Goal: Task Accomplishment & Management: Use online tool/utility

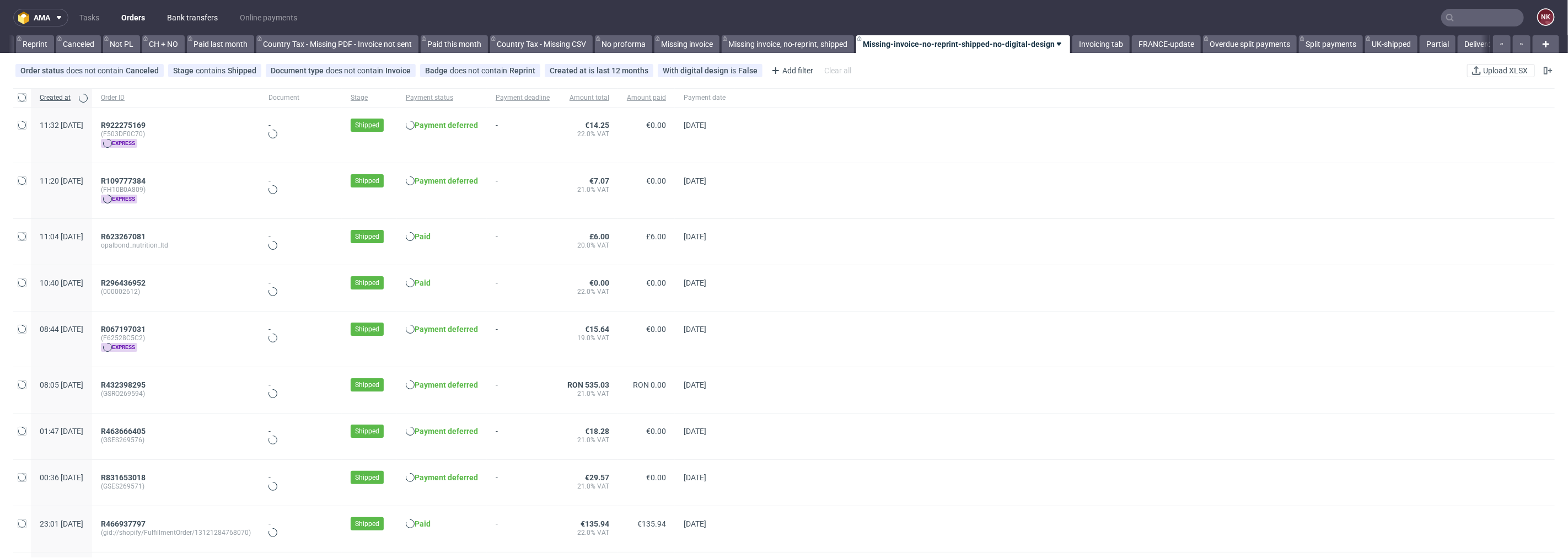
scroll to position [0, 1071]
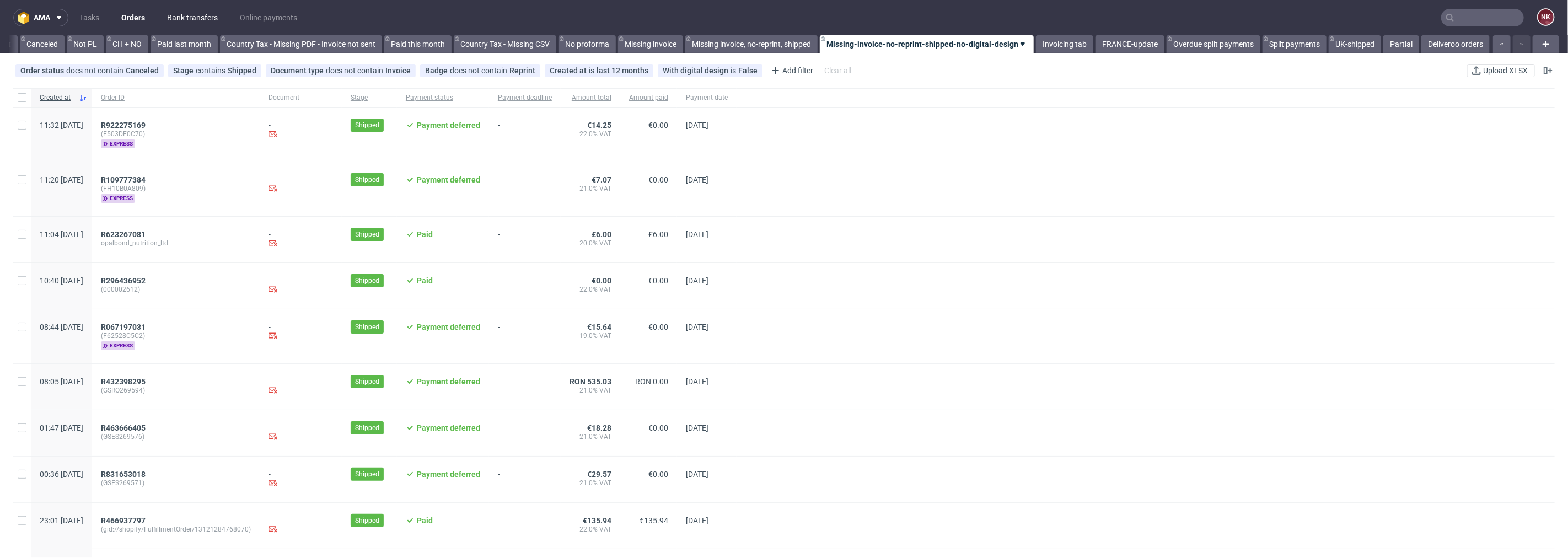
click at [188, 13] on link "Bank transfers" at bounding box center [192, 17] width 64 height 17
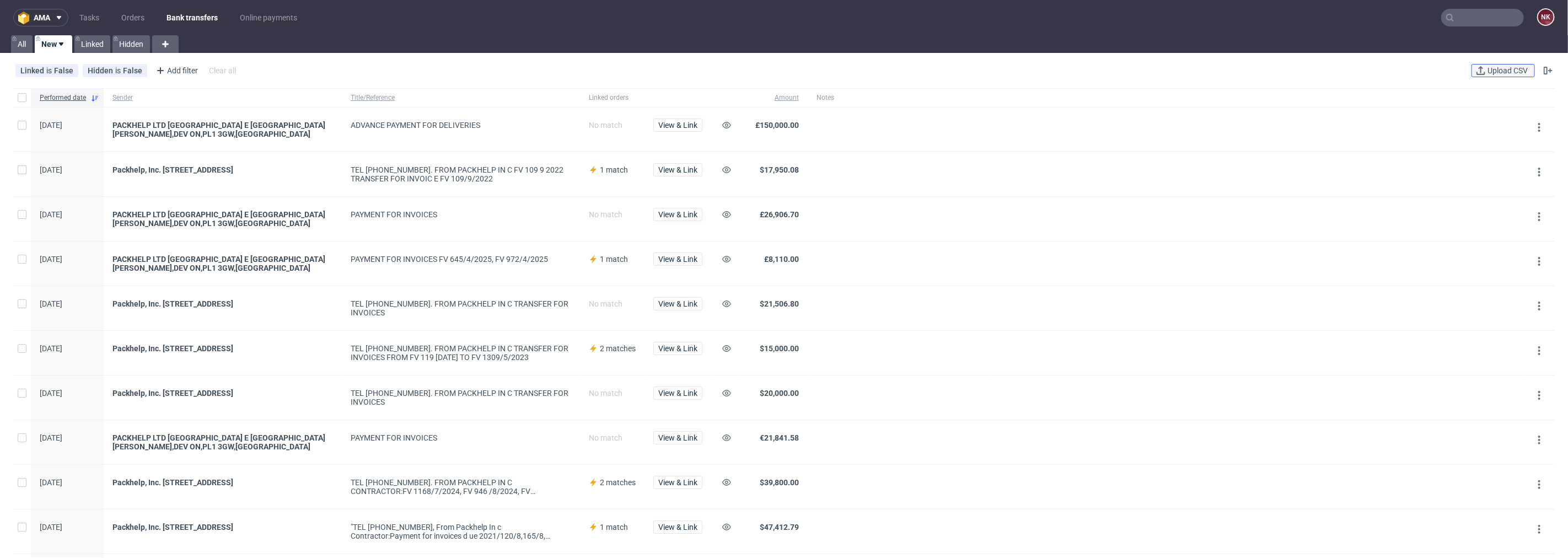
click at [1509, 69] on span "Upload CSV" at bounding box center [1508, 71] width 44 height 8
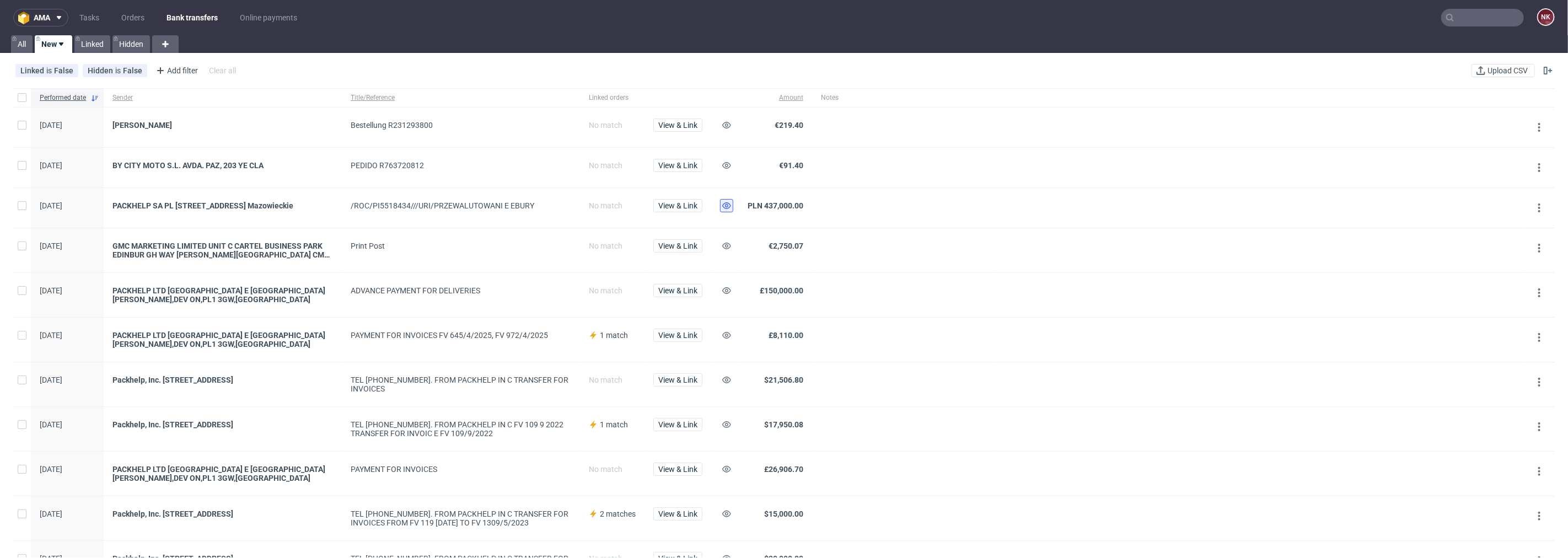
click at [724, 208] on icon at bounding box center [726, 205] width 9 height 9
click at [680, 162] on span "View & Link" at bounding box center [677, 166] width 39 height 8
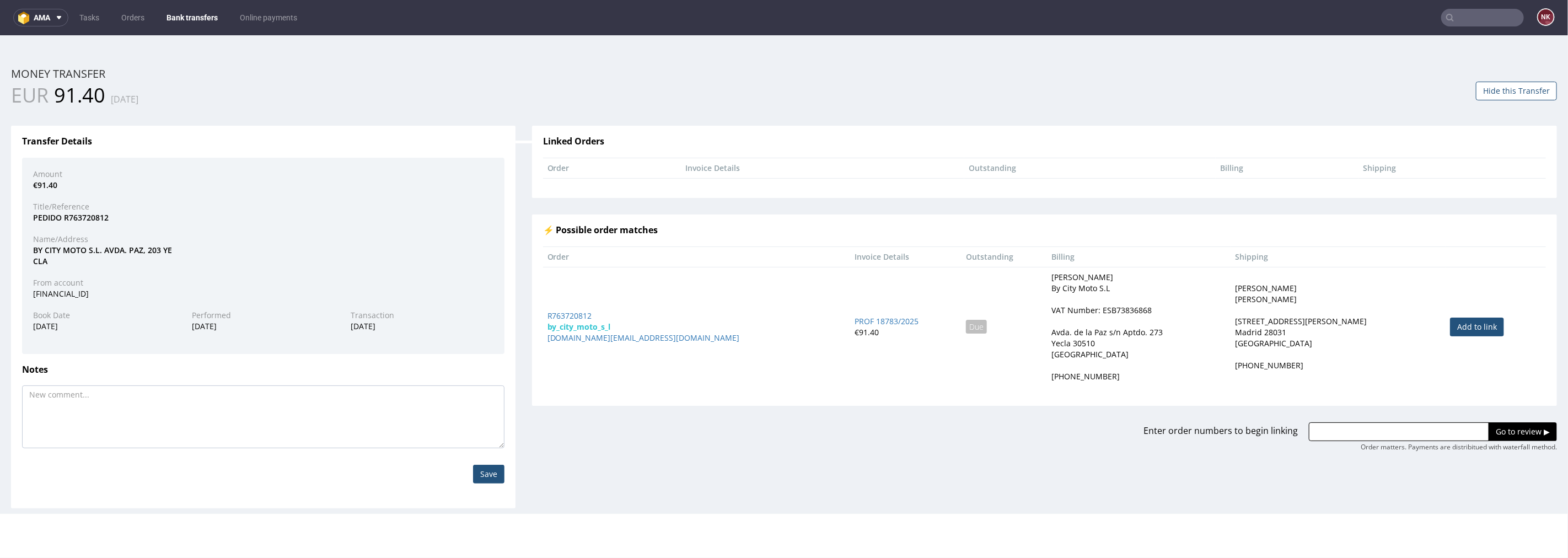
click at [1450, 331] on link "Add to link" at bounding box center [1477, 327] width 54 height 19
type input "R763720812"
click at [1493, 430] on input "Go to review ▶" at bounding box center [1523, 431] width 68 height 19
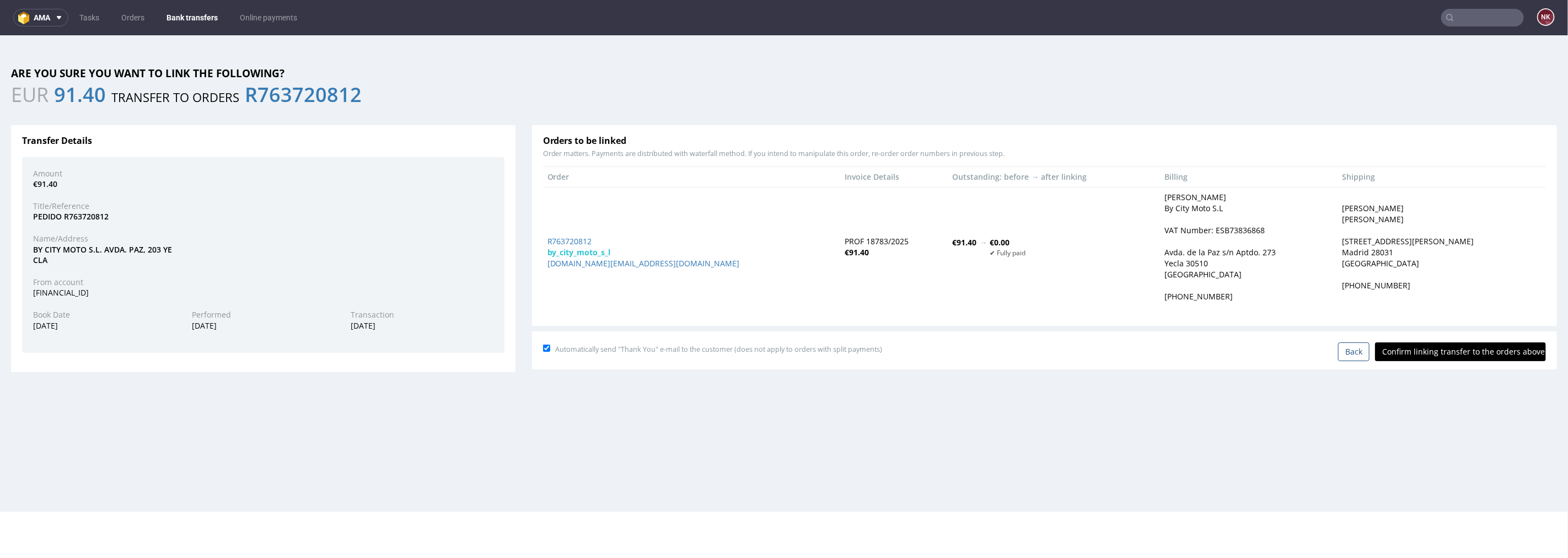
click at [1460, 343] on input "Confirm linking transfer to the orders above" at bounding box center [1461, 351] width 171 height 19
type input "In progress..."
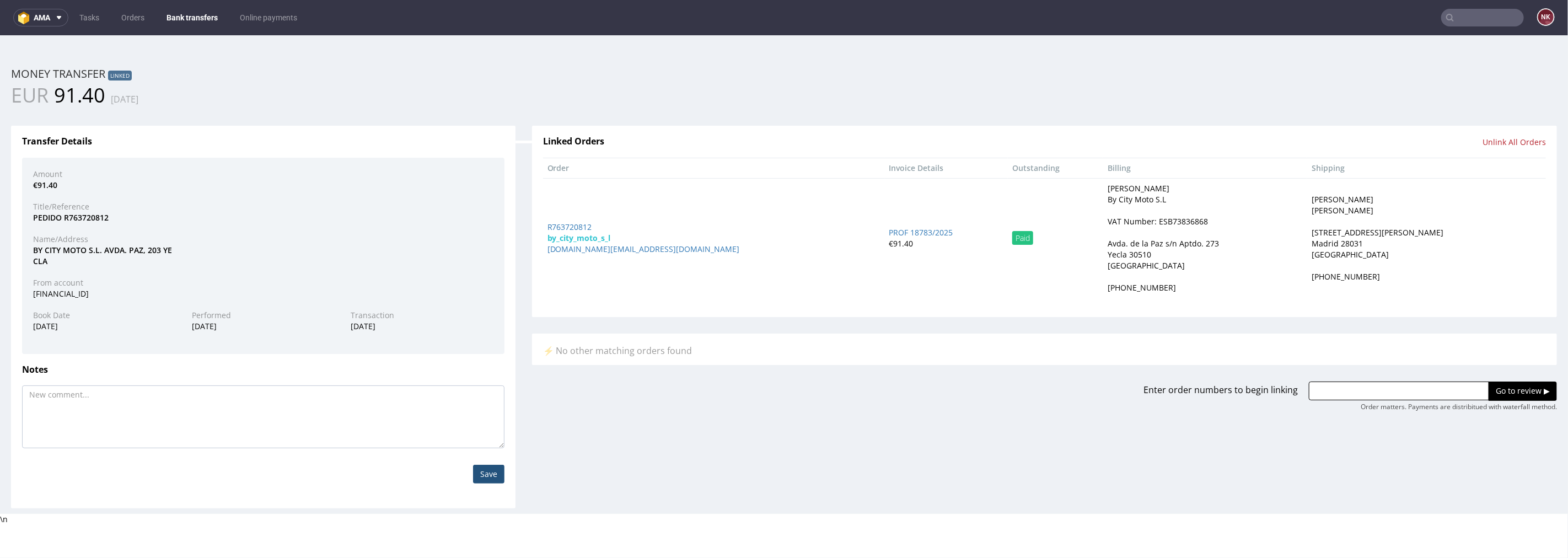
click at [185, 9] on link "Bank transfers" at bounding box center [192, 17] width 64 height 17
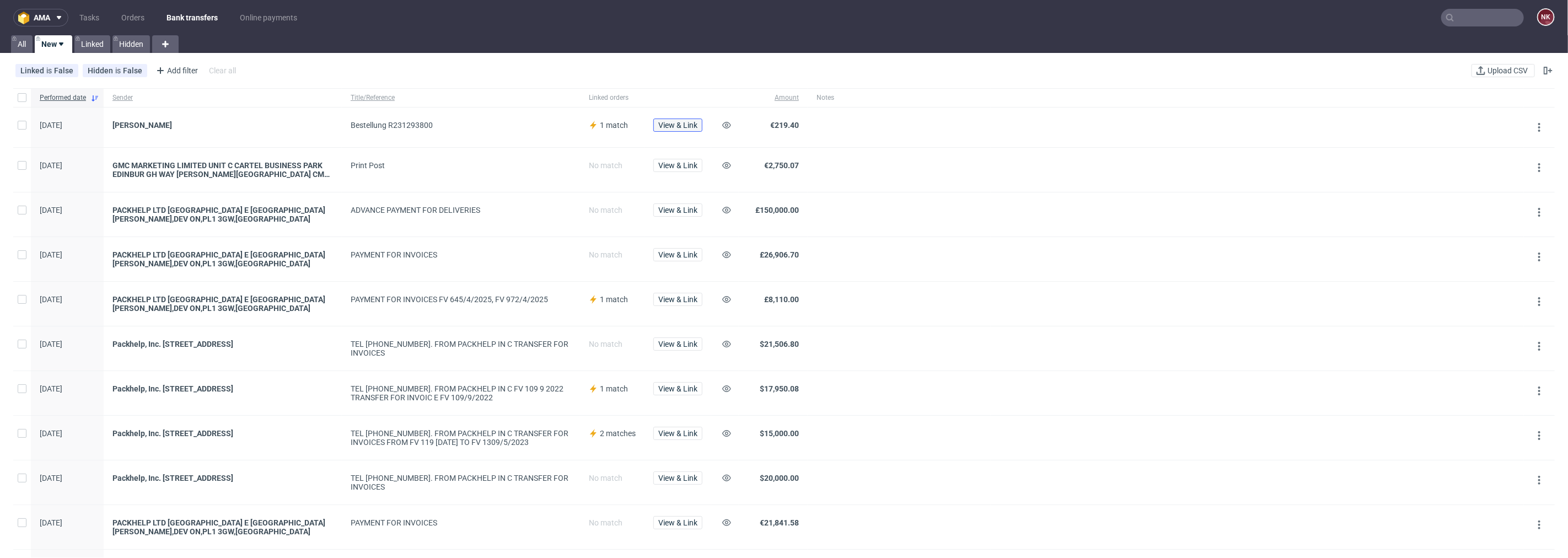
click at [687, 121] on span "View & Link" at bounding box center [677, 125] width 39 height 8
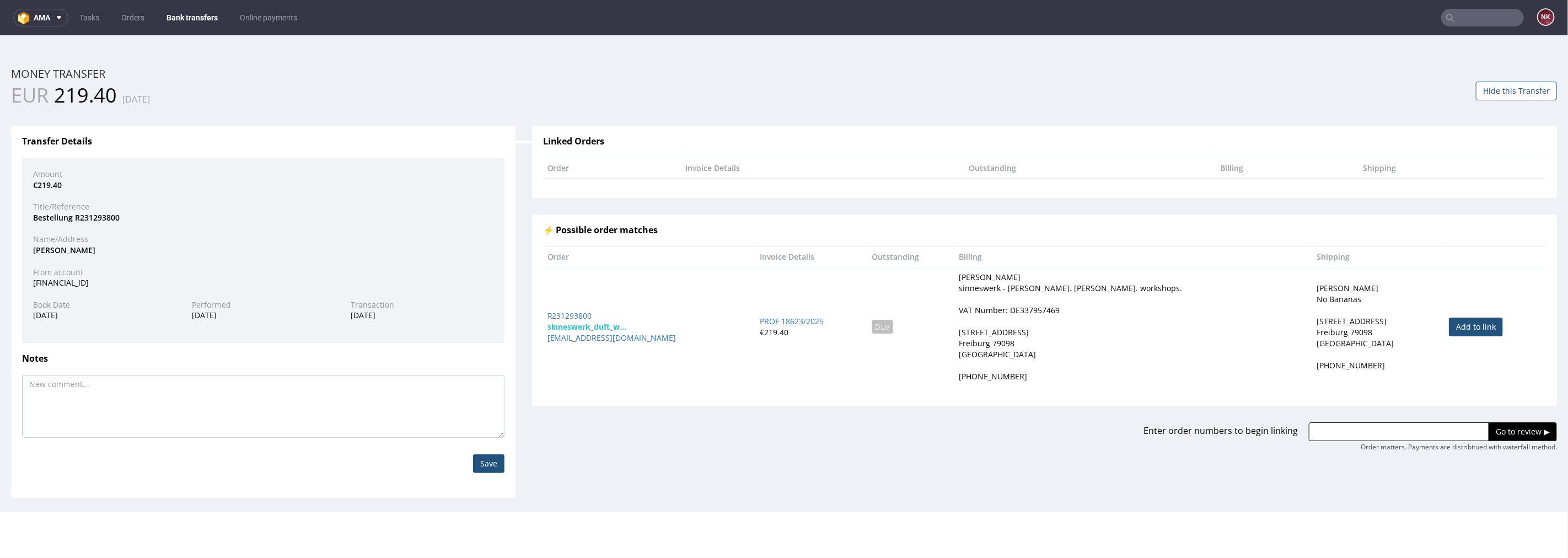
click at [1449, 327] on link "Add to link" at bounding box center [1476, 327] width 54 height 19
type input "R231293800"
click at [1501, 432] on input "Go to review ▶" at bounding box center [1523, 431] width 68 height 19
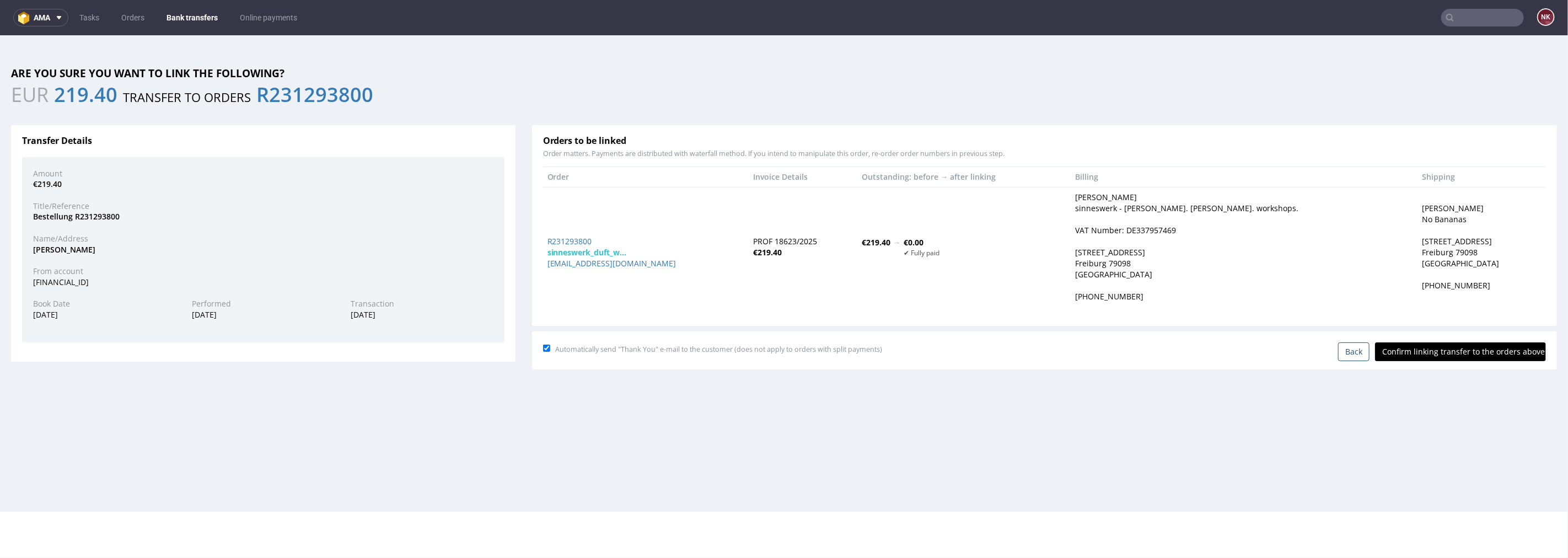
click at [1455, 355] on input "Confirm linking transfer to the orders above" at bounding box center [1461, 351] width 171 height 19
type input "In progress..."
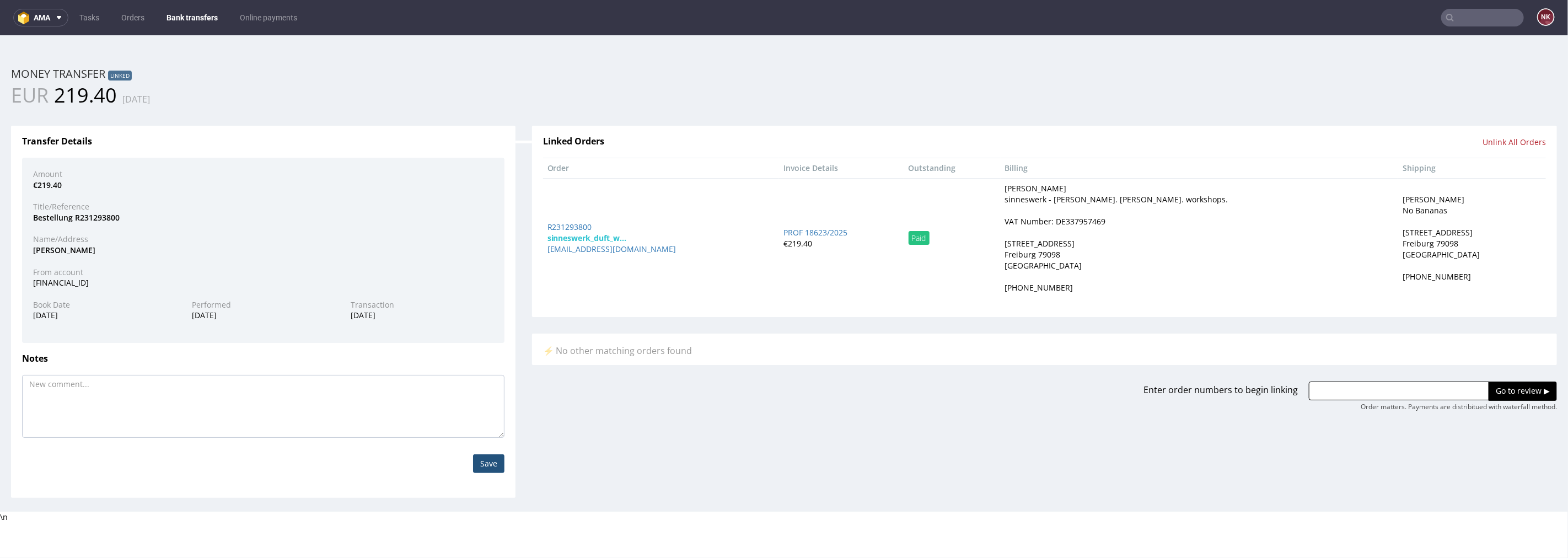
click at [193, 10] on link "Bank transfers" at bounding box center [192, 17] width 64 height 17
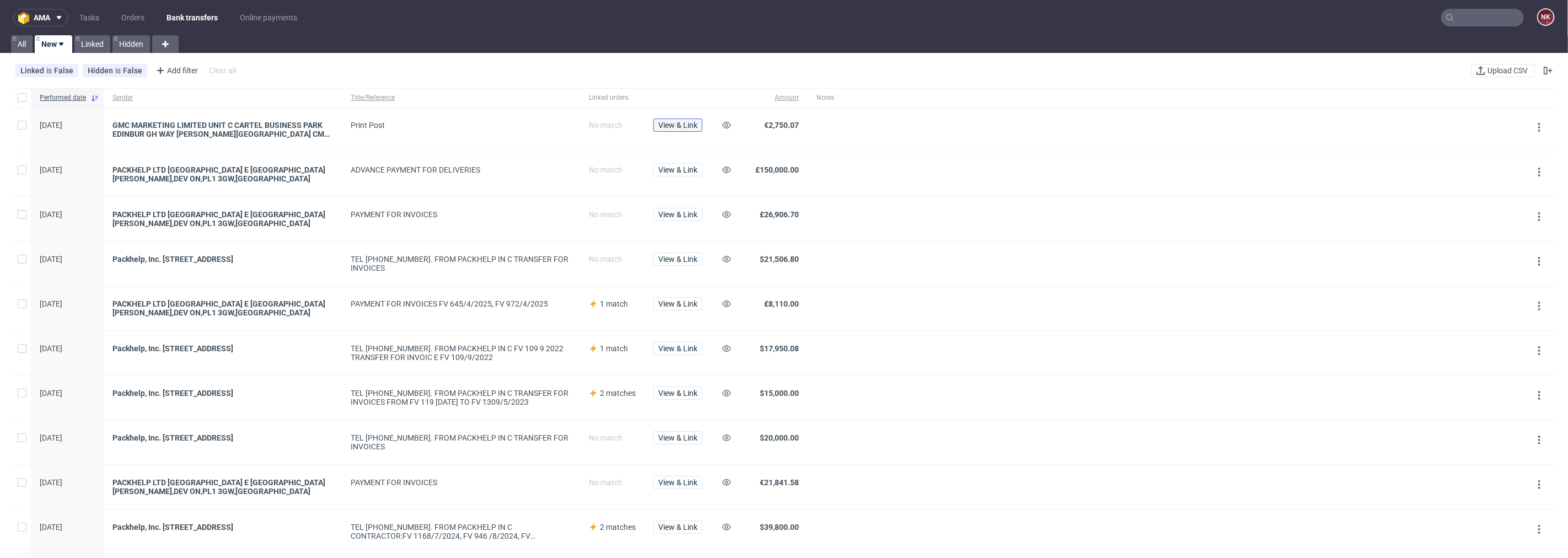
click at [690, 128] on span "View & Link" at bounding box center [677, 125] width 39 height 8
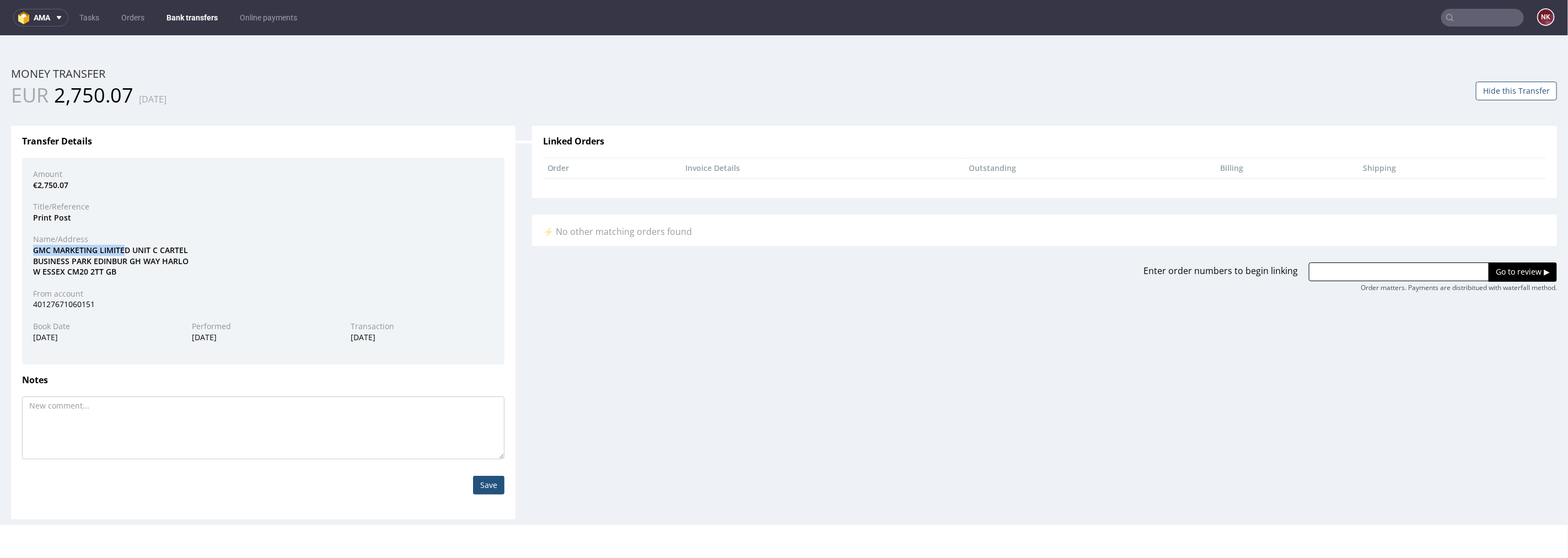
drag, startPoint x: 126, startPoint y: 249, endPoint x: 28, endPoint y: 247, distance: 98.0
click at [28, 247] on div "GMC MARKETING LIMITED UNIT C CARTEL BUSINESS PARK EDINBUR GH WAY HARLO W ESSEX …" at bounding box center [263, 260] width 477 height 32
copy div "GMC MARKETING LIMITE"
click at [1319, 273] on input "text" at bounding box center [1398, 271] width 180 height 19
paste input "R750861952"
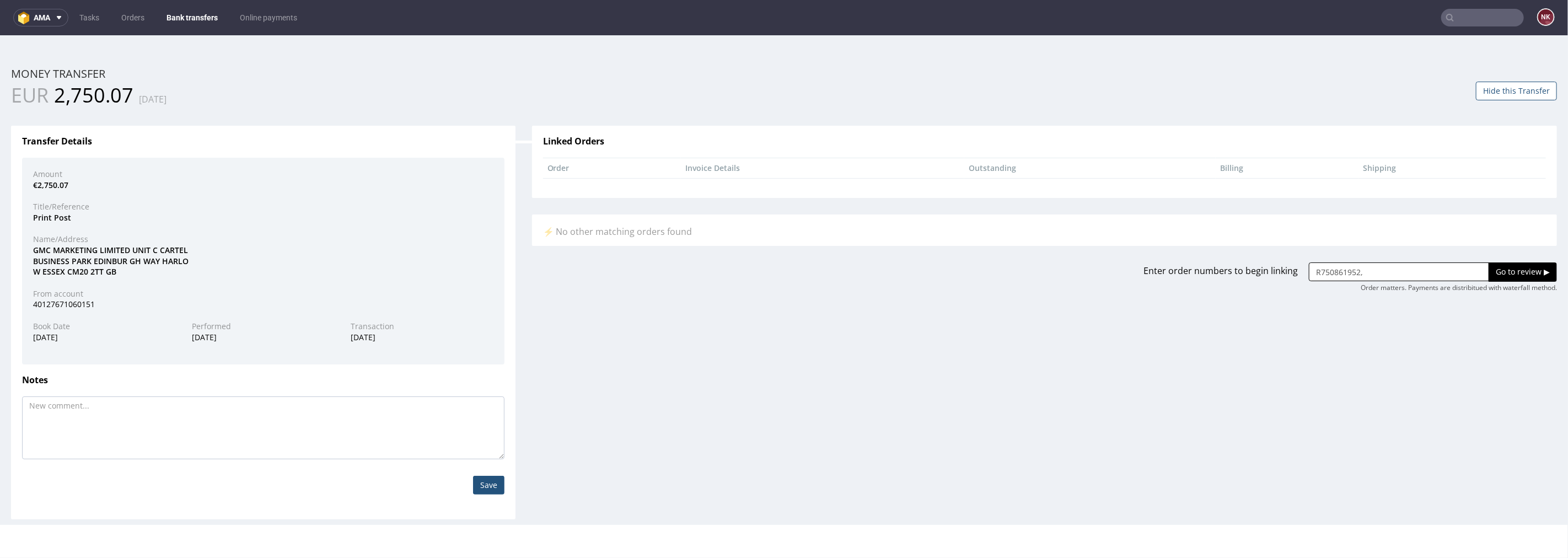
paste input "R156999913"
type input "R750861952, R156999913"
click at [1511, 277] on input "Go to review ▶" at bounding box center [1523, 271] width 68 height 19
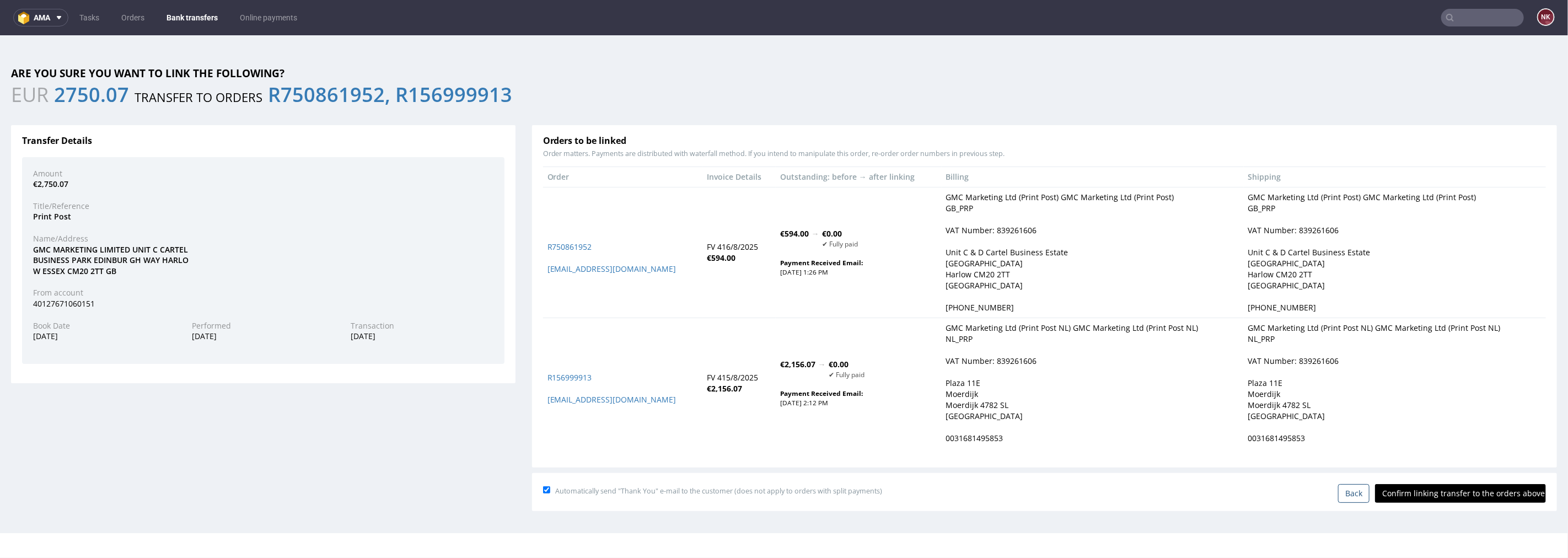
click at [1413, 491] on input "Confirm linking transfer to the orders above" at bounding box center [1461, 493] width 171 height 19
type input "In progress..."
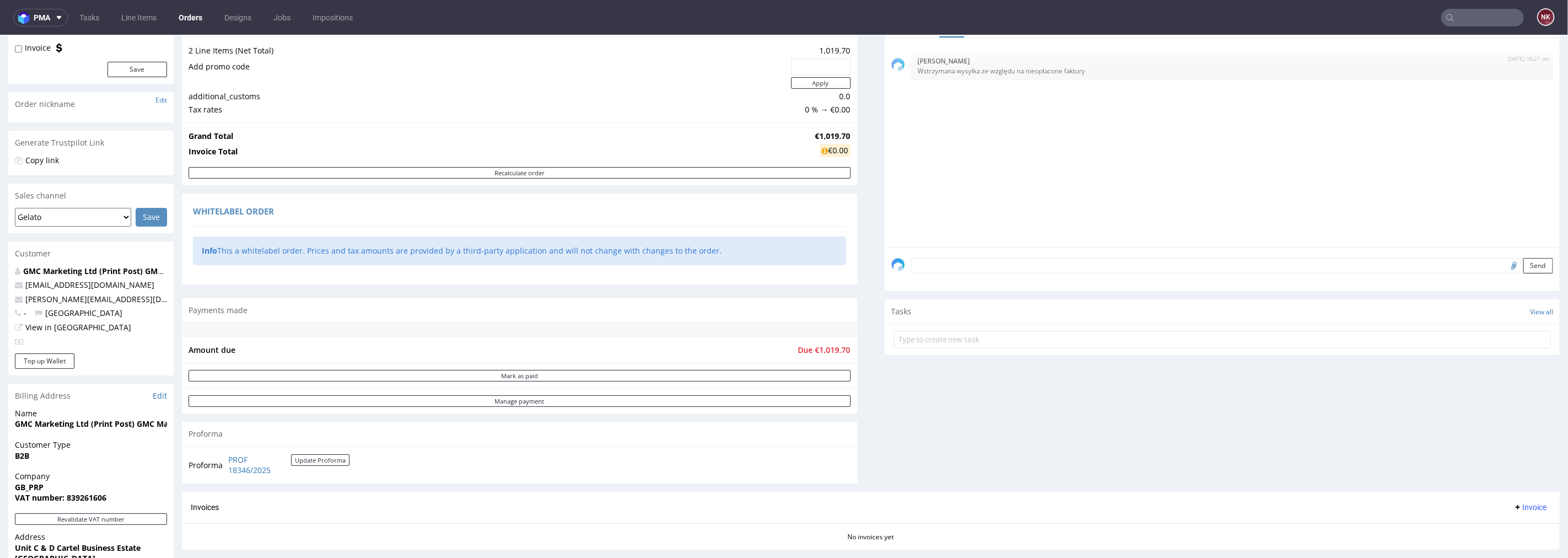
scroll to position [184, 0]
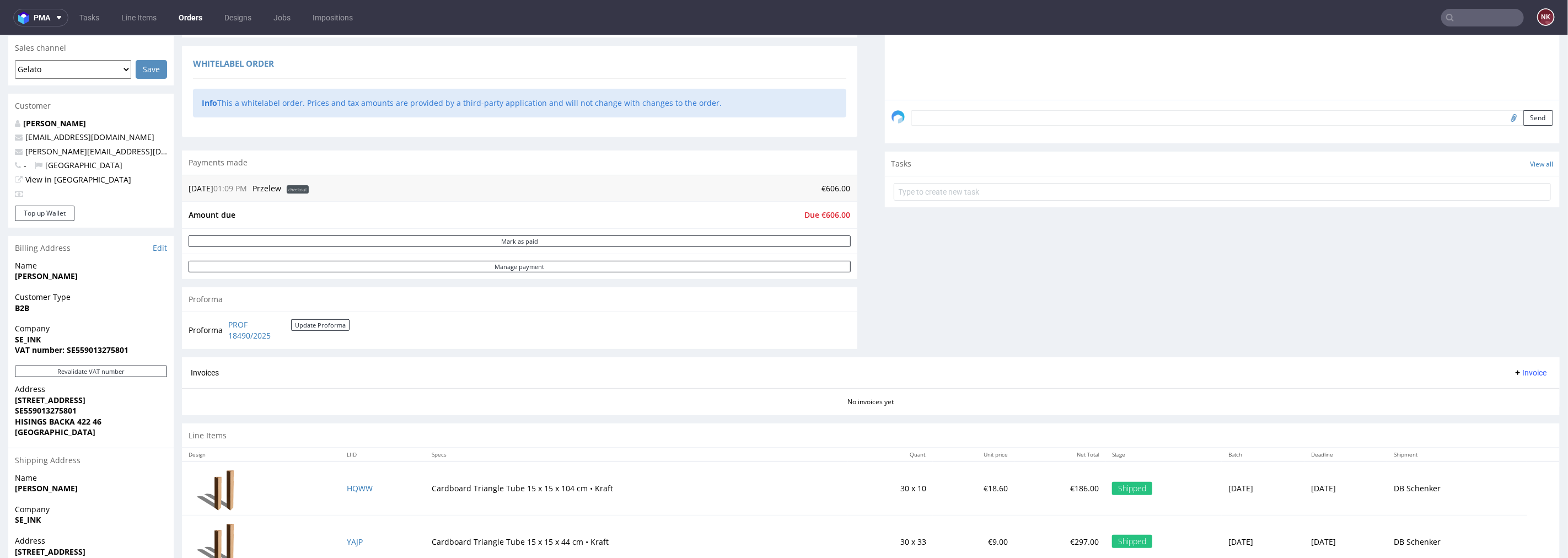
scroll to position [306, 0]
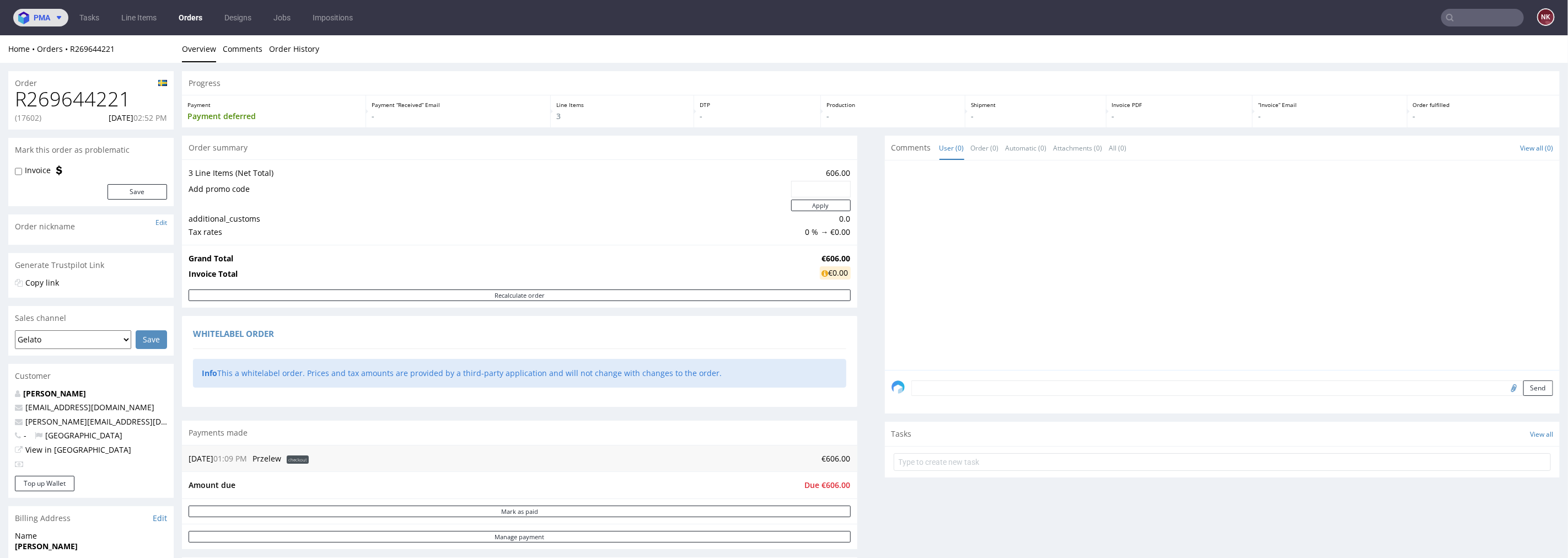
click at [48, 21] on span "pma" at bounding box center [41, 17] width 17 height 8
click at [59, 44] on span "AMA" at bounding box center [94, 41] width 111 height 9
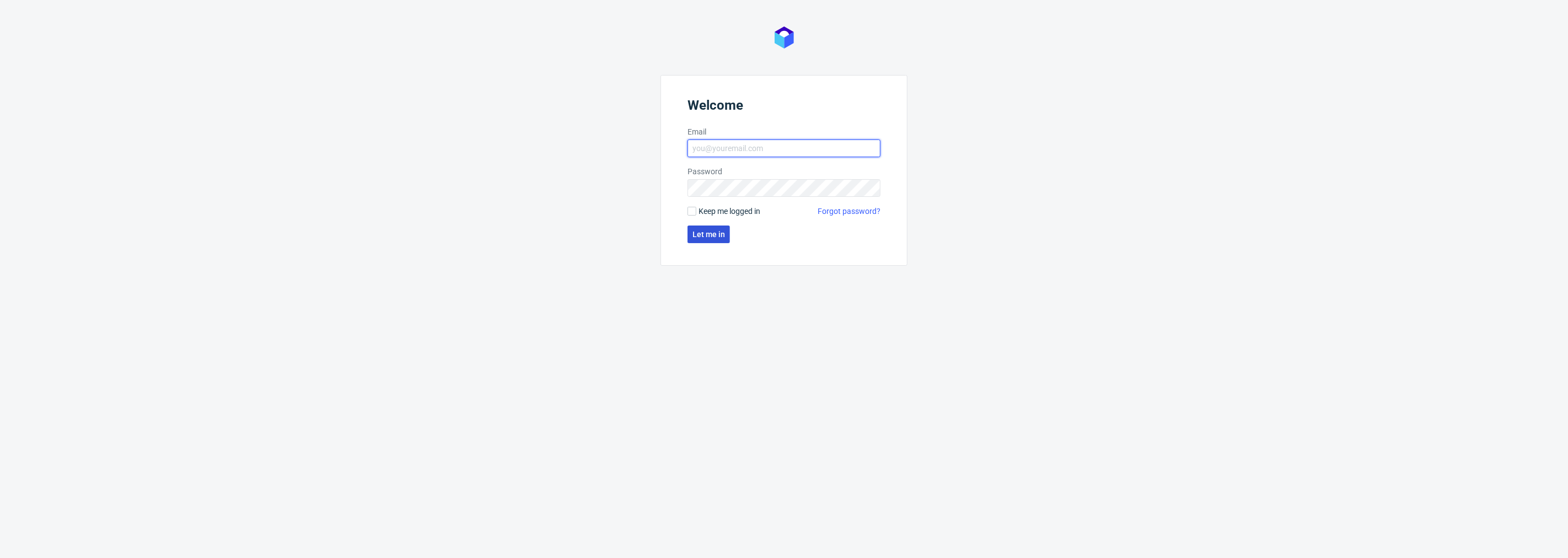
type input "[PERSON_NAME][EMAIL_ADDRESS][DOMAIN_NAME]"
click at [721, 240] on button "Let me in" at bounding box center [709, 234] width 43 height 17
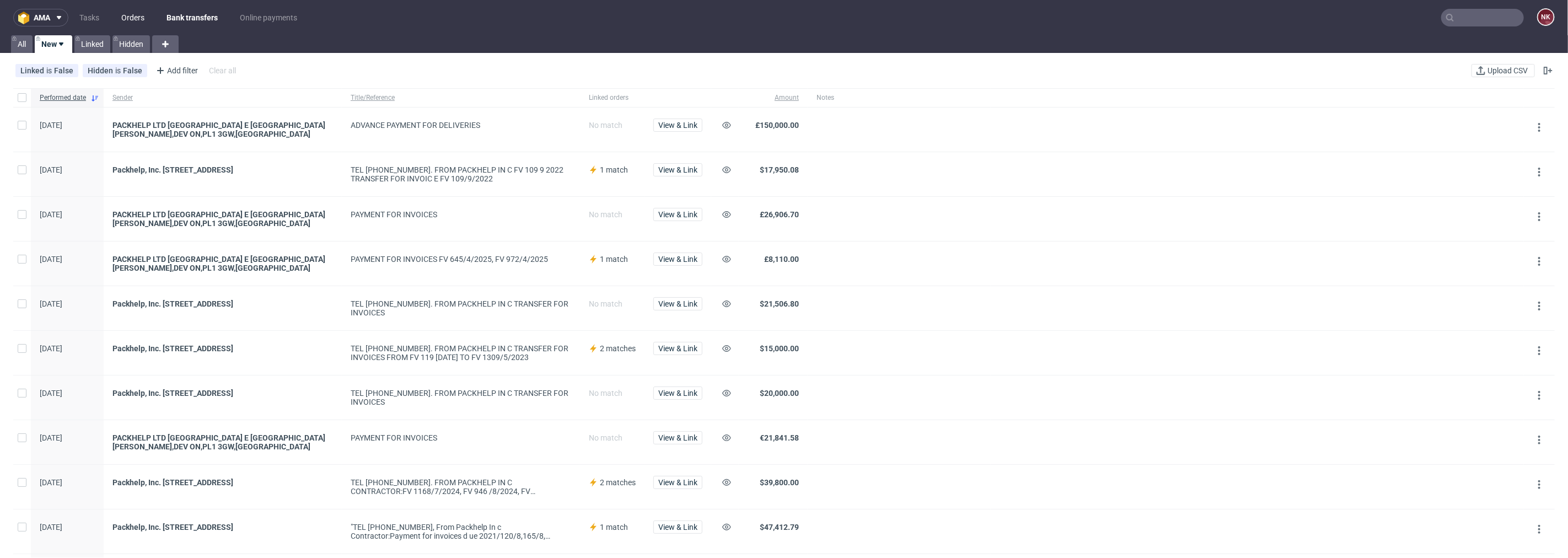
click at [136, 12] on link "Orders" at bounding box center [133, 17] width 36 height 17
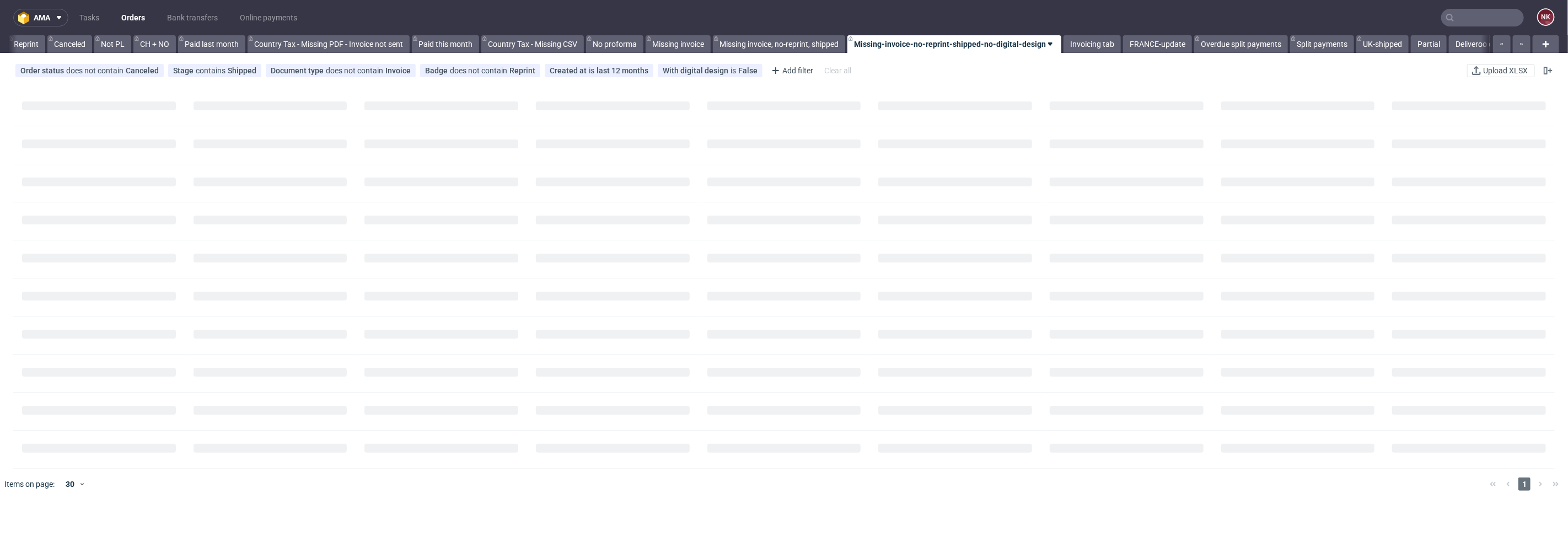
scroll to position [0, 1071]
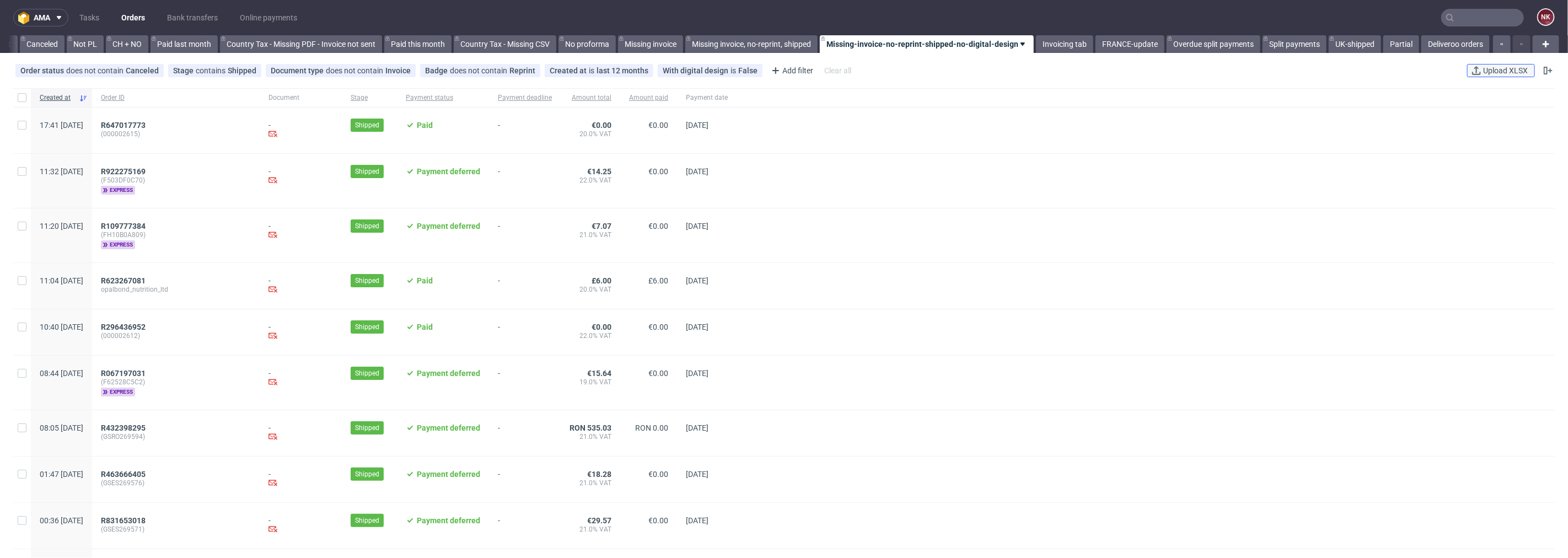
click at [1495, 68] on span "Upload XLSX" at bounding box center [1505, 71] width 49 height 8
click at [778, 69] on div "Add filter" at bounding box center [790, 71] width 48 height 17
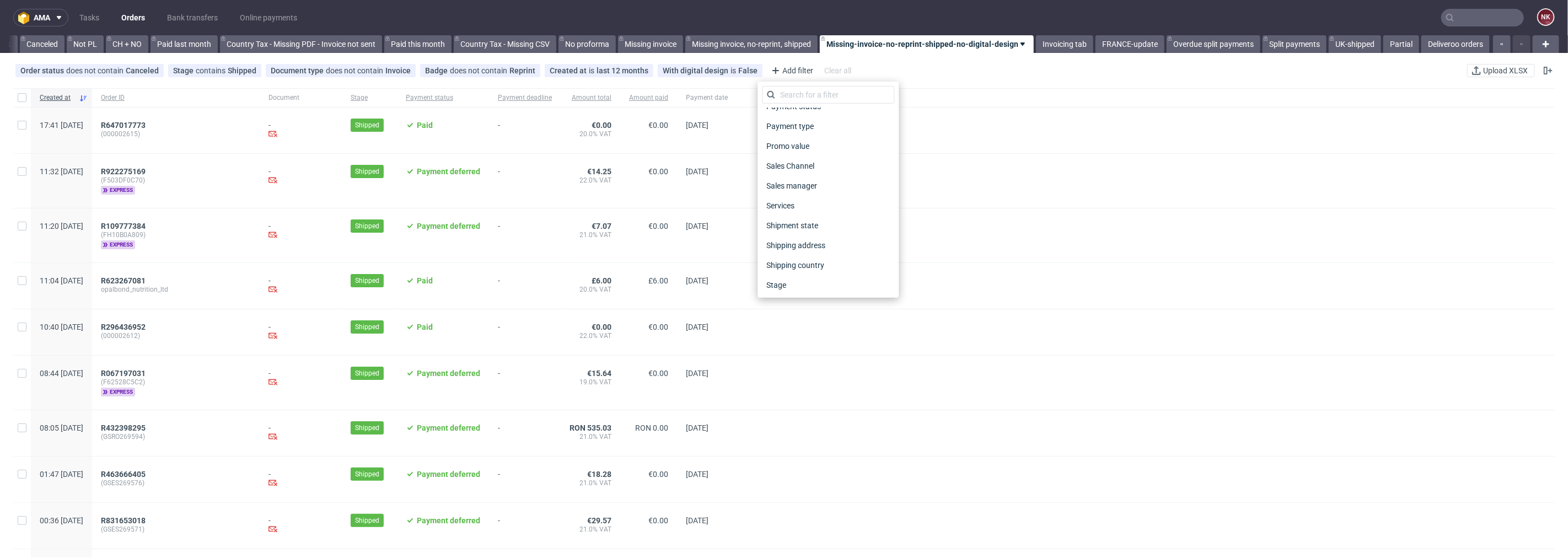
scroll to position [548, 0]
click at [796, 142] on span "Sales Channel" at bounding box center [791, 145] width 59 height 15
click at [790, 301] on div "Glovo" at bounding box center [790, 301] width 21 height 11
click at [775, 301] on input "Glovo" at bounding box center [771, 301] width 9 height 9
checkbox input "true"
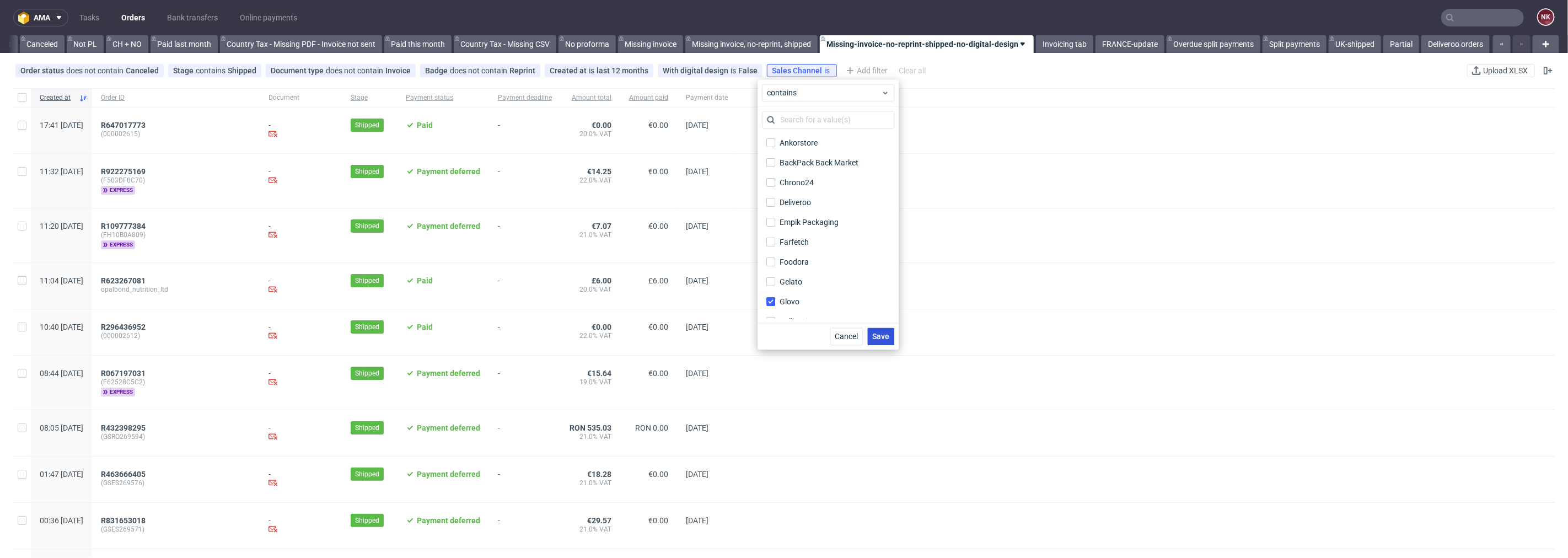
click at [879, 333] on span "Save" at bounding box center [881, 336] width 17 height 8
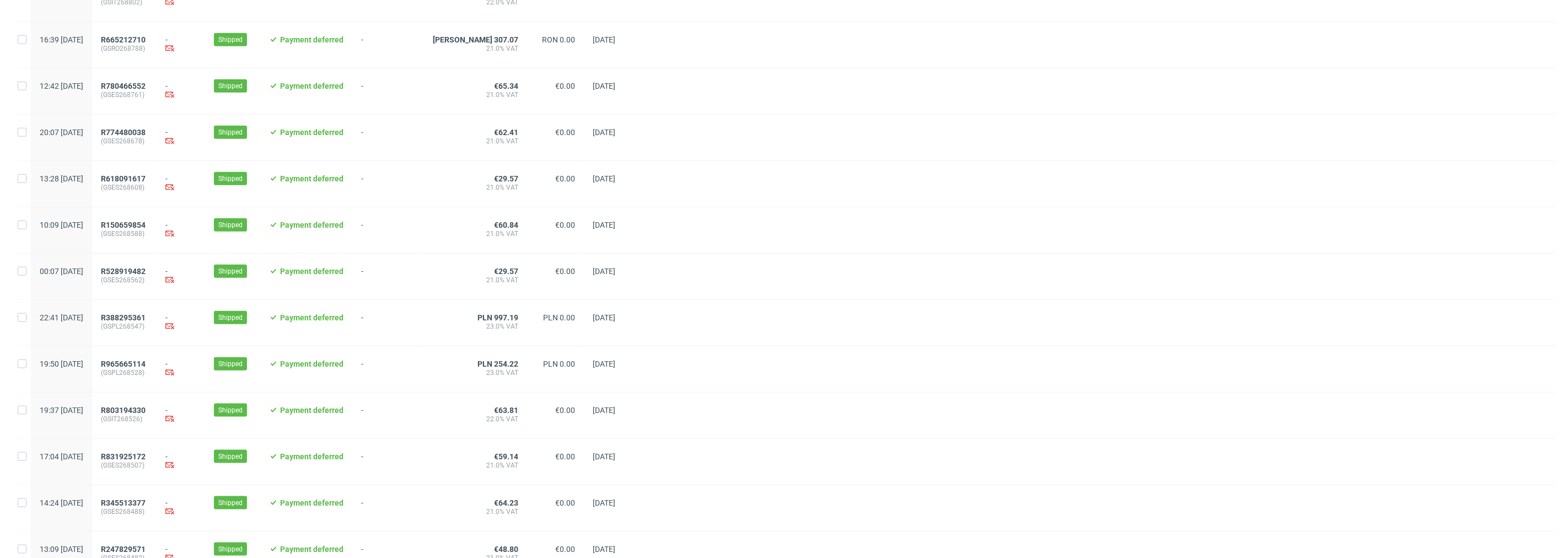
scroll to position [1020, 0]
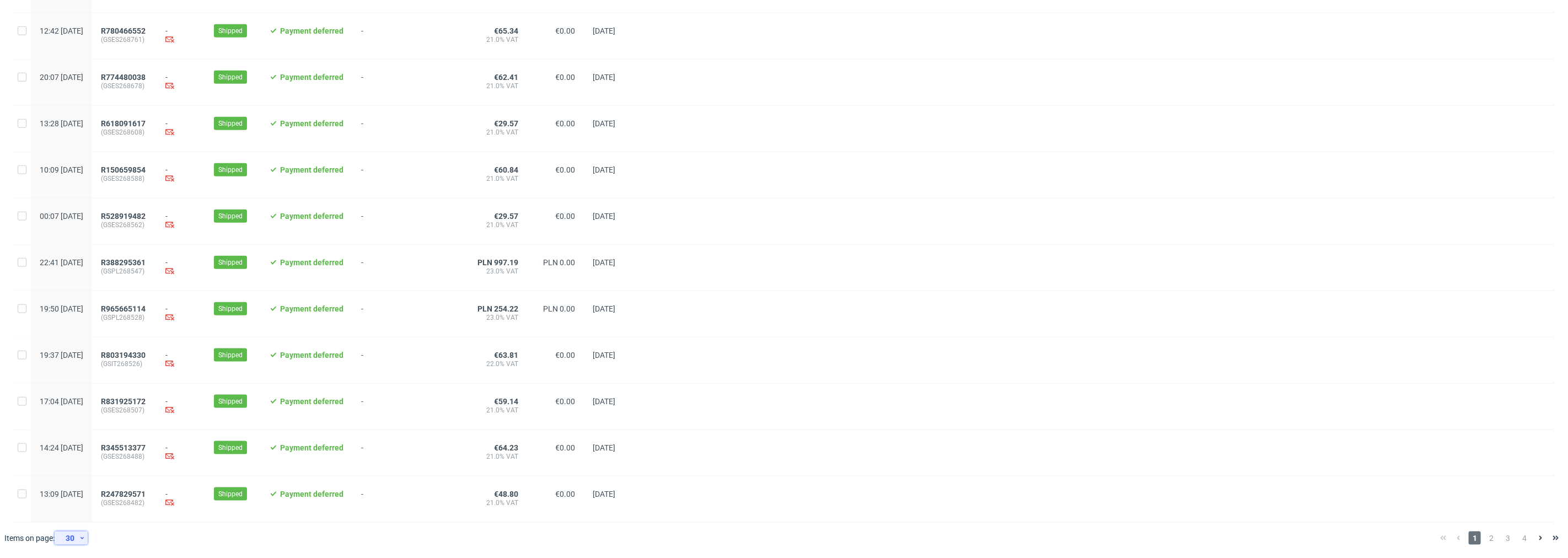
click at [75, 538] on div "30" at bounding box center [68, 537] width 20 height 15
click at [78, 510] on div "300" at bounding box center [75, 513] width 22 height 15
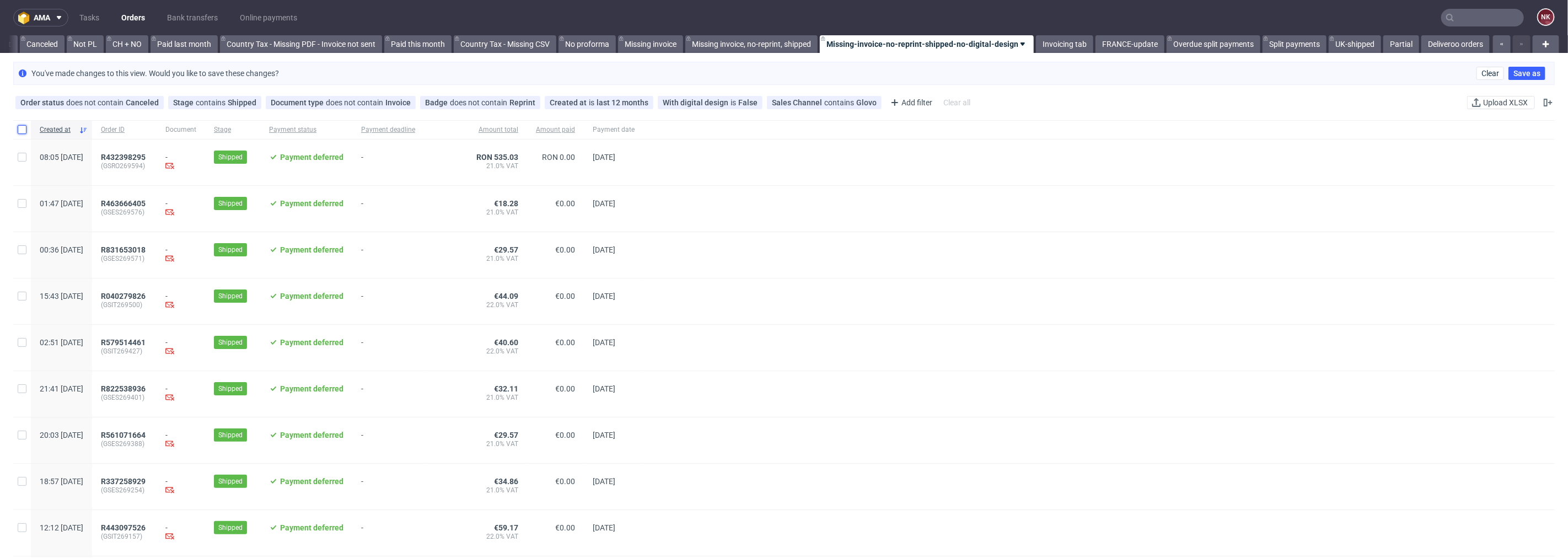
click at [21, 132] on input "checkbox" at bounding box center [21, 129] width 9 height 9
checkbox input "true"
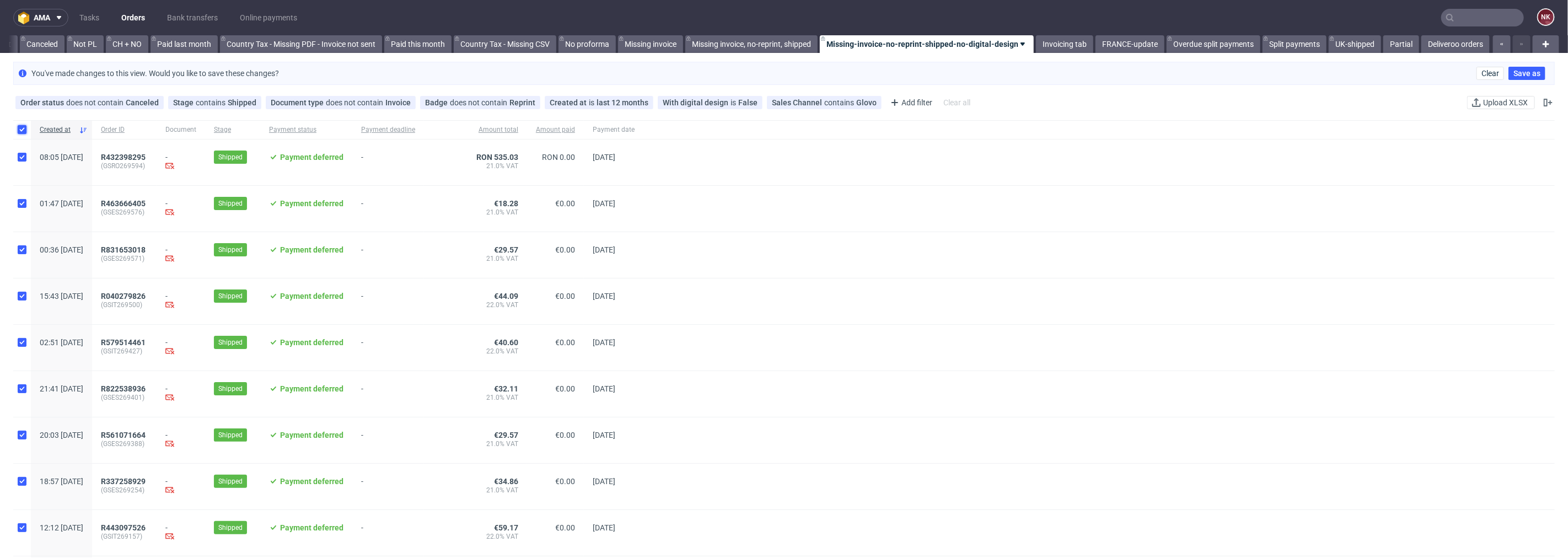
checkbox input "true"
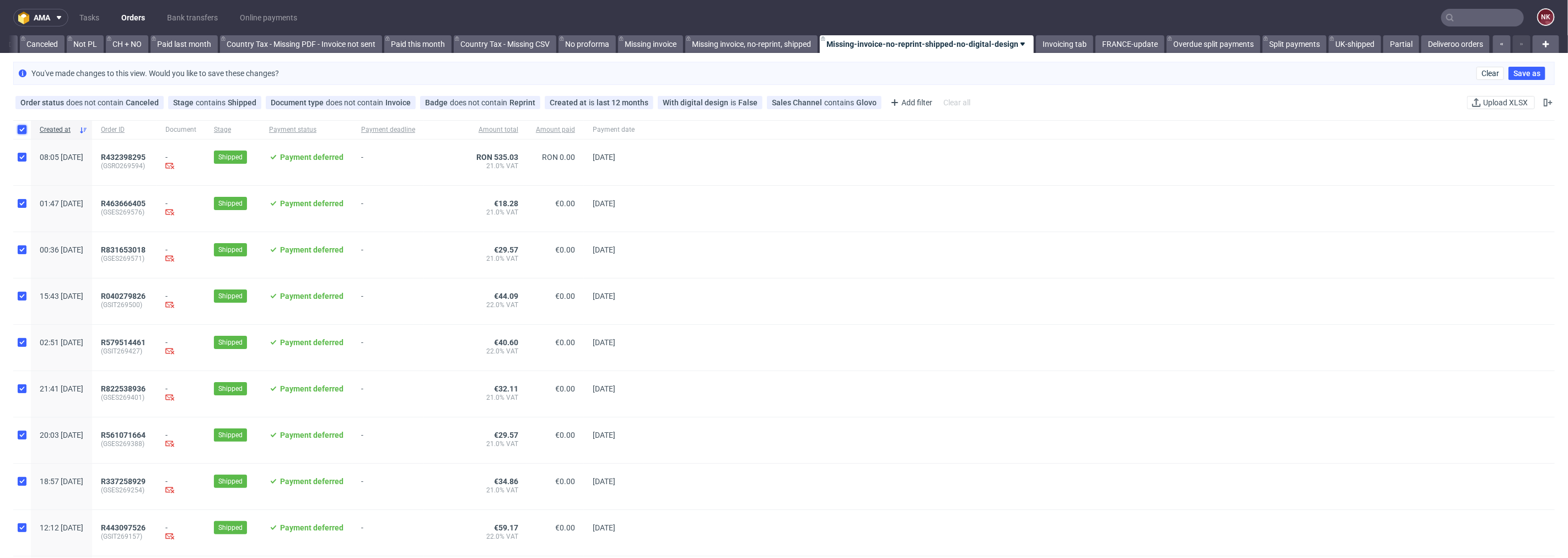
checkbox input "true"
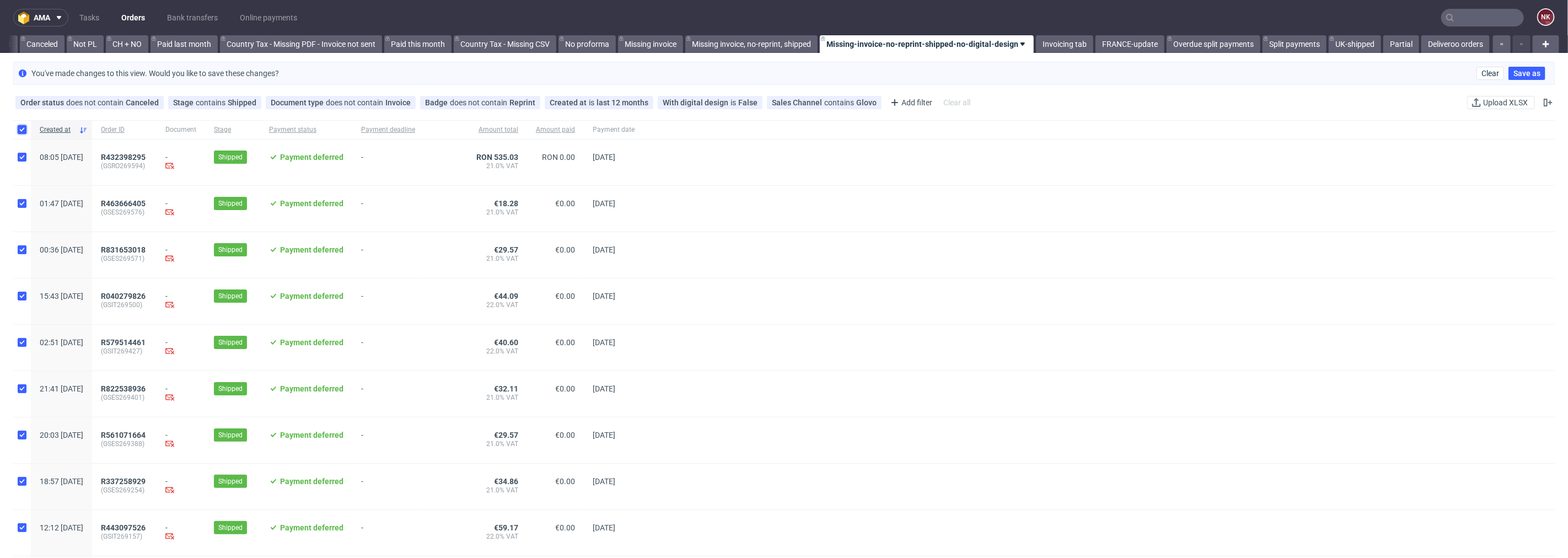
checkbox input "true"
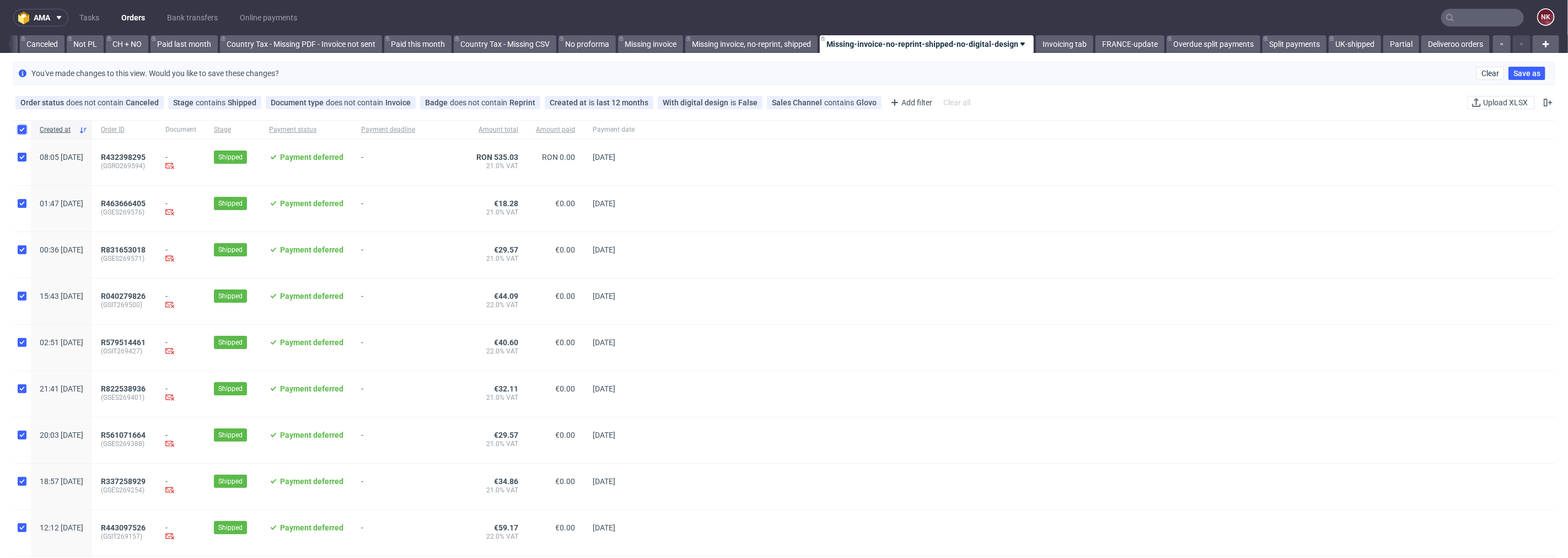
checkbox input "true"
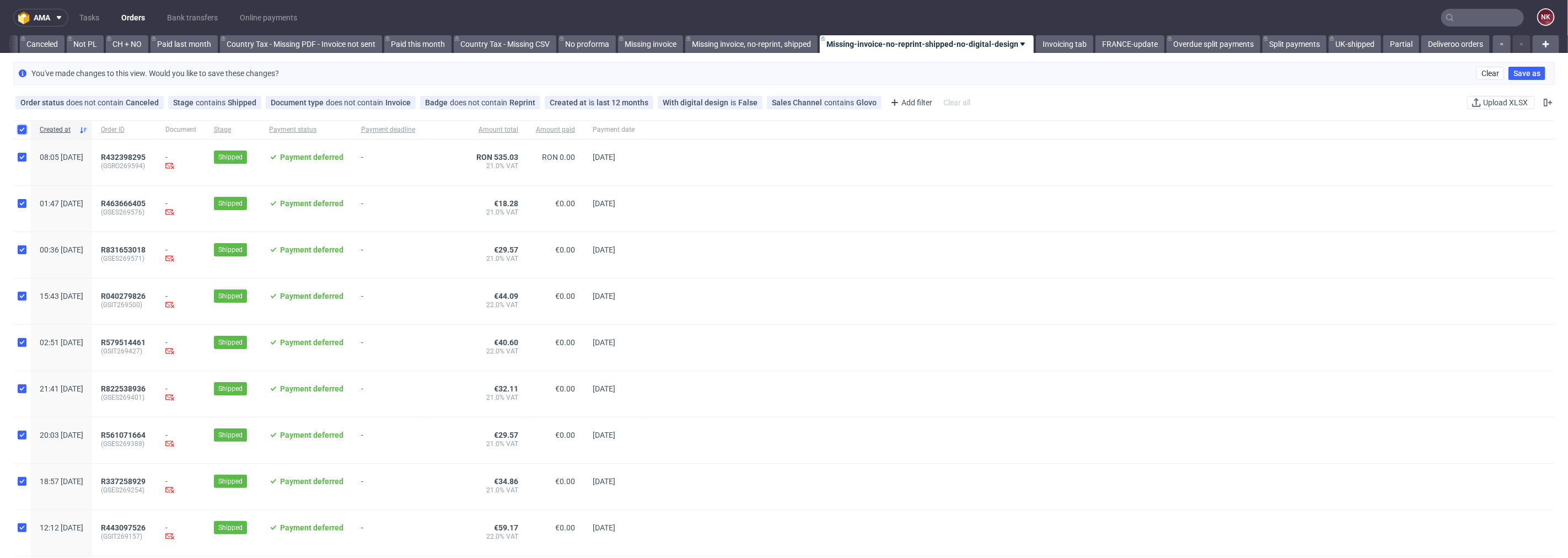
checkbox input "true"
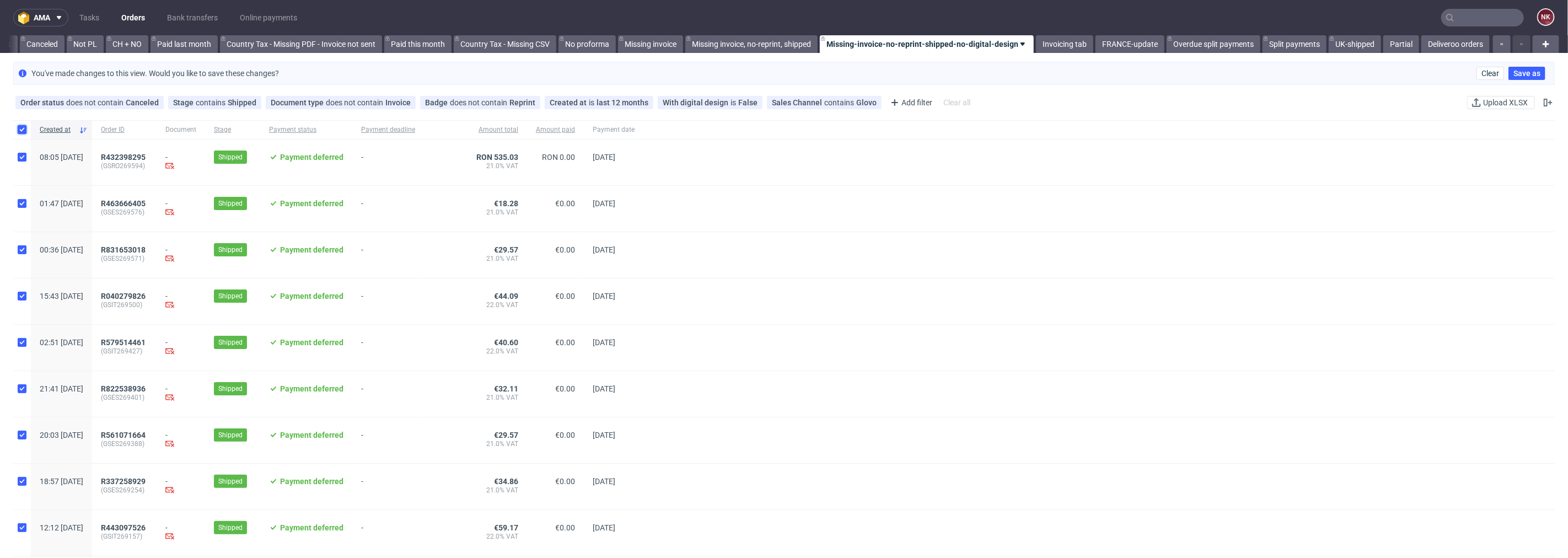
checkbox input "true"
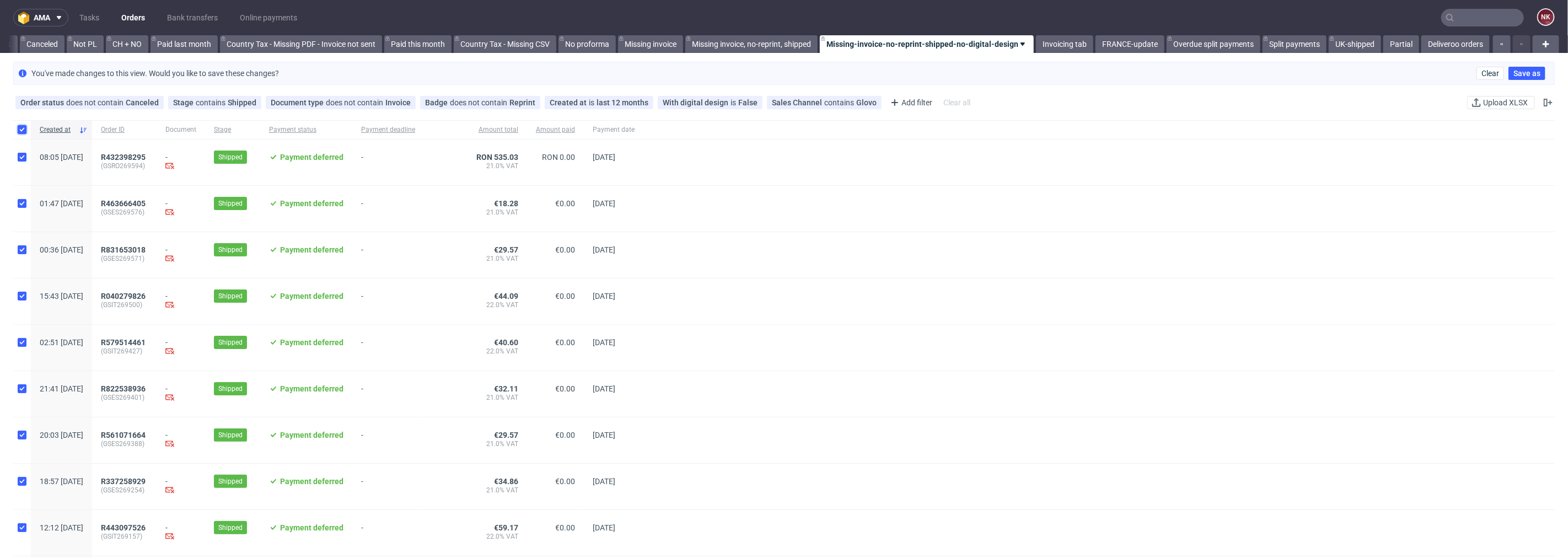
checkbox input "true"
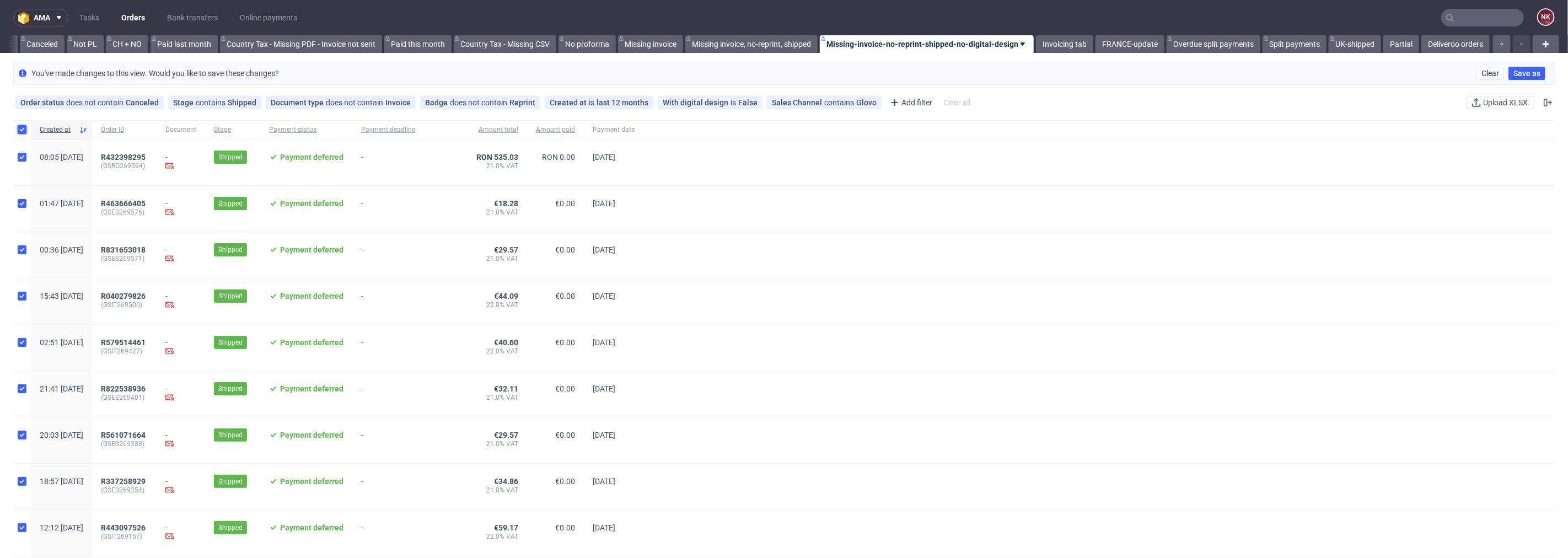
checkbox input "true"
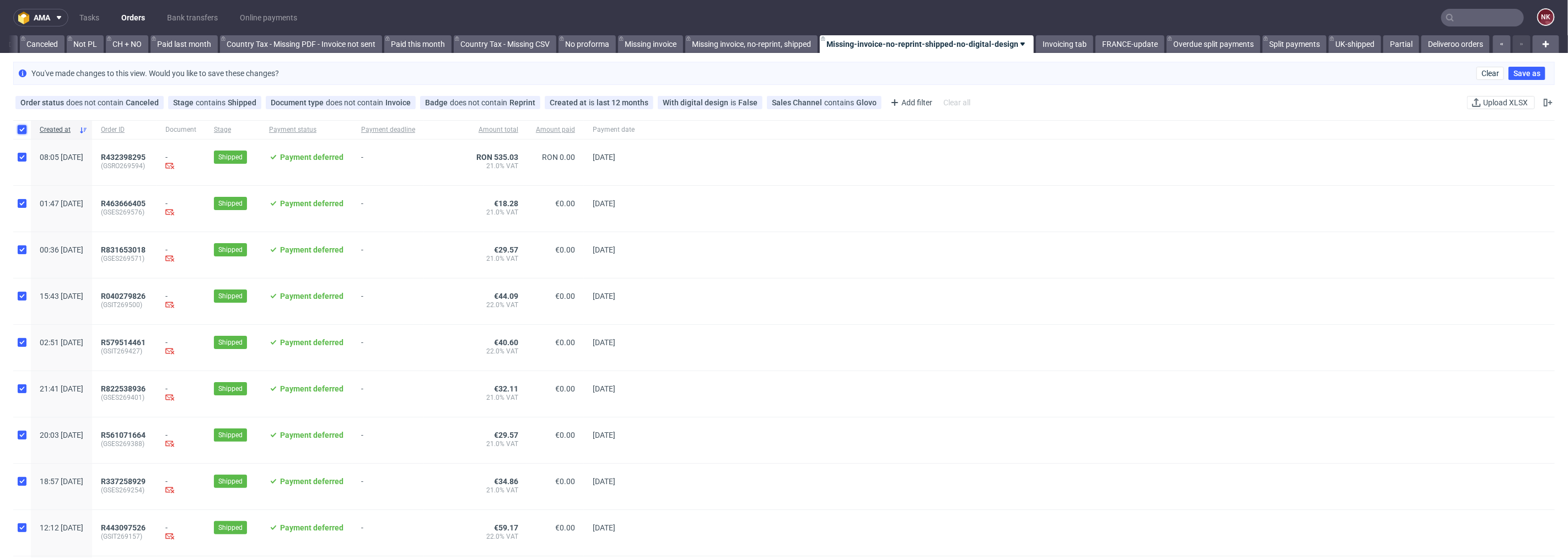
checkbox input "true"
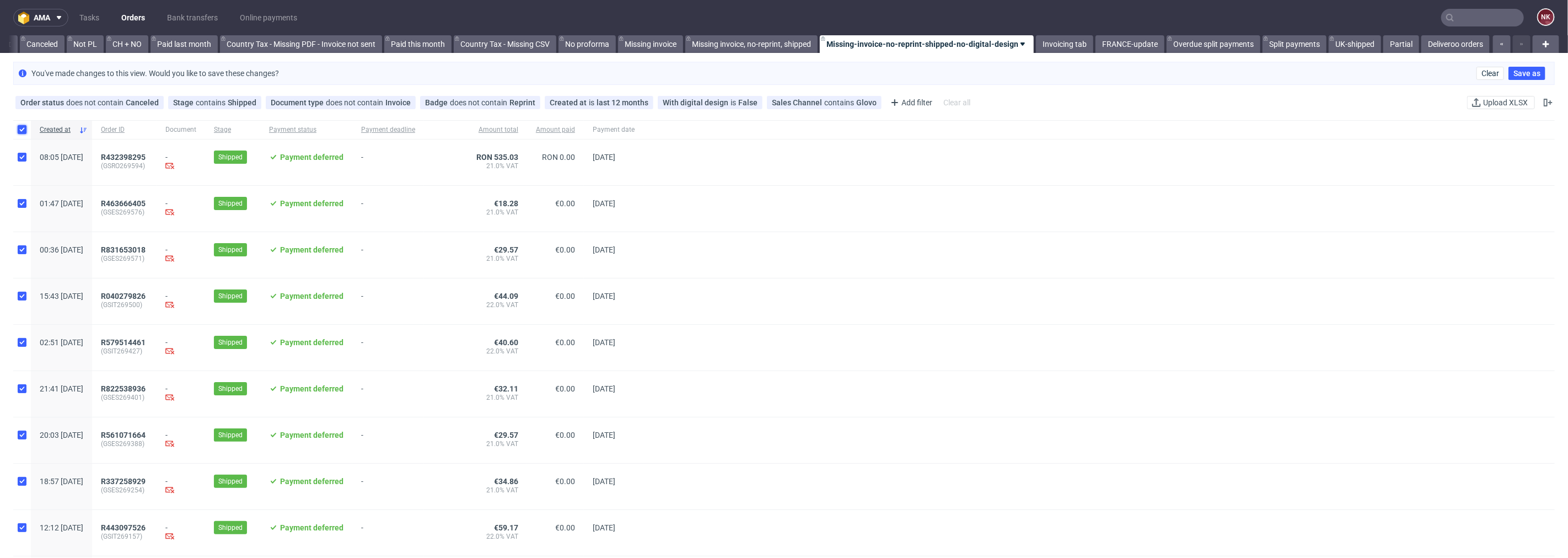
checkbox input "true"
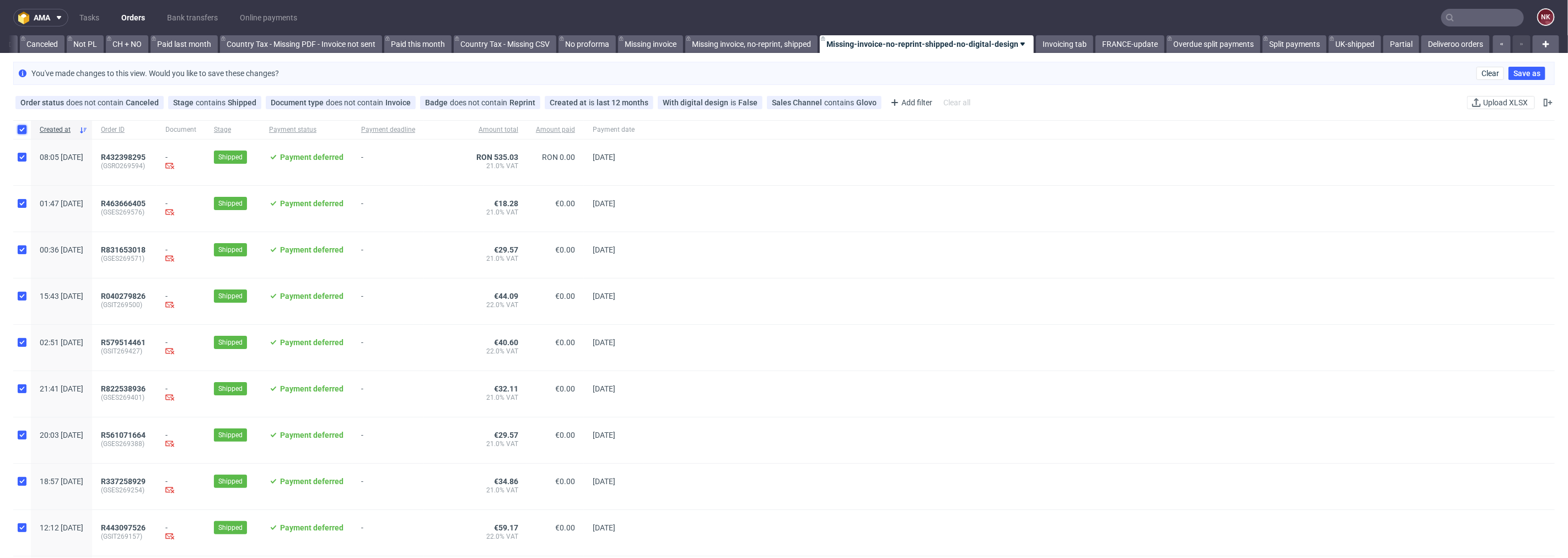
checkbox input "true"
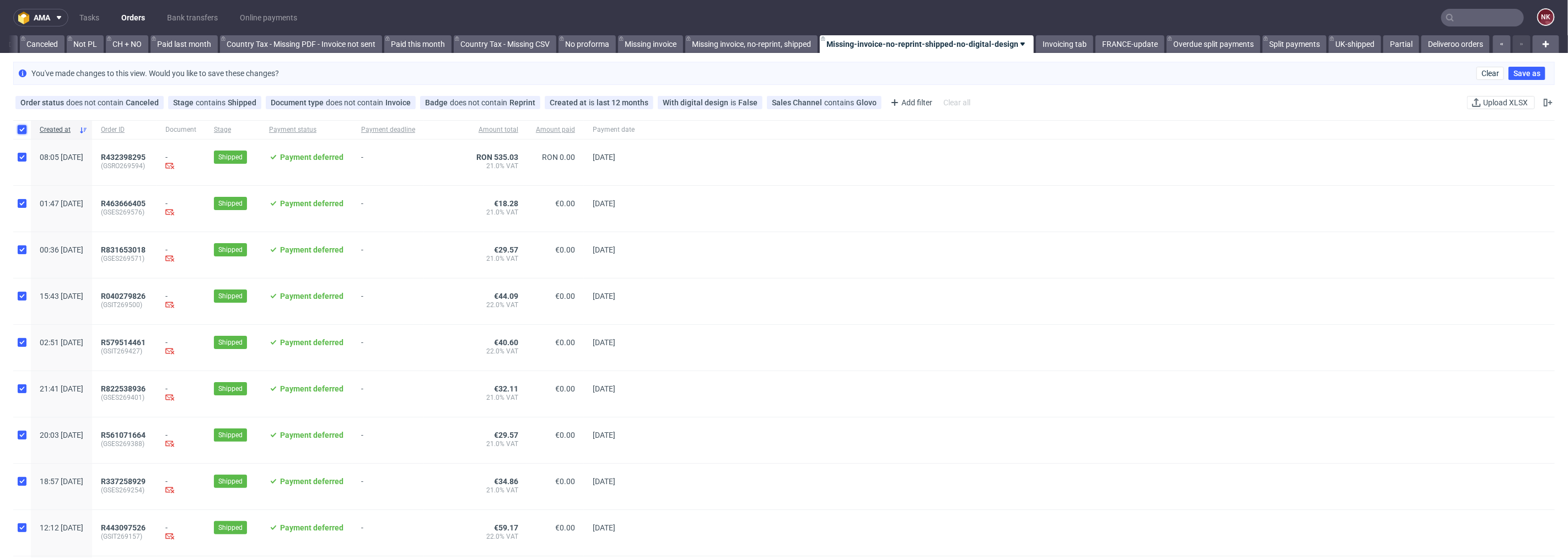
checkbox input "true"
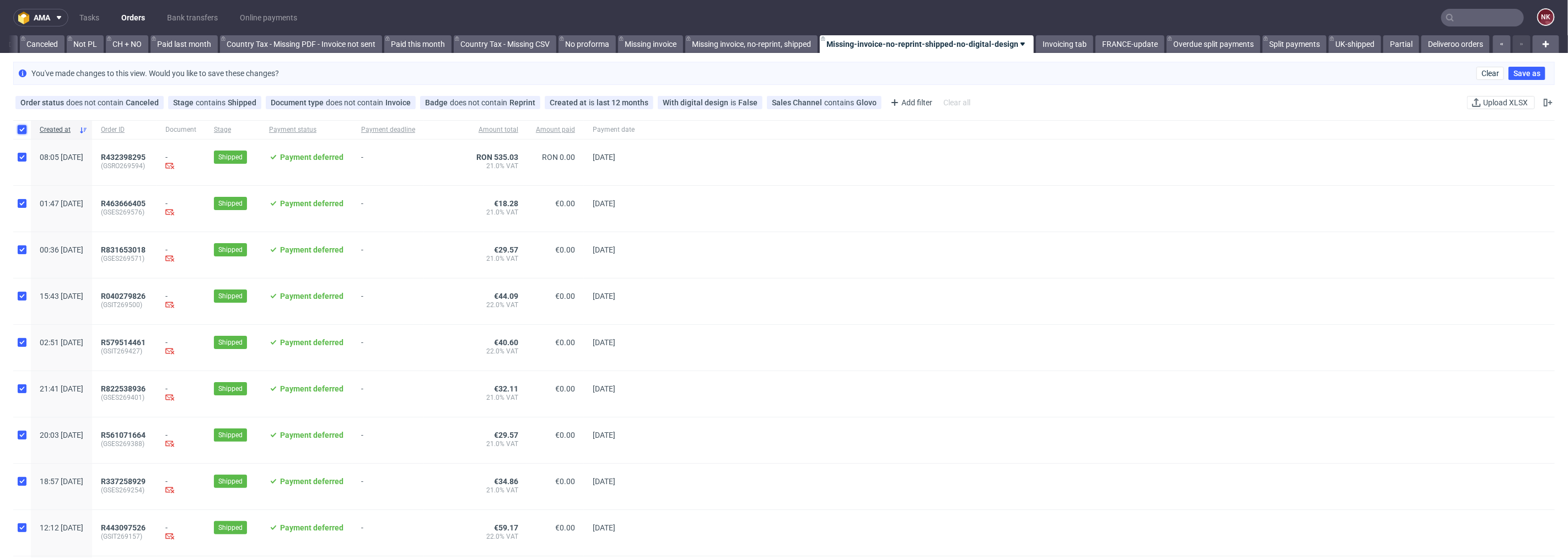
checkbox input "true"
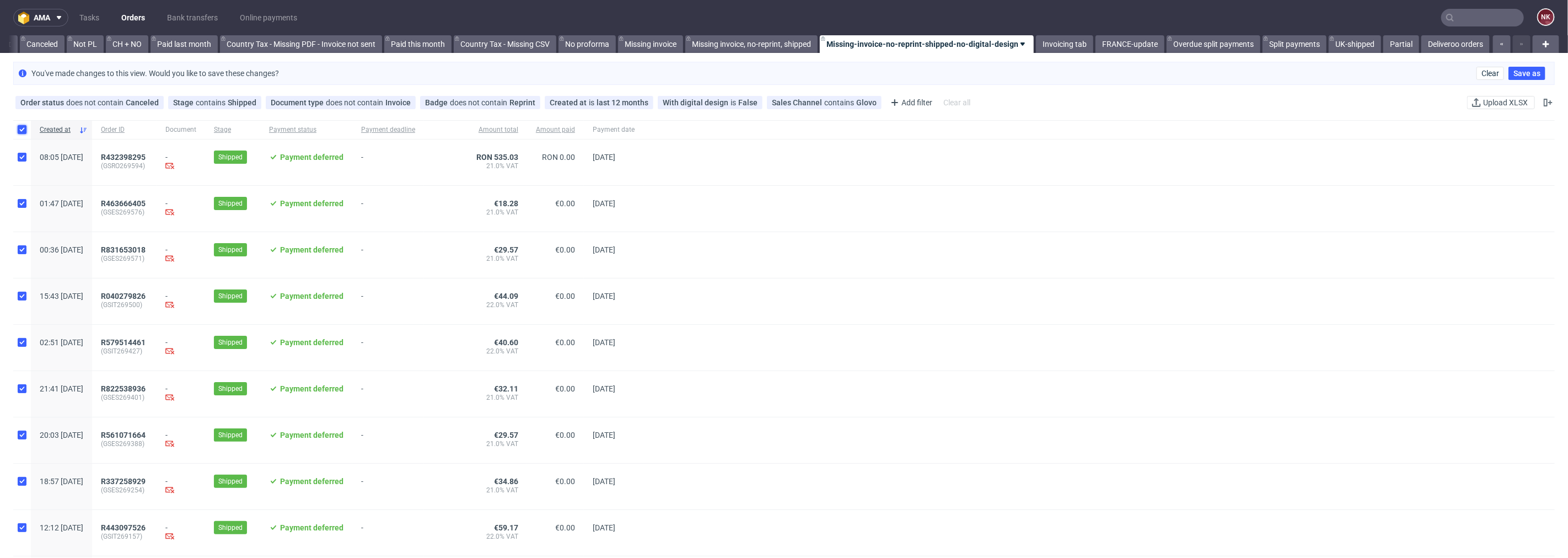
checkbox input "true"
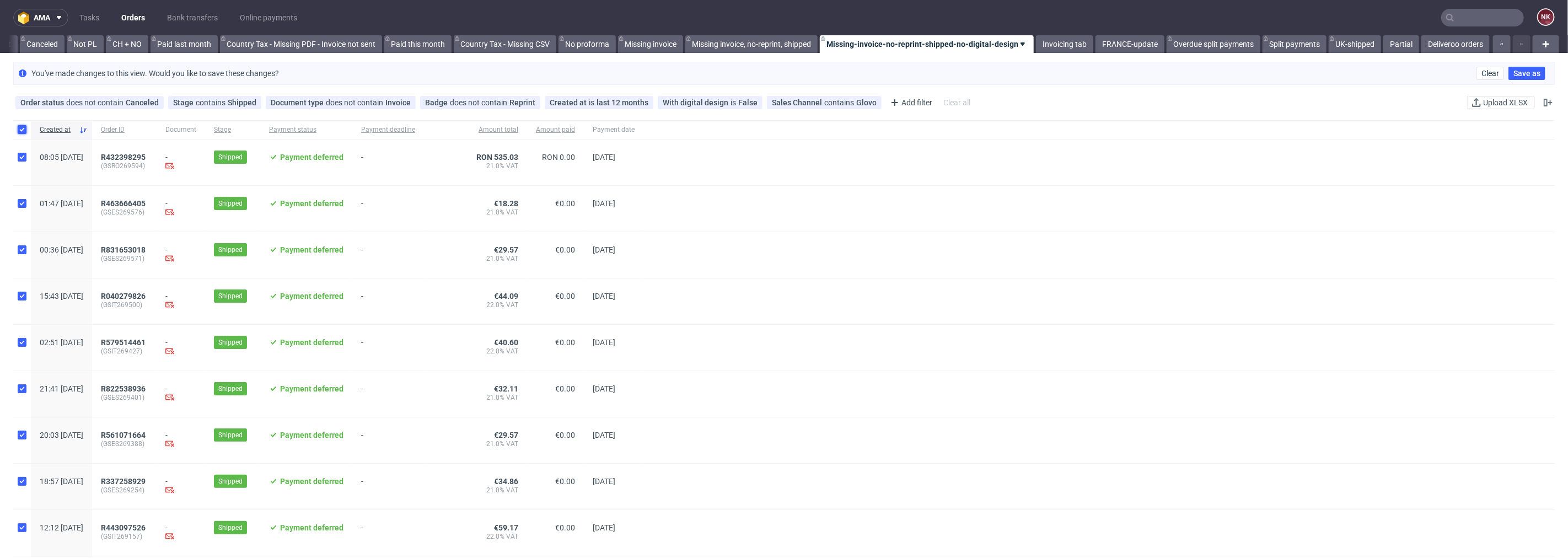
checkbox input "true"
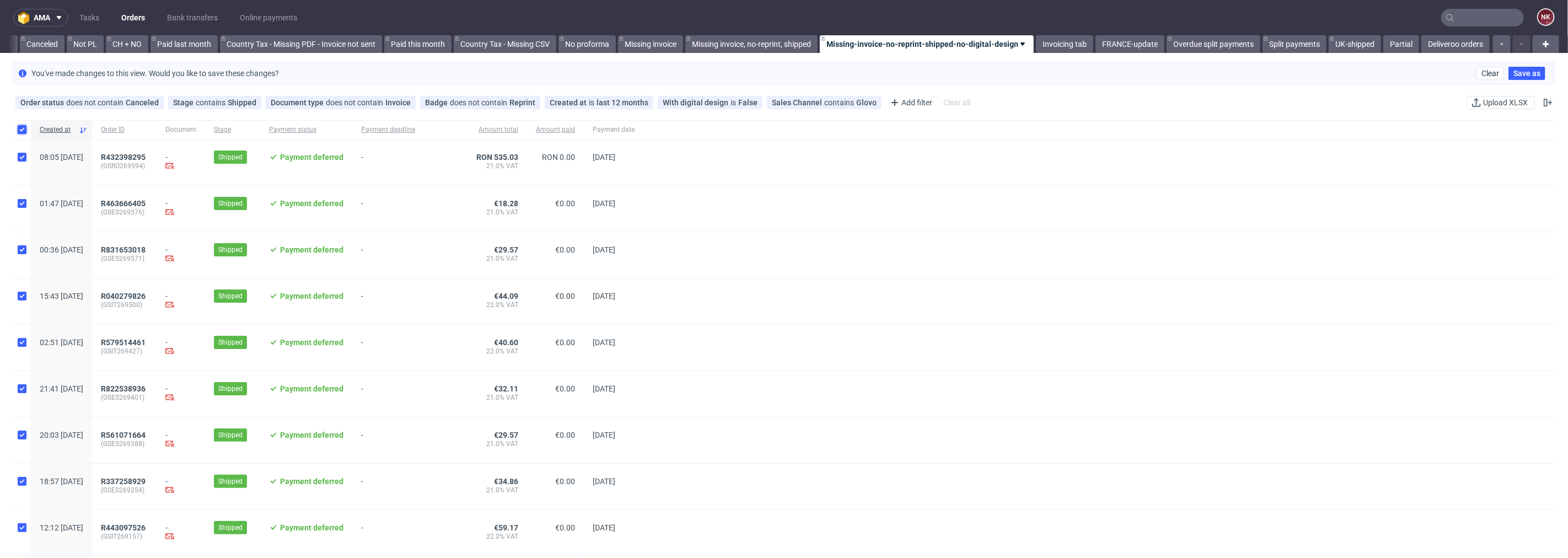
checkbox input "true"
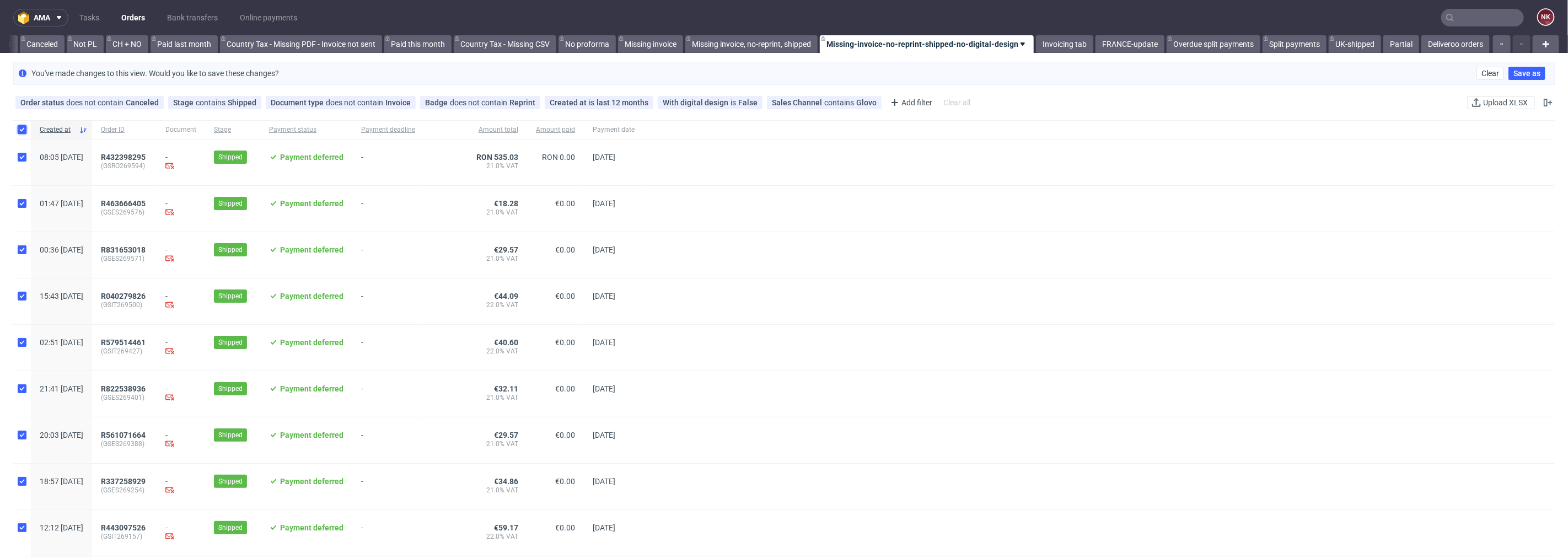
checkbox input "true"
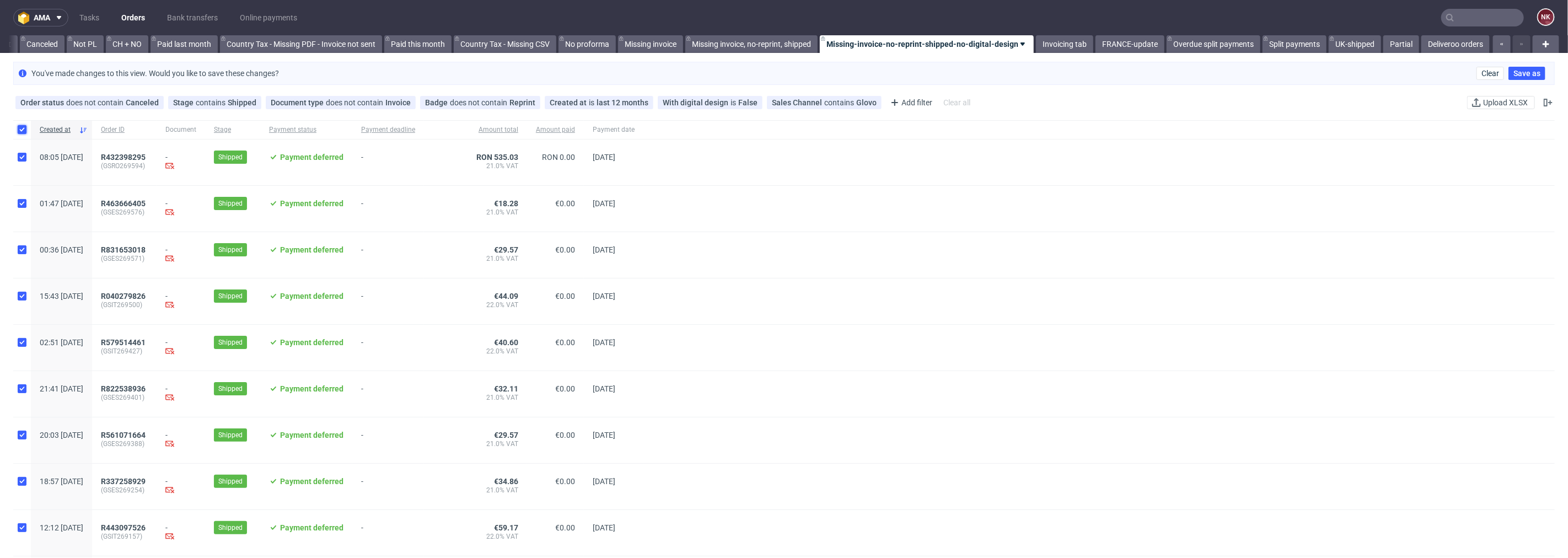
checkbox input "true"
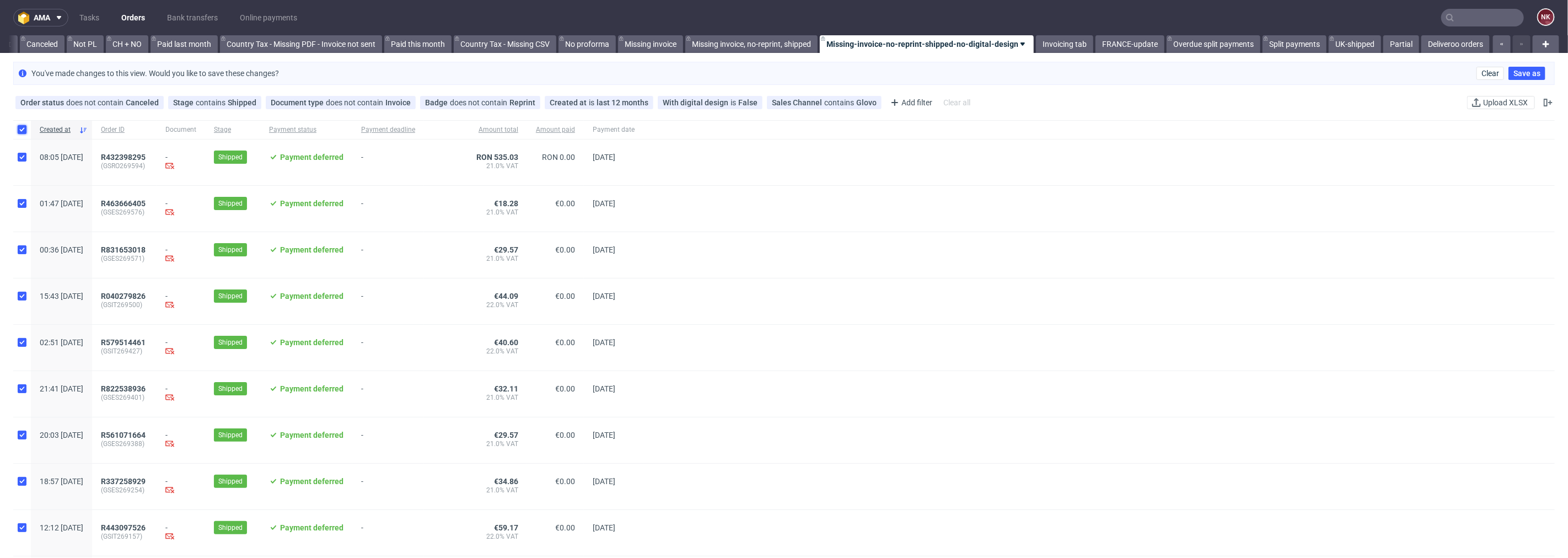
checkbox input "true"
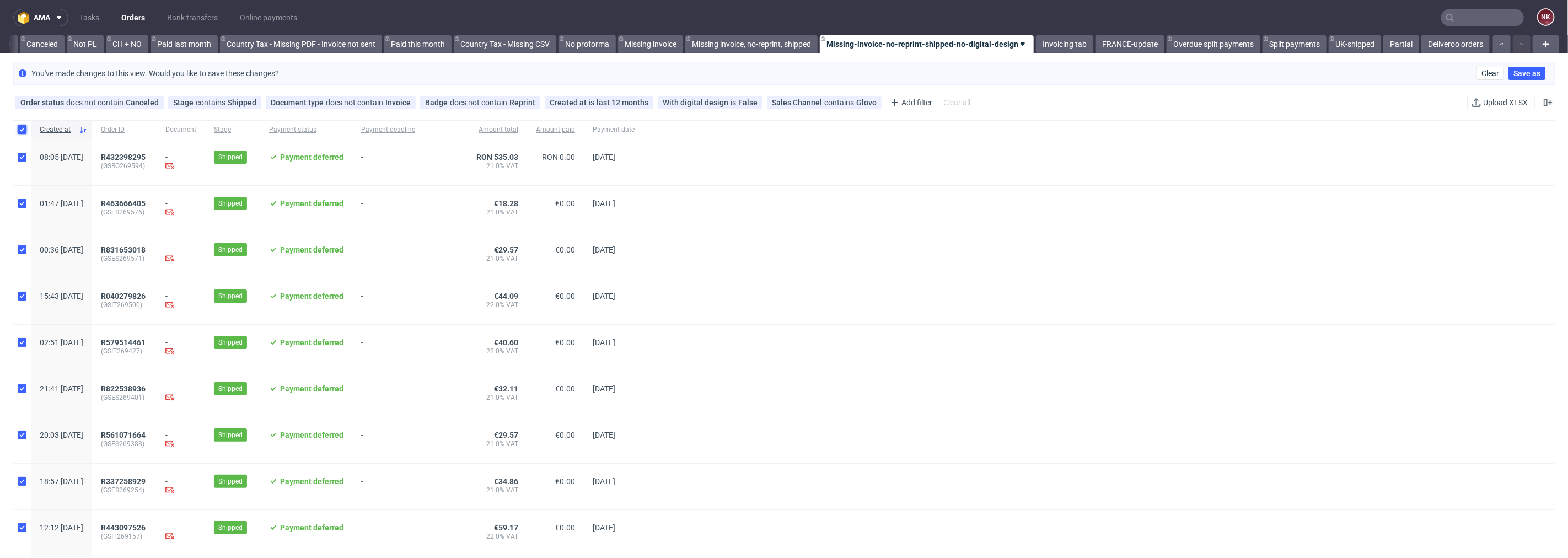
checkbox input "true"
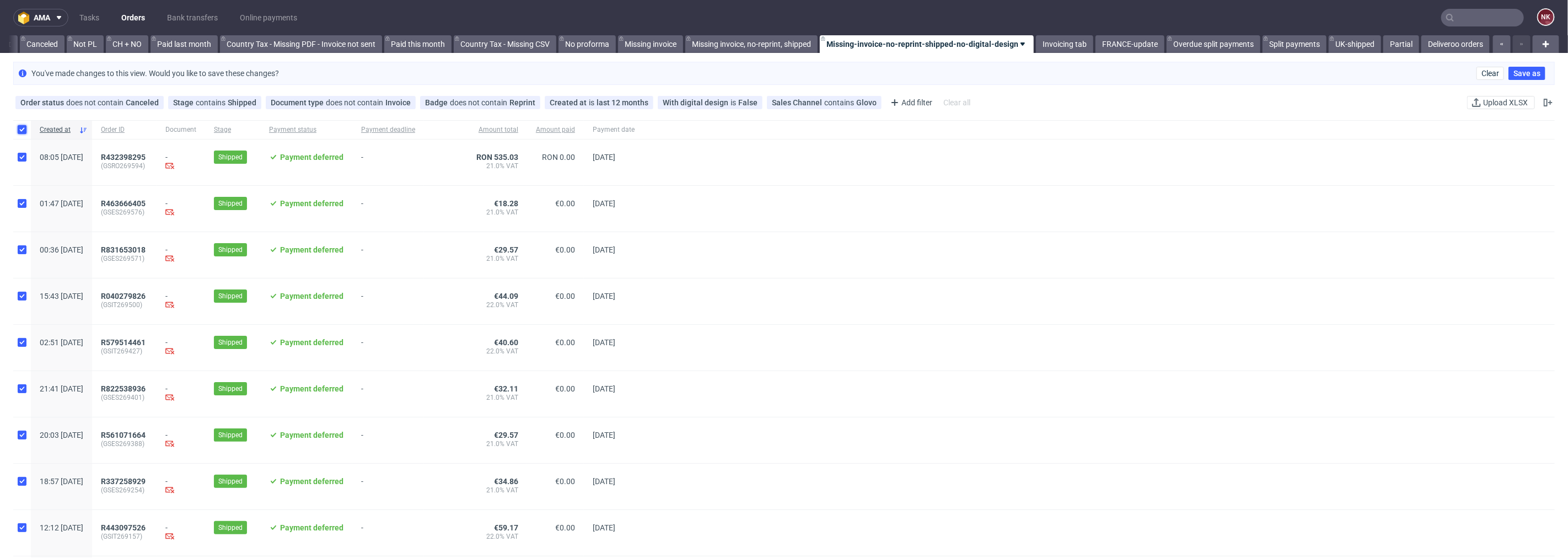
checkbox input "true"
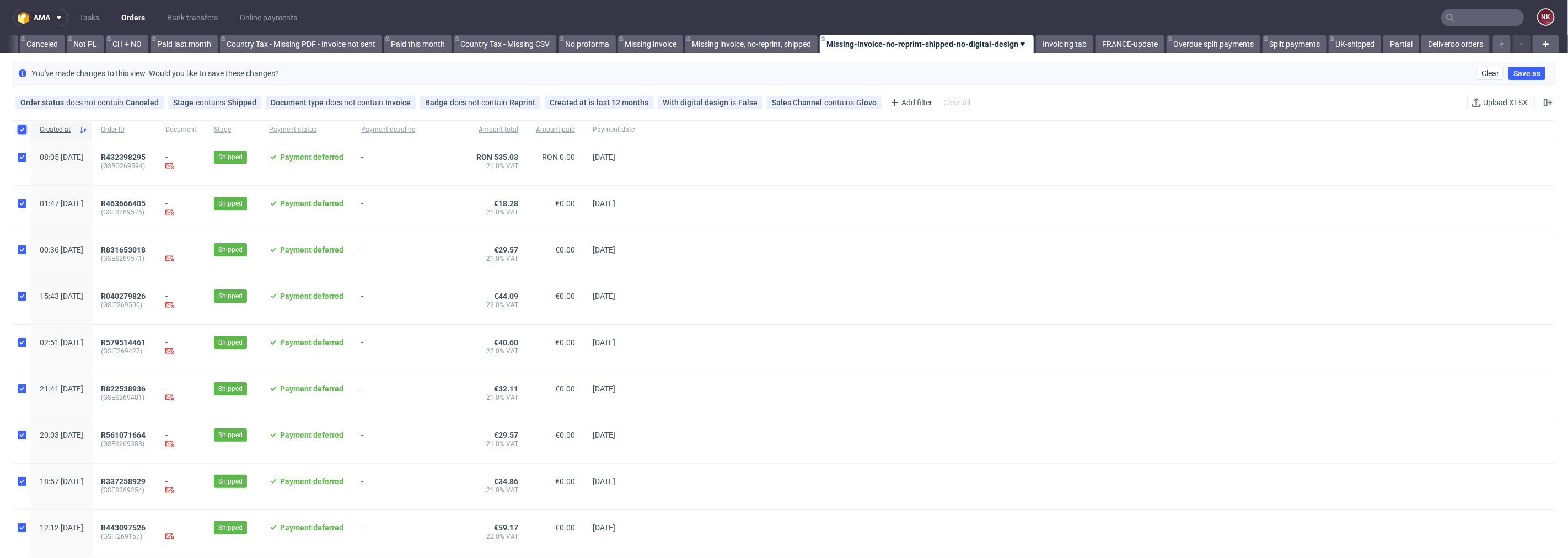
checkbox input "true"
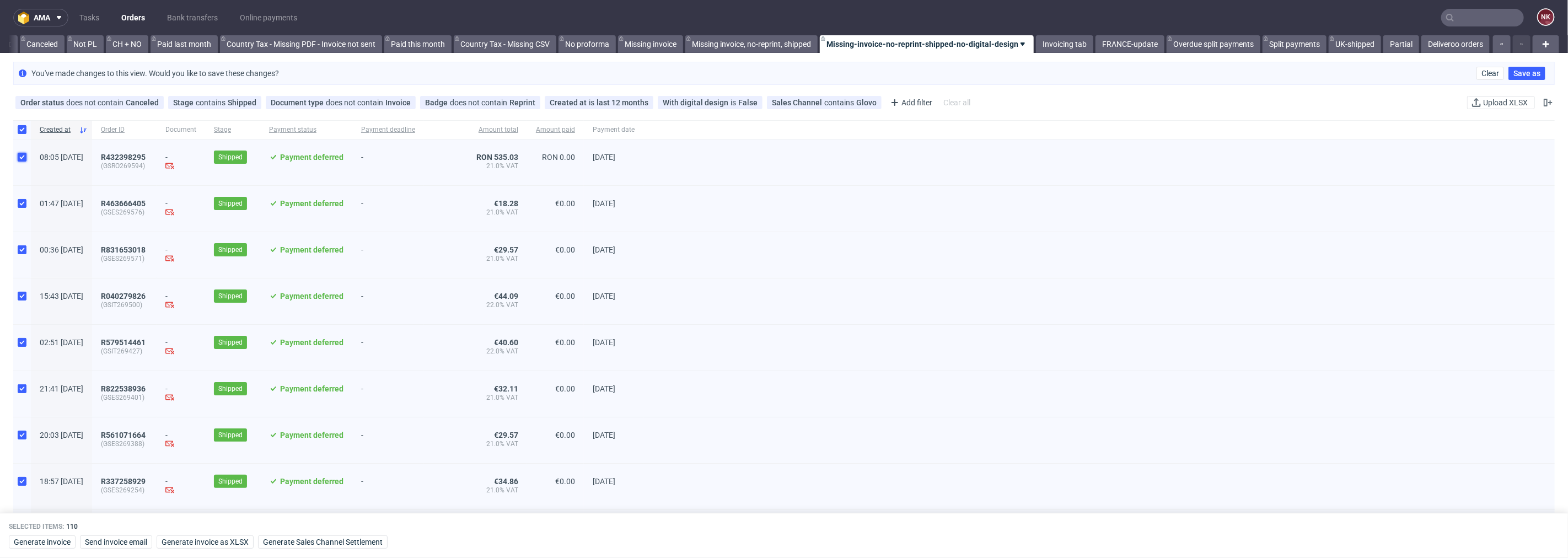
click at [24, 155] on input "checkbox" at bounding box center [21, 157] width 9 height 9
checkbox input "false"
click at [23, 204] on input "checkbox" at bounding box center [21, 203] width 9 height 9
checkbox input "false"
click at [23, 250] on input "checkbox" at bounding box center [21, 250] width 9 height 9
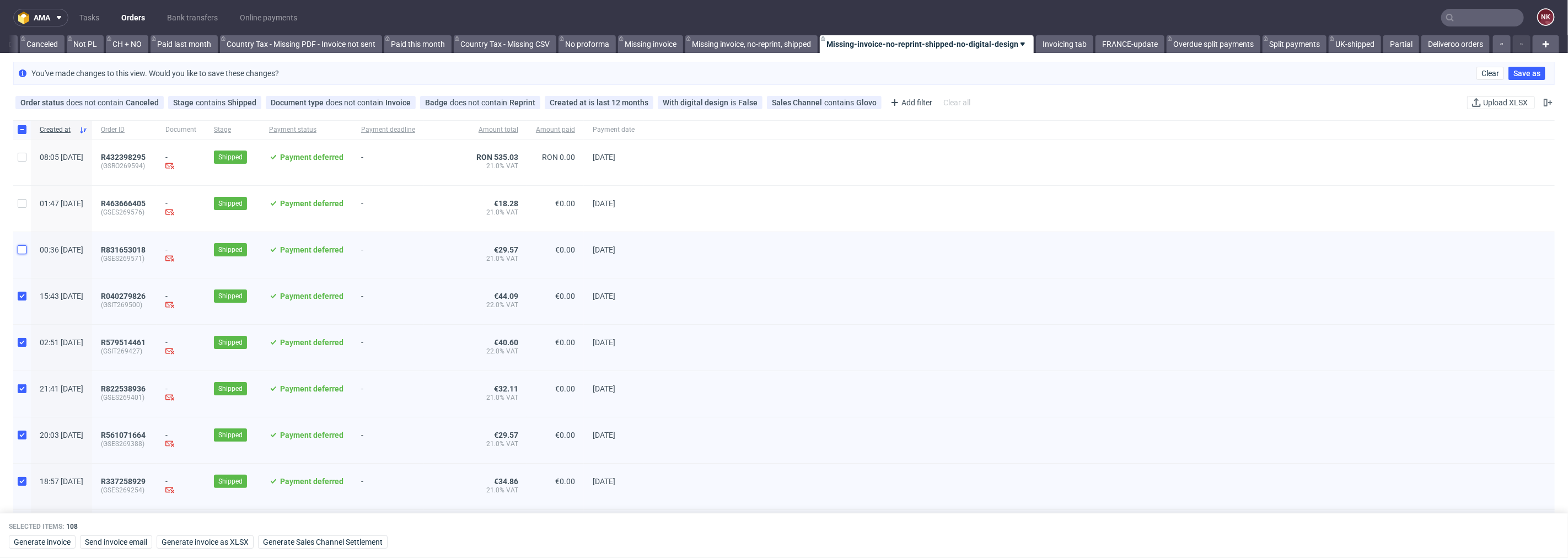
checkbox input "false"
click at [23, 300] on input "checkbox" at bounding box center [21, 296] width 9 height 9
checkbox input "false"
click at [20, 344] on input "checkbox" at bounding box center [21, 342] width 9 height 9
checkbox input "false"
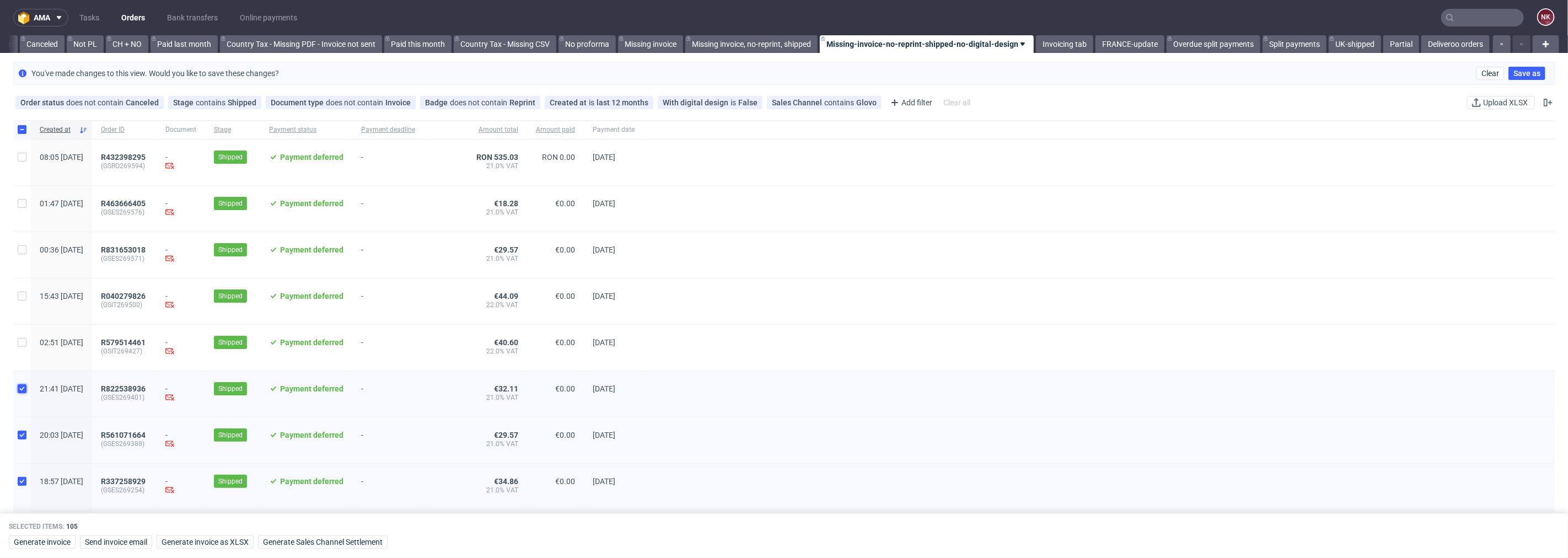
click at [25, 393] on input "checkbox" at bounding box center [21, 388] width 9 height 9
checkbox input "false"
click at [24, 438] on input "checkbox" at bounding box center [21, 434] width 9 height 9
checkbox input "false"
click at [19, 483] on input "checkbox" at bounding box center [21, 481] width 9 height 9
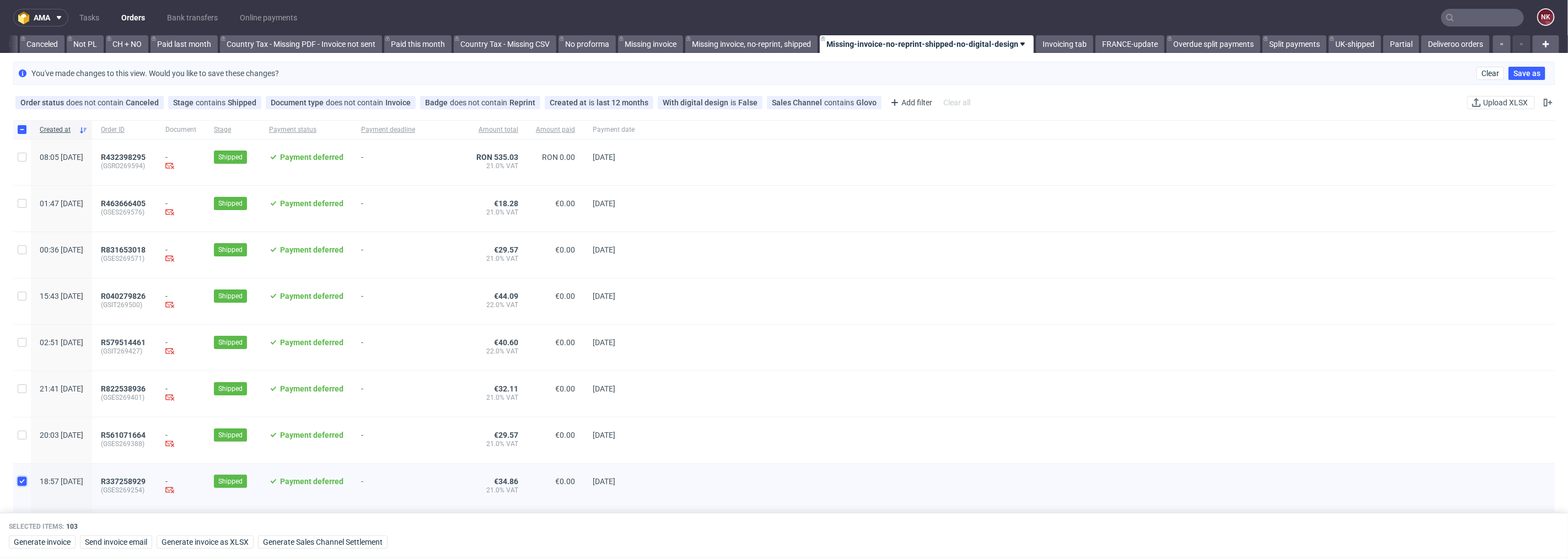
checkbox input "false"
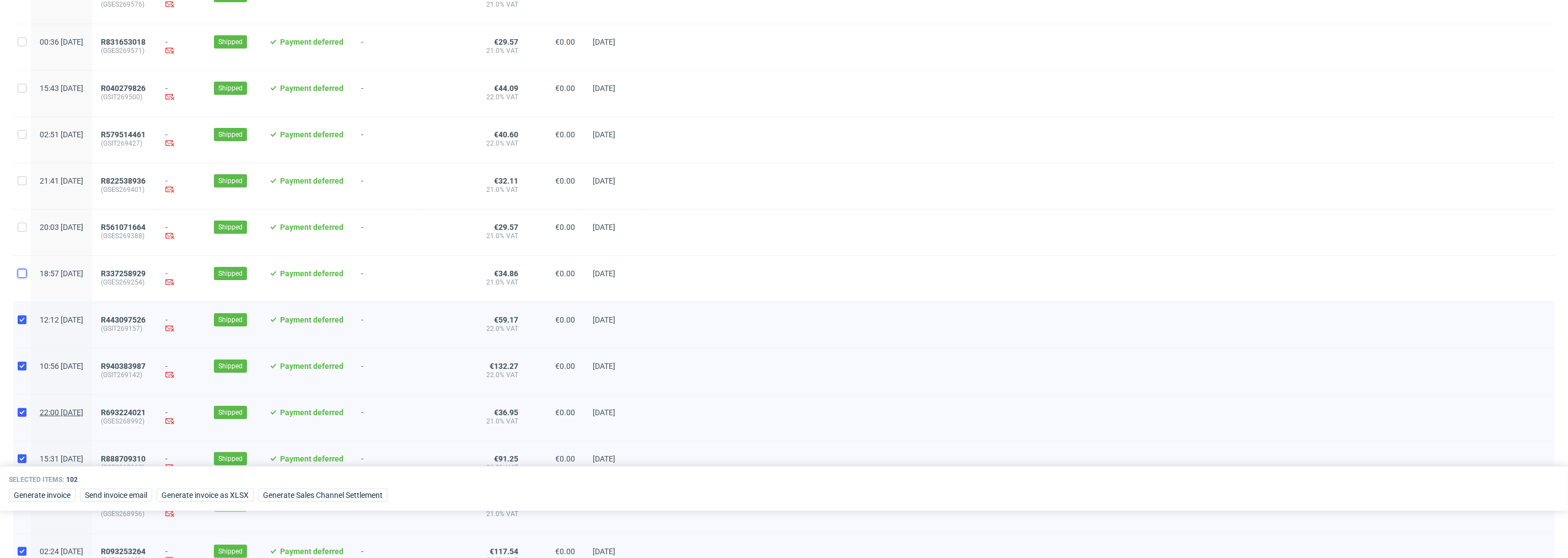
scroll to position [245, 0]
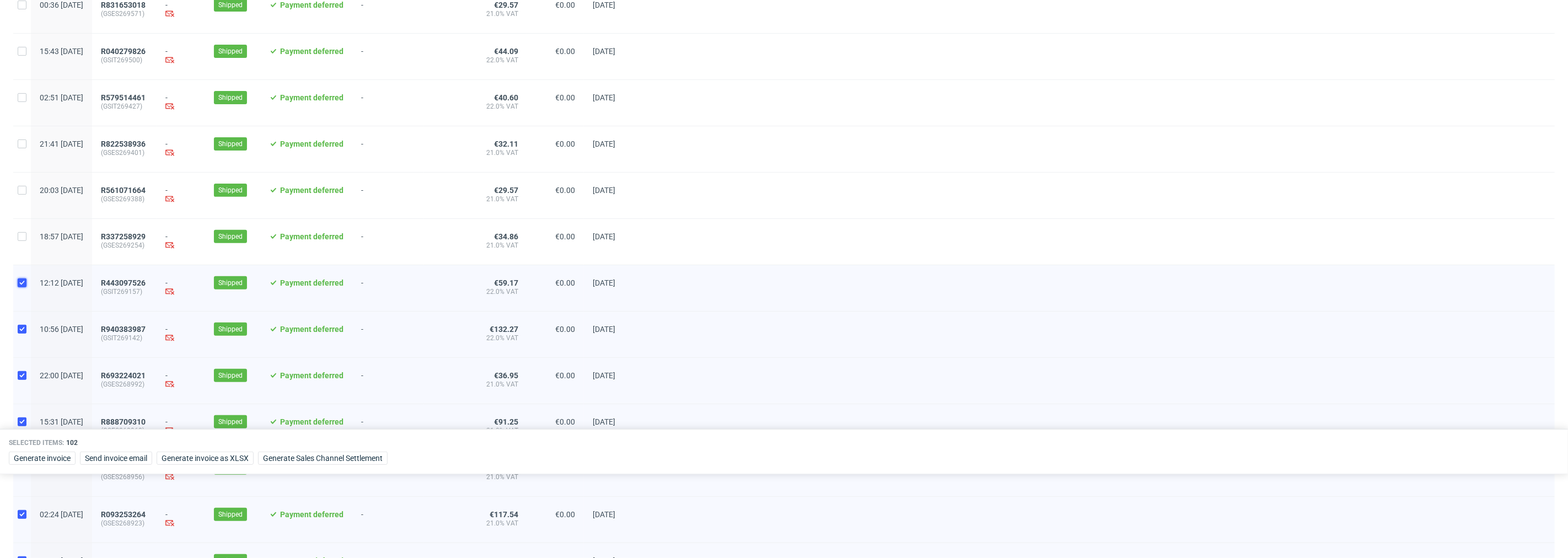
click at [20, 287] on input "checkbox" at bounding box center [21, 282] width 9 height 9
checkbox input "false"
click at [21, 334] on input "checkbox" at bounding box center [21, 329] width 9 height 9
checkbox input "false"
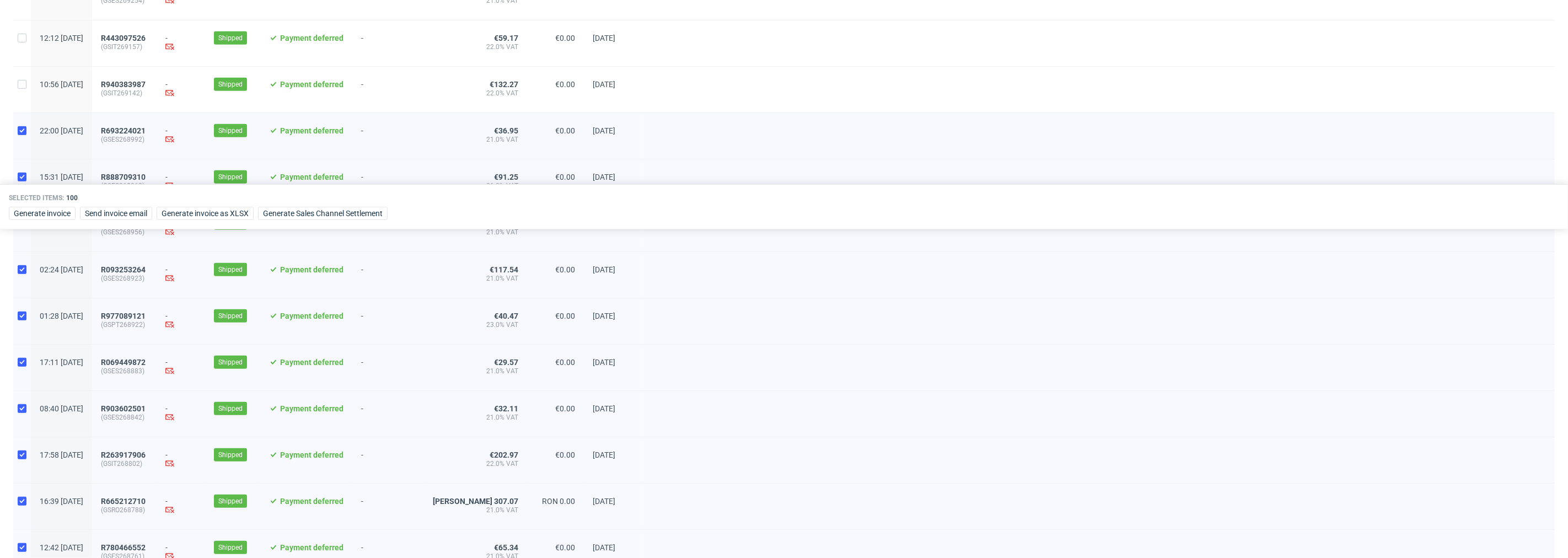
scroll to position [552, 0]
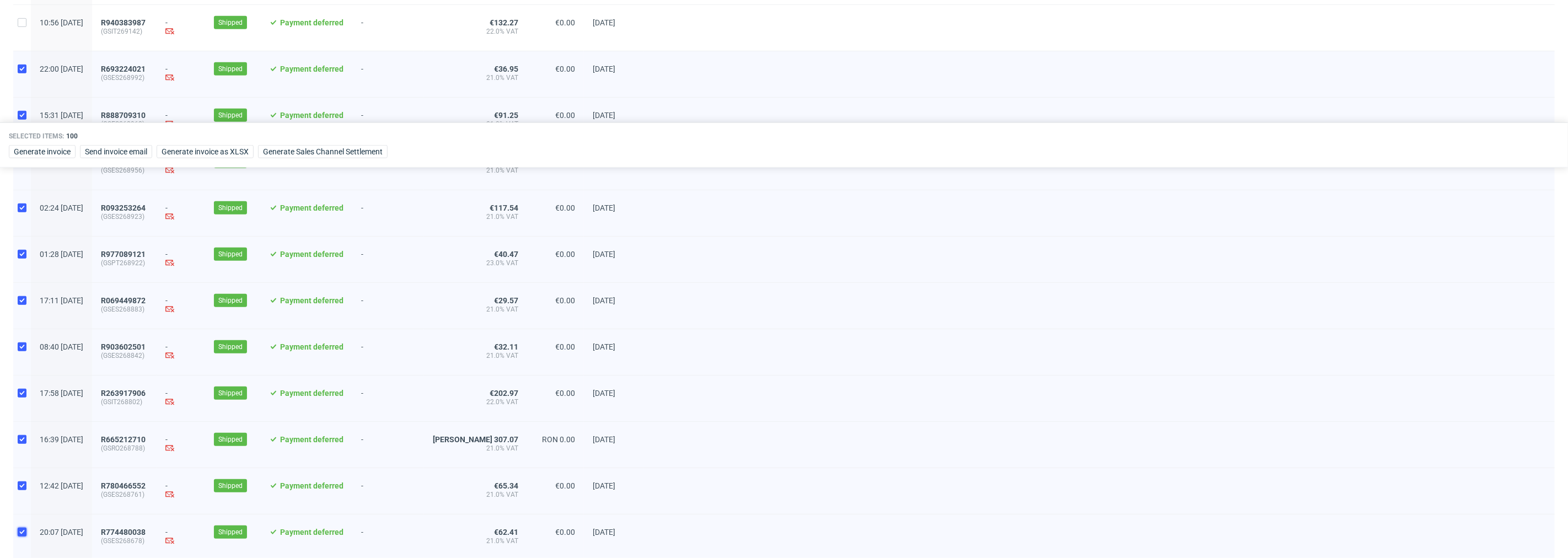
click at [26, 537] on input "checkbox" at bounding box center [21, 532] width 9 height 9
checkbox input "false"
click at [21, 490] on input "checkbox" at bounding box center [21, 485] width 9 height 9
checkbox input "false"
click at [21, 443] on div at bounding box center [22, 445] width 17 height 46
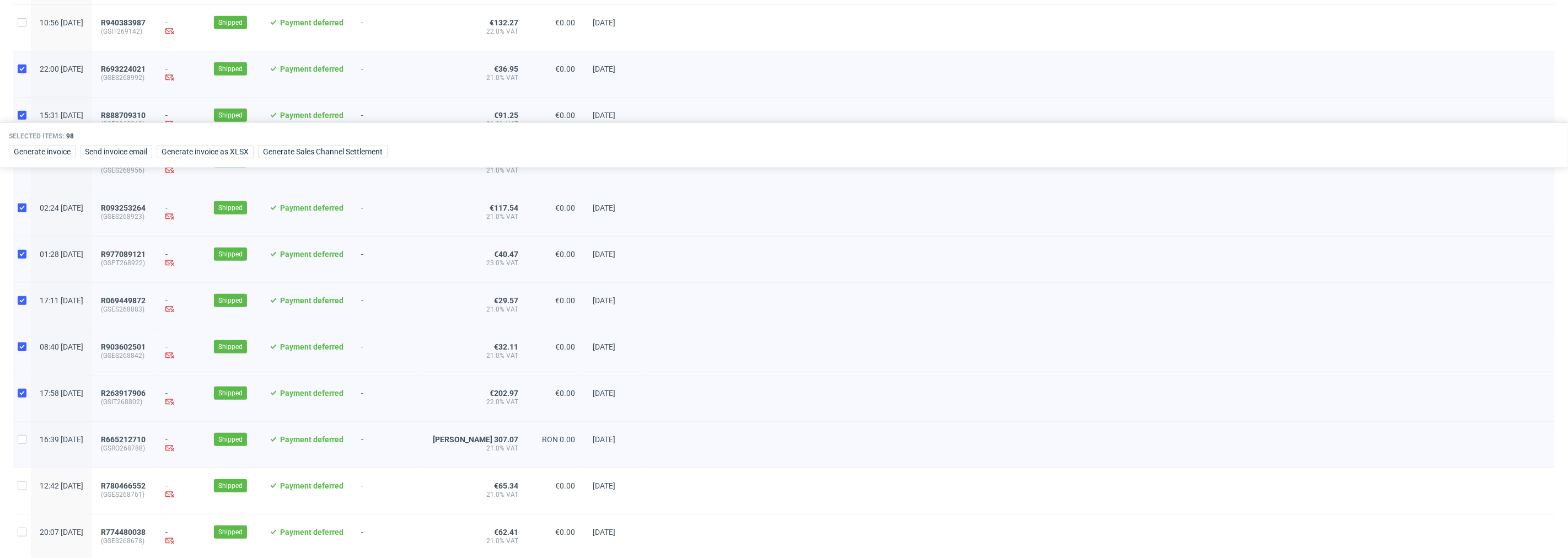
checkbox input "false"
click at [19, 397] on input "checkbox" at bounding box center [21, 392] width 9 height 9
checkbox input "false"
click at [19, 350] on input "checkbox" at bounding box center [21, 346] width 9 height 9
checkbox input "false"
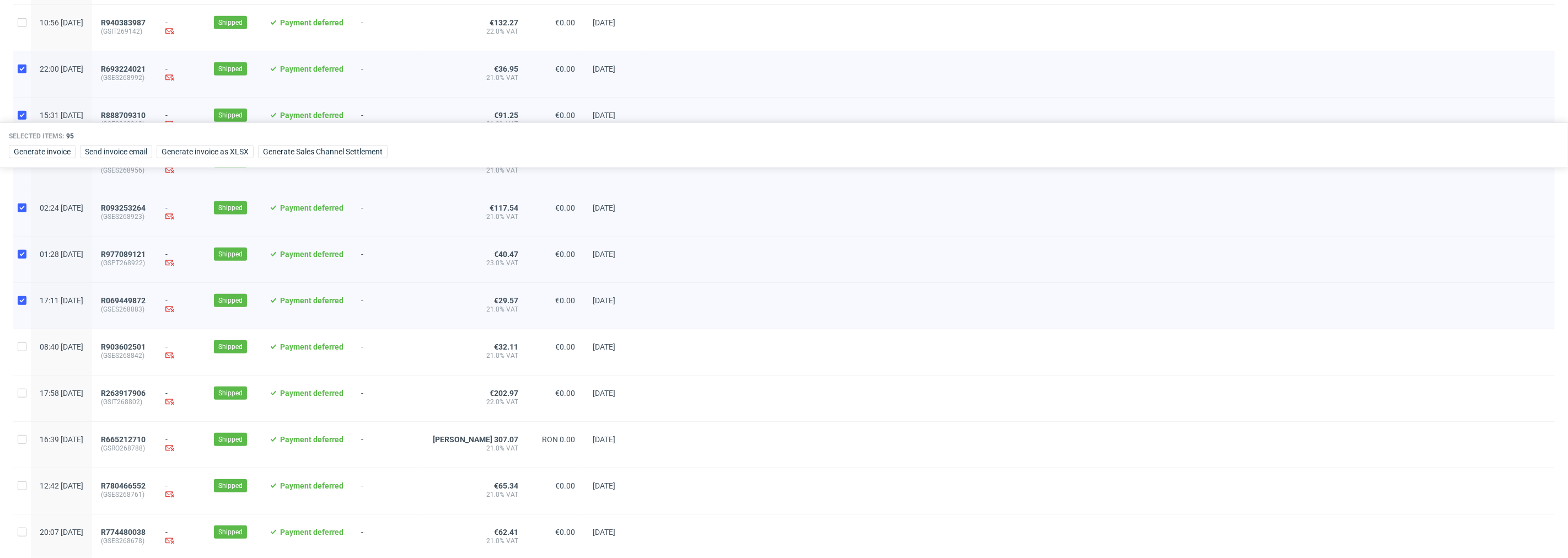
click at [25, 299] on div at bounding box center [22, 306] width 17 height 46
checkbox input "false"
click at [20, 258] on input "checkbox" at bounding box center [21, 254] width 9 height 9
checkbox input "false"
click at [23, 212] on input "checkbox" at bounding box center [21, 208] width 9 height 9
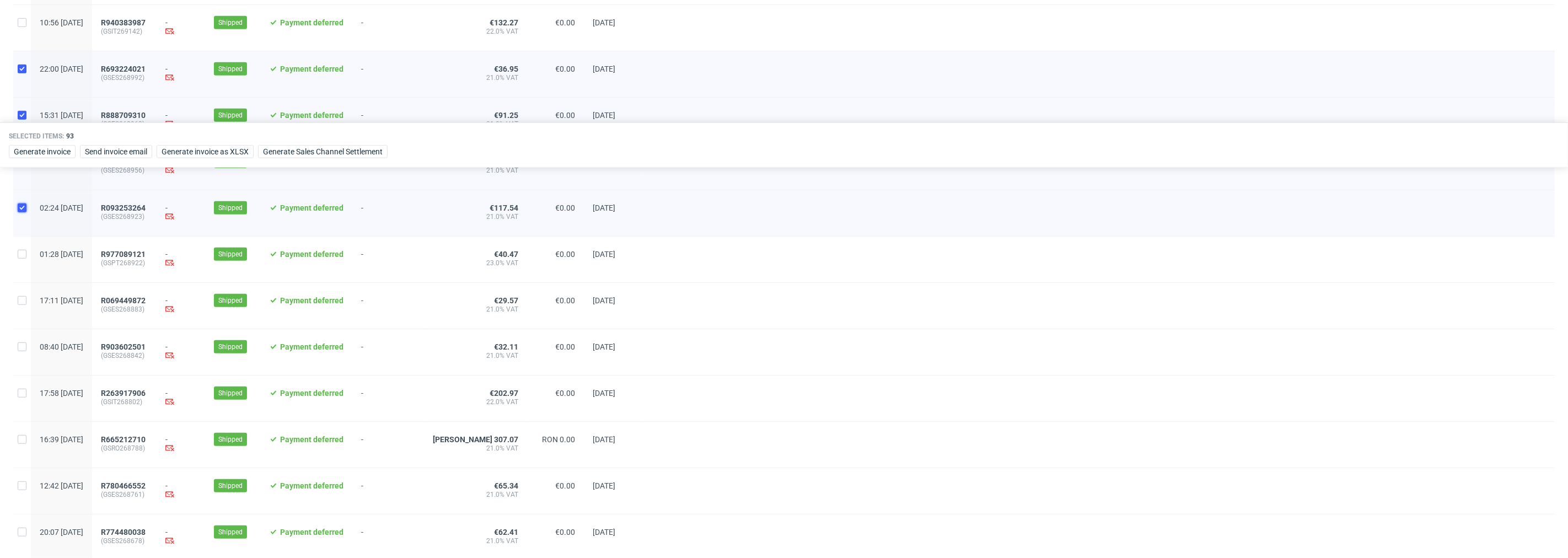
checkbox input "false"
click at [22, 166] on input "checkbox" at bounding box center [21, 161] width 9 height 9
checkbox input "false"
click at [26, 117] on div at bounding box center [22, 120] width 17 height 46
checkbox input "false"
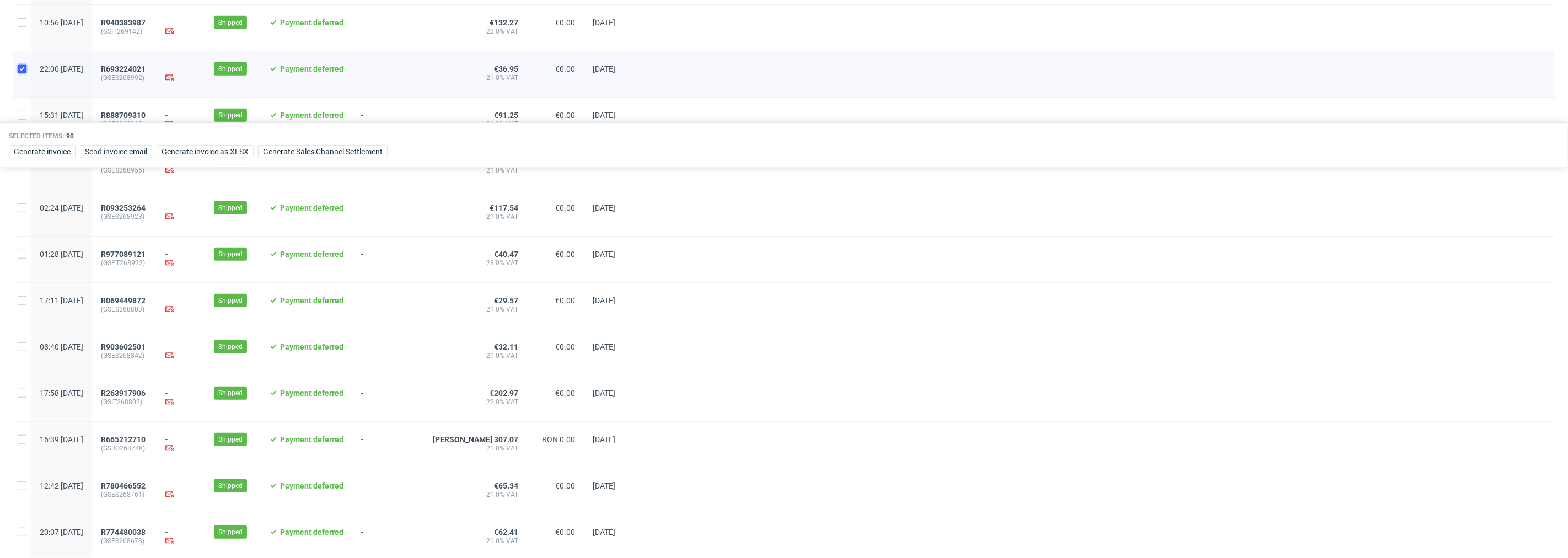
click at [26, 74] on input "checkbox" at bounding box center [21, 68] width 9 height 9
checkbox input "false"
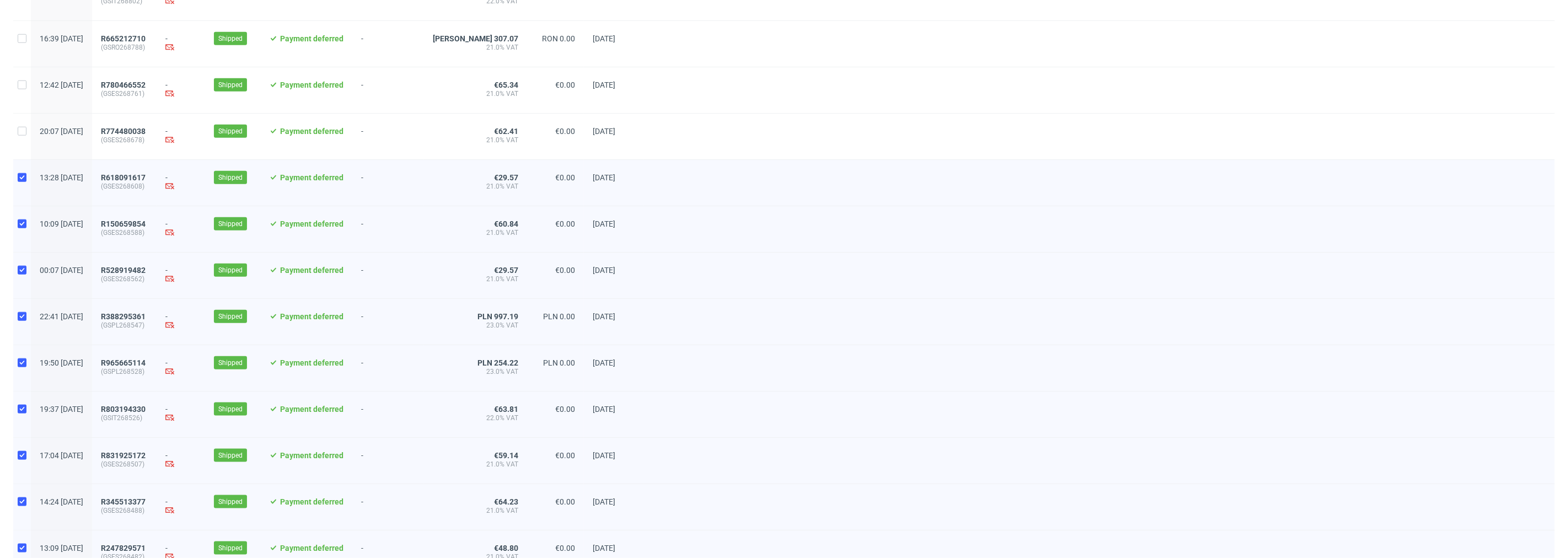
scroll to position [980, 0]
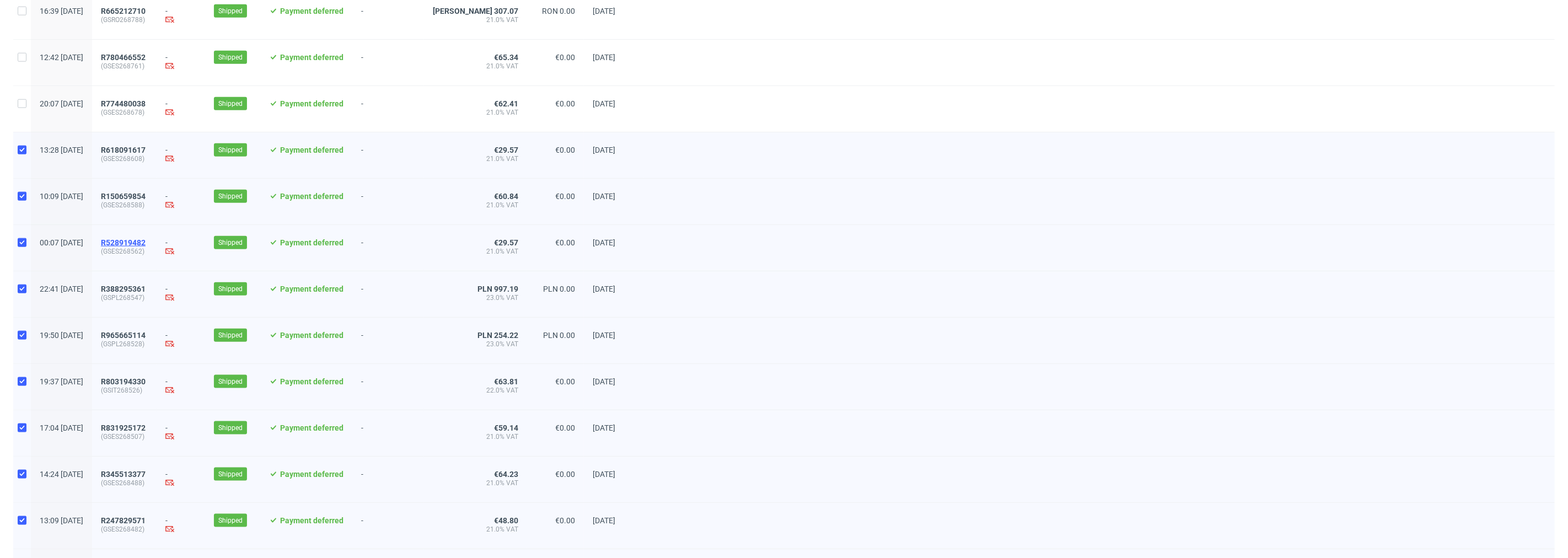
drag, startPoint x: 163, startPoint y: 247, endPoint x: 155, endPoint y: 250, distance: 8.5
drag, startPoint x: 157, startPoint y: 304, endPoint x: 153, endPoint y: 298, distance: 7.2
click at [19, 293] on input "checkbox" at bounding box center [21, 289] width 9 height 9
checkbox input "false"
click at [15, 255] on div at bounding box center [22, 248] width 17 height 46
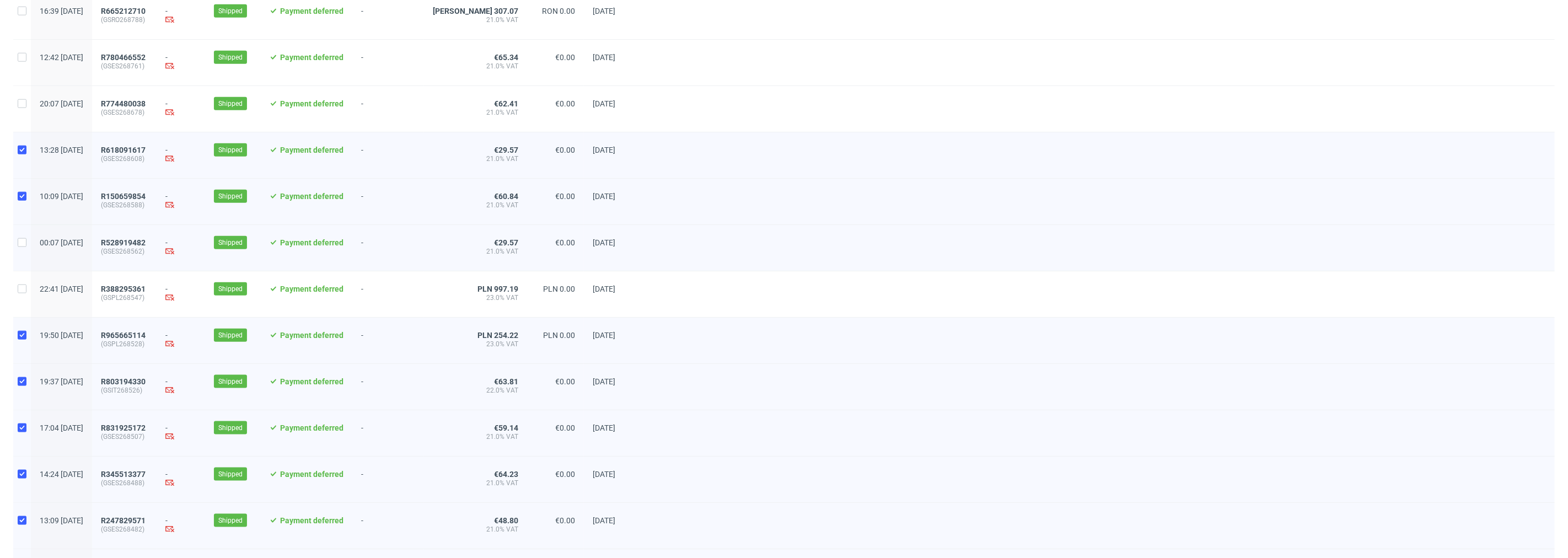
checkbox input "false"
click at [24, 201] on div at bounding box center [22, 201] width 17 height 46
checkbox input "false"
click at [20, 155] on input "checkbox" at bounding box center [21, 150] width 9 height 9
checkbox input "false"
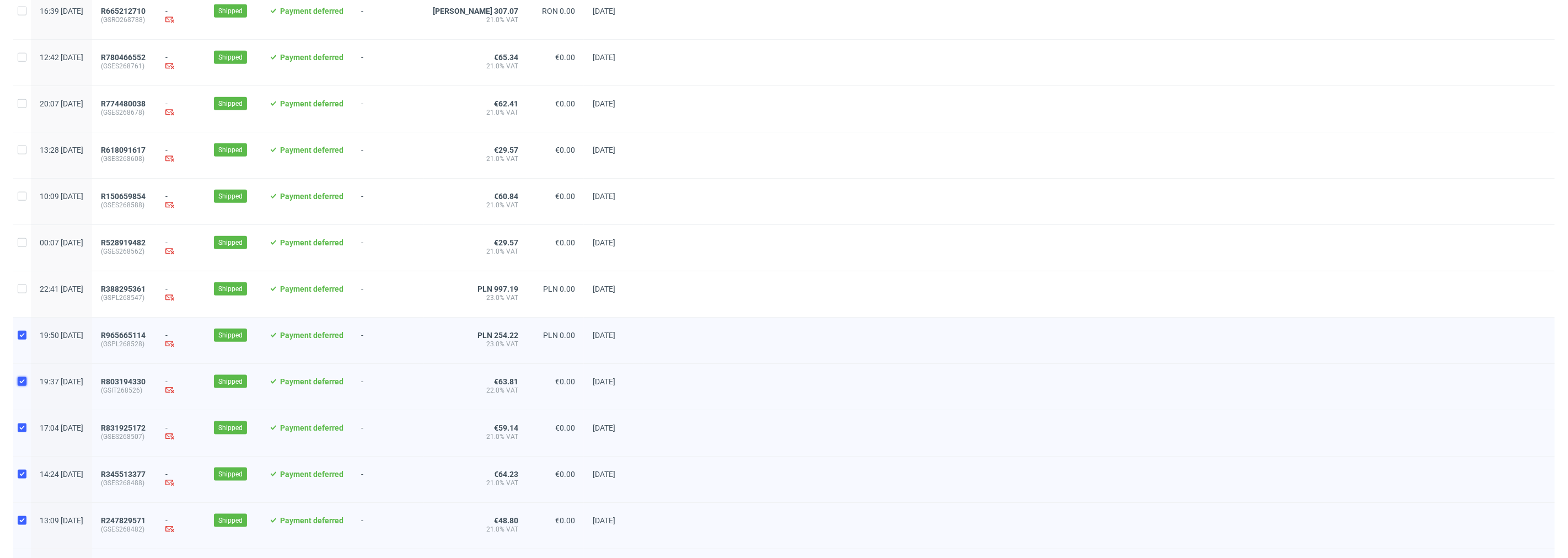
click at [25, 386] on input "checkbox" at bounding box center [21, 381] width 9 height 9
checkbox input "false"
click at [24, 432] on input "checkbox" at bounding box center [21, 427] width 9 height 9
checkbox input "false"
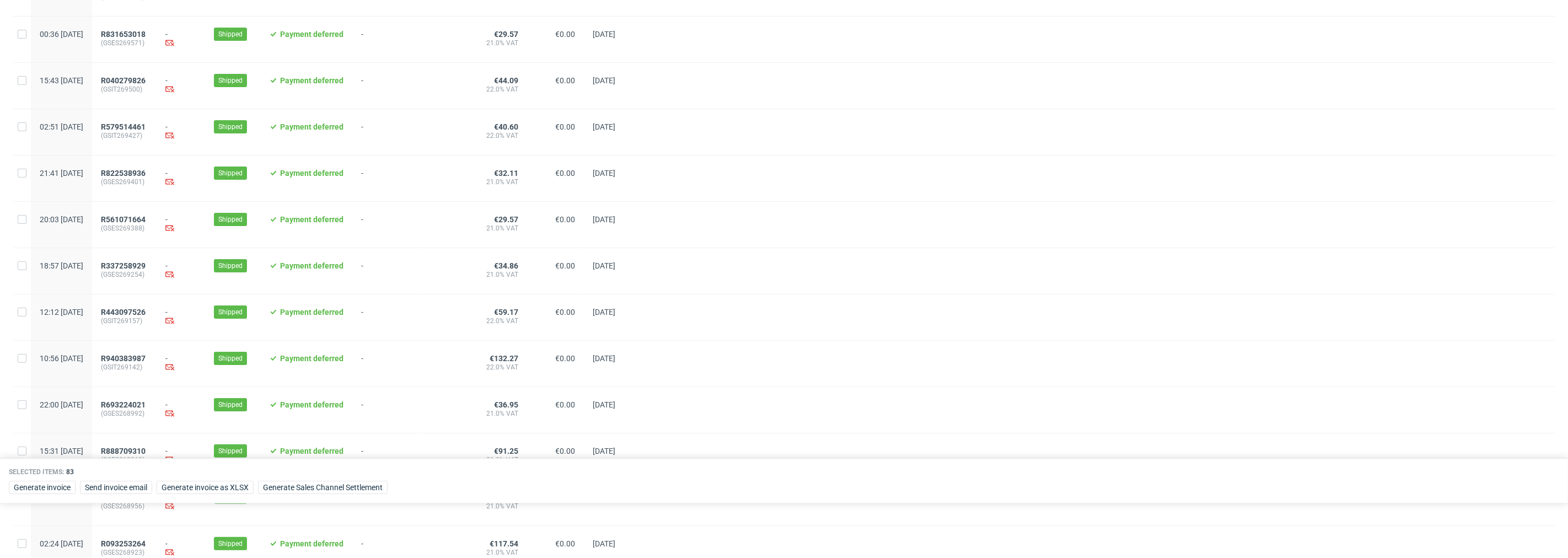
scroll to position [245, 0]
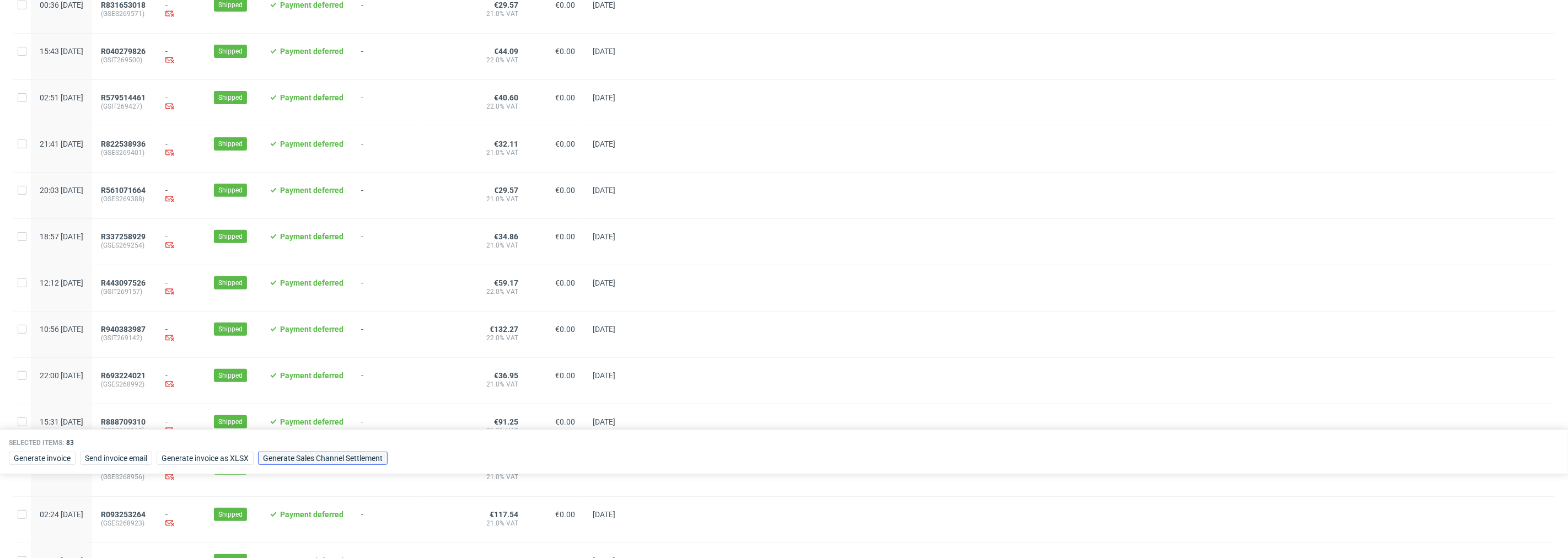
click at [334, 457] on span "Generate Sales Channel Settlement" at bounding box center [323, 458] width 120 height 8
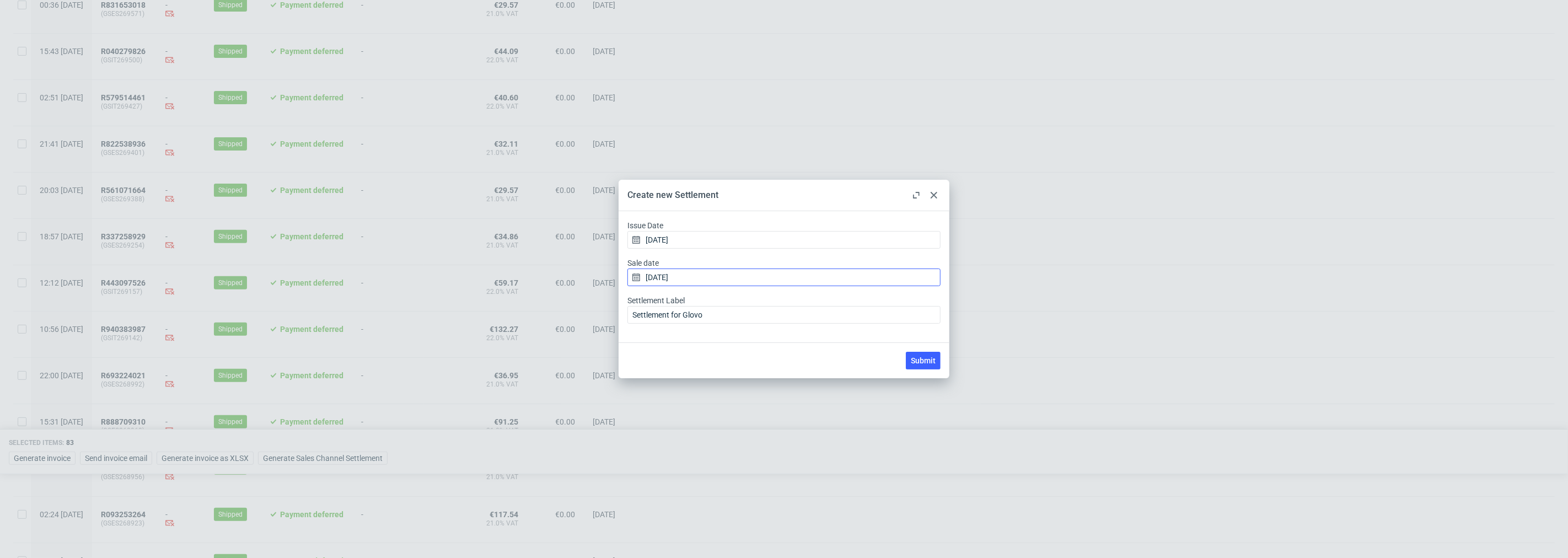
click at [754, 271] on input "05/09/2025" at bounding box center [784, 277] width 313 height 17
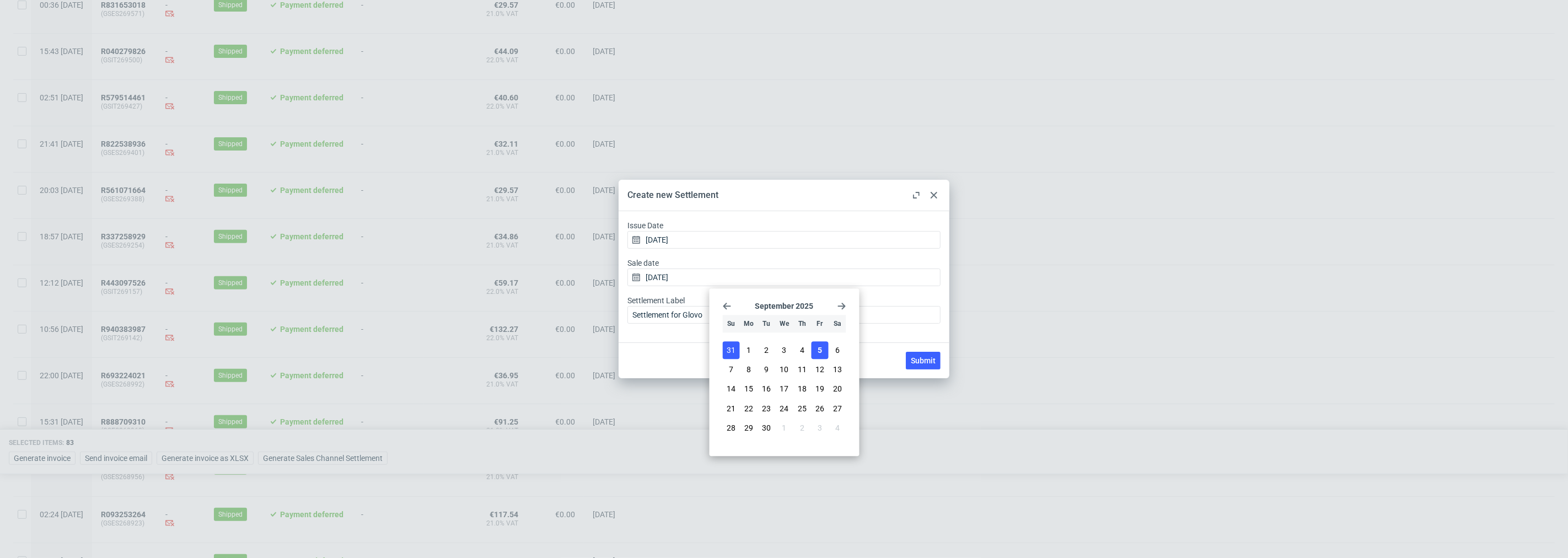
click at [724, 349] on button "31" at bounding box center [732, 350] width 17 height 17
type input "31/08/2025"
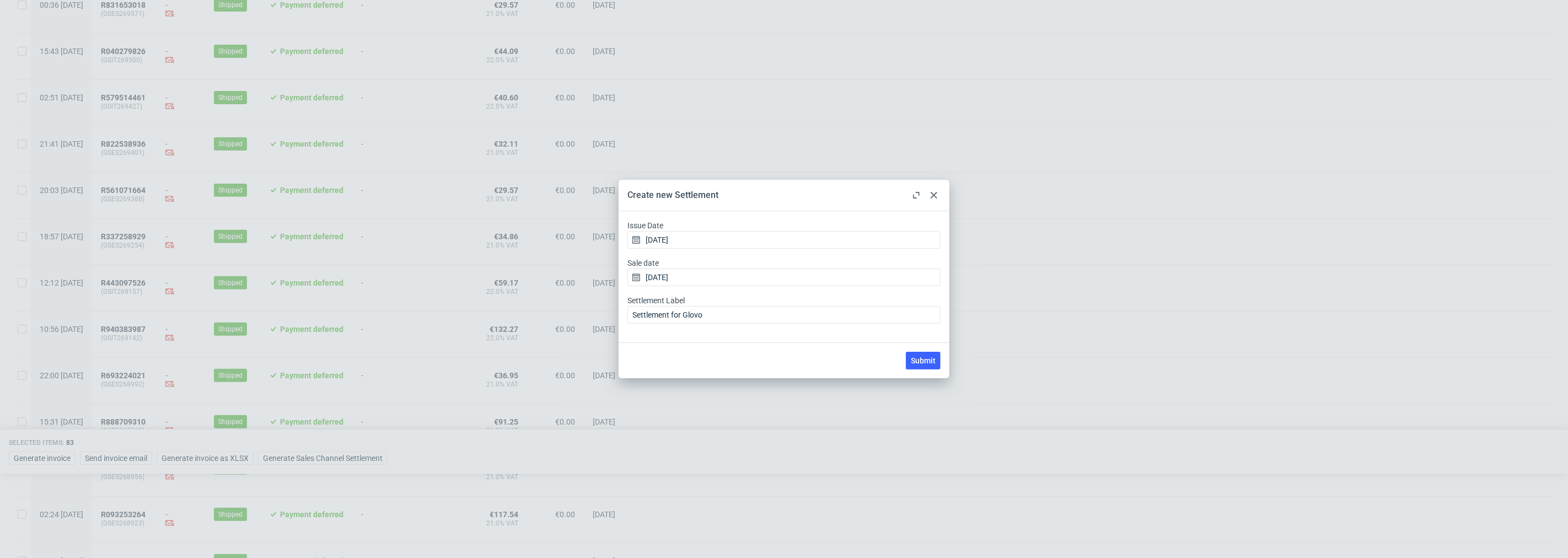
click at [825, 345] on div "Submit" at bounding box center [783, 360] width 331 height 36
click at [928, 361] on span "Submit" at bounding box center [923, 361] width 25 height 8
checkbox input "false"
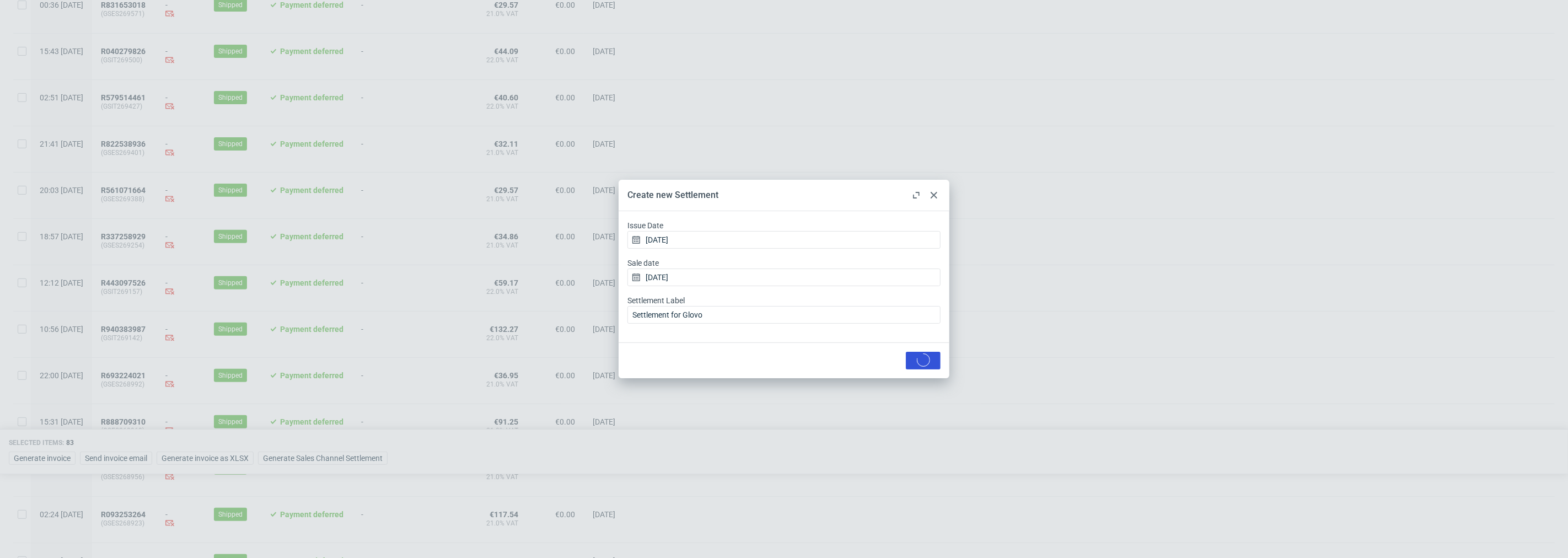
checkbox input "false"
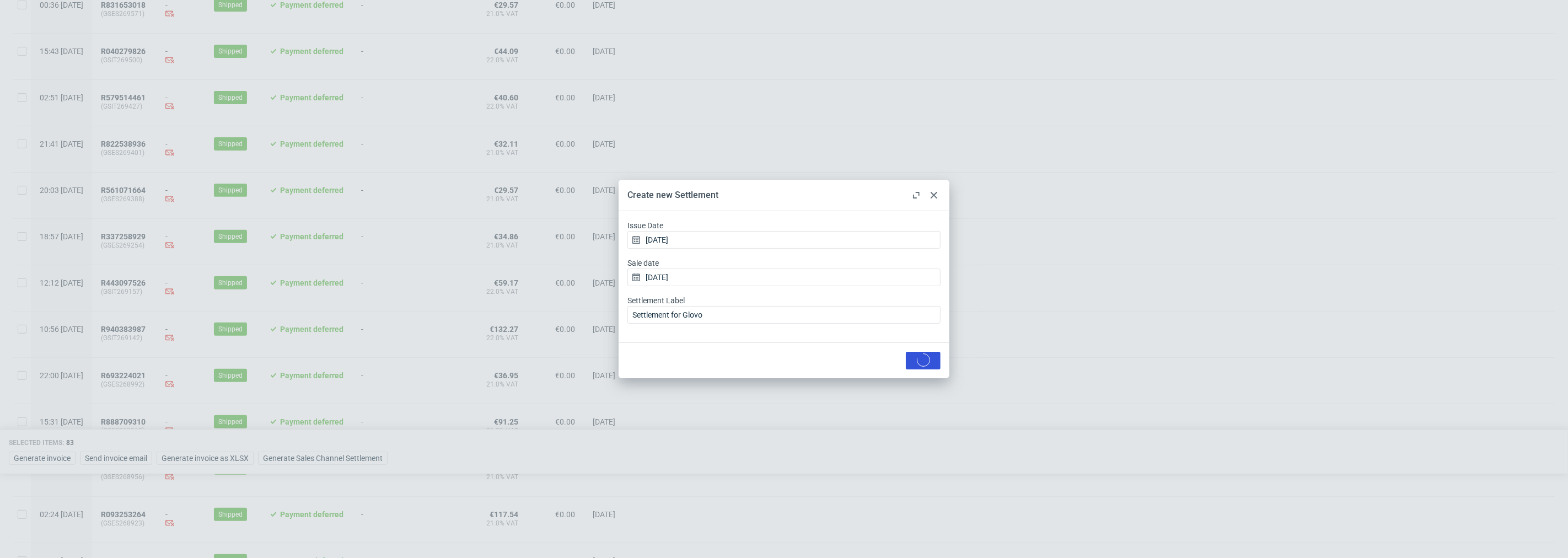
checkbox input "false"
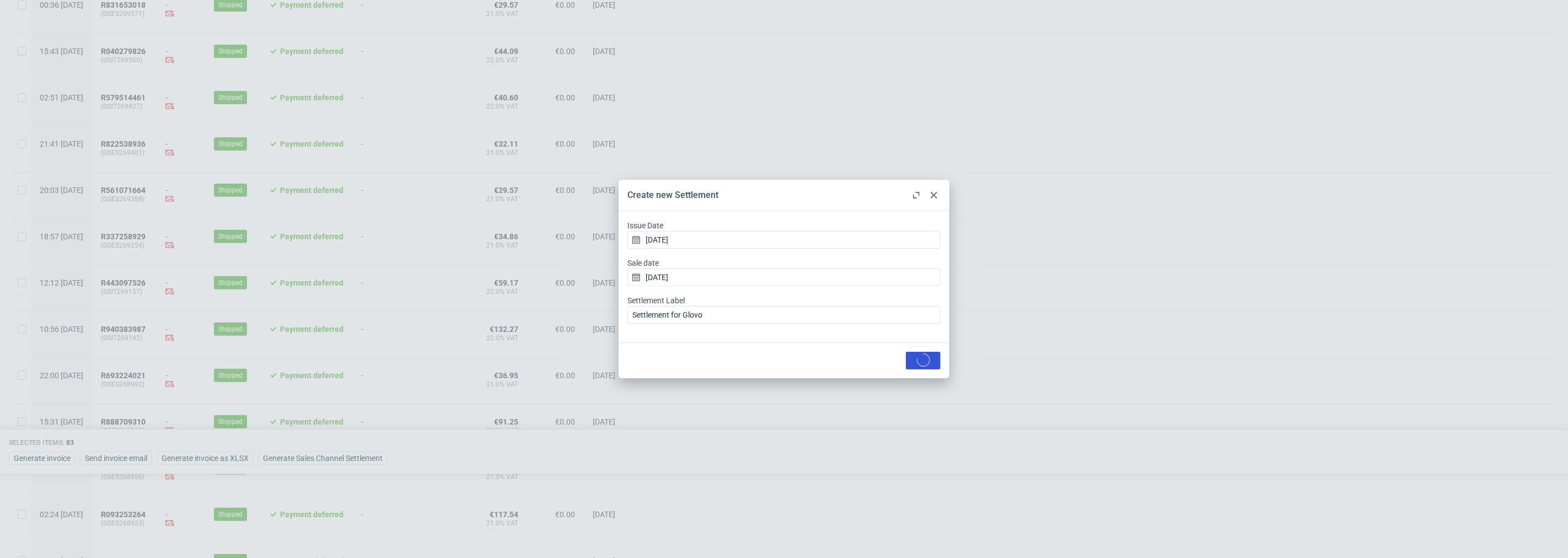
checkbox input "false"
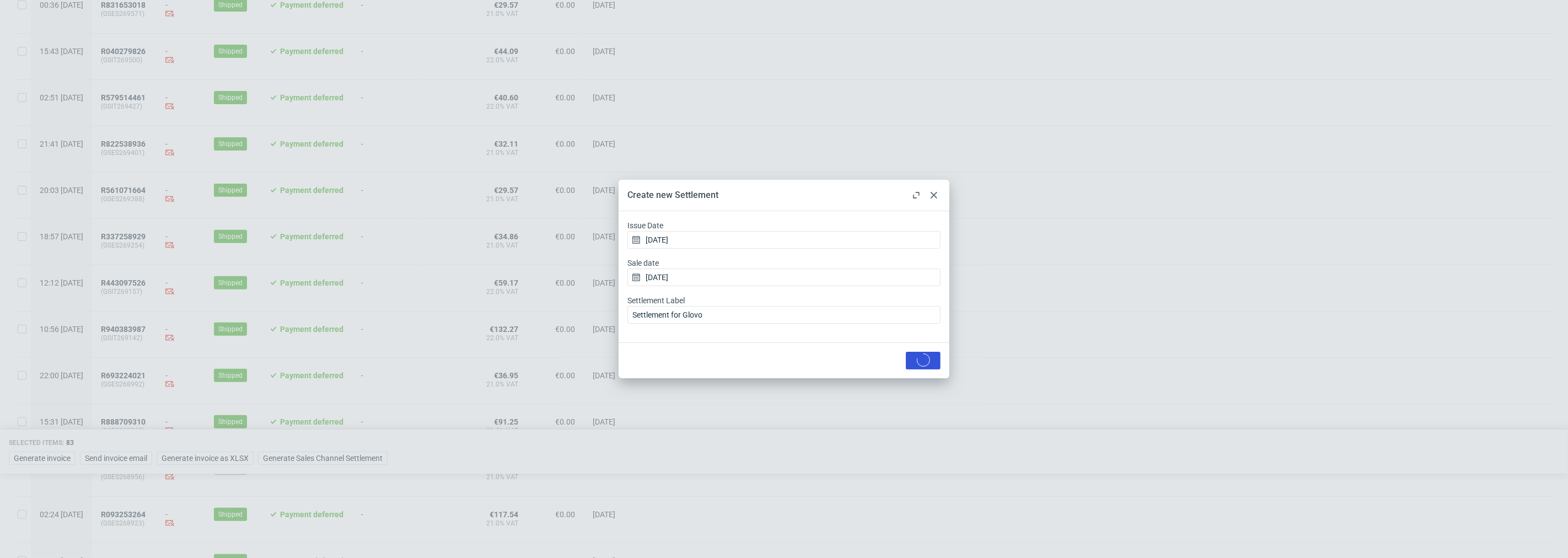
checkbox input "false"
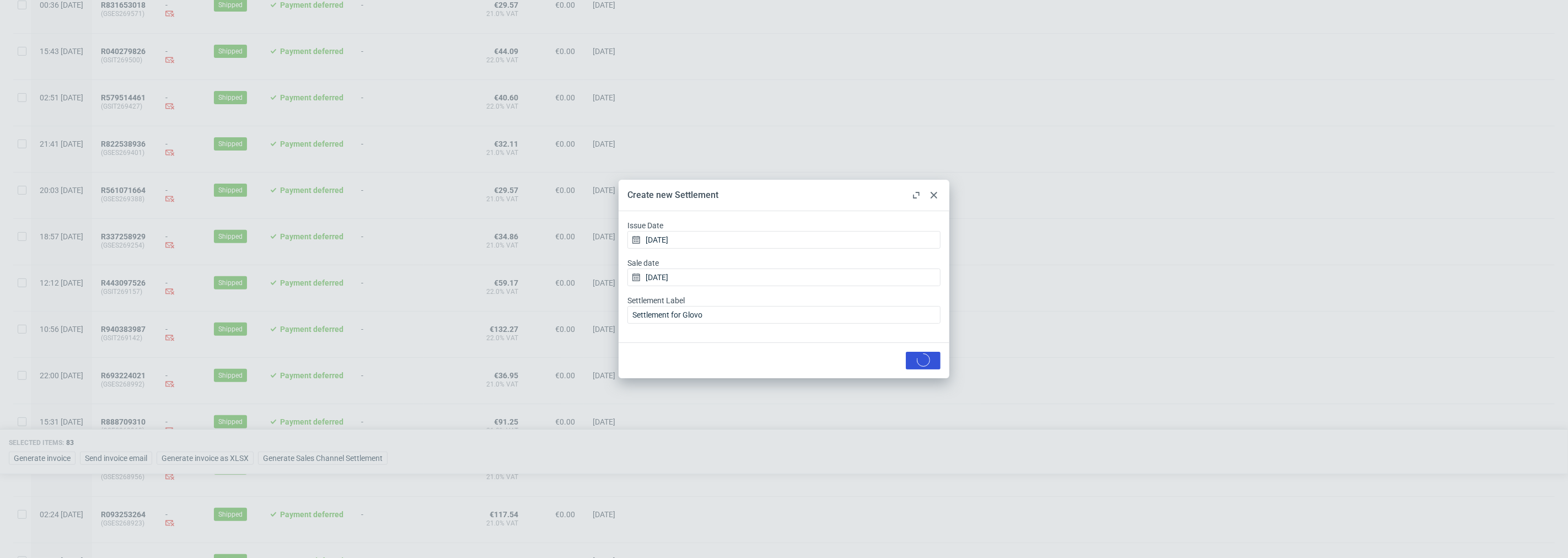
checkbox input "false"
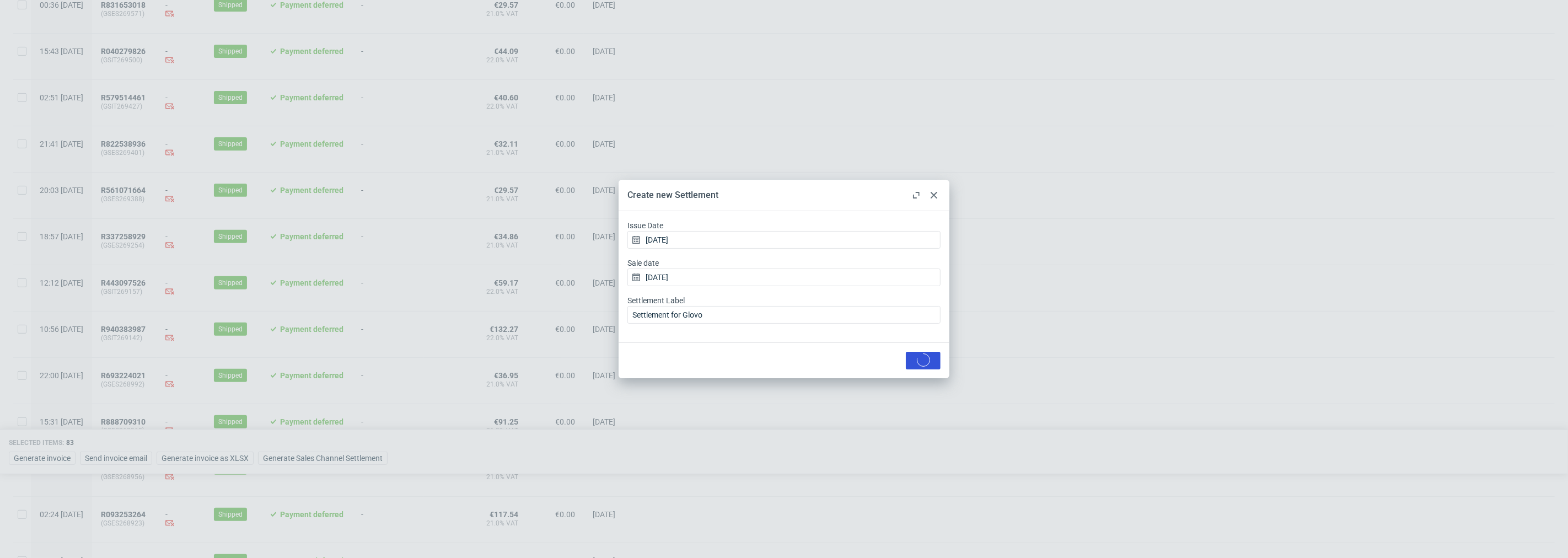
checkbox input "false"
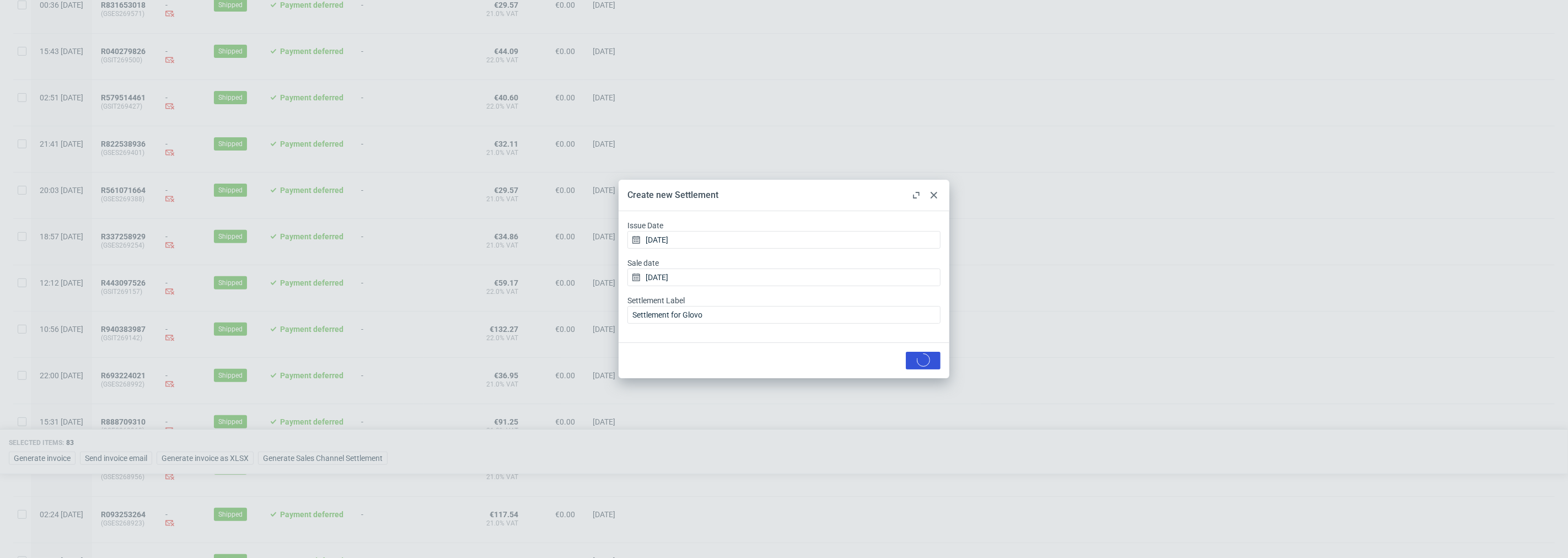
checkbox input "false"
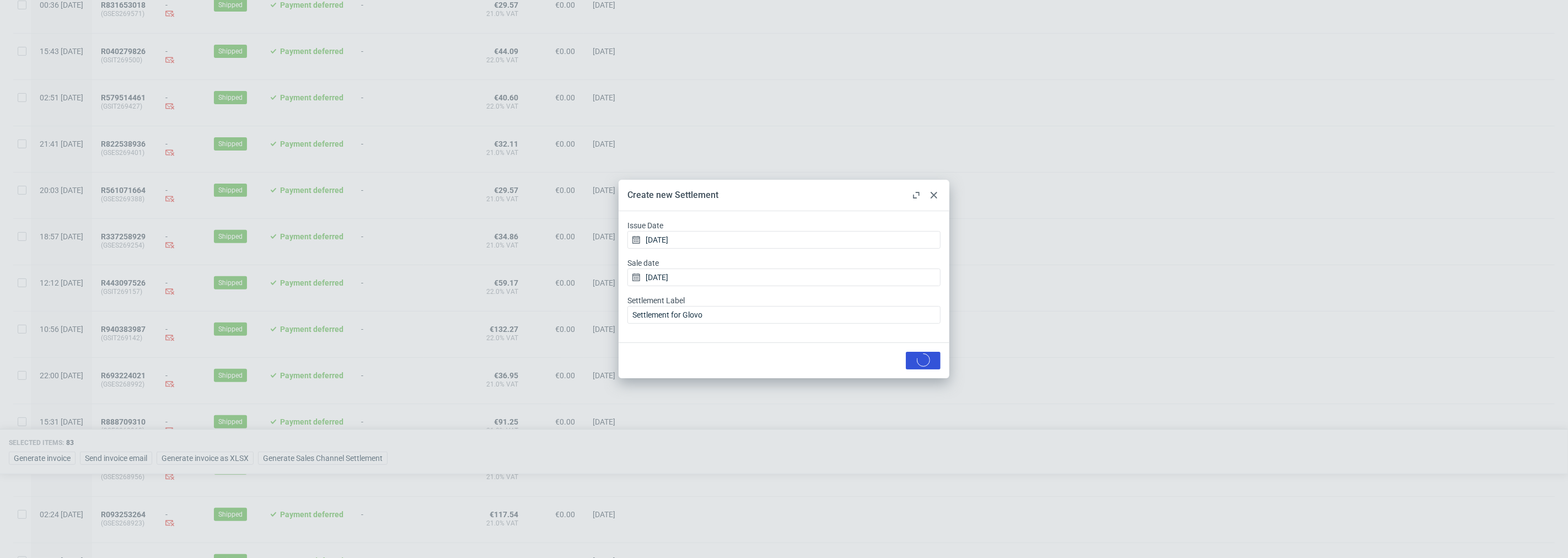
checkbox input "false"
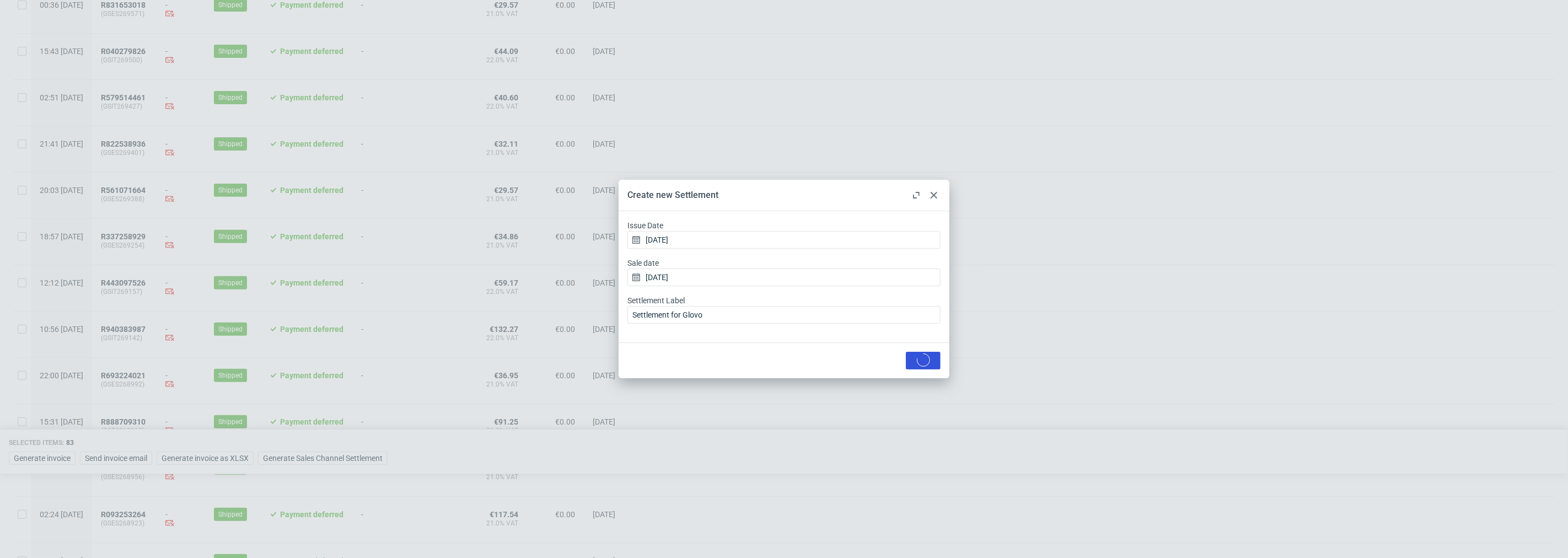
checkbox input "false"
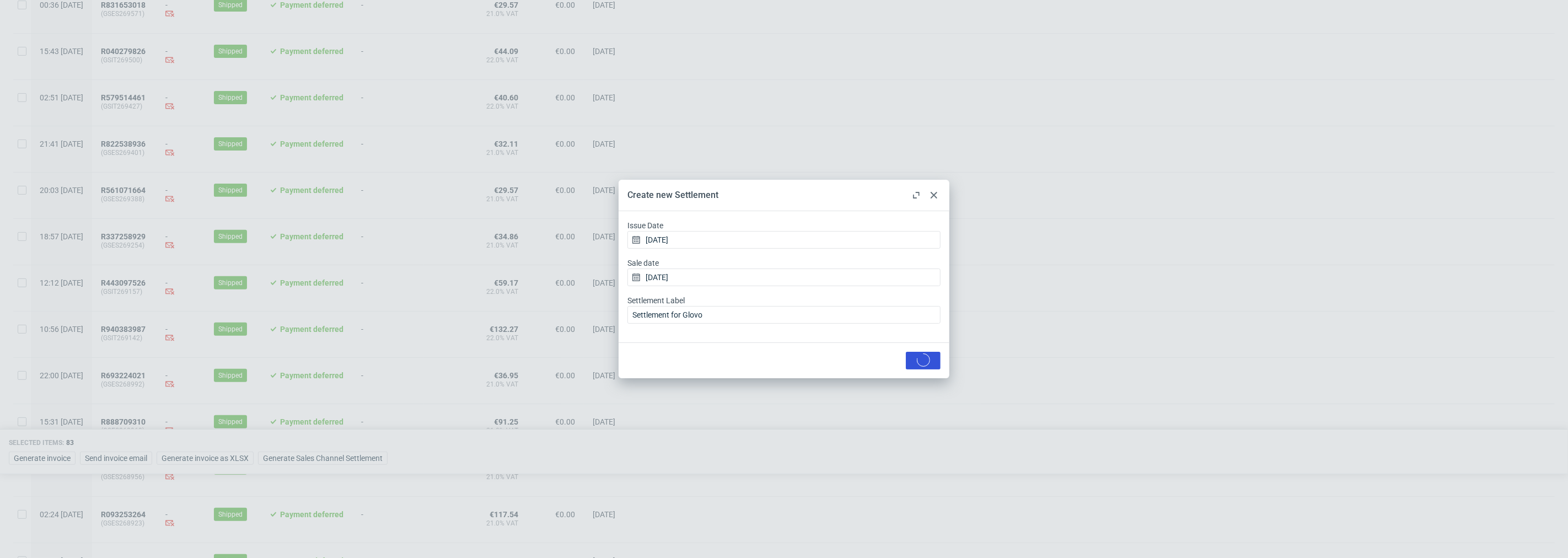
checkbox input "false"
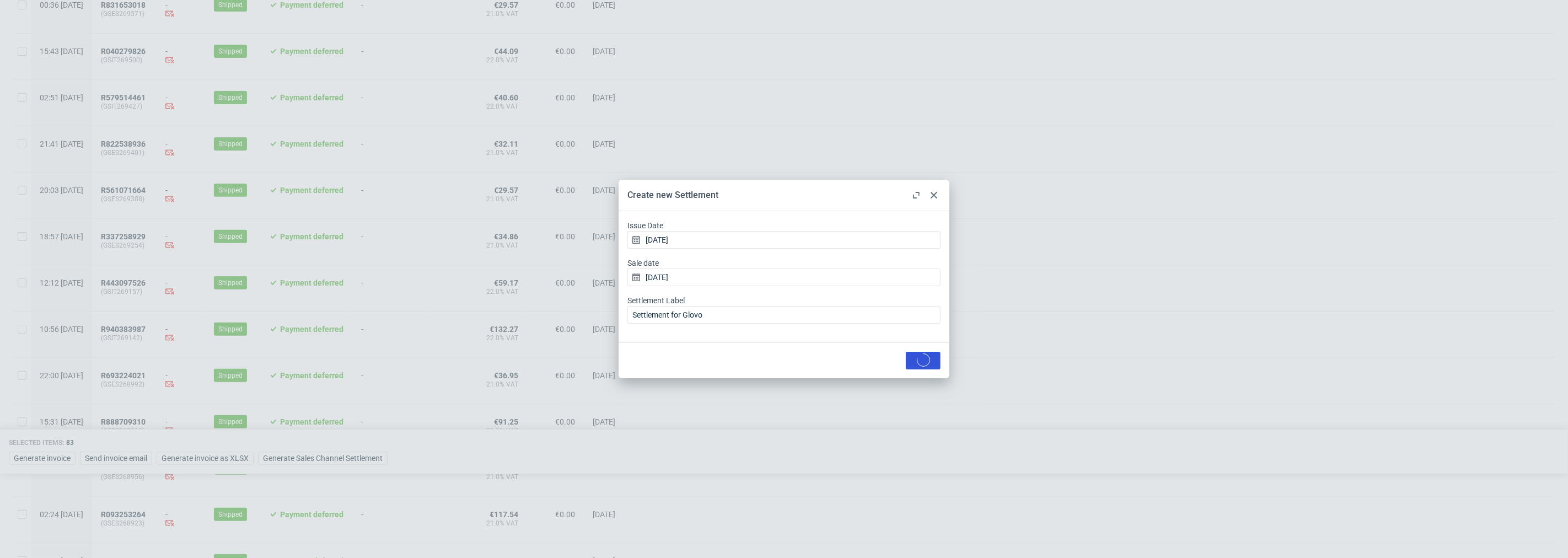
checkbox input "false"
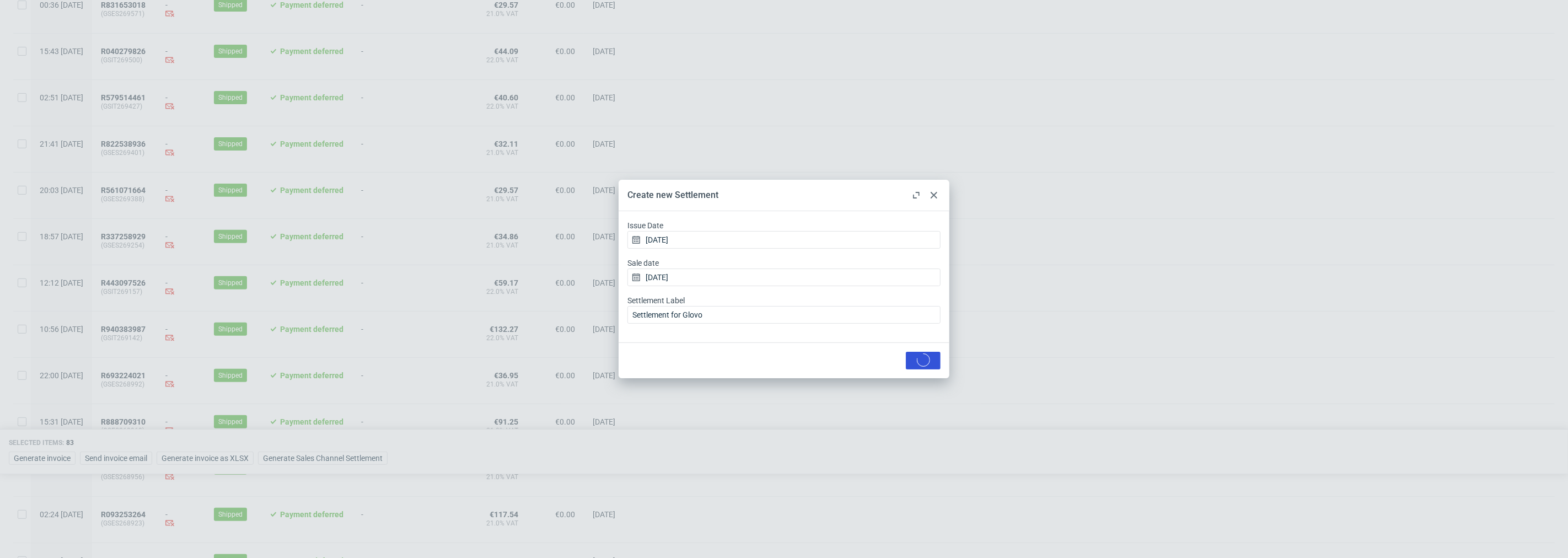
checkbox input "false"
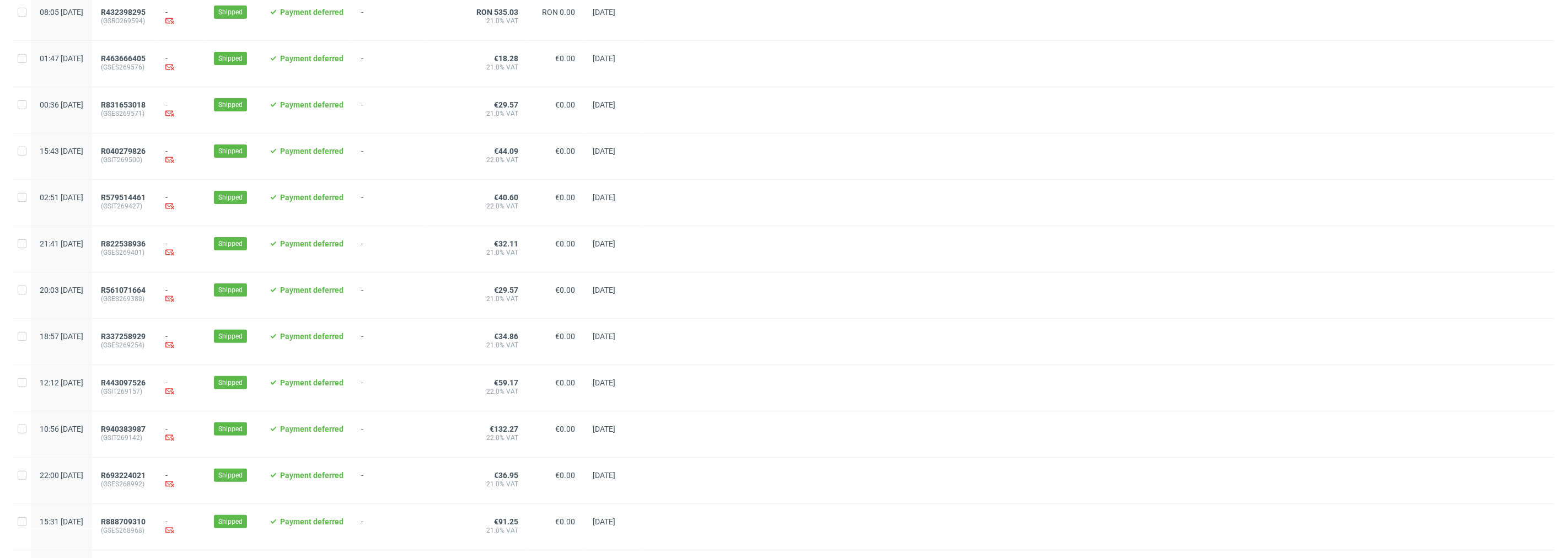
scroll to position [0, 0]
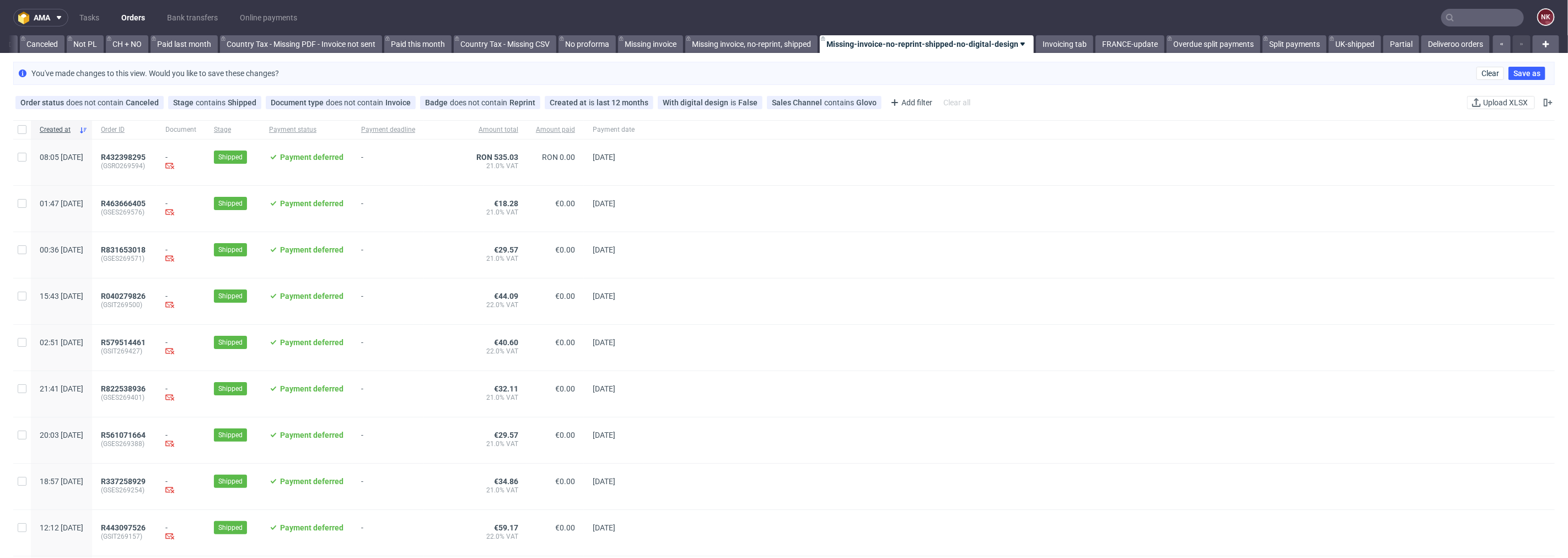
click at [1497, 23] on input "text" at bounding box center [1482, 17] width 82 height 17
paste input "R227870127"
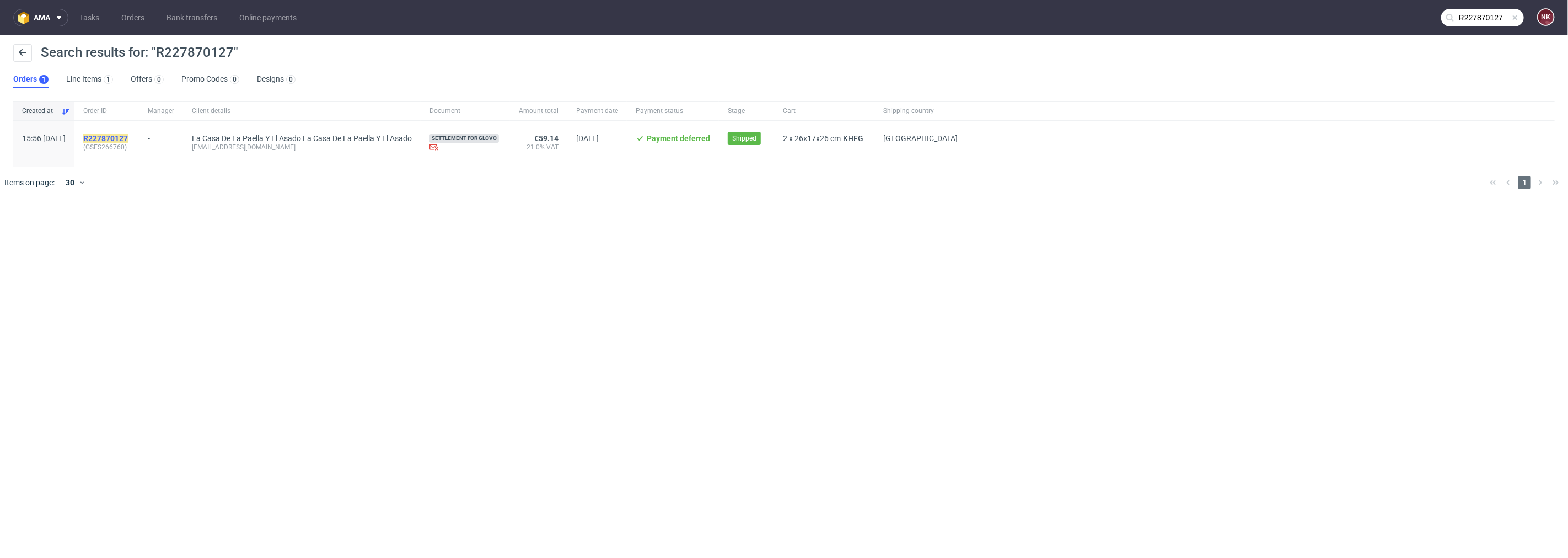
click at [121, 140] on mark "R227870127" at bounding box center [105, 138] width 44 height 9
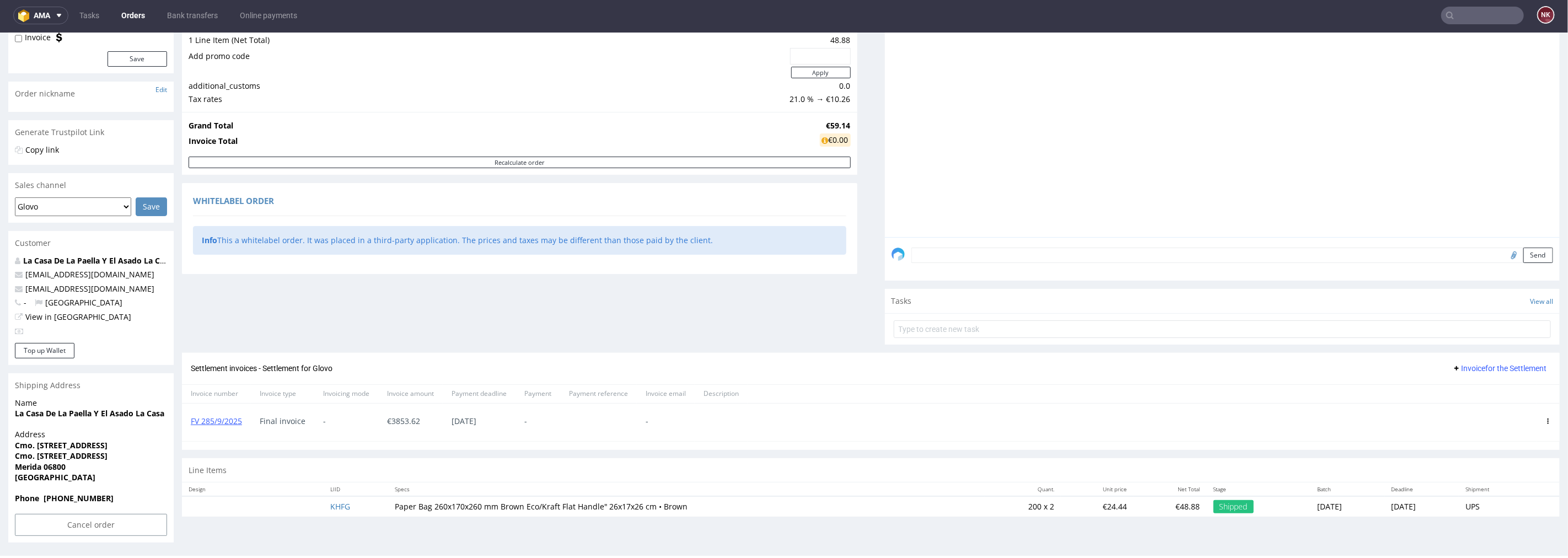
scroll to position [2, 0]
click at [1546, 418] on icon at bounding box center [1548, 420] width 6 height 6
click at [1490, 517] on span "Delete invoice" at bounding box center [1503, 519] width 67 height 11
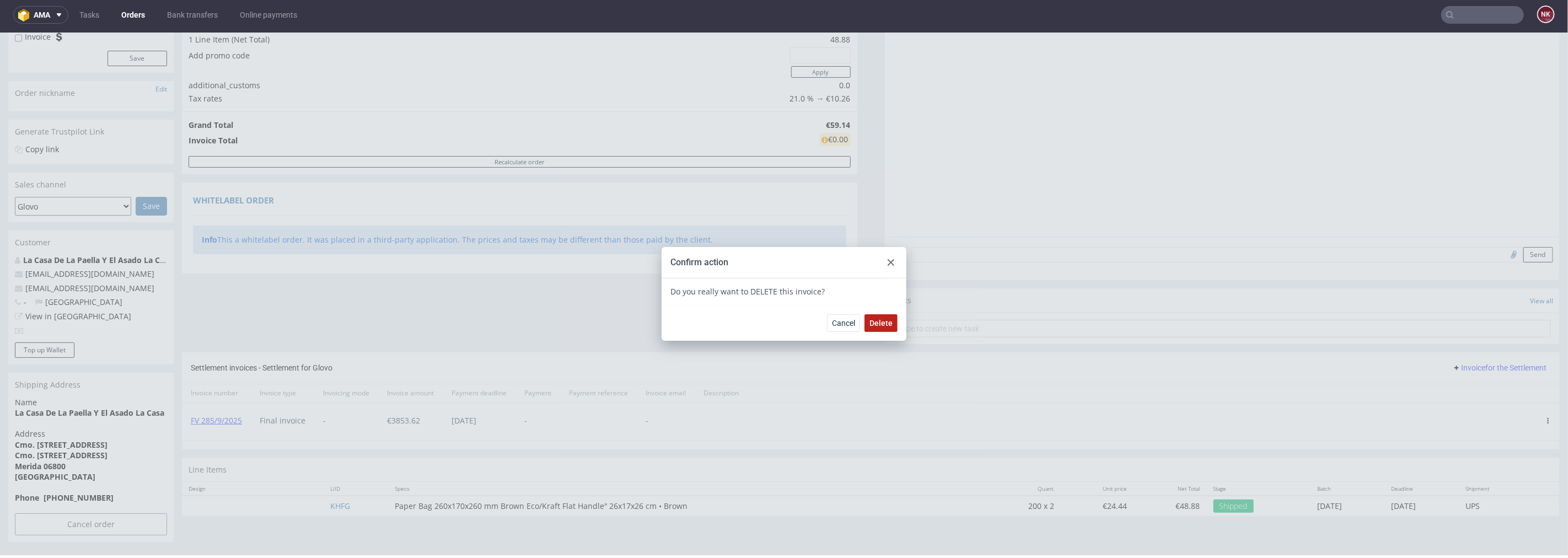
click at [879, 323] on span "Delete" at bounding box center [881, 323] width 23 height 8
click at [889, 262] on icon at bounding box center [891, 262] width 6 height 6
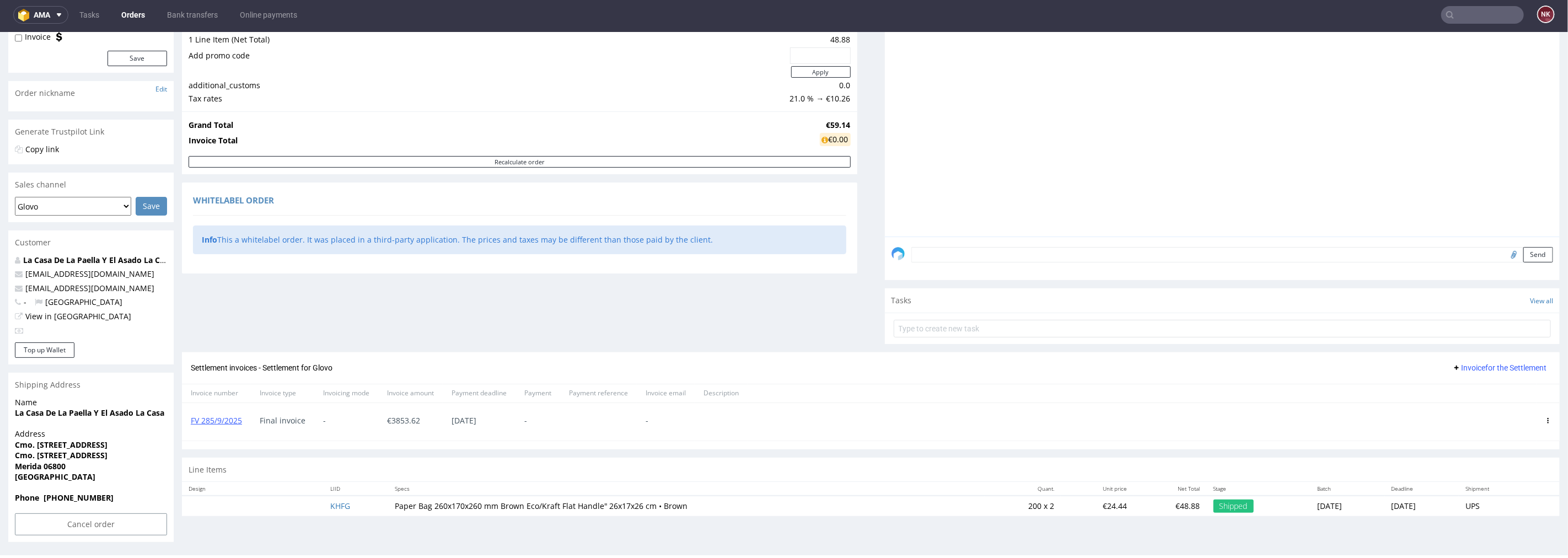
click at [1478, 363] on span "Invoice for the Settlement" at bounding box center [1499, 367] width 94 height 9
click at [1469, 390] on span "Upload" at bounding box center [1483, 390] width 53 height 11
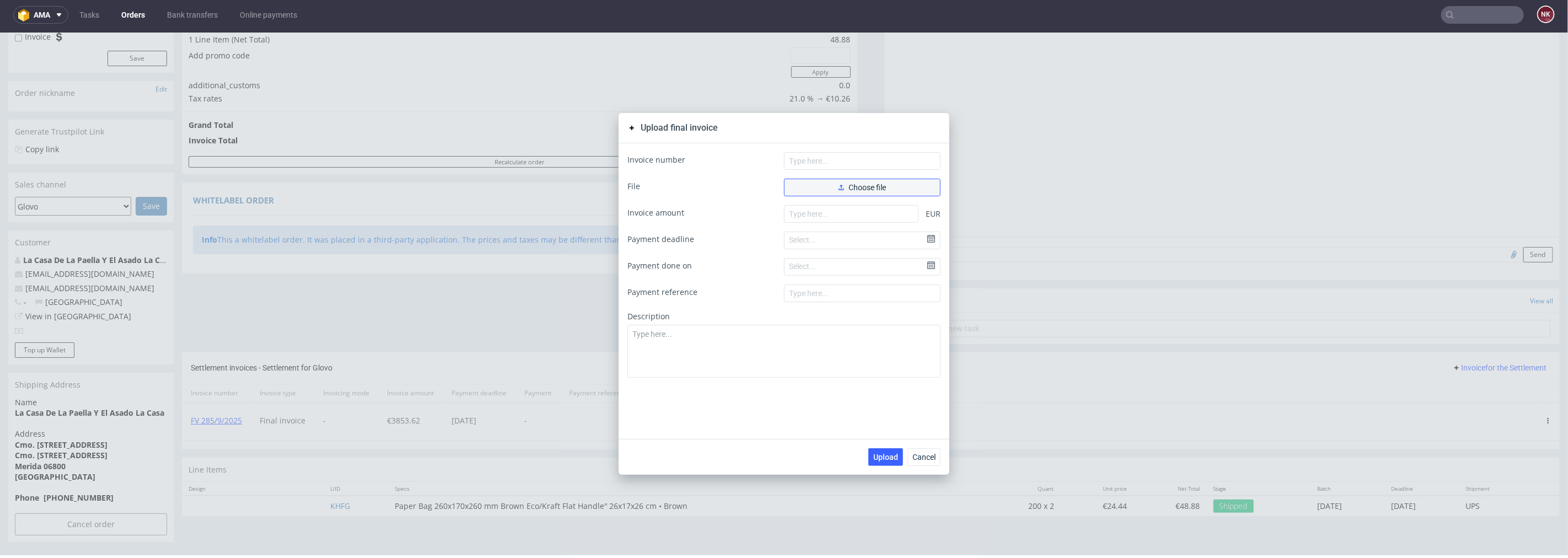
click at [853, 187] on span "Choose file" at bounding box center [862, 187] width 48 height 8
click at [852, 158] on input "text" at bounding box center [862, 160] width 157 height 17
click at [810, 236] on input "number" at bounding box center [851, 231] width 135 height 17
paste input "4213.62"
click at [891, 455] on span "Upload" at bounding box center [885, 457] width 25 height 8
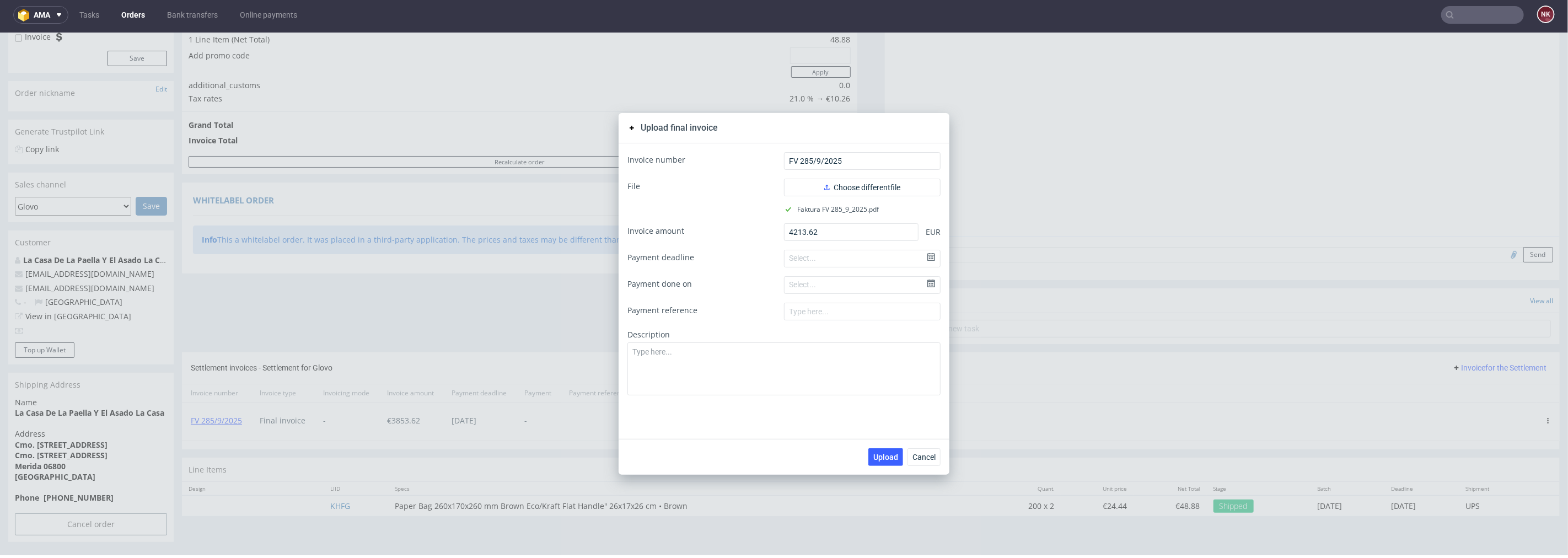
click at [989, 419] on div "Upload final invoice Invoice number FV 285/9/2025 File Choose different file Fa…" at bounding box center [784, 292] width 1568 height 522
click at [918, 461] on button "Cancel" at bounding box center [924, 457] width 33 height 17
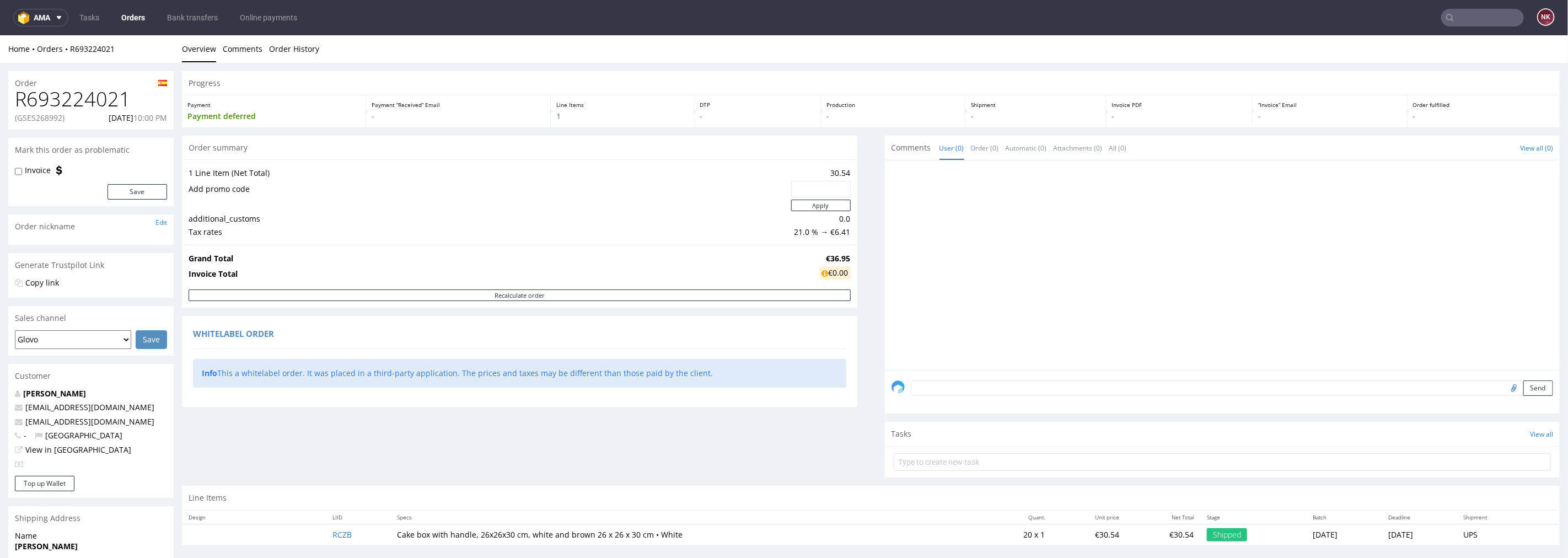
scroll to position [131, 0]
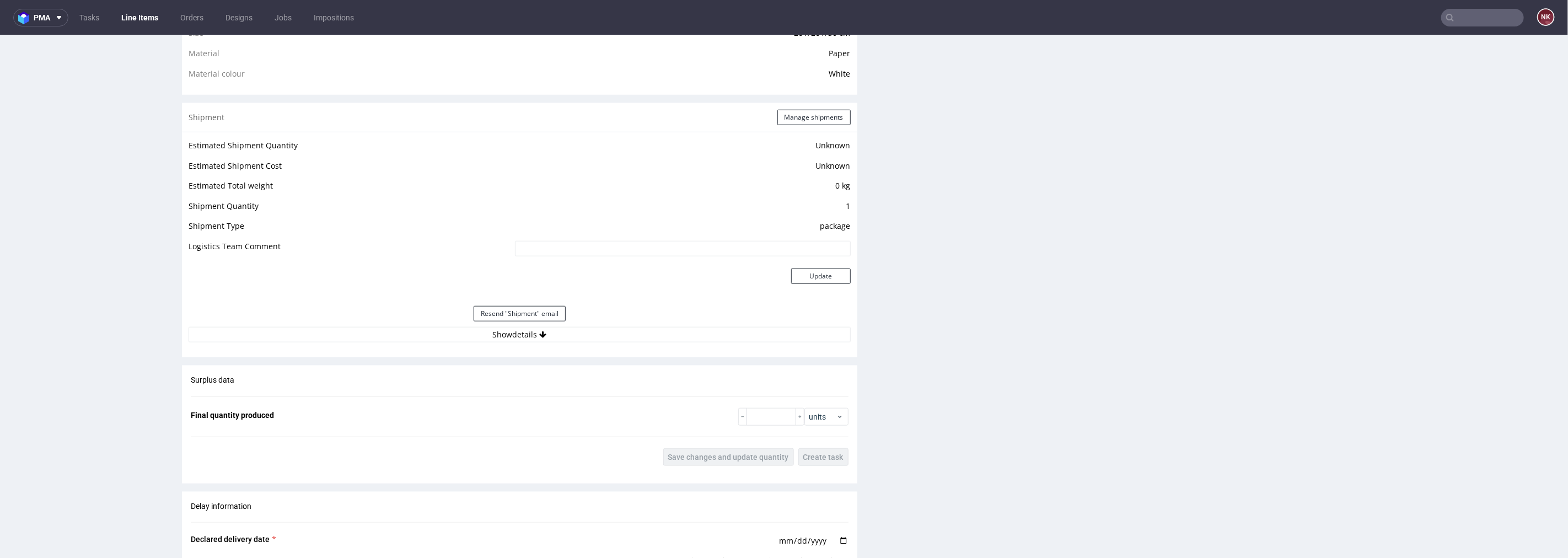
scroll to position [919, 0]
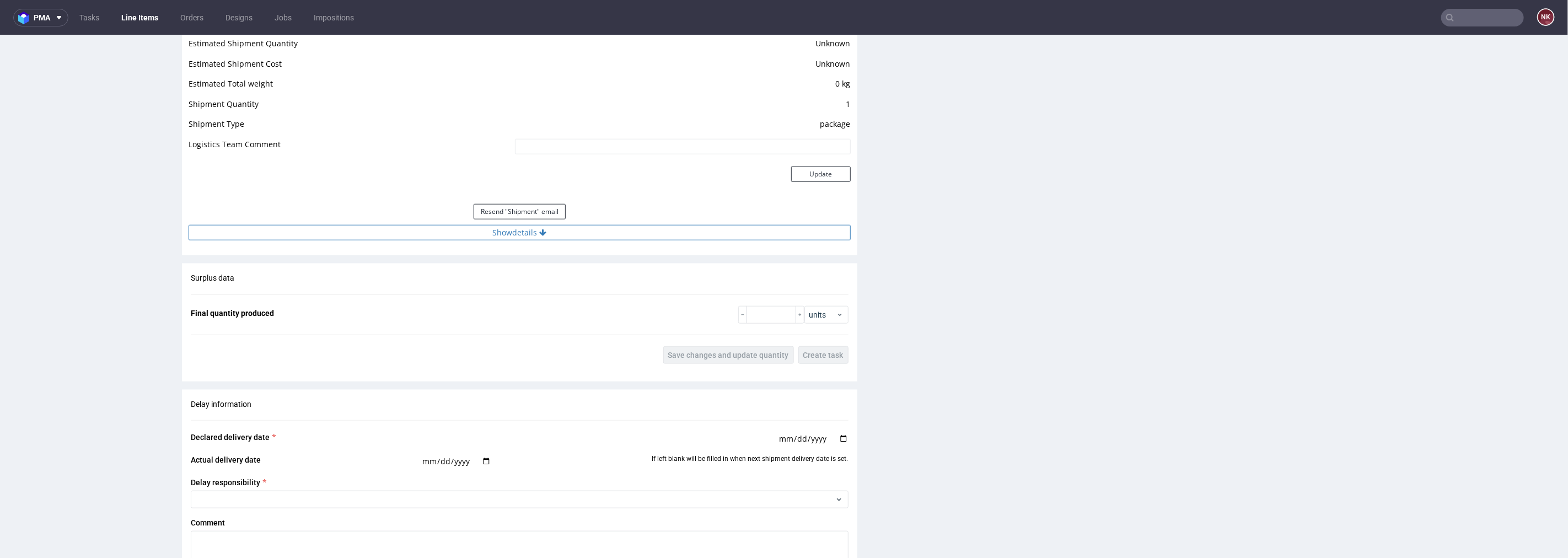
click at [579, 235] on button "Show details" at bounding box center [519, 231] width 662 height 15
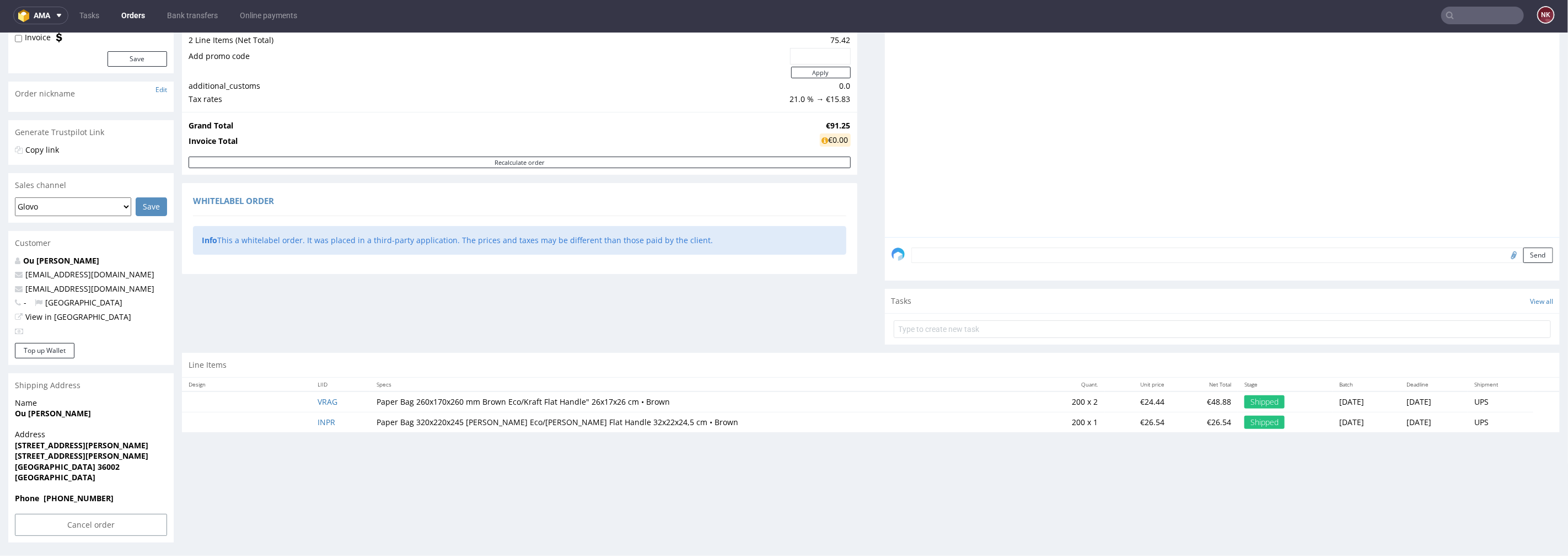
scroll to position [2, 0]
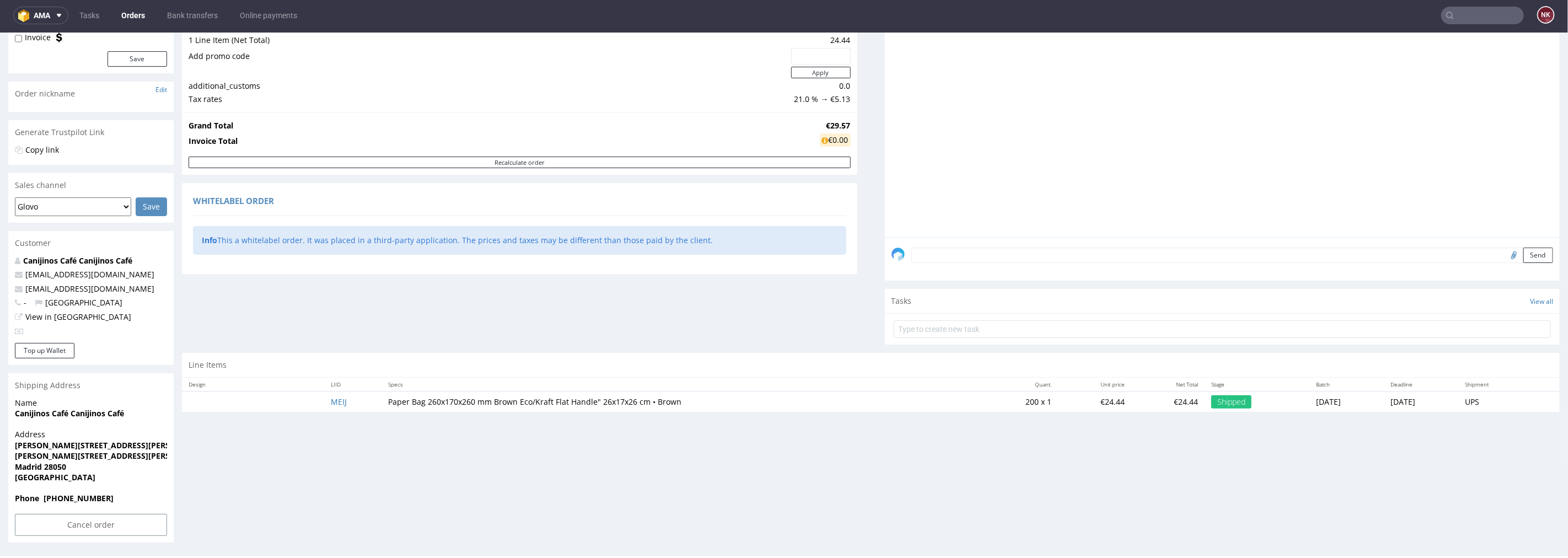
scroll to position [2, 0]
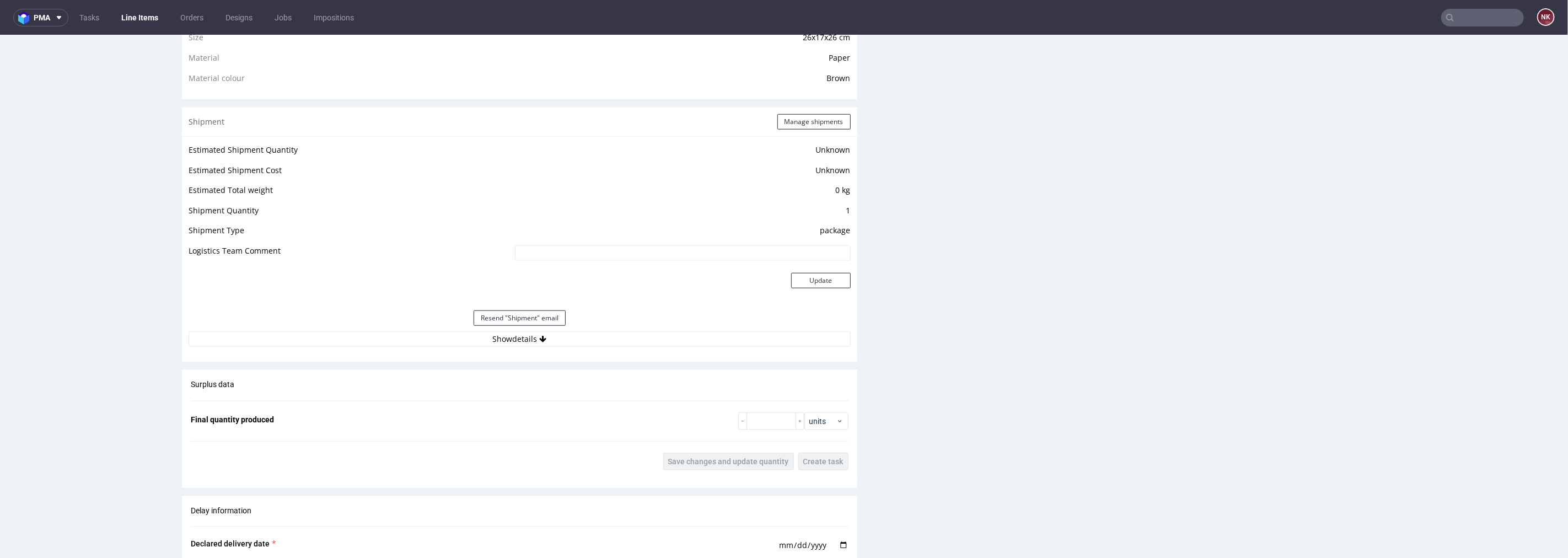
scroll to position [1103, 0]
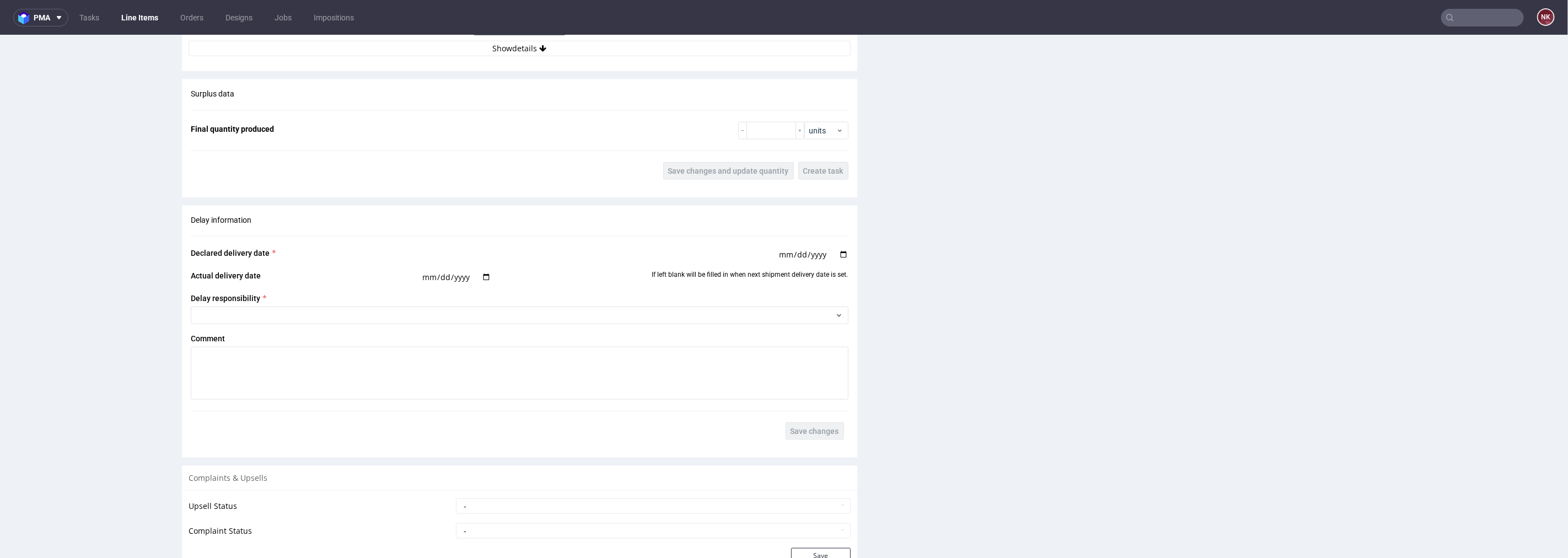
click at [602, 36] on div "Resend "Shipment" email" at bounding box center [519, 26] width 662 height 26
click at [600, 49] on button "Show details" at bounding box center [519, 48] width 662 height 15
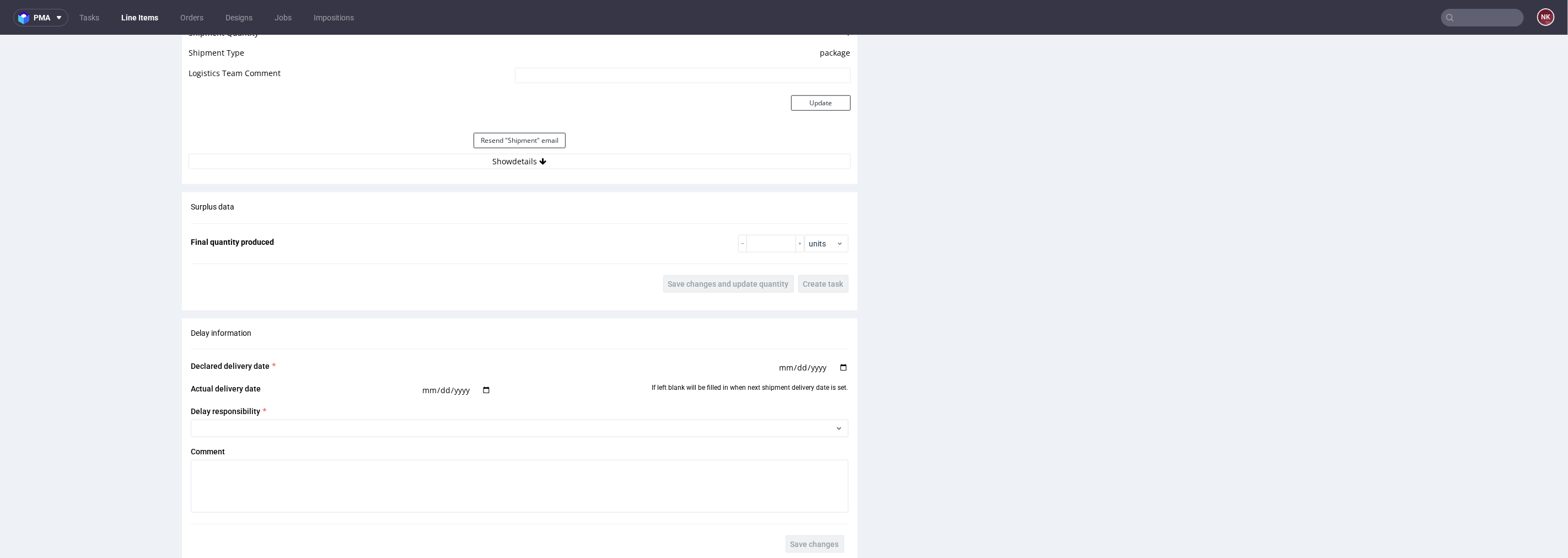
scroll to position [1103, 0]
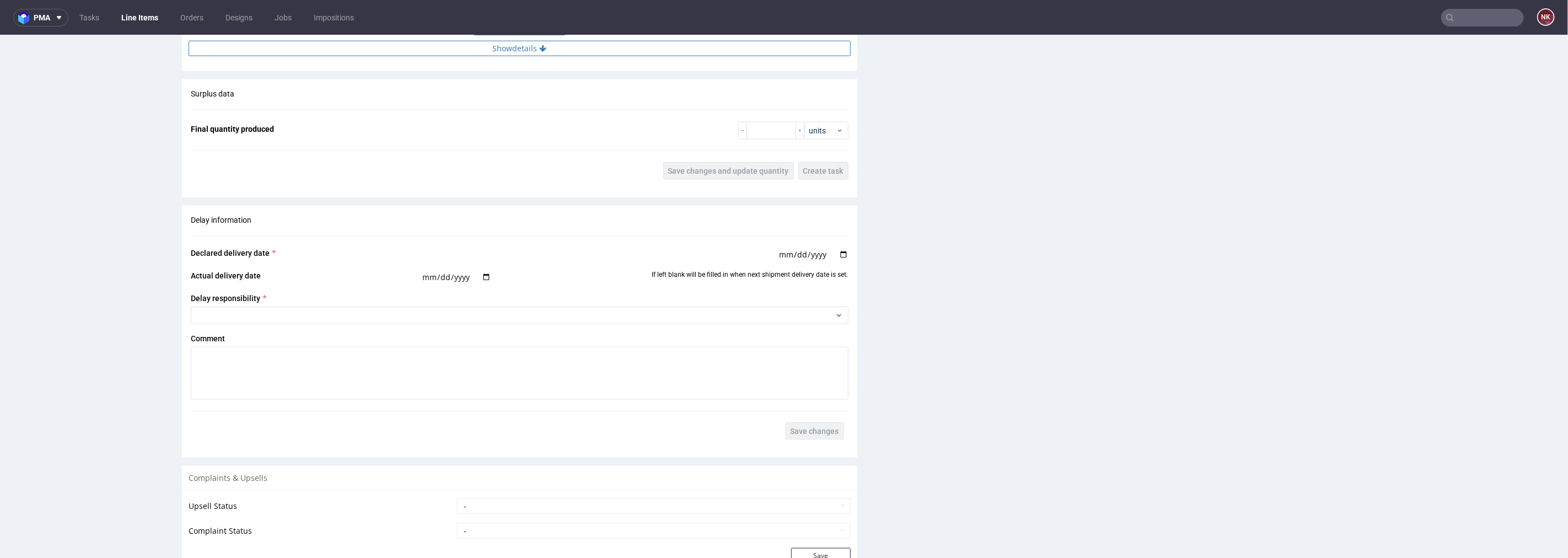
click at [631, 46] on button "Show details" at bounding box center [519, 48] width 662 height 15
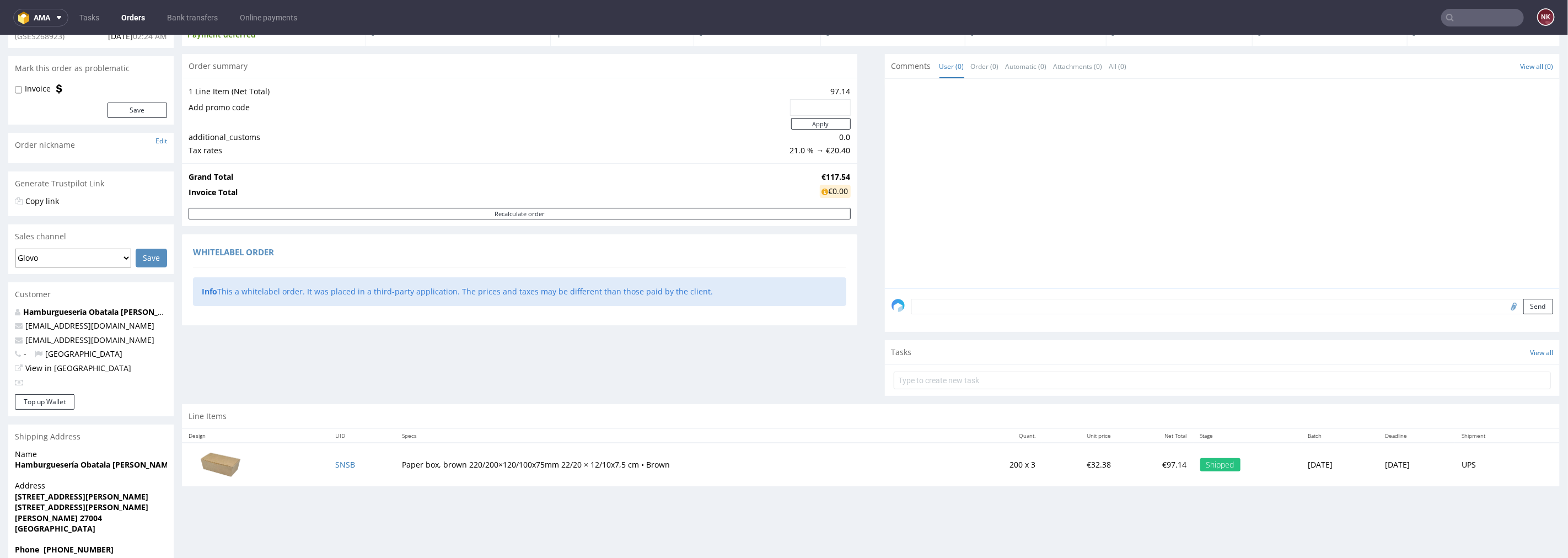
scroll to position [131, 0]
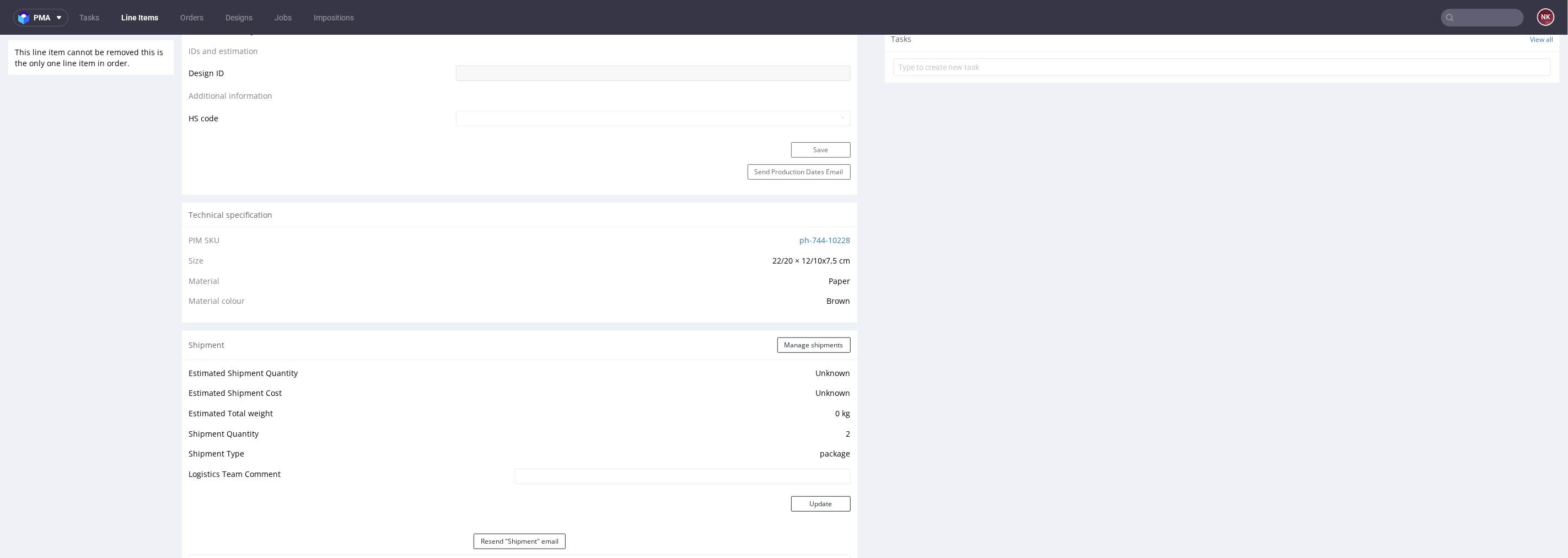
scroll to position [735, 0]
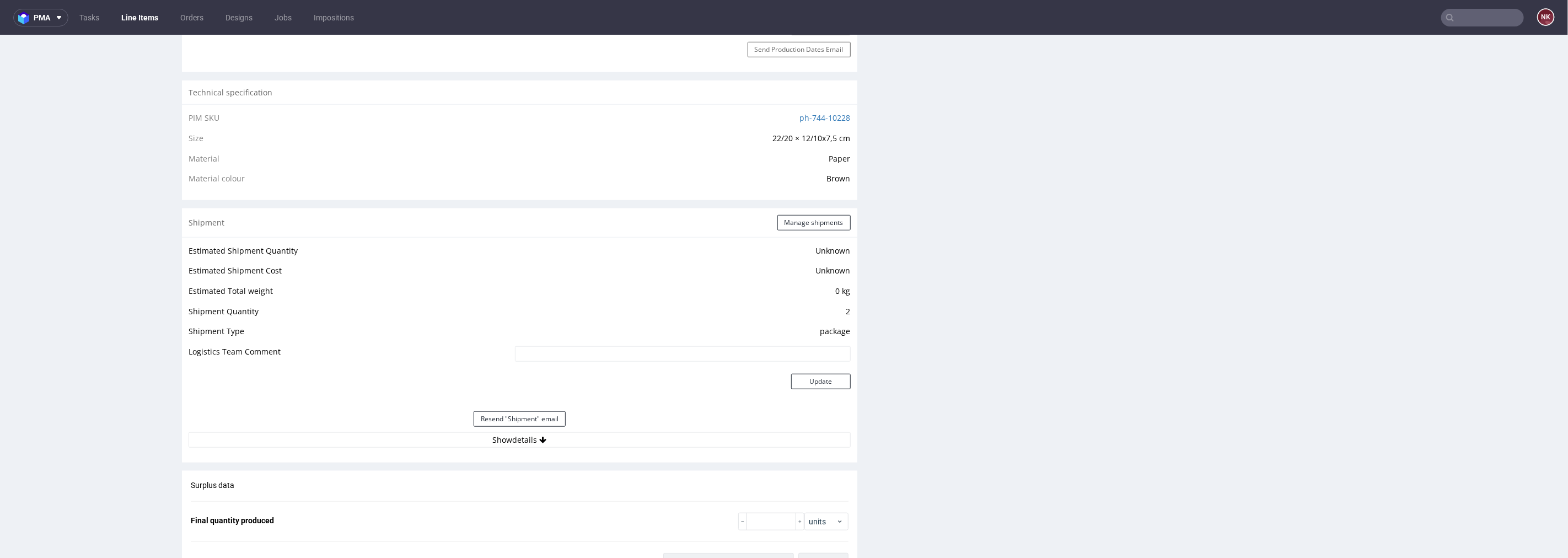
click at [579, 438] on button "Show details" at bounding box center [519, 439] width 662 height 15
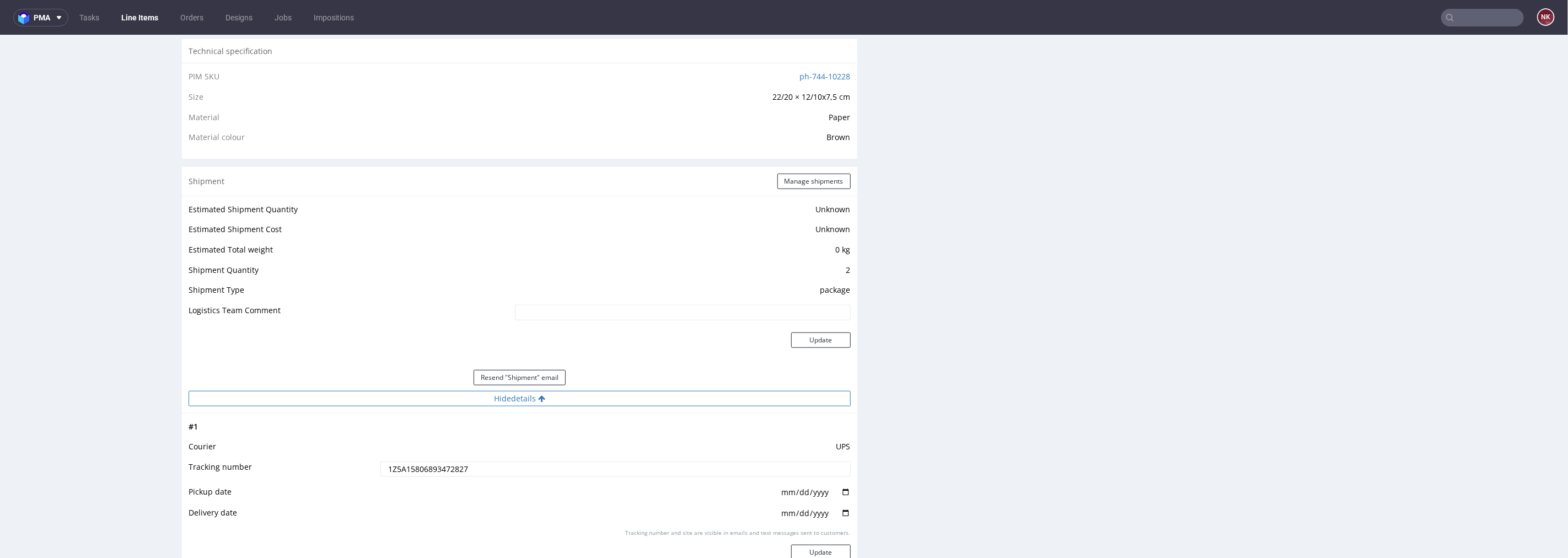
scroll to position [796, 0]
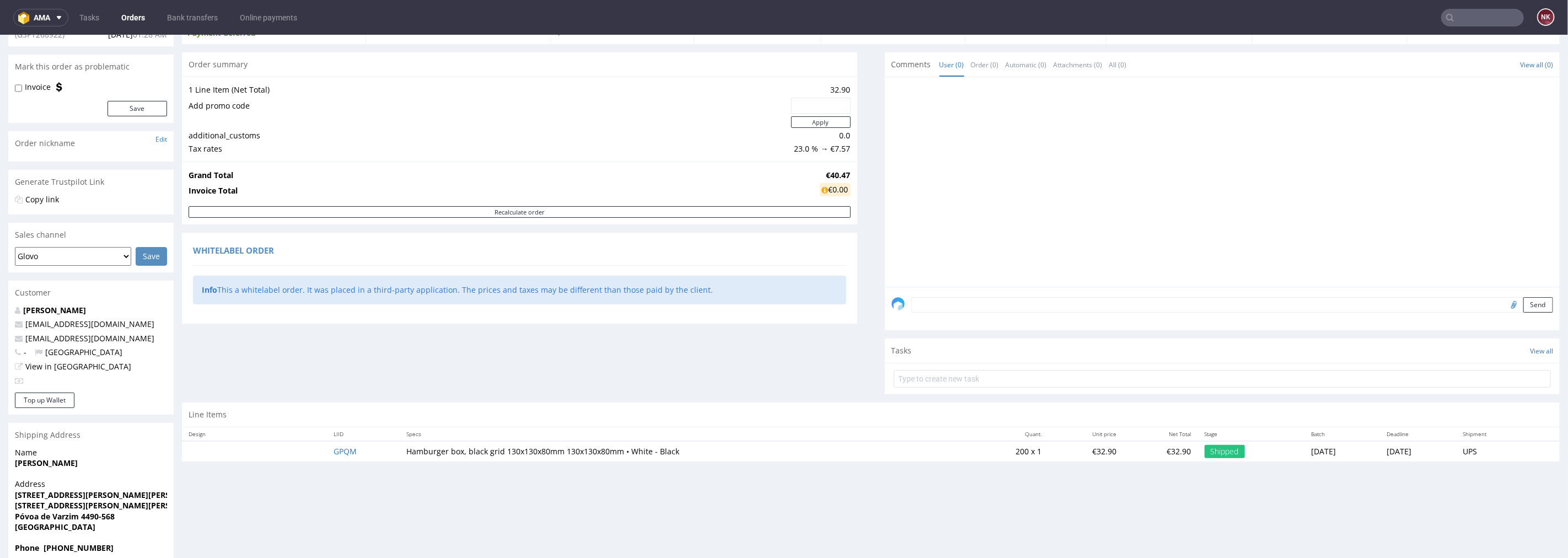
scroll to position [131, 0]
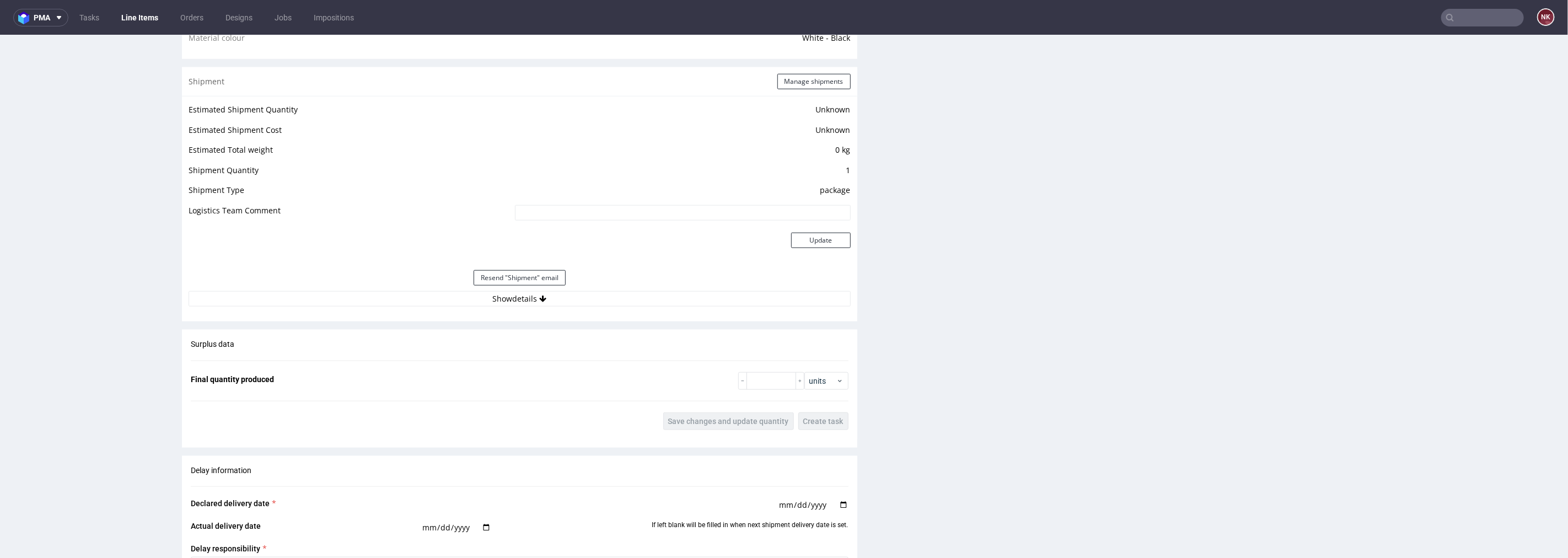
scroll to position [858, 0]
click at [580, 282] on div "Resend "Shipment" email" at bounding box center [519, 272] width 662 height 26
click at [580, 288] on button "Show details" at bounding box center [519, 292] width 662 height 15
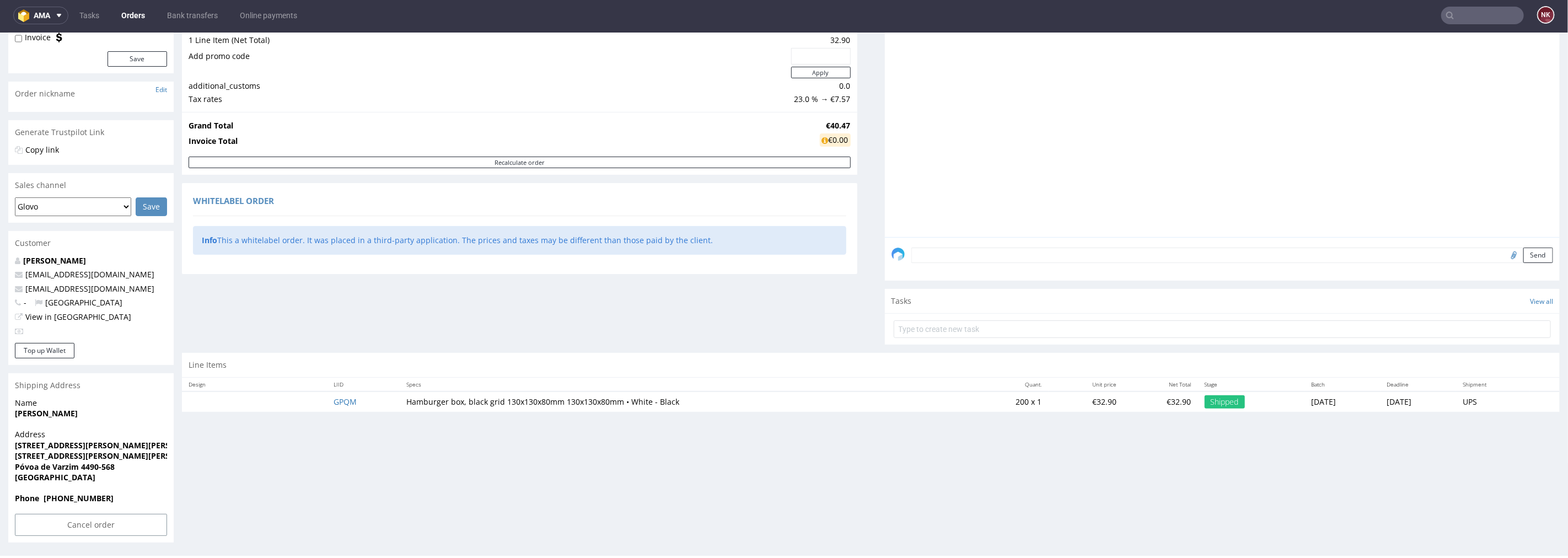
scroll to position [2, 0]
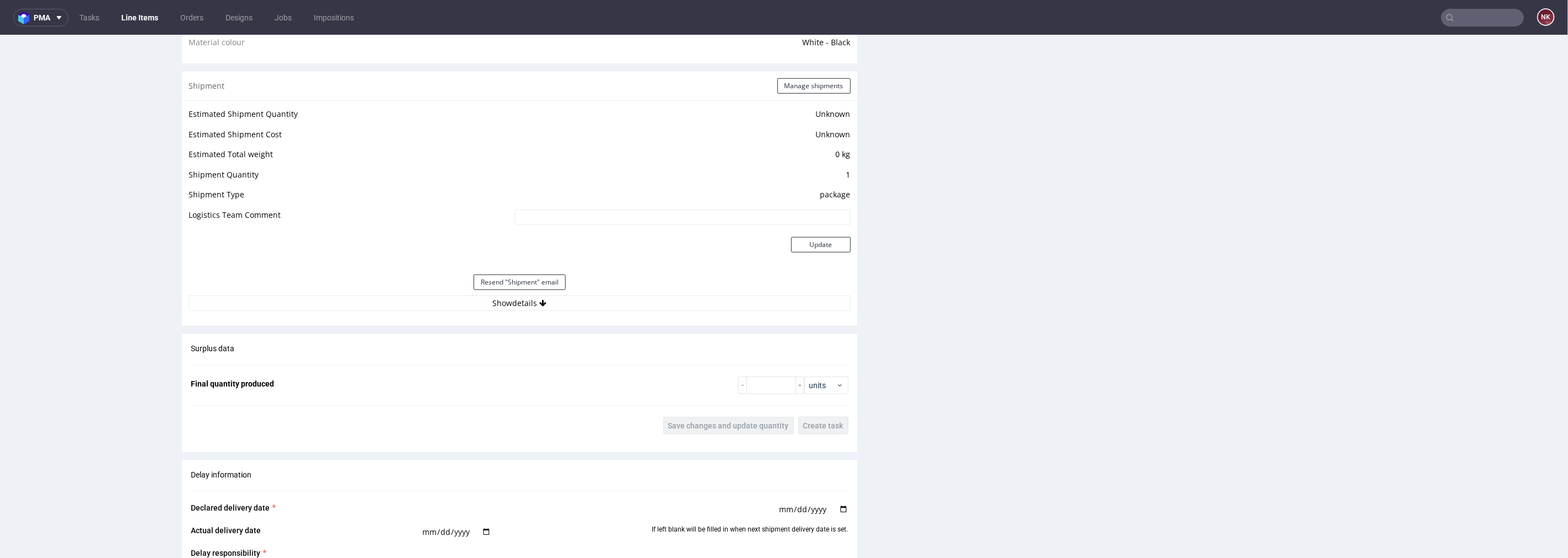
scroll to position [858, 0]
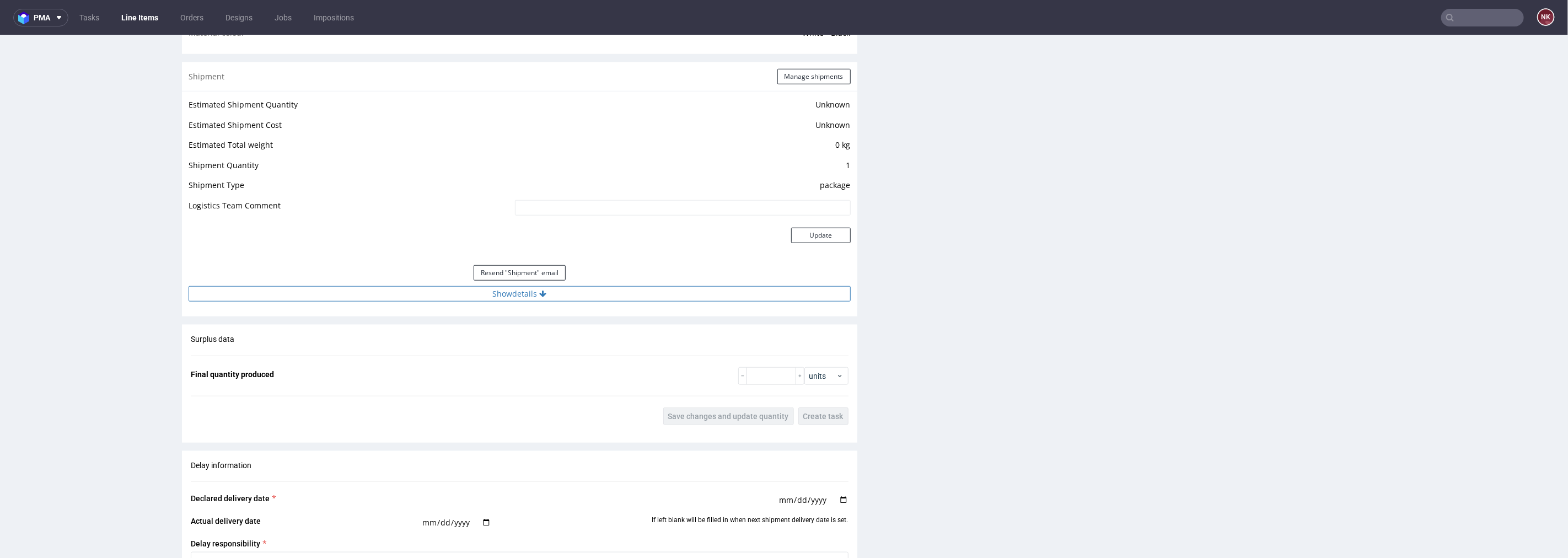
click at [591, 288] on button "Show details" at bounding box center [519, 292] width 662 height 15
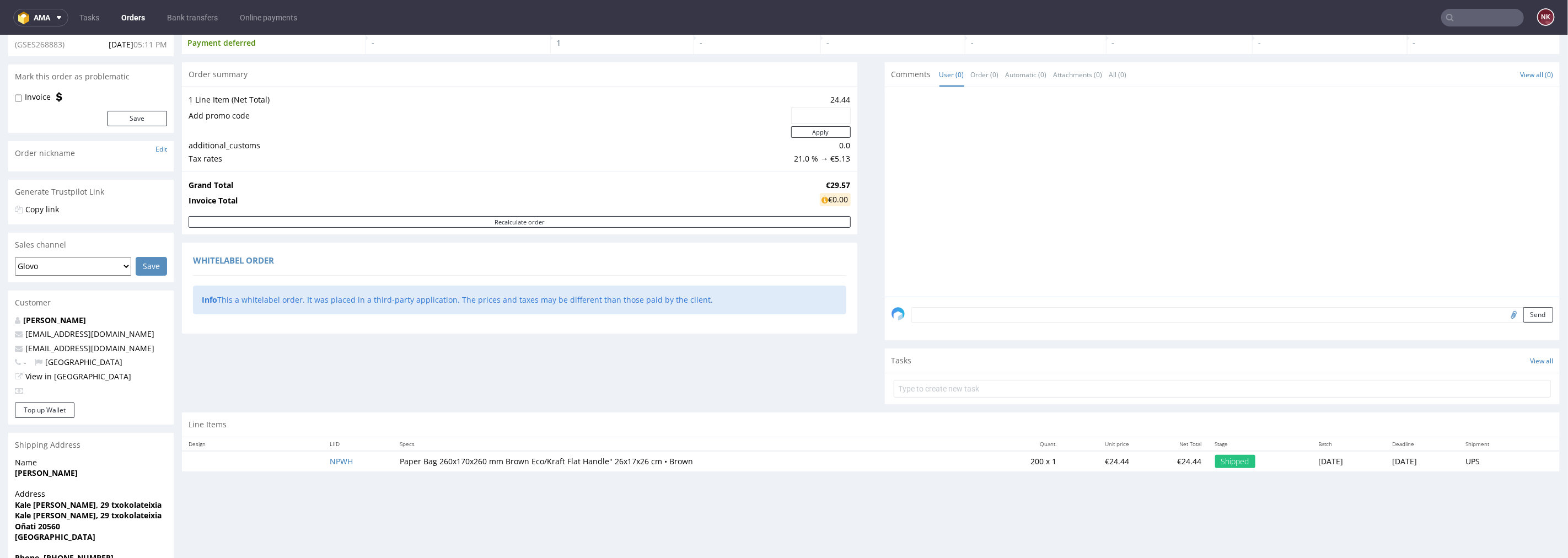
scroll to position [131, 0]
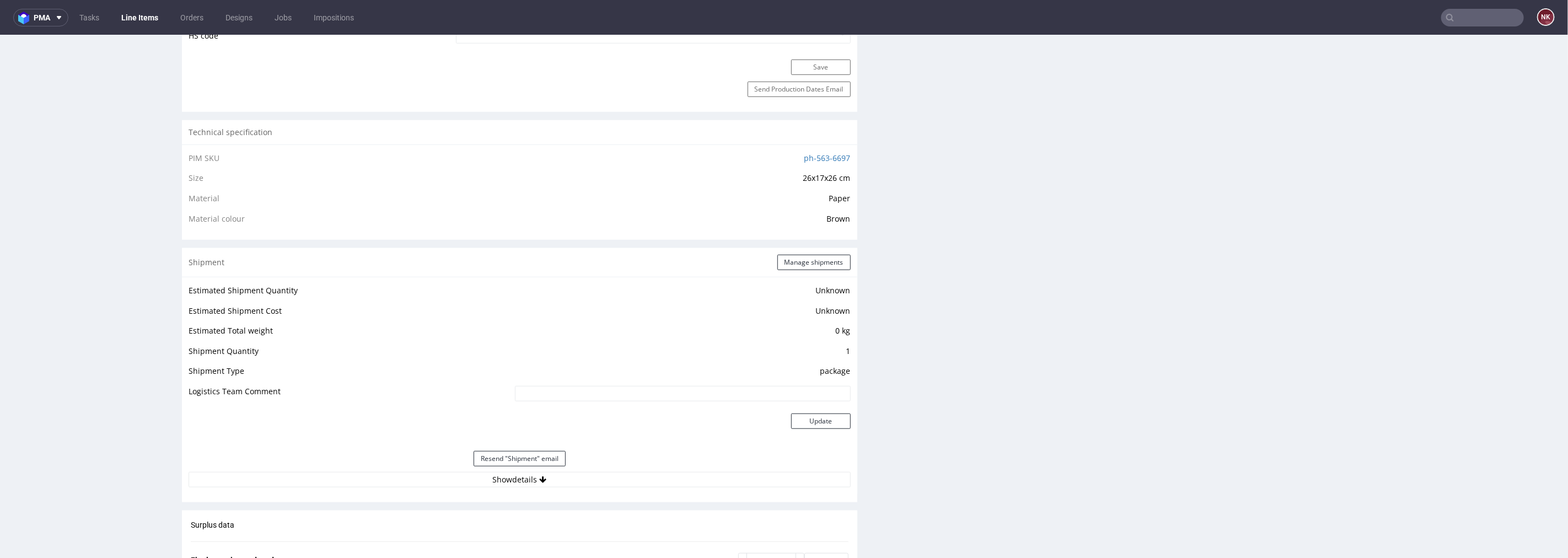
scroll to position [796, 0]
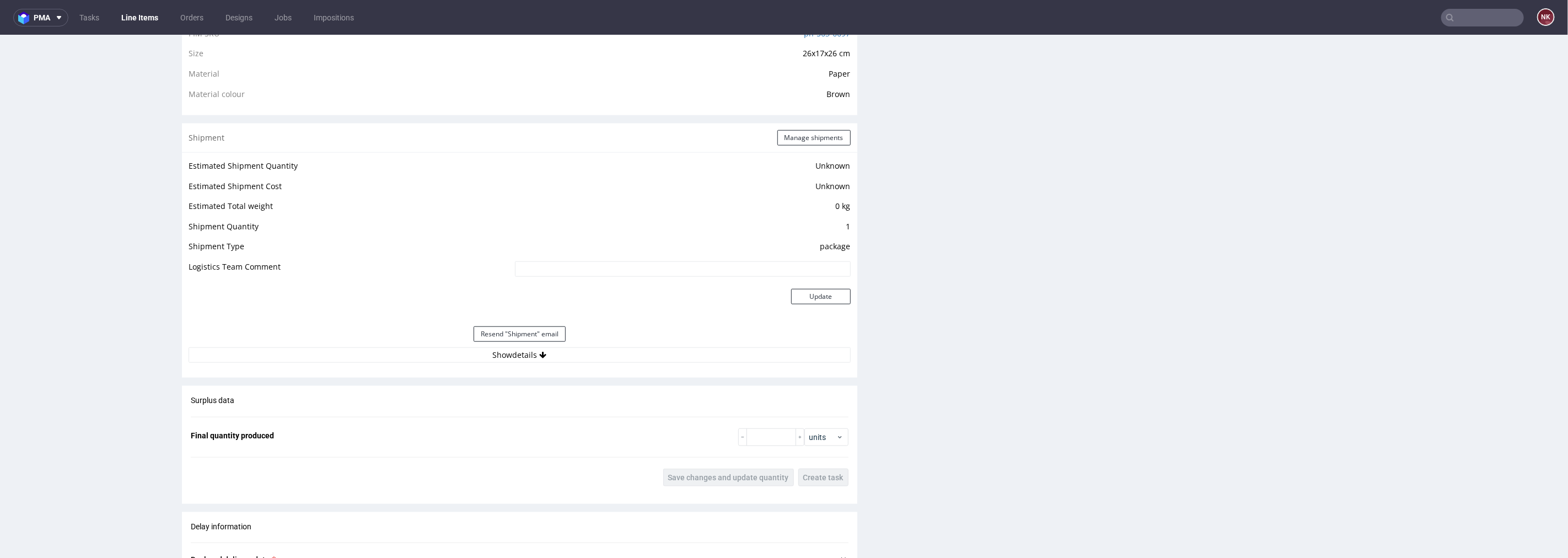
click at [636, 365] on div "Estimated Shipment Quantity Unknown Estimated Shipment Cost Unknown Estimated T…" at bounding box center [520, 260] width 675 height 217
click at [636, 359] on button "Show details" at bounding box center [519, 354] width 662 height 15
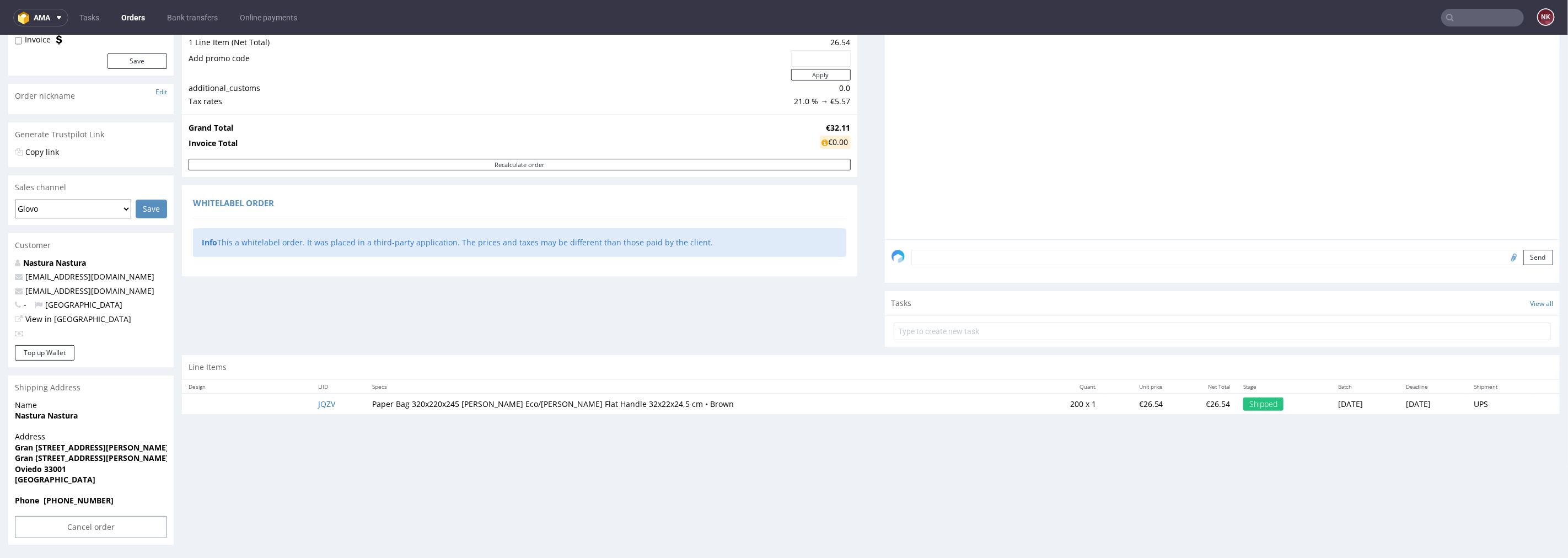
scroll to position [2, 0]
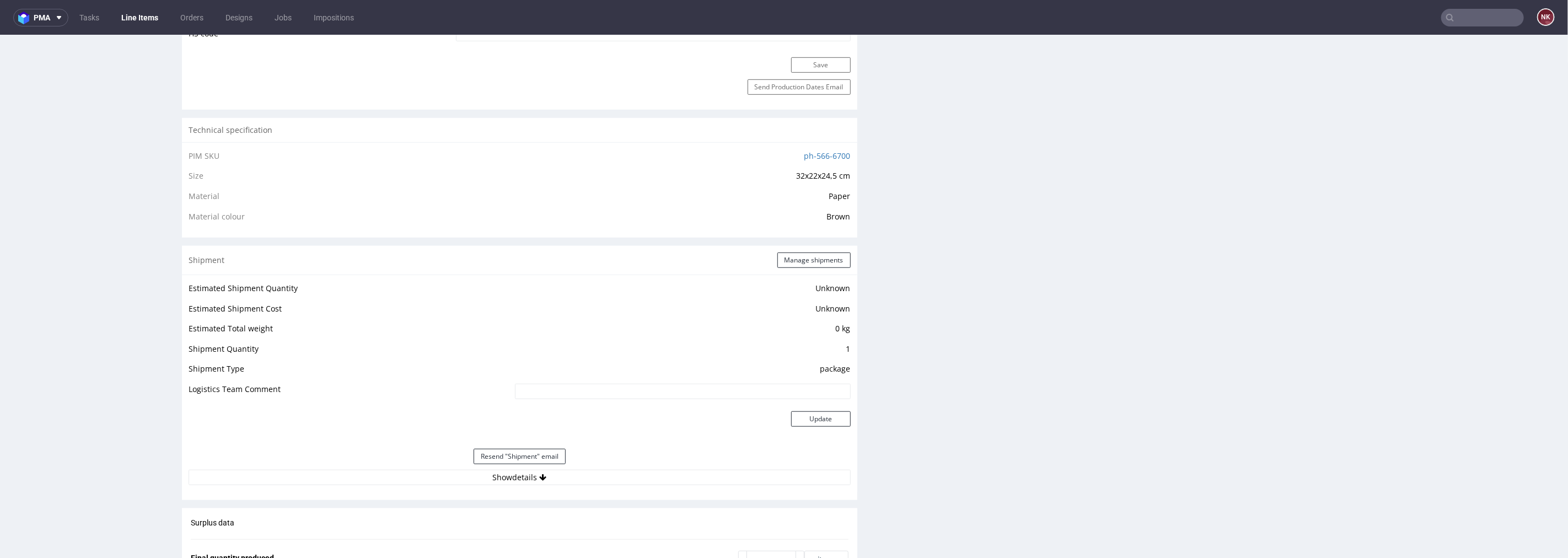
scroll to position [919, 0]
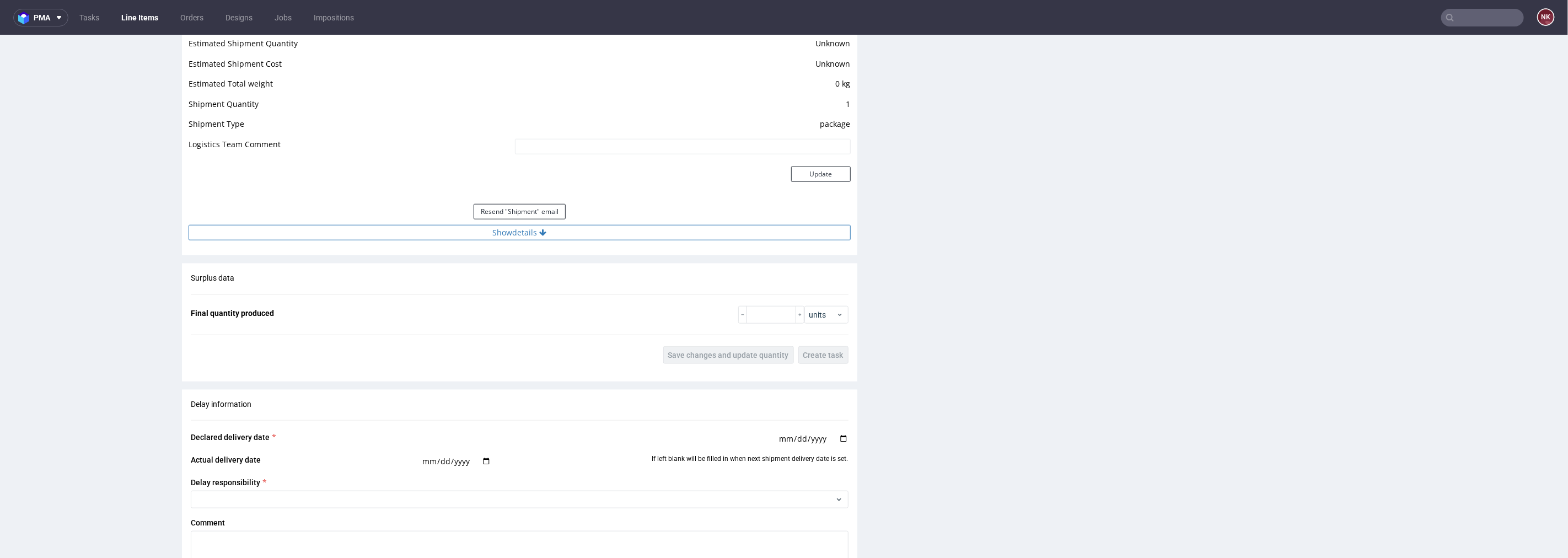
click at [599, 228] on button "Show details" at bounding box center [519, 231] width 662 height 15
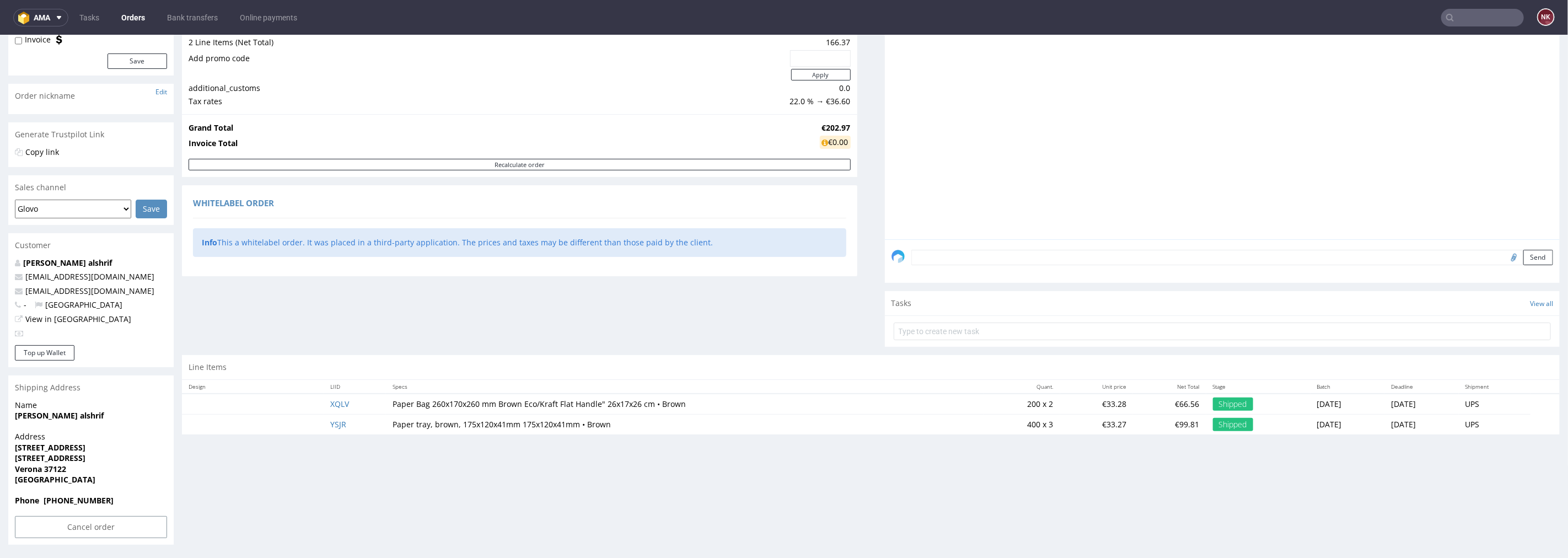
scroll to position [2, 0]
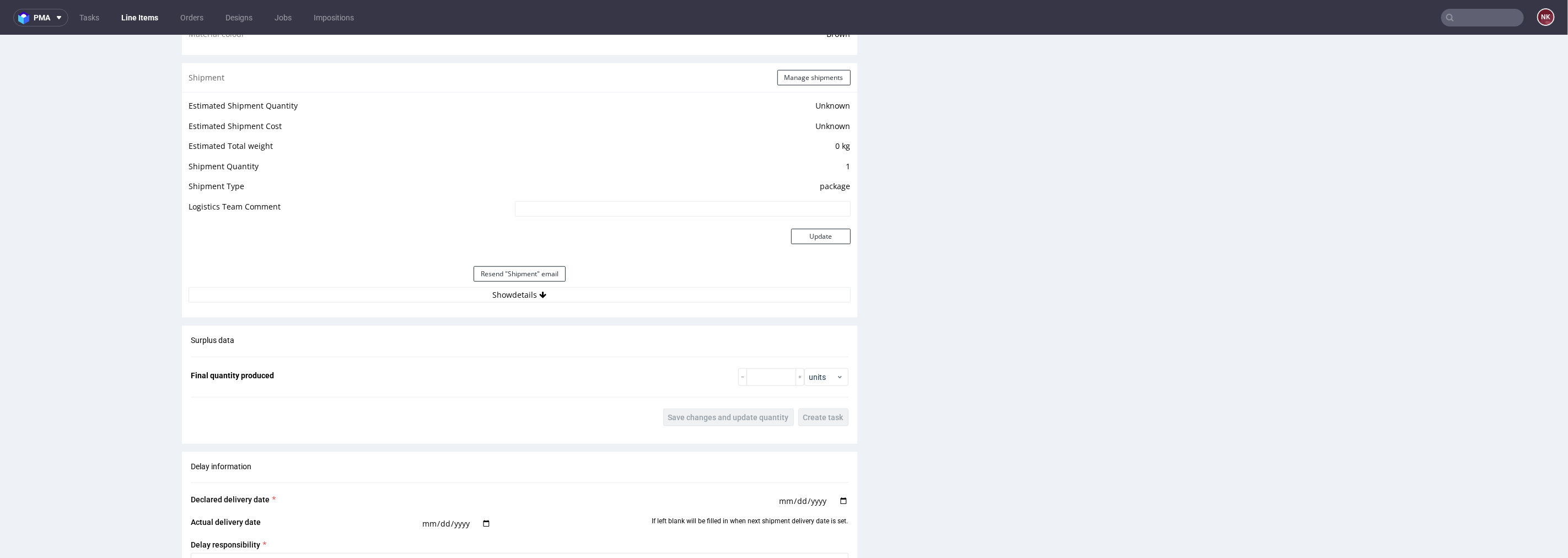
scroll to position [858, 0]
click at [563, 304] on div "Estimated Shipment Quantity Unknown Estimated Shipment Cost Unknown Estimated T…" at bounding box center [520, 199] width 675 height 217
click at [569, 290] on button "Show details" at bounding box center [519, 292] width 662 height 15
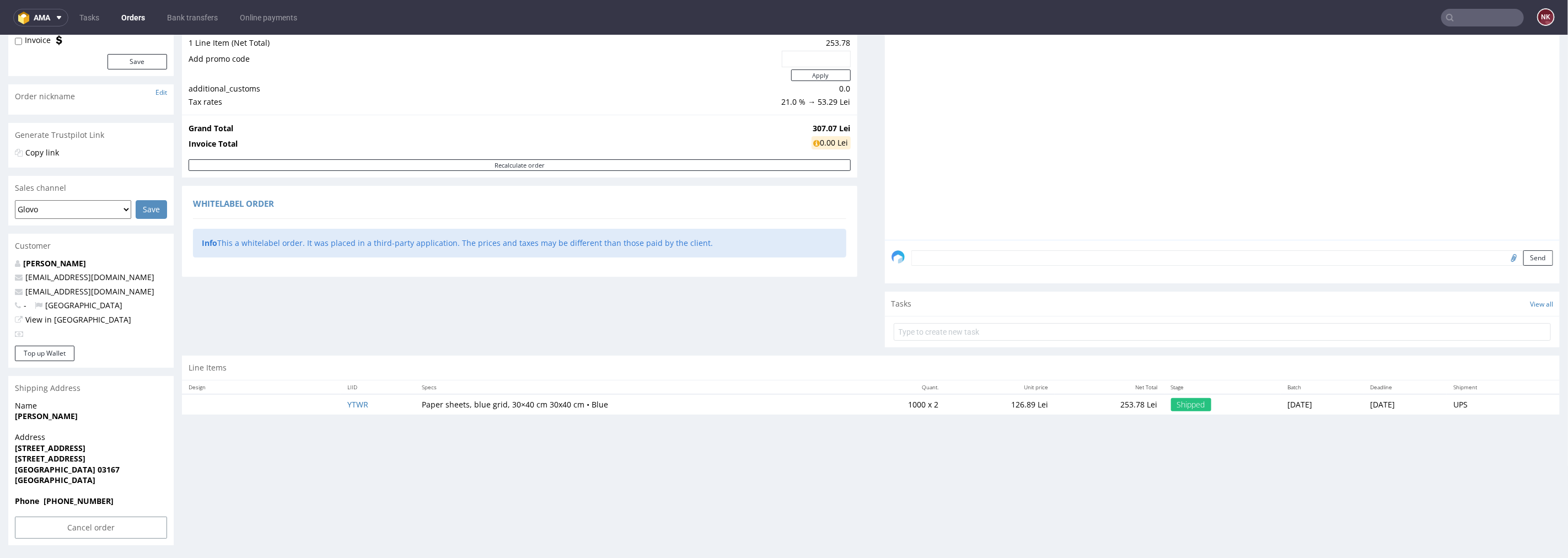
scroll to position [131, 0]
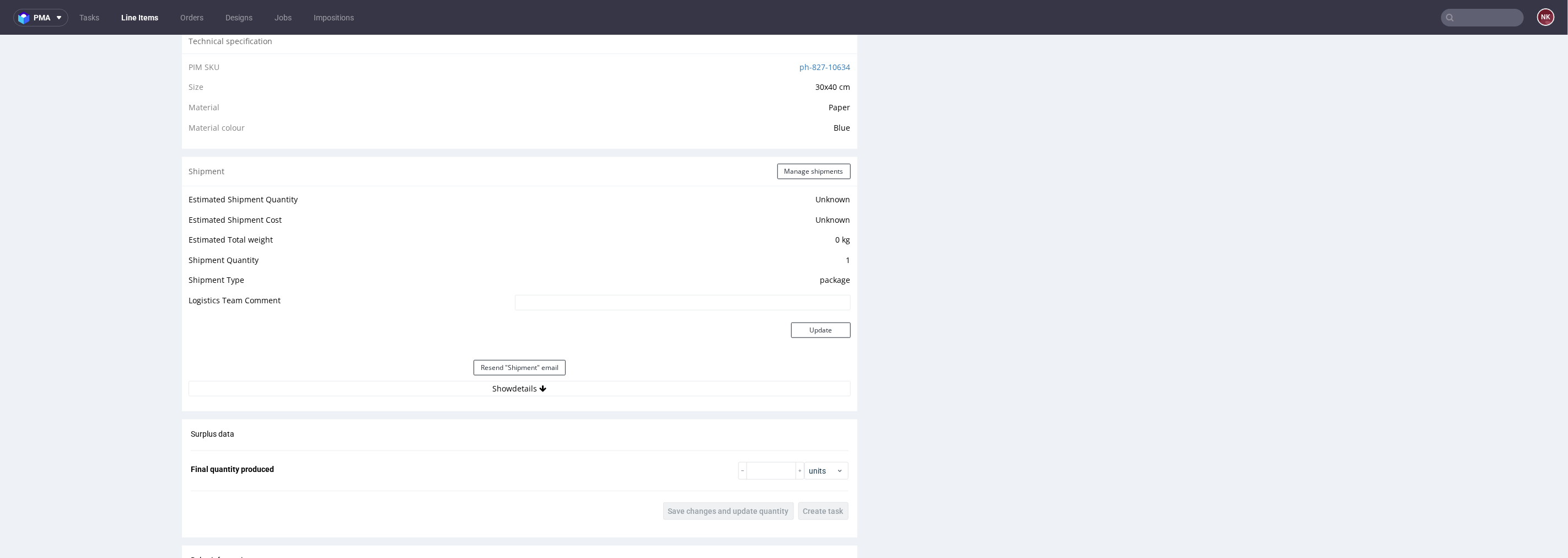
scroll to position [919, 0]
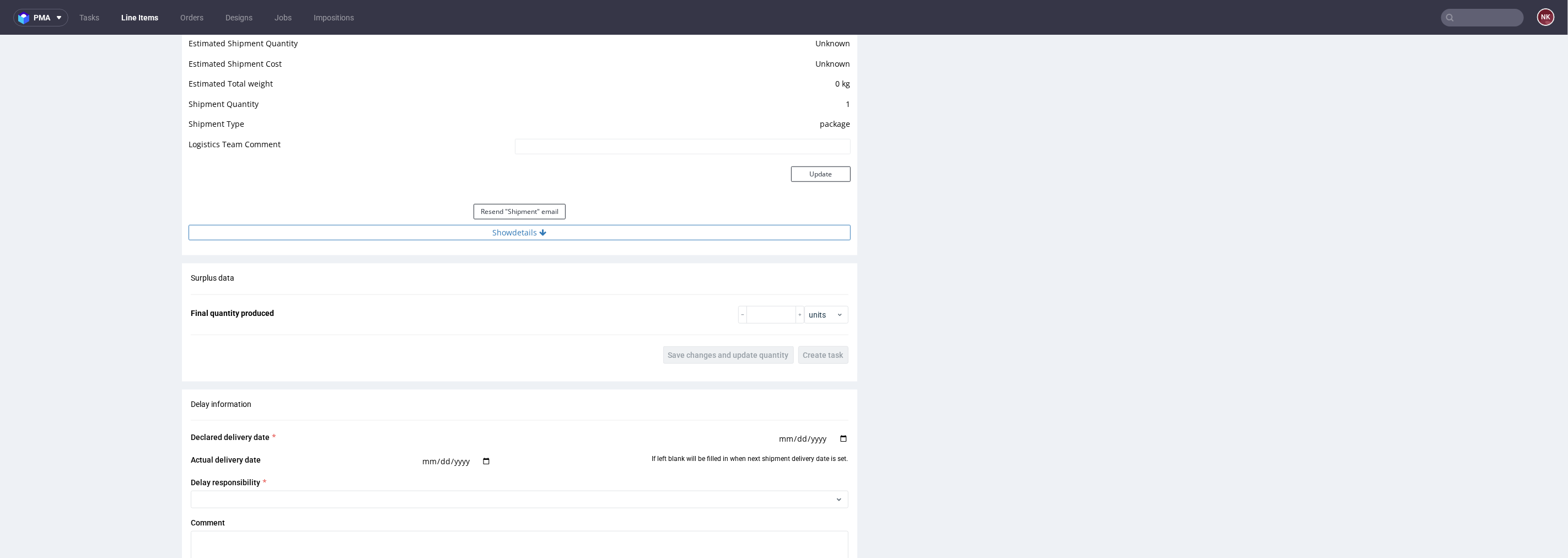
click at [613, 237] on button "Show details" at bounding box center [519, 231] width 662 height 15
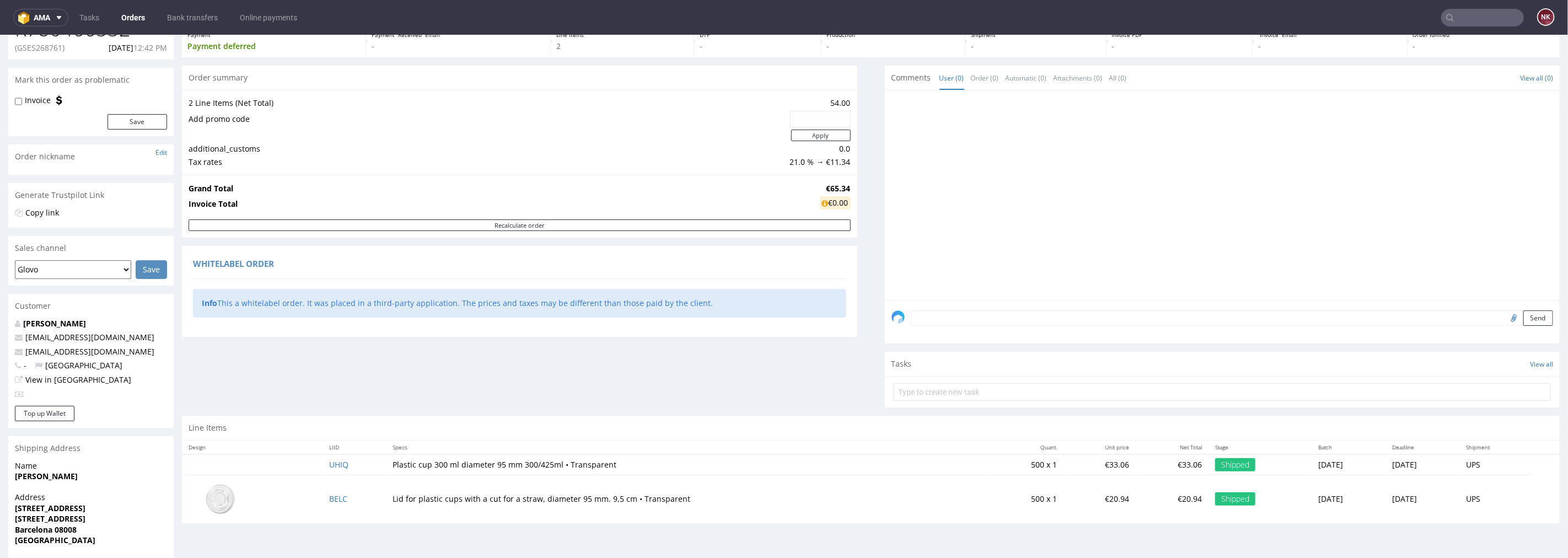
scroll to position [131, 0]
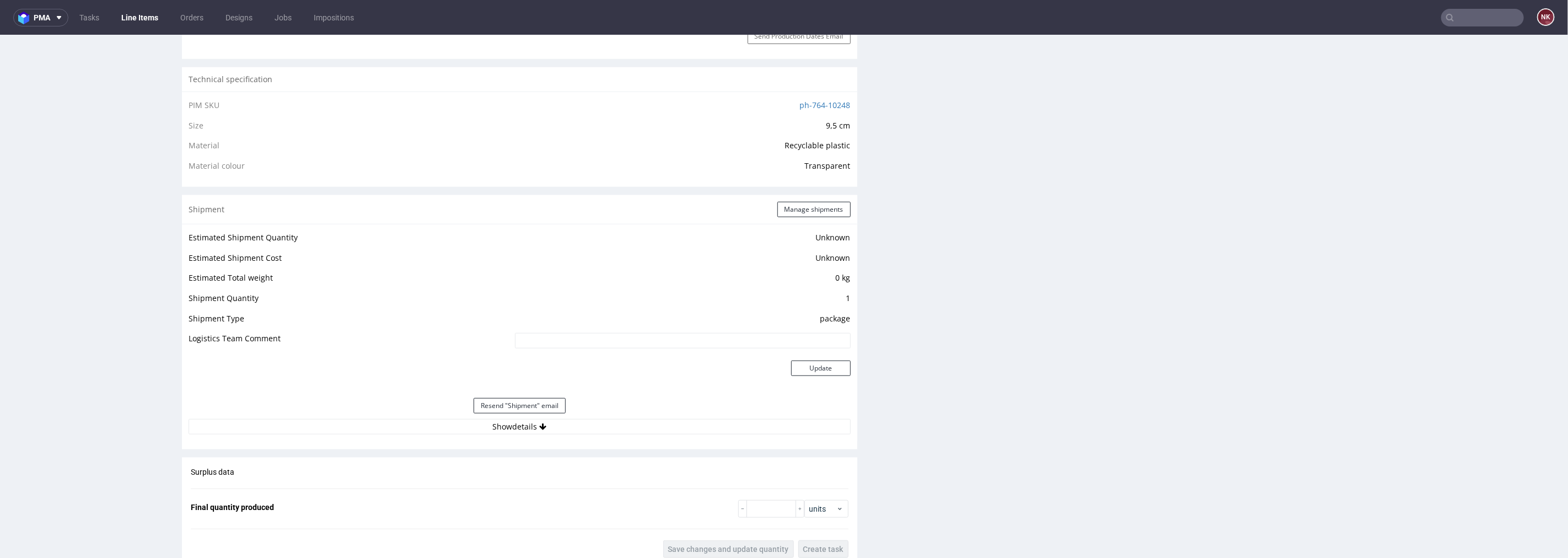
scroll to position [858, 0]
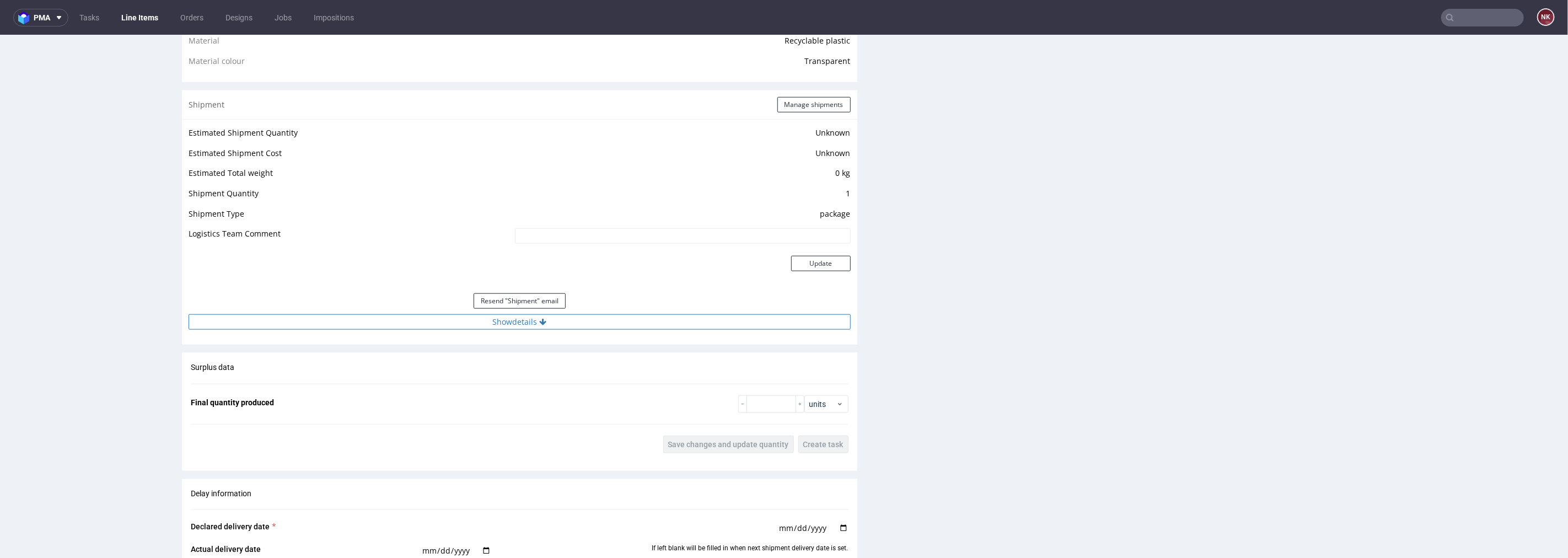
click at [583, 325] on button "Show details" at bounding box center [519, 321] width 662 height 15
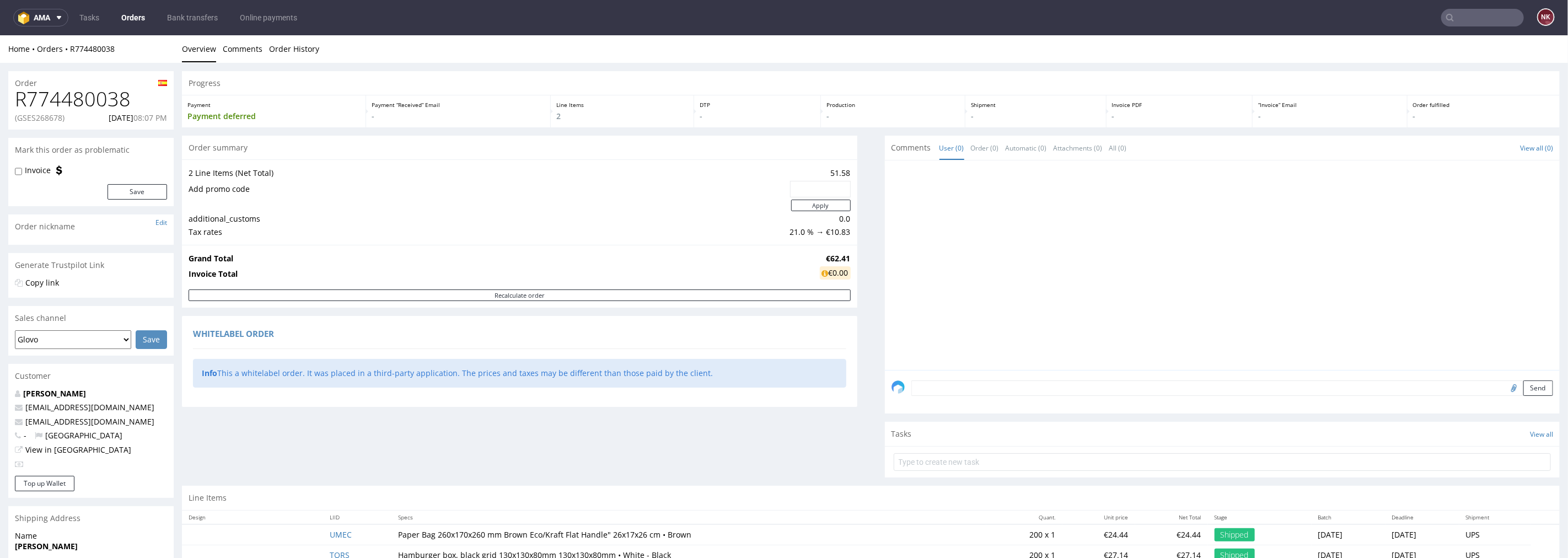
scroll to position [131, 0]
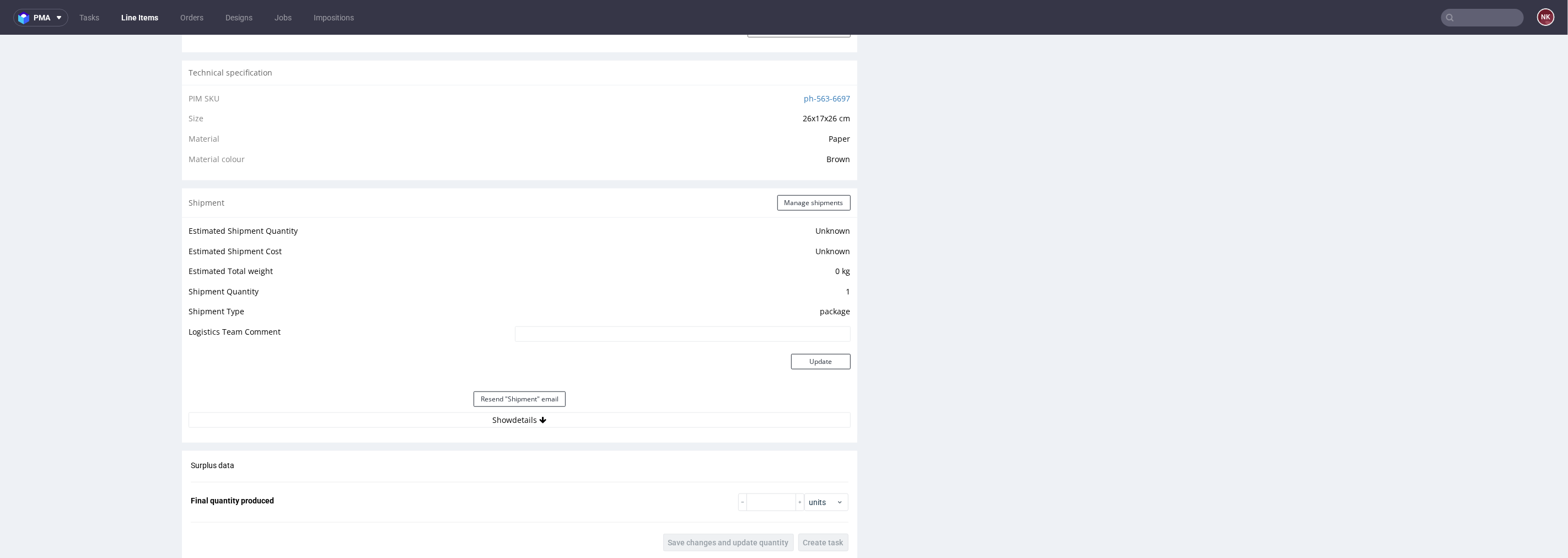
scroll to position [858, 0]
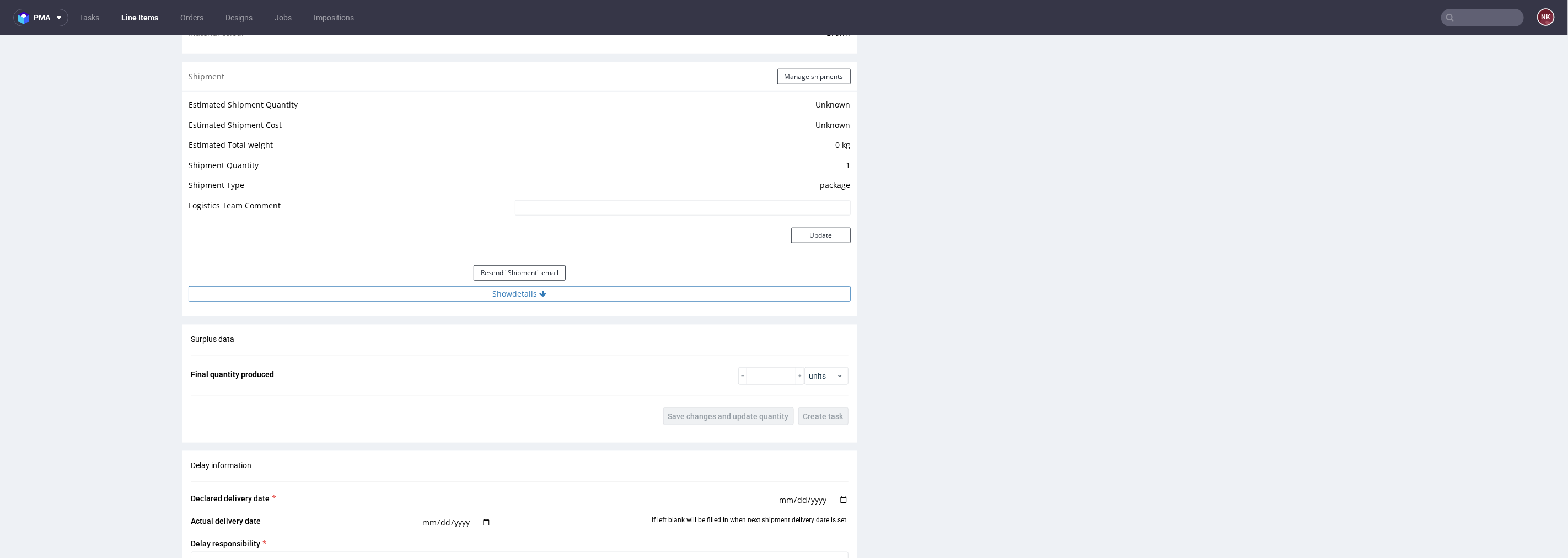
click at [623, 289] on button "Show details" at bounding box center [519, 292] width 662 height 15
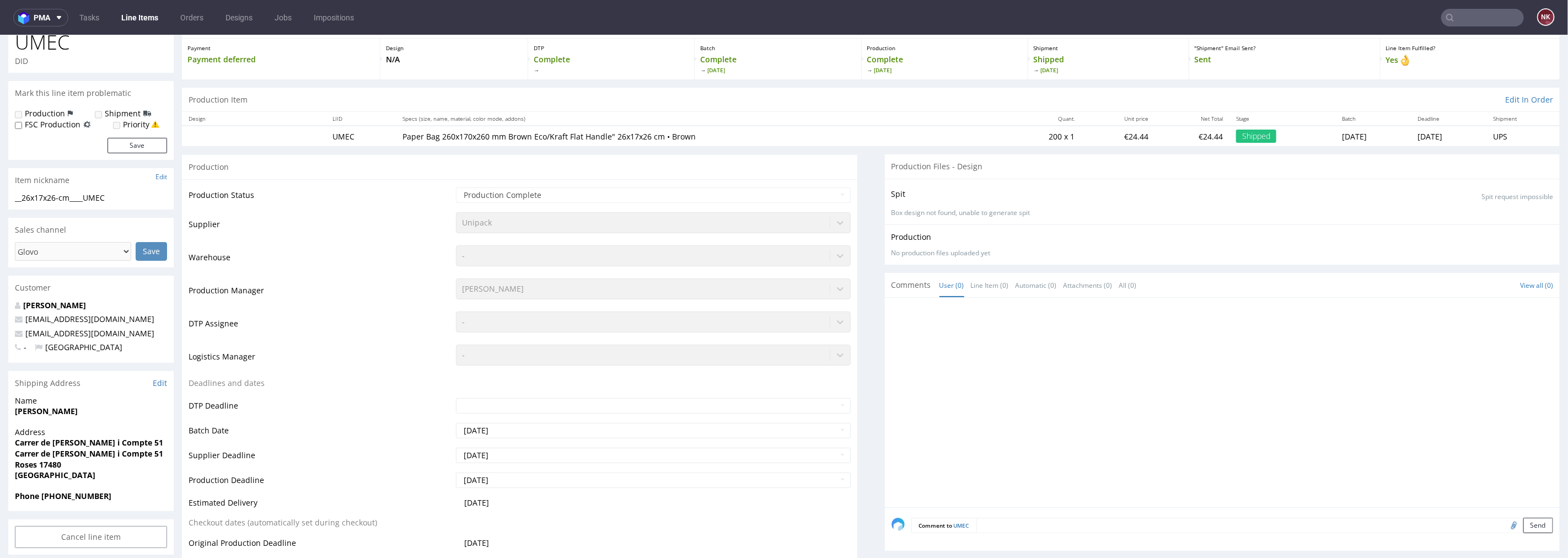
scroll to position [0, 0]
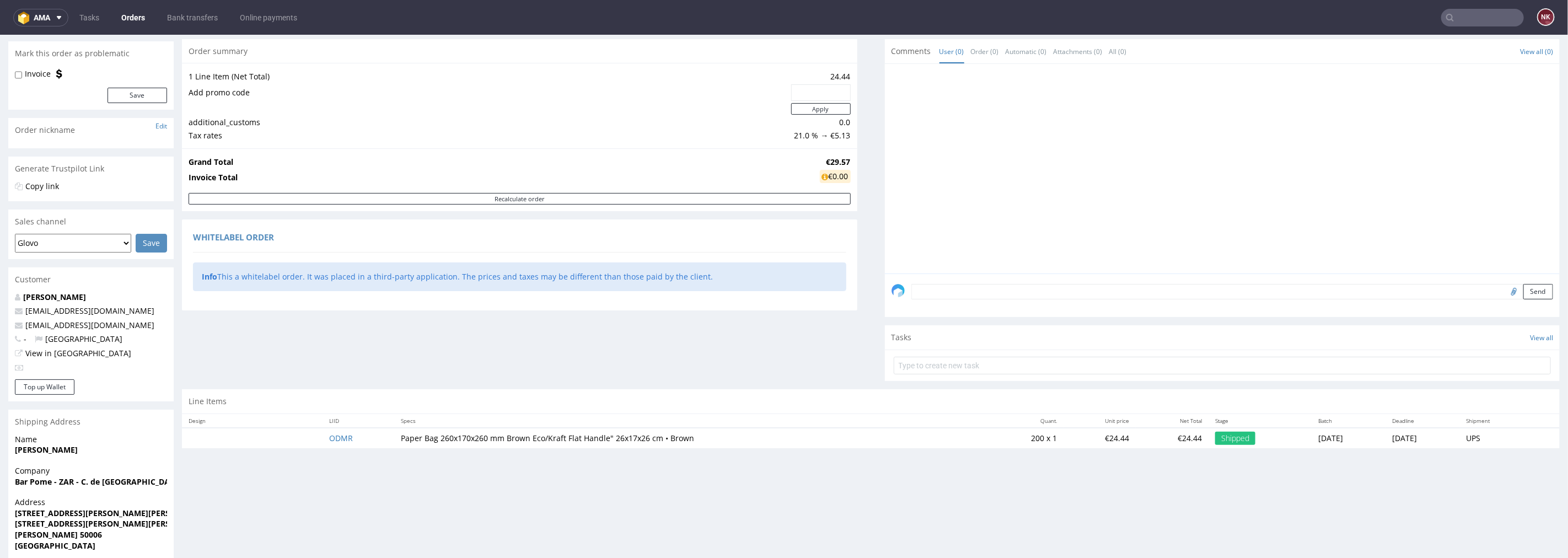
scroll to position [162, 0]
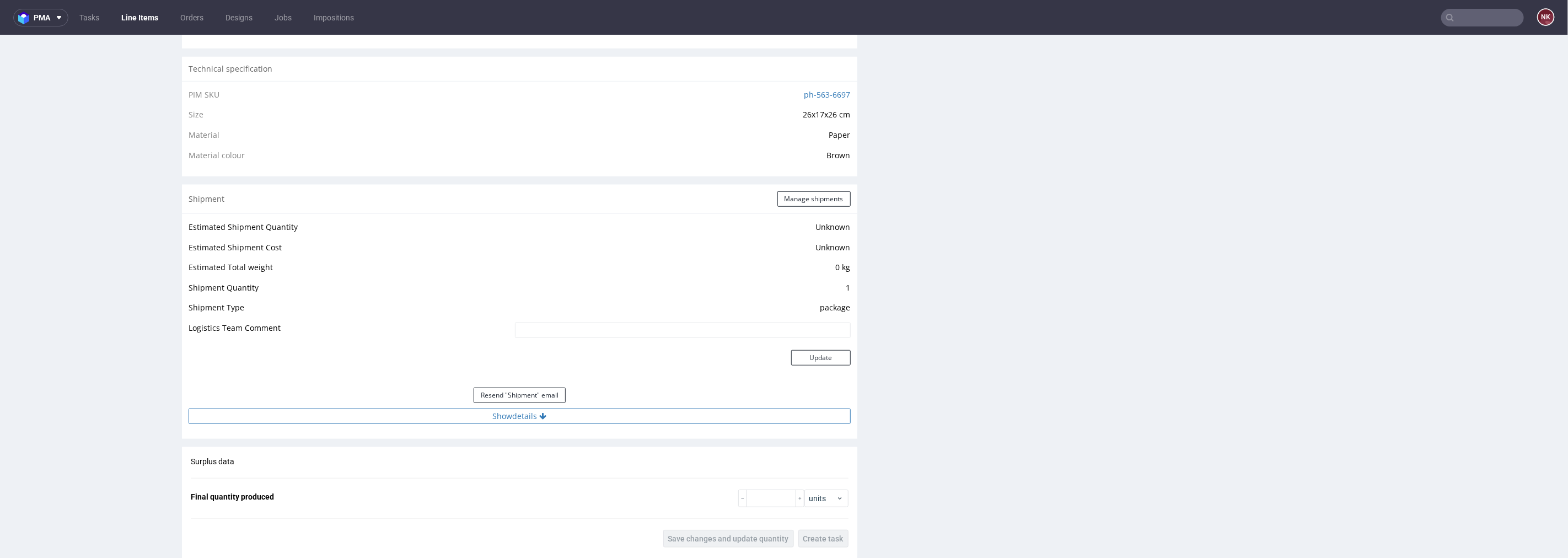
click at [560, 414] on button "Show details" at bounding box center [519, 415] width 662 height 15
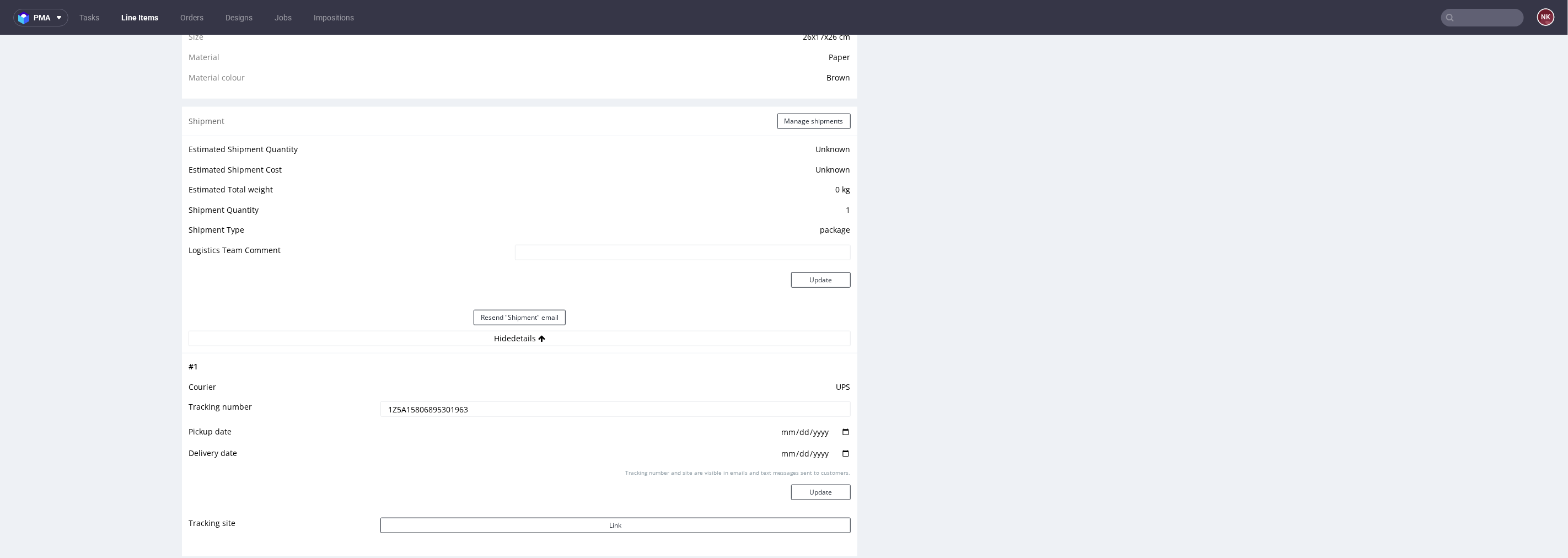
scroll to position [919, 0]
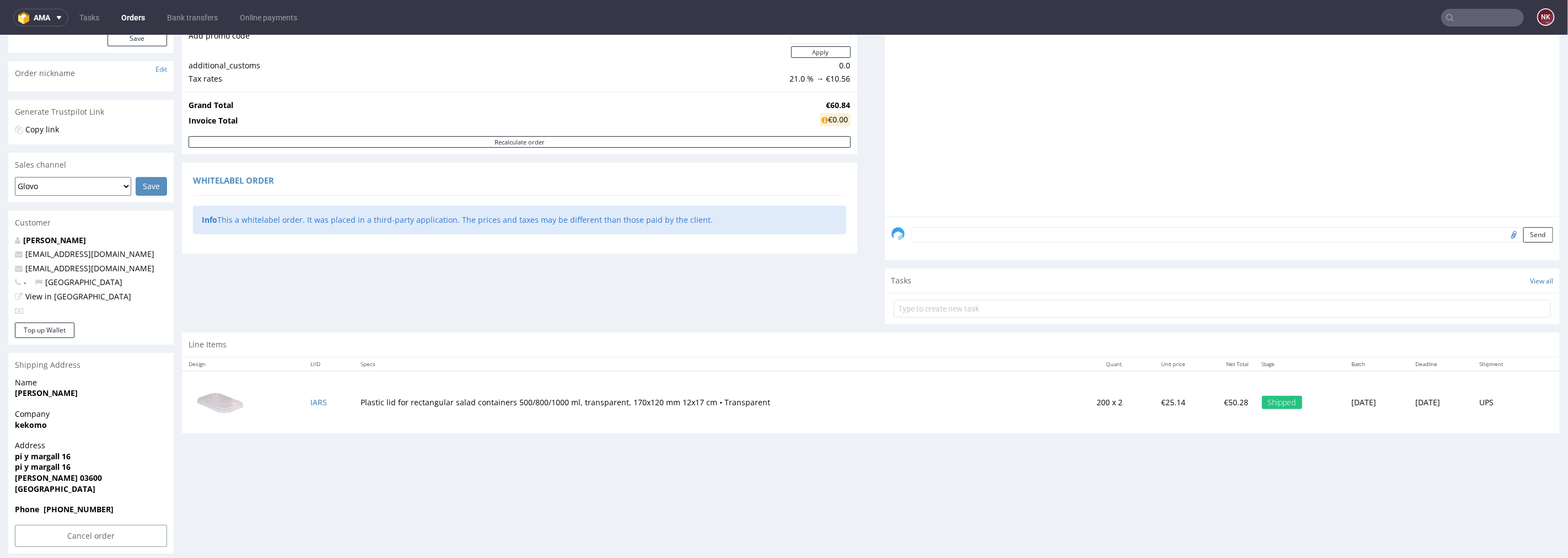
scroll to position [162, 0]
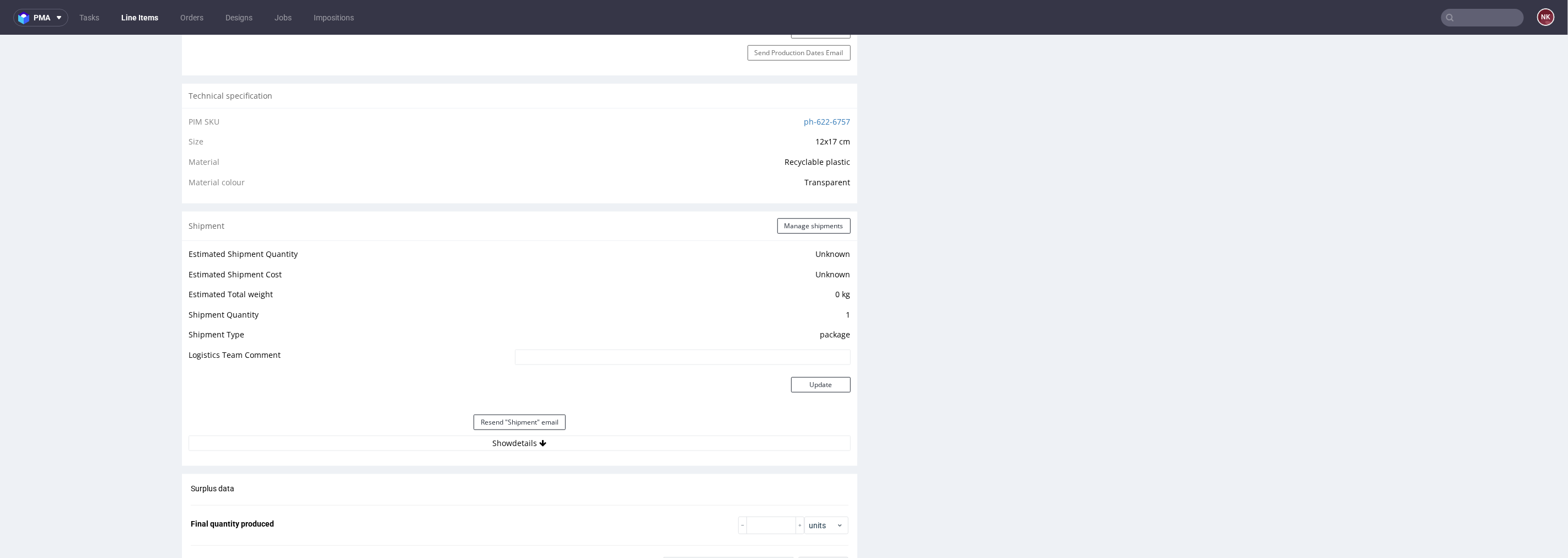
scroll to position [919, 0]
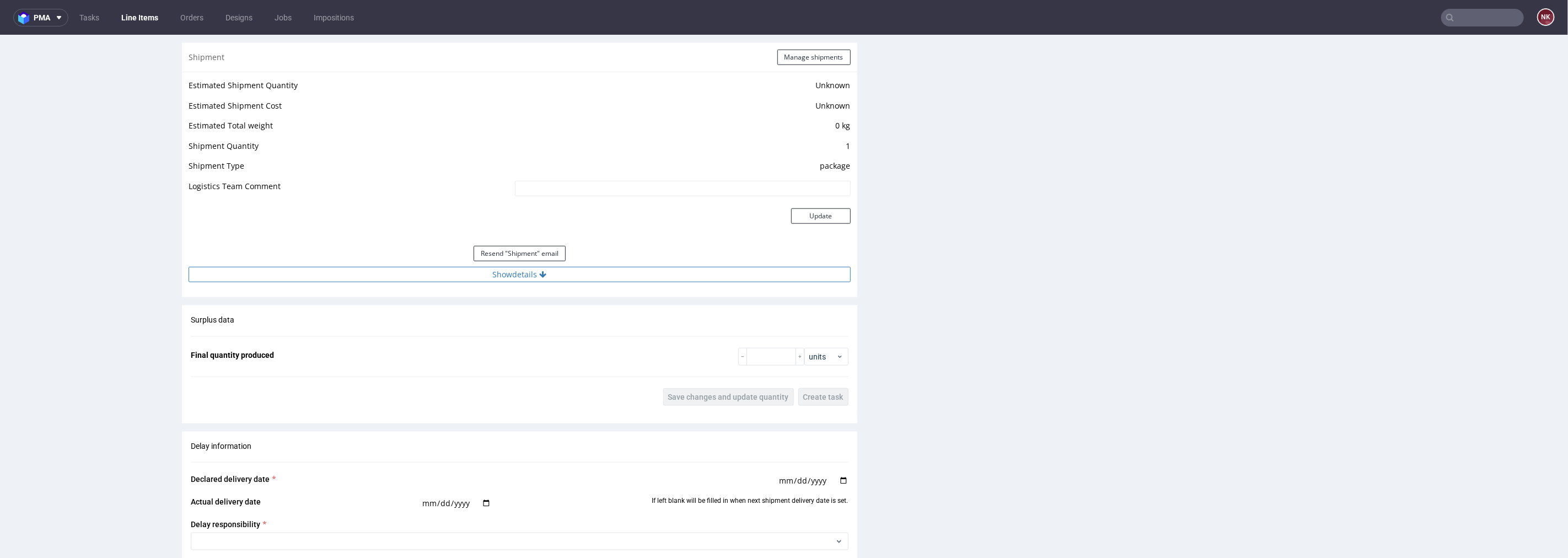
click at [577, 277] on button "Show details" at bounding box center [519, 273] width 662 height 15
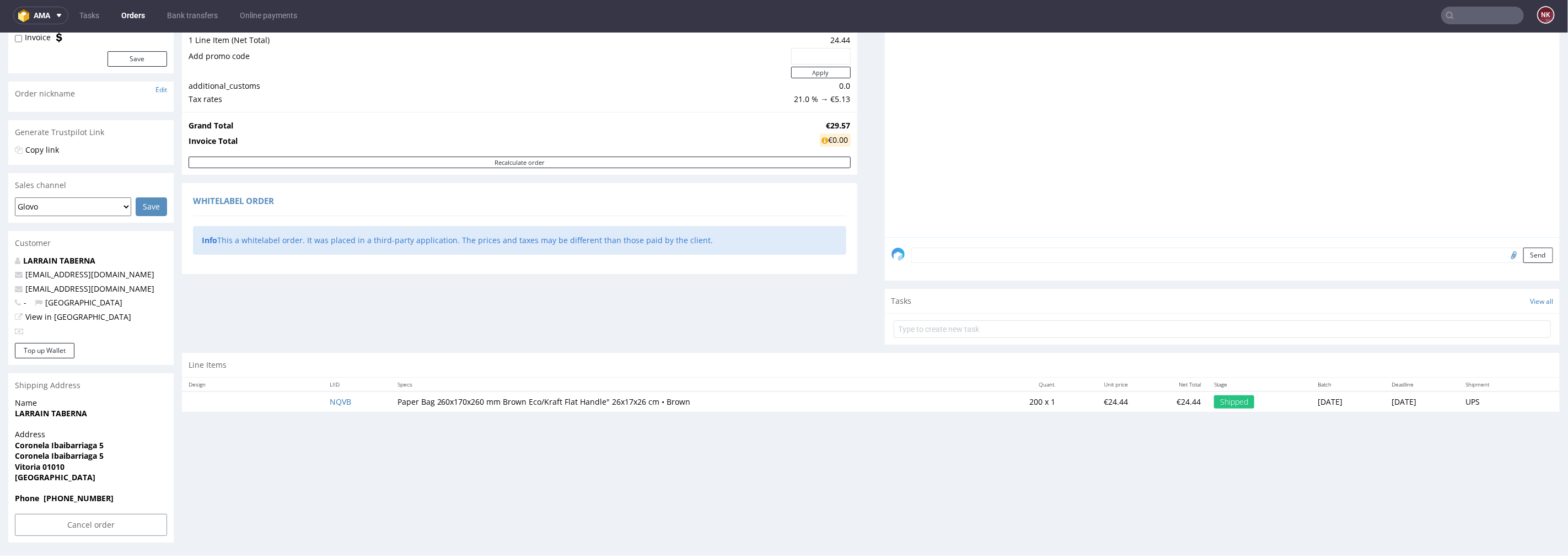
scroll to position [2, 0]
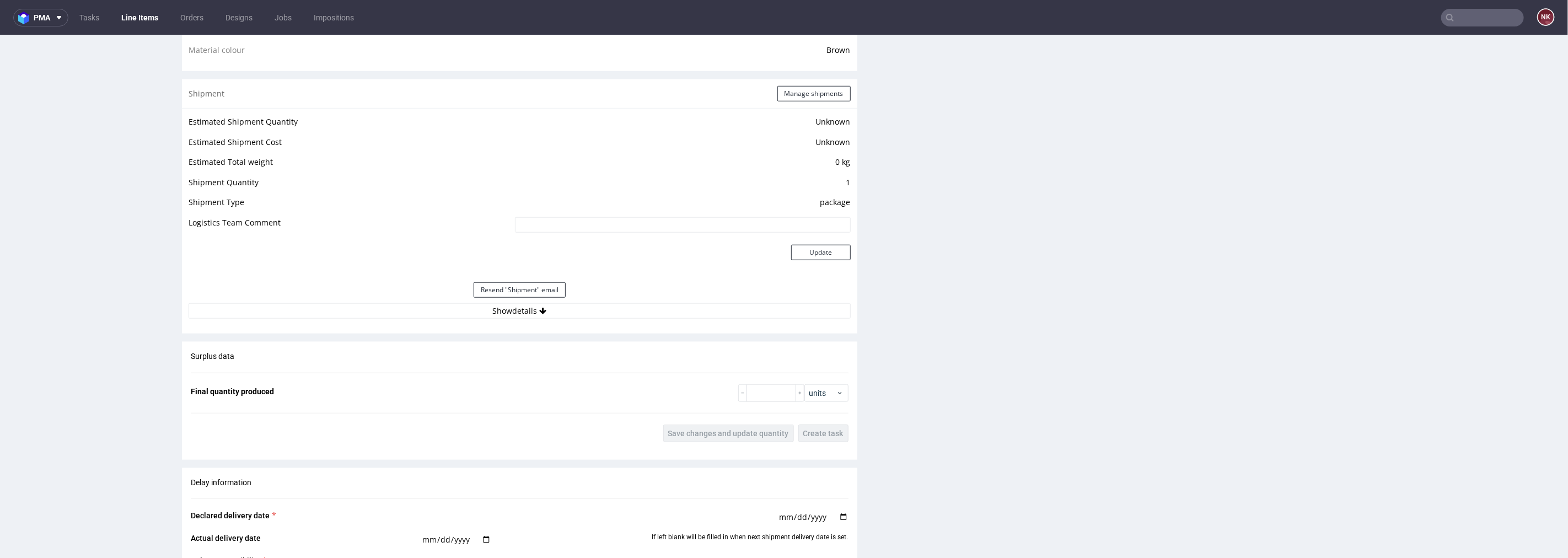
scroll to position [858, 0]
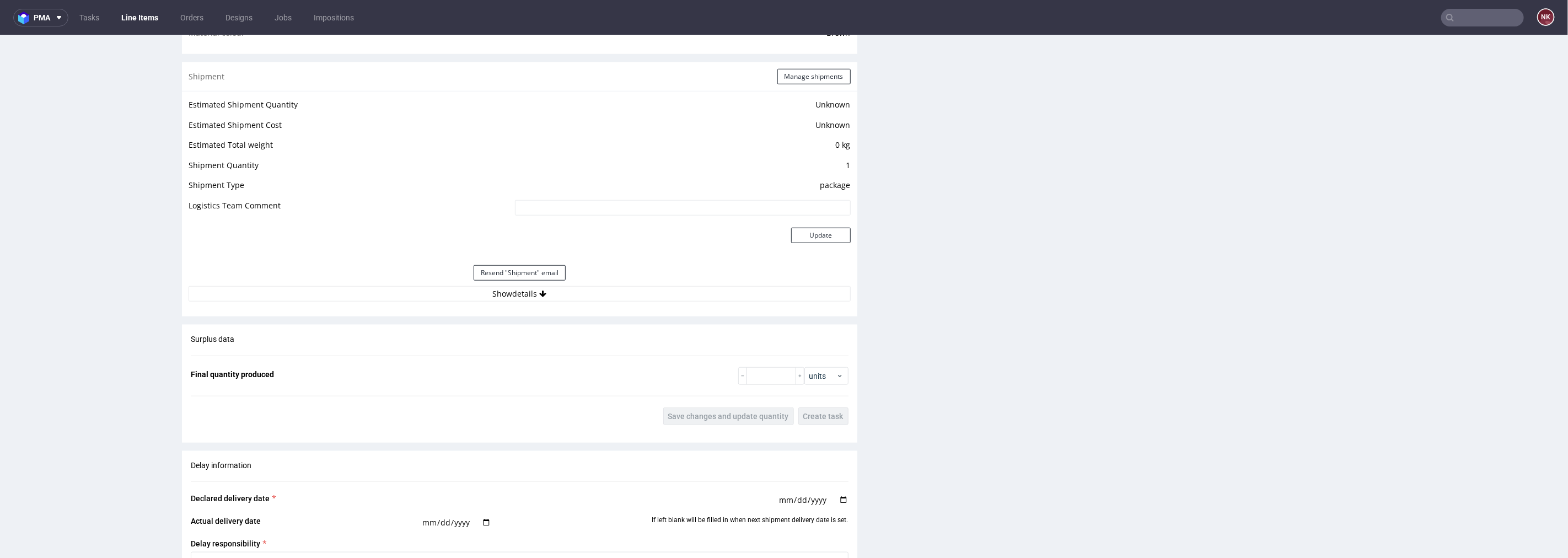
click at [559, 301] on div "Estimated Shipment Quantity Unknown Estimated Shipment Cost Unknown Estimated T…" at bounding box center [520, 199] width 675 height 217
click at [564, 294] on button "Show details" at bounding box center [519, 292] width 662 height 15
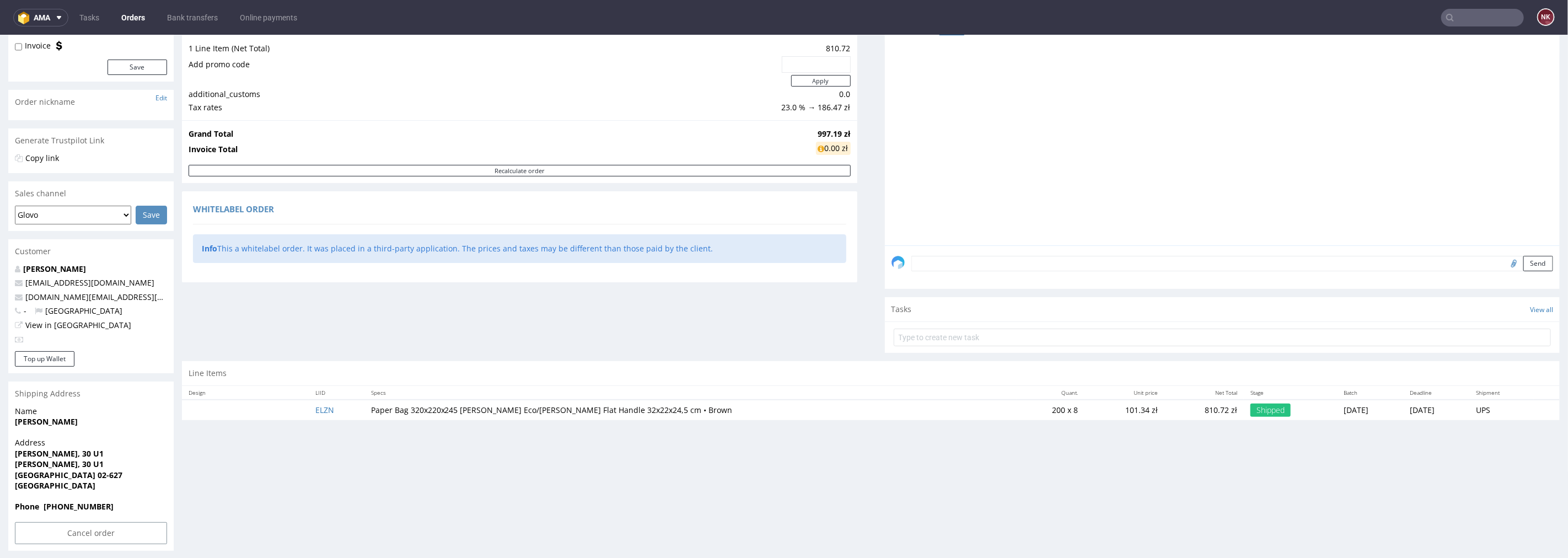
scroll to position [131, 0]
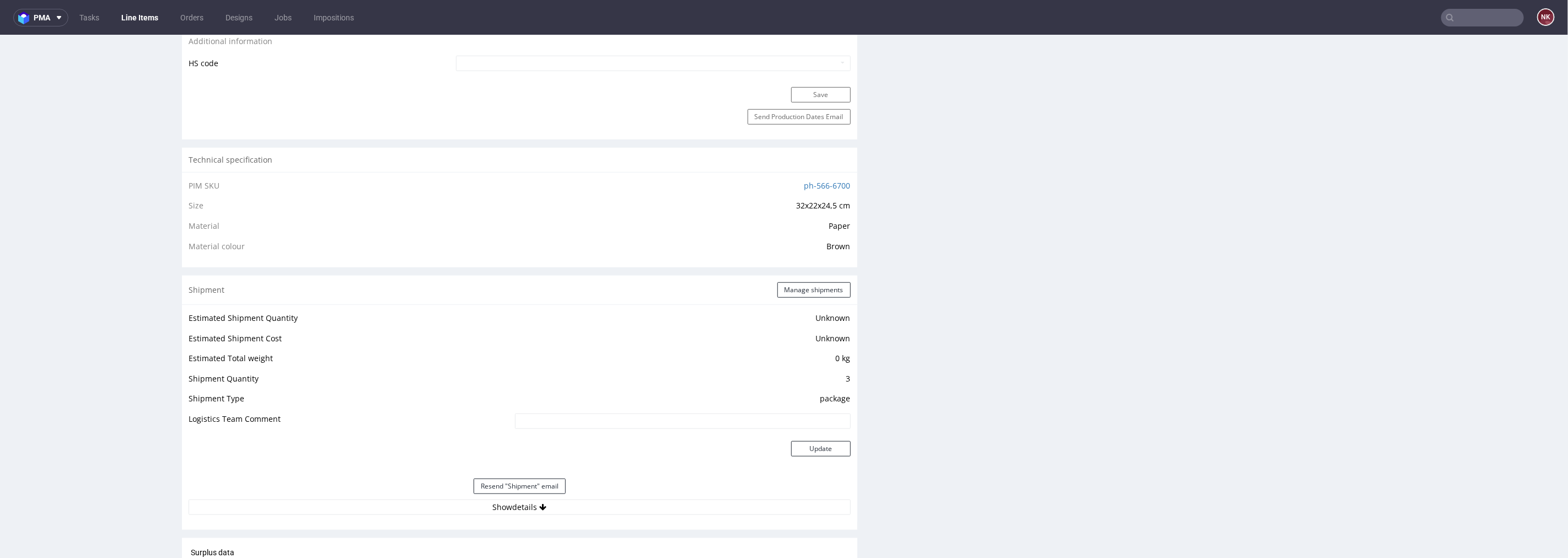
scroll to position [796, 0]
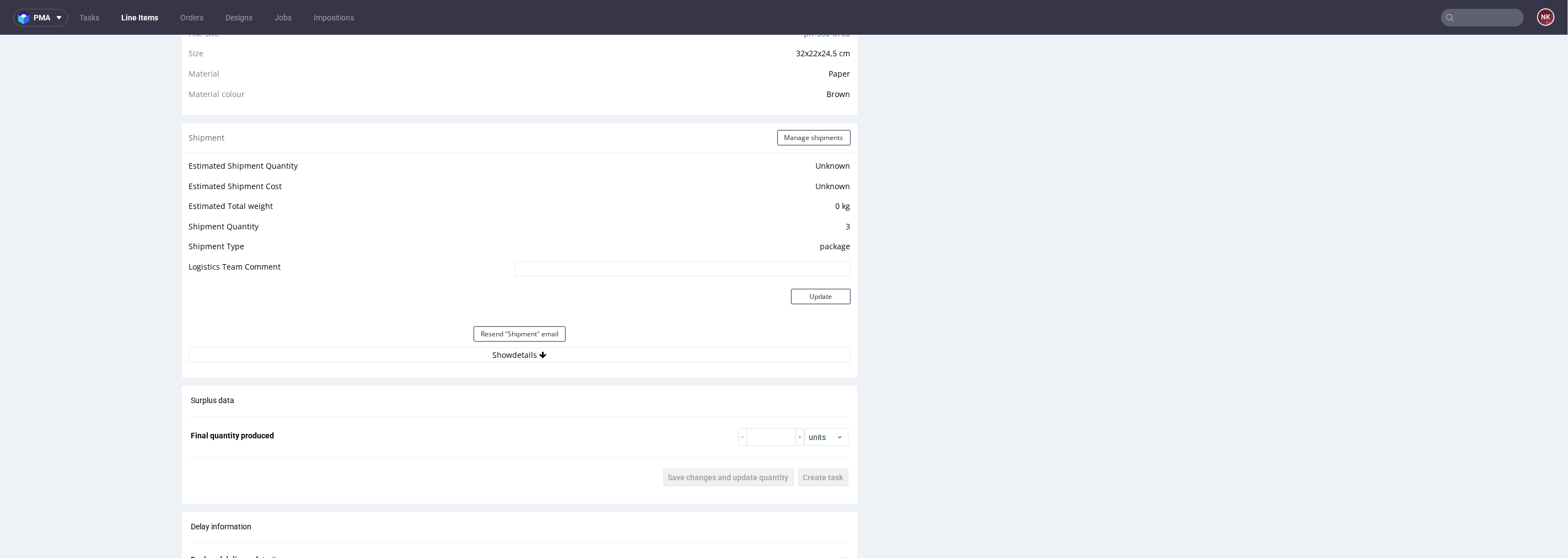
click at [572, 345] on div "Resend "Shipment" email" at bounding box center [519, 333] width 662 height 26
click at [577, 354] on button "Show details" at bounding box center [519, 354] width 662 height 15
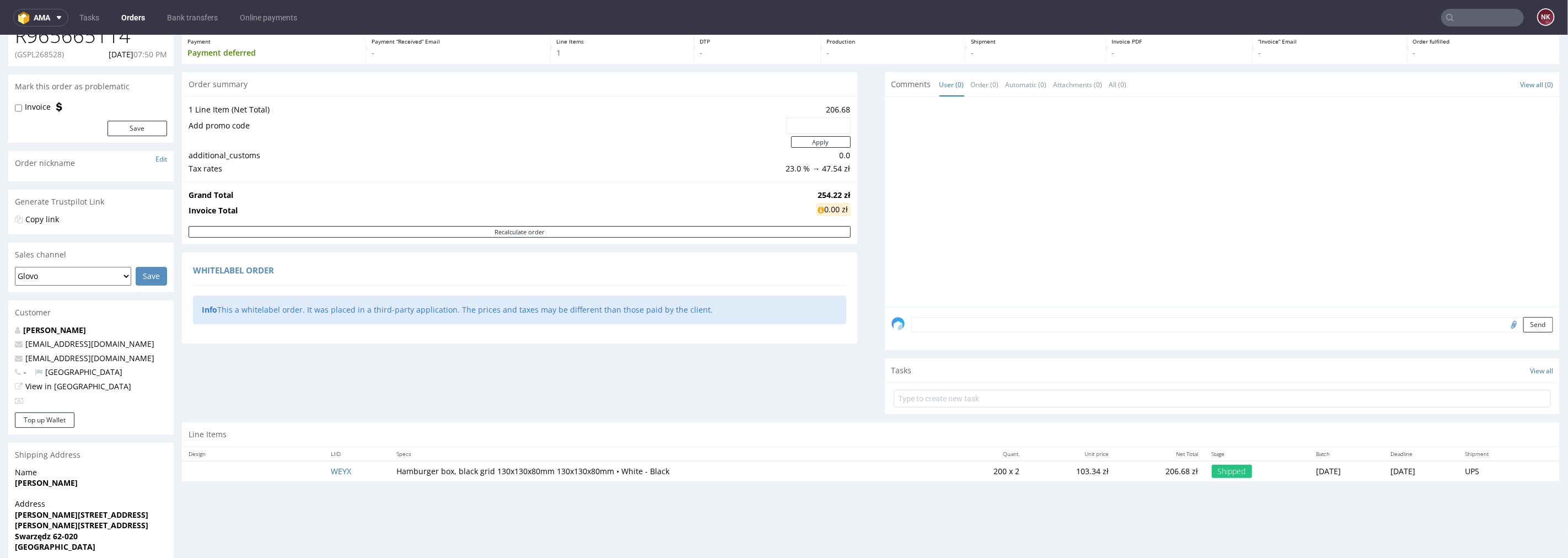
scroll to position [131, 0]
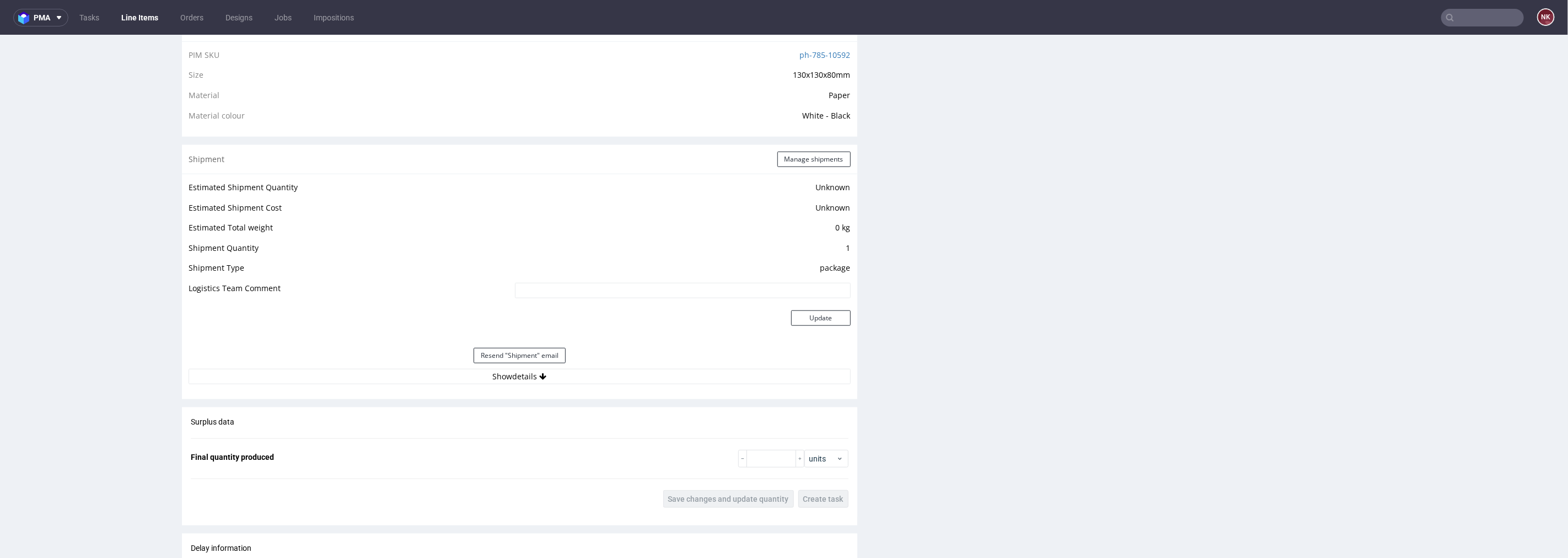
scroll to position [919, 0]
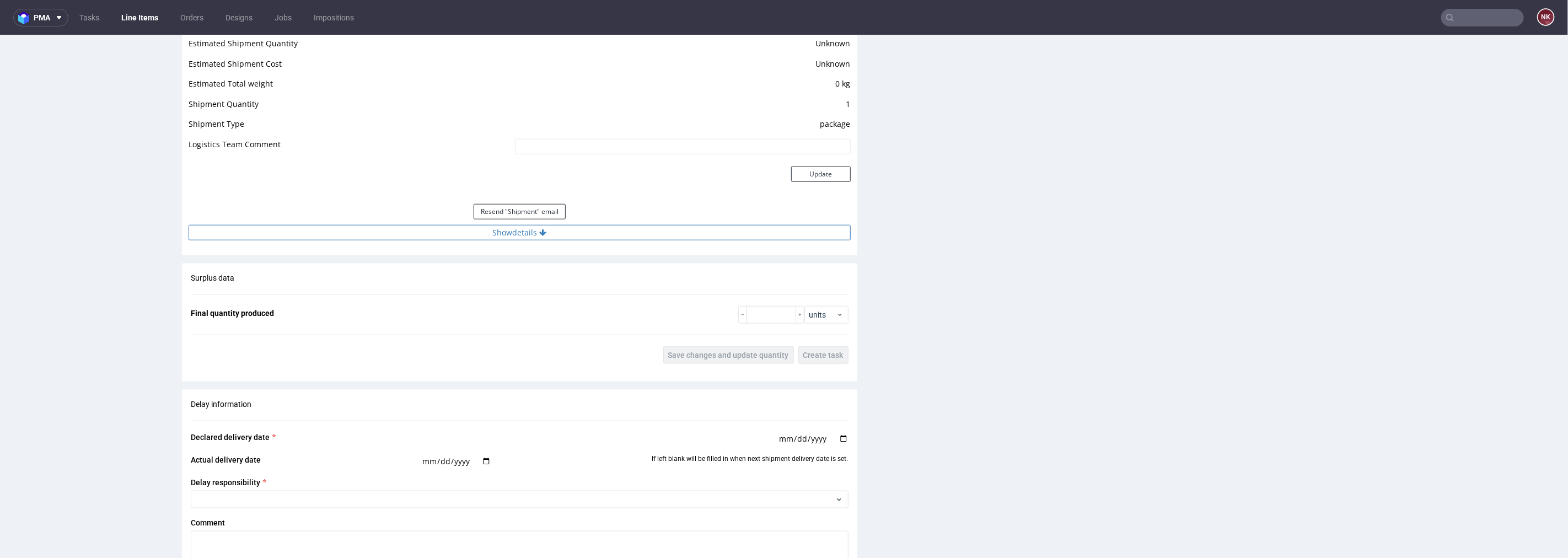
click at [629, 225] on button "Show details" at bounding box center [519, 231] width 662 height 15
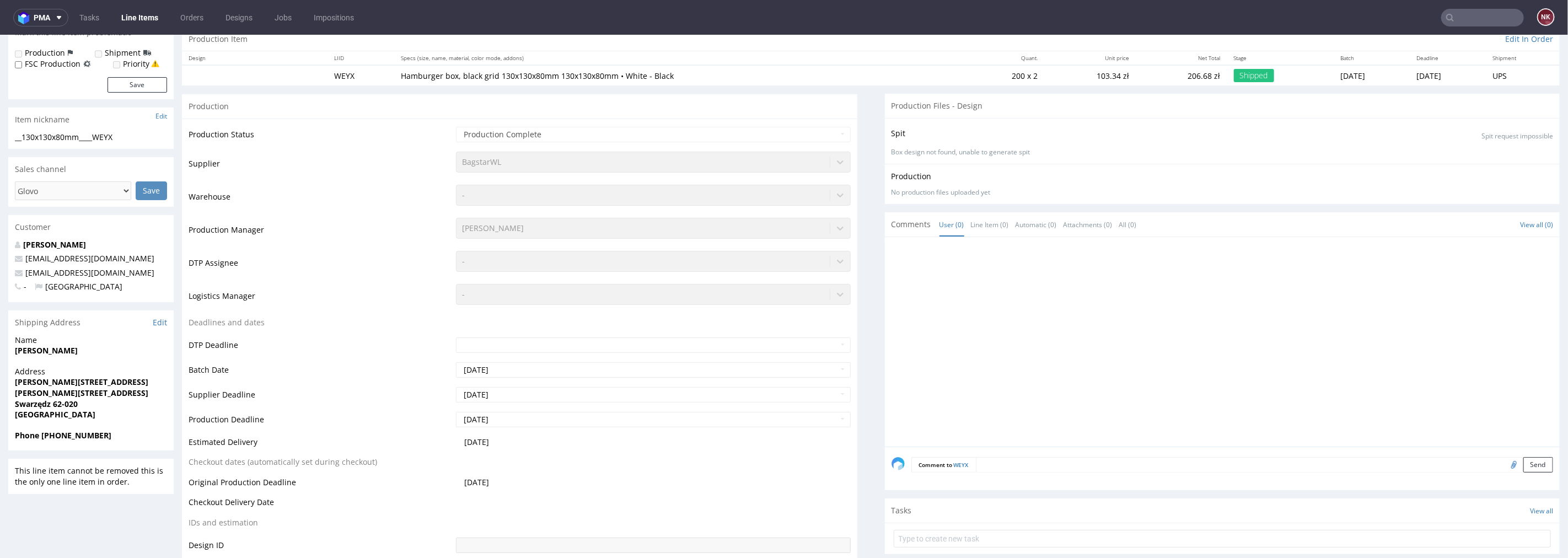
scroll to position [0, 0]
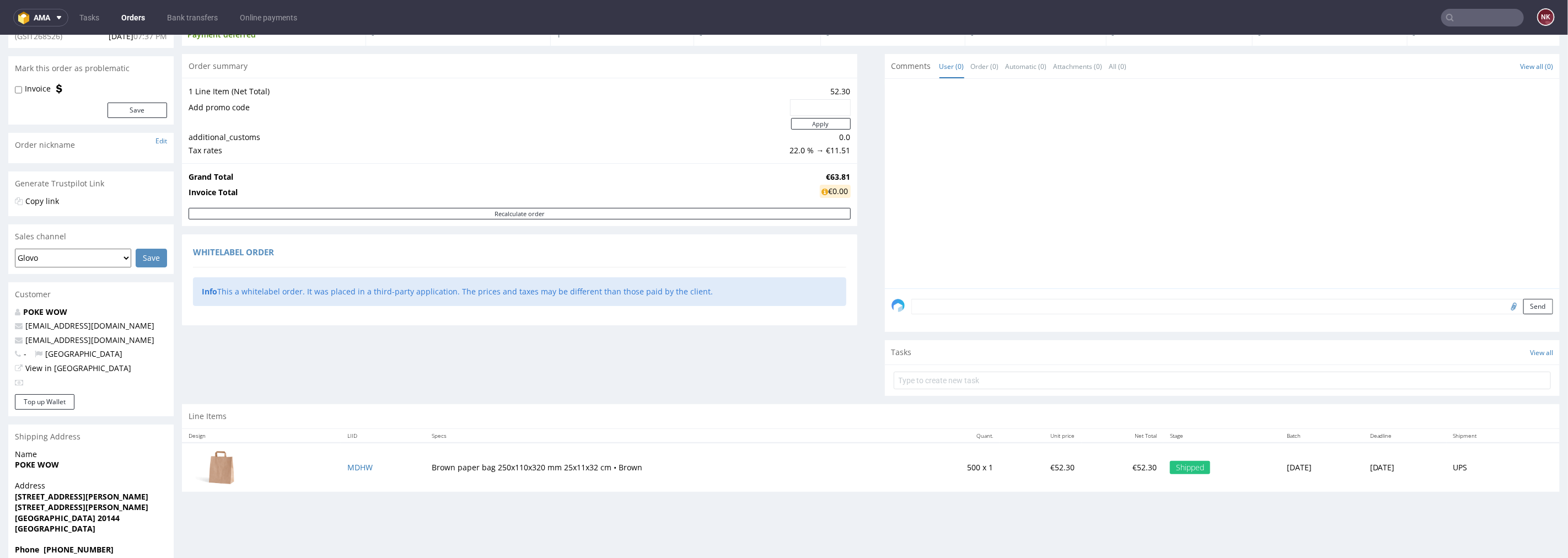
scroll to position [131, 0]
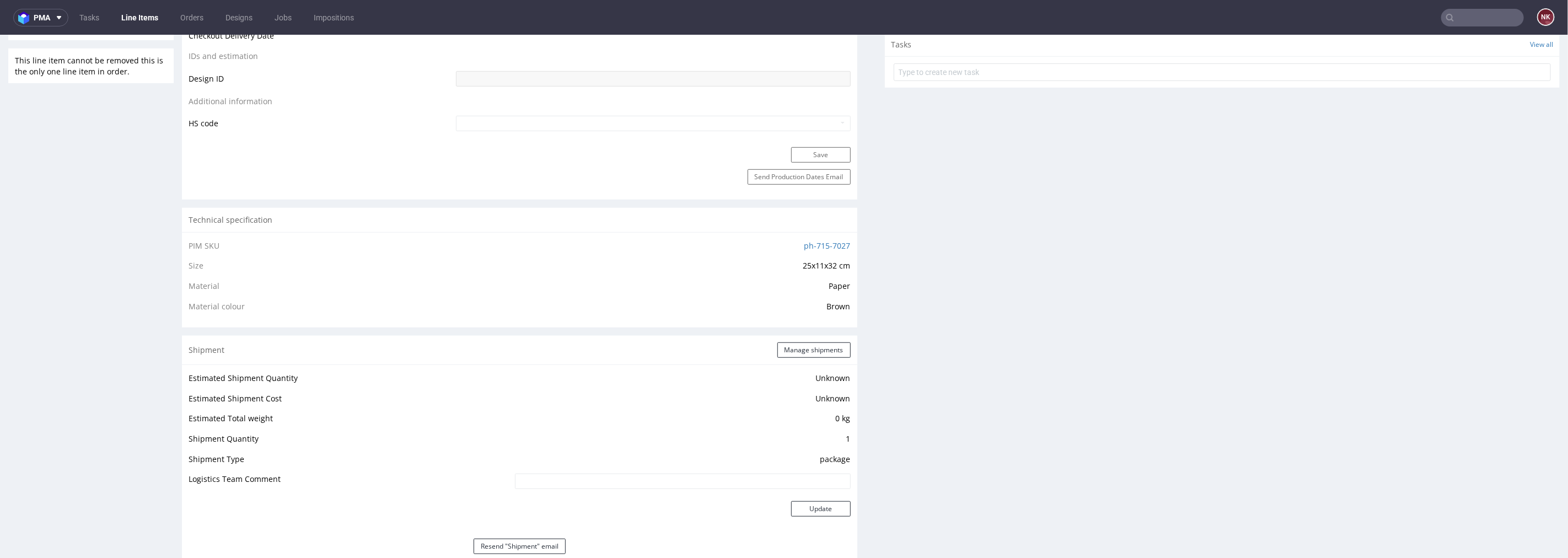
scroll to position [919, 0]
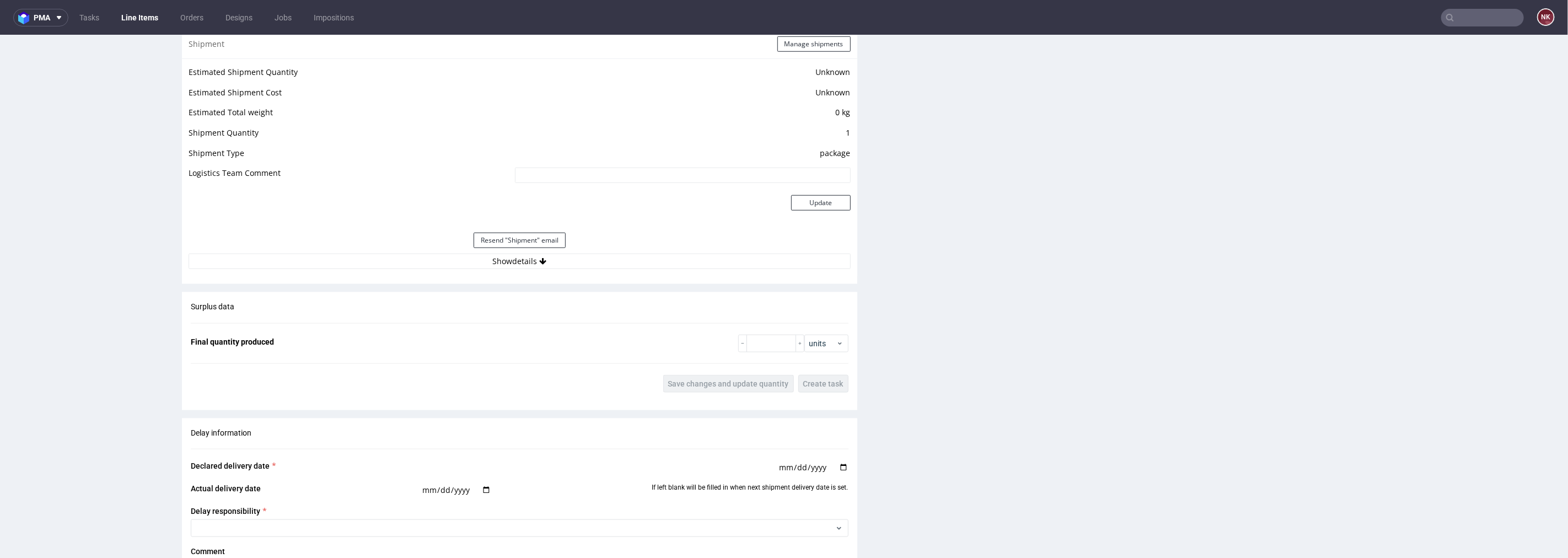
click at [599, 276] on div "Shipment Manage shipments Estimated Shipment Quantity Unknown Estimated Shipmen…" at bounding box center [520, 156] width 675 height 254
click at [606, 260] on button "Show details" at bounding box center [519, 260] width 662 height 15
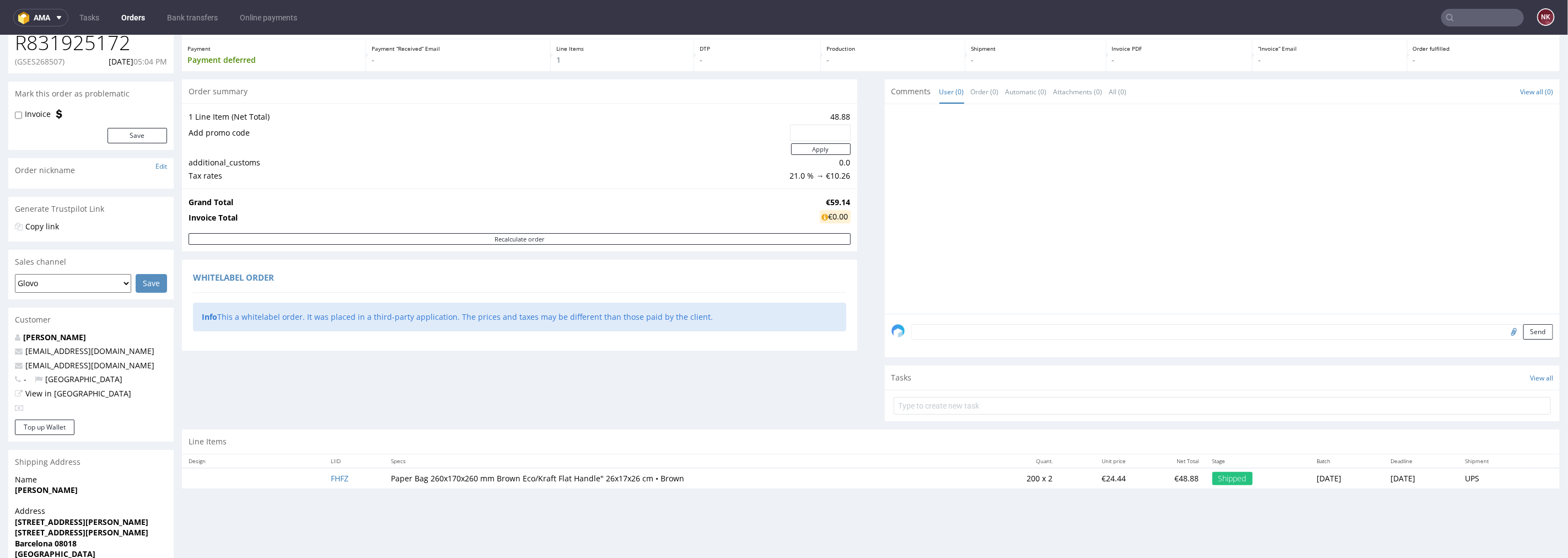
scroll to position [131, 0]
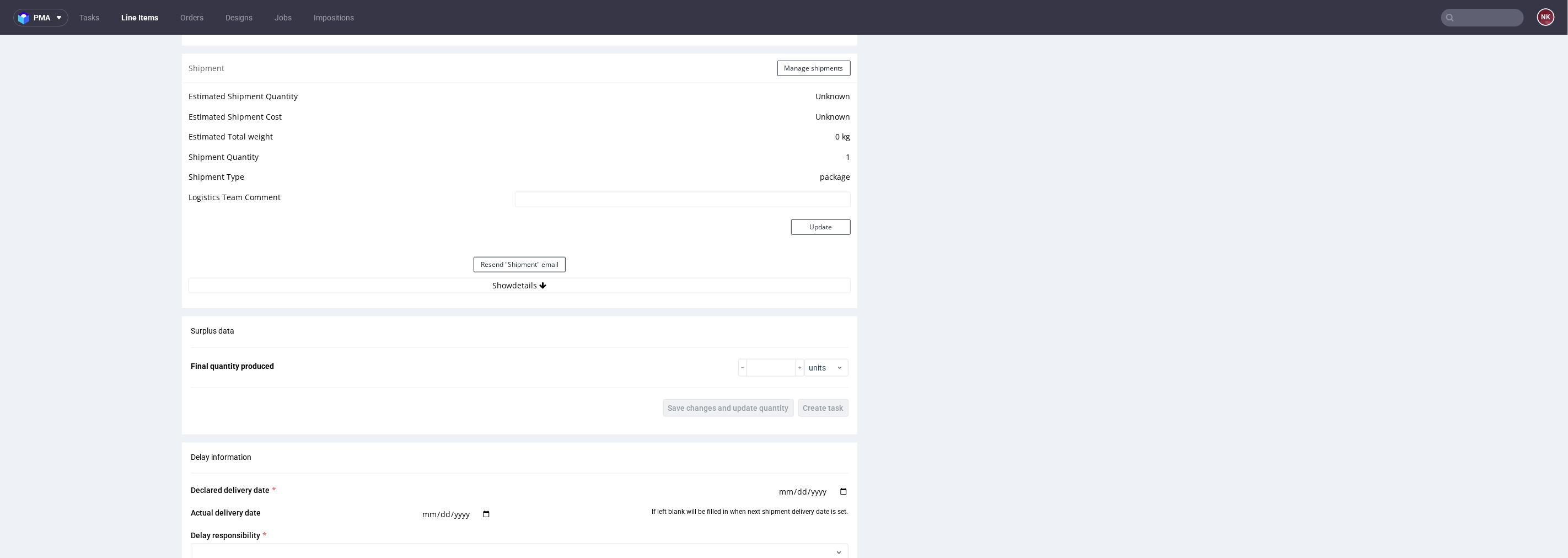
scroll to position [919, 0]
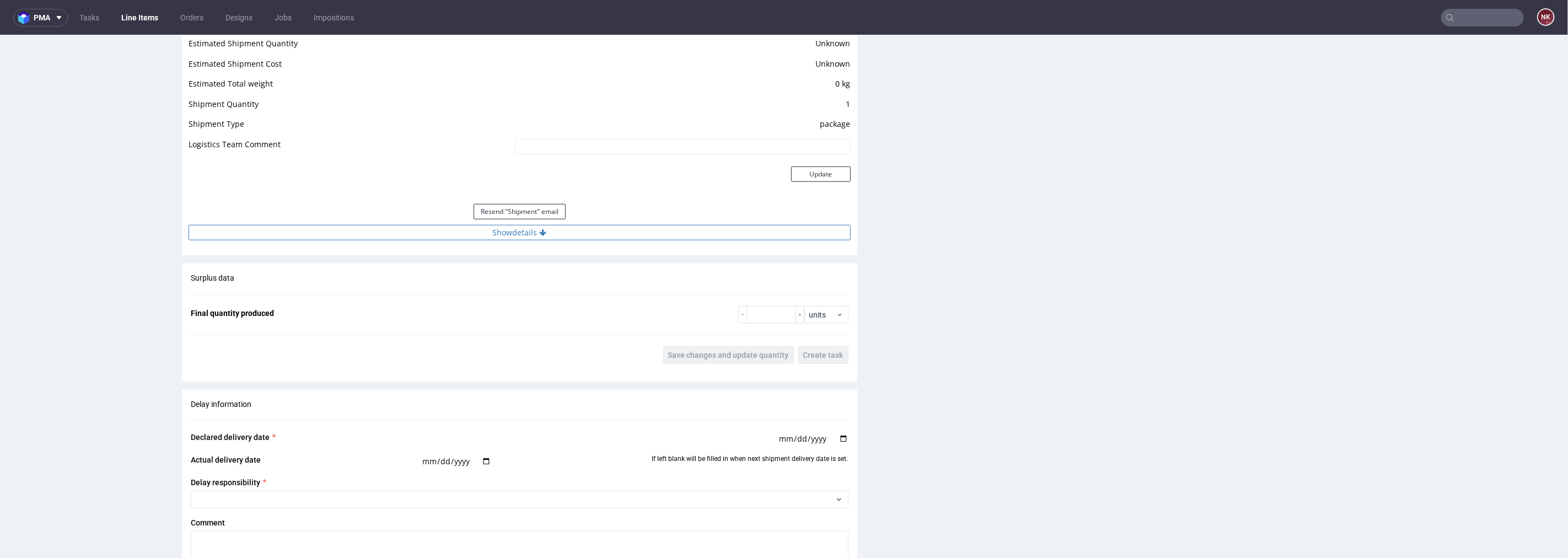
click at [652, 235] on button "Show details" at bounding box center [519, 231] width 662 height 15
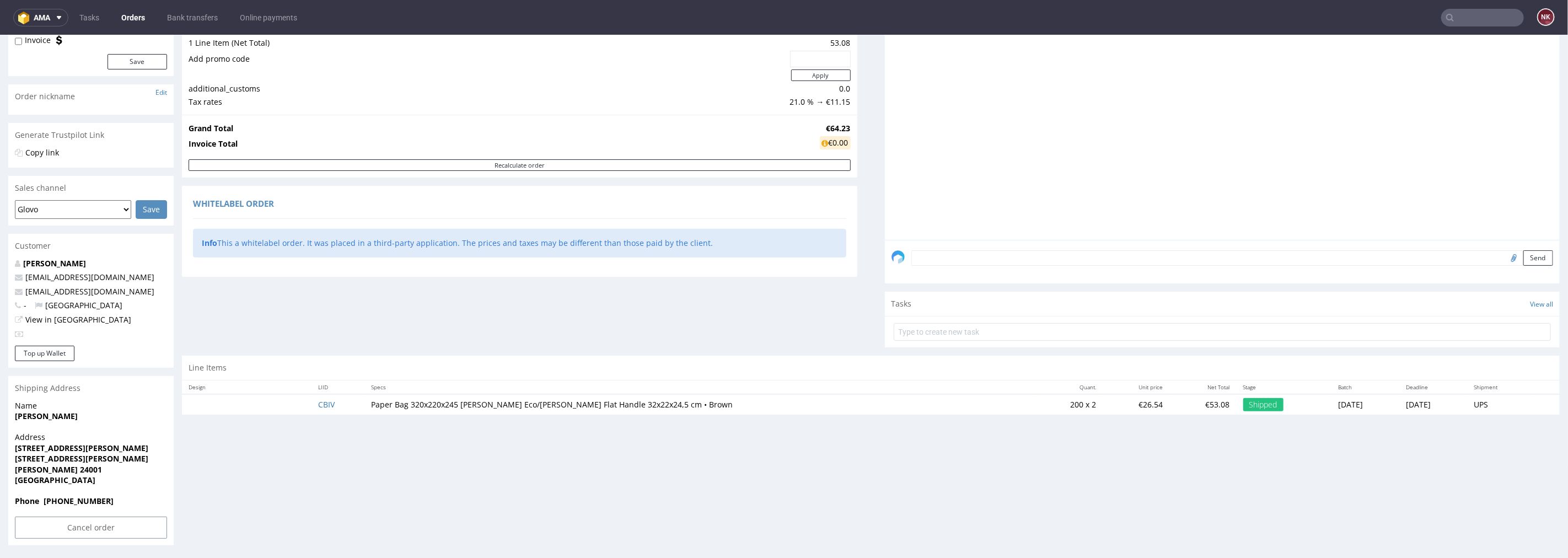
scroll to position [131, 0]
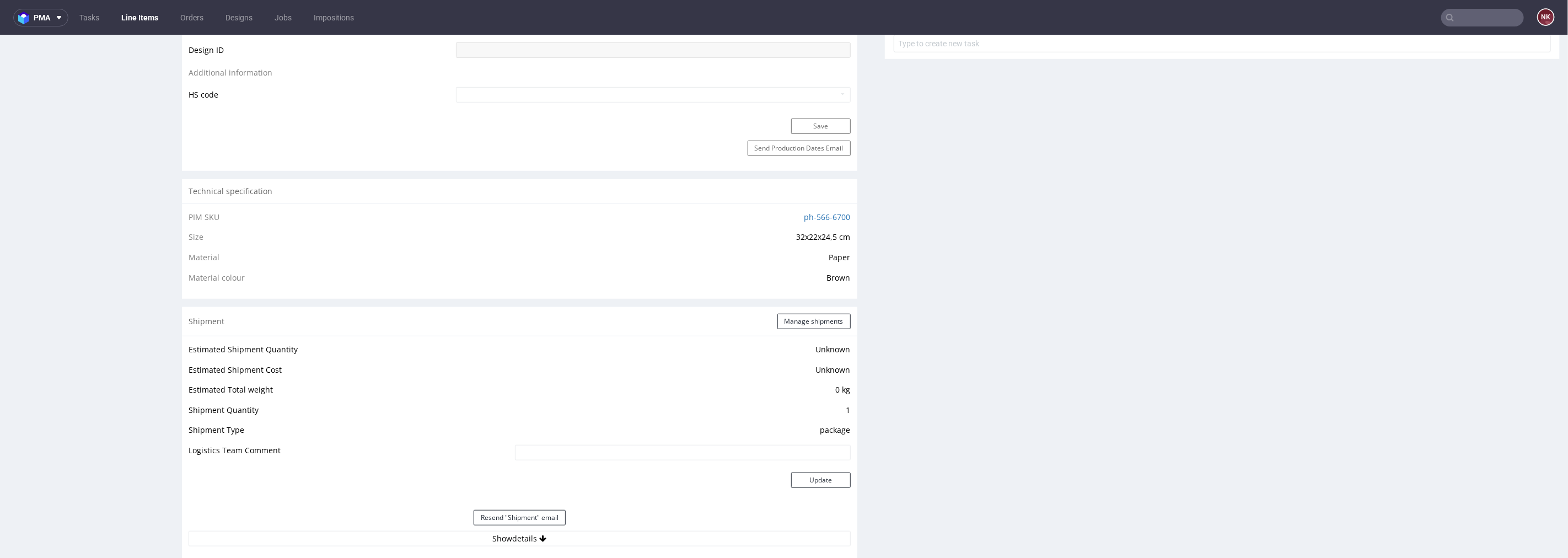
scroll to position [858, 0]
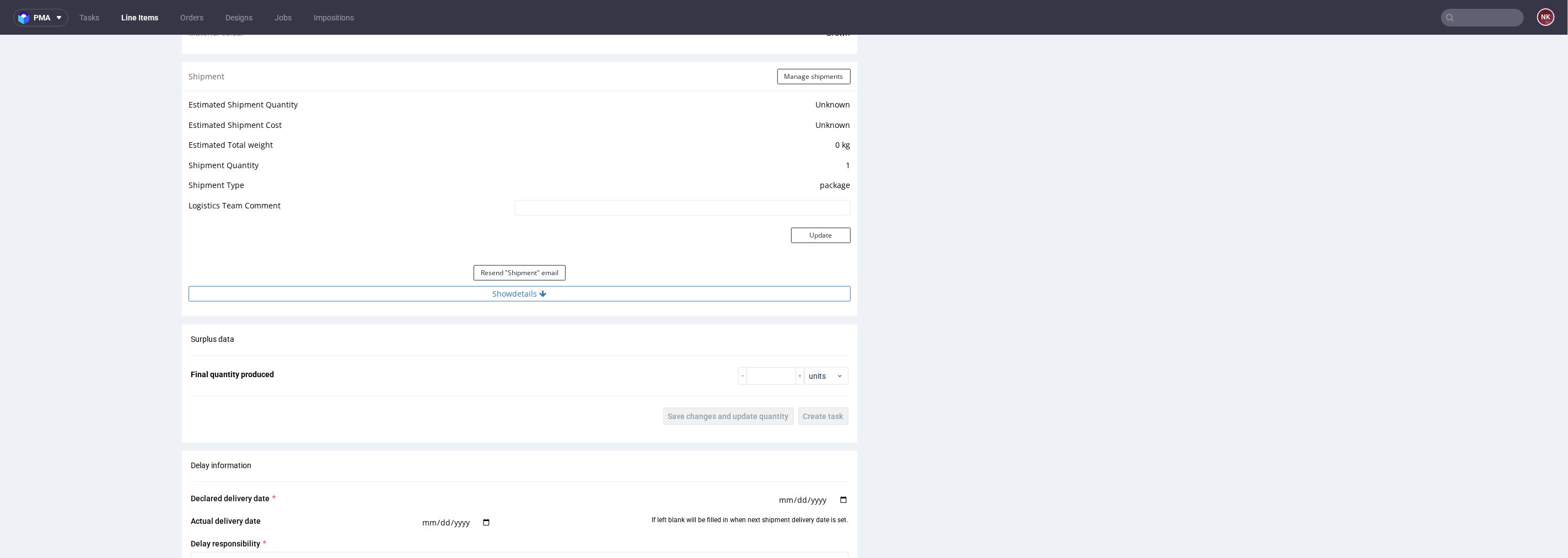
click at [618, 287] on button "Show details" at bounding box center [519, 292] width 662 height 15
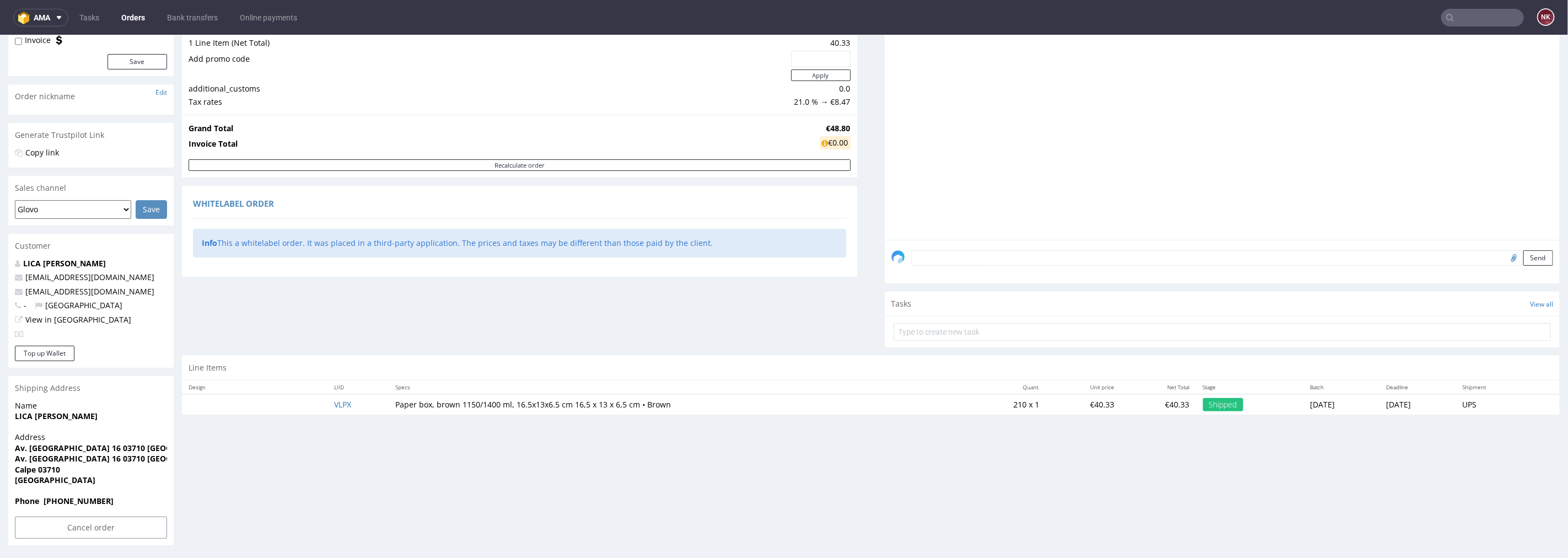
scroll to position [131, 0]
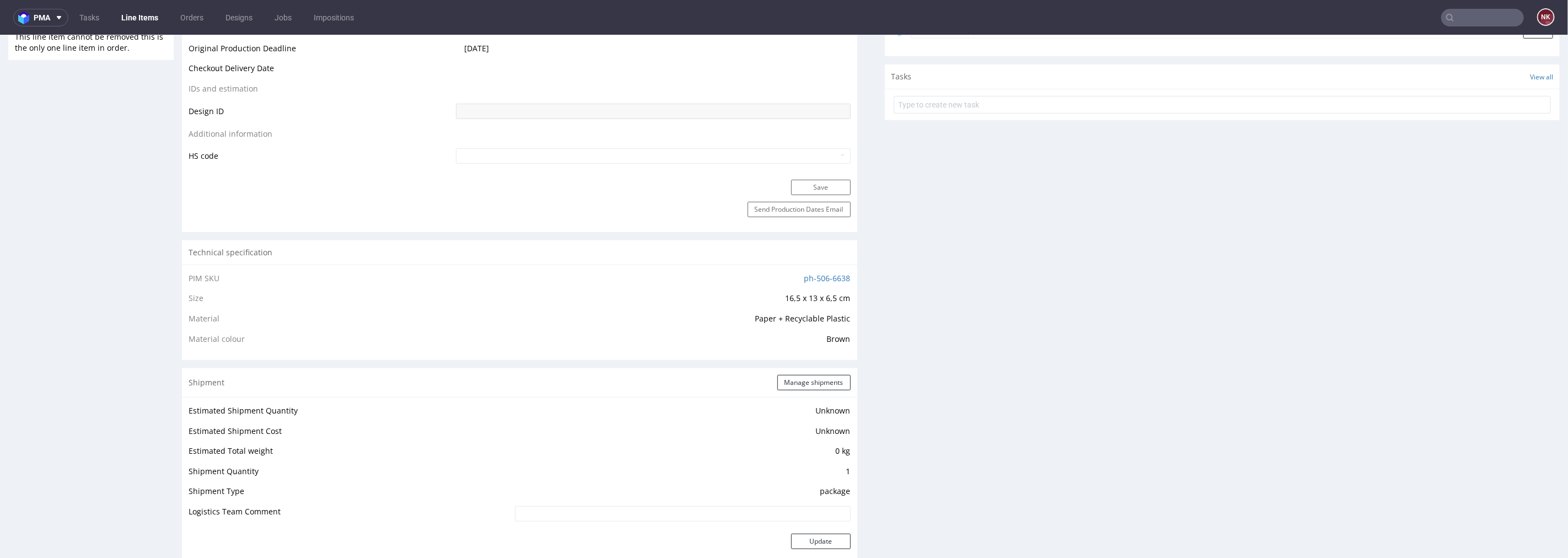
scroll to position [796, 0]
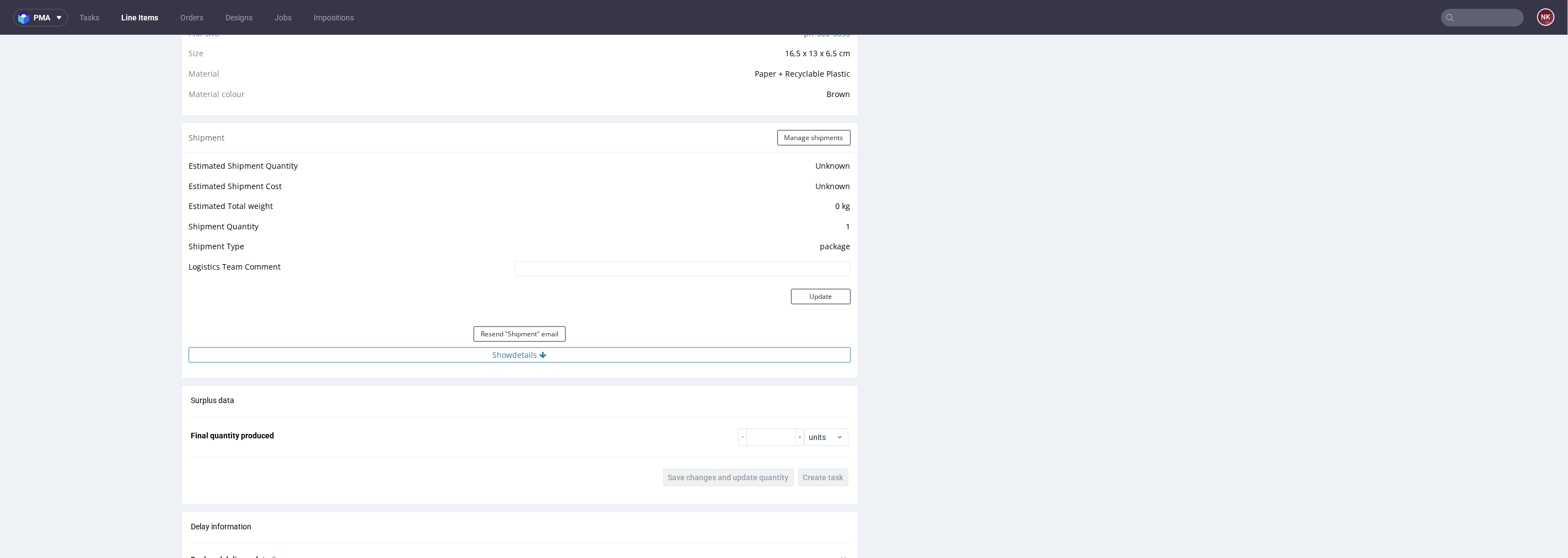
click at [602, 359] on button "Show details" at bounding box center [519, 354] width 662 height 15
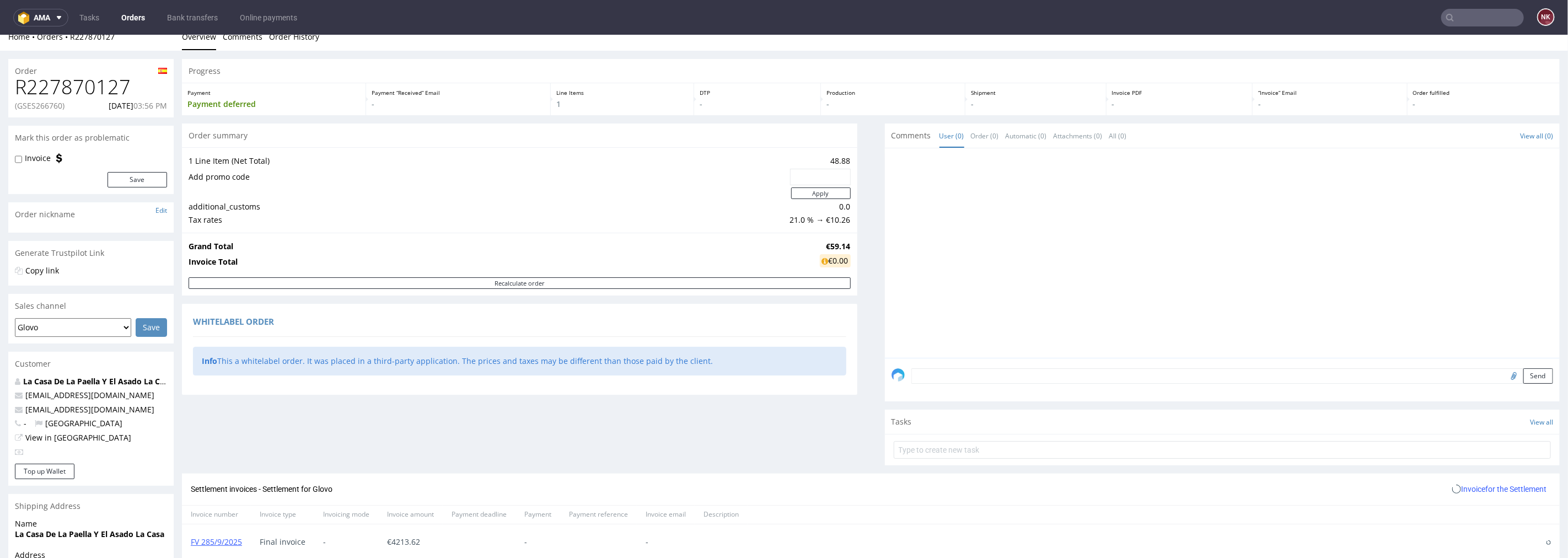
scroll to position [131, 0]
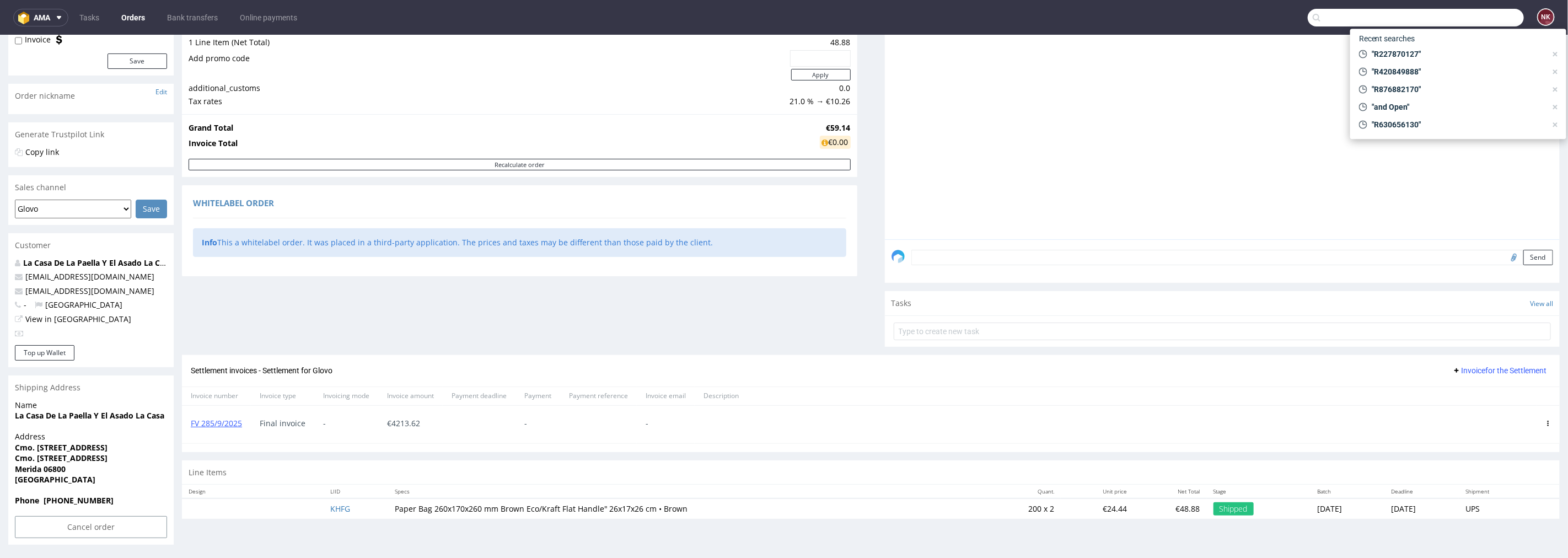
click at [1472, 23] on input "text" at bounding box center [1416, 17] width 216 height 17
paste input "R955552437"
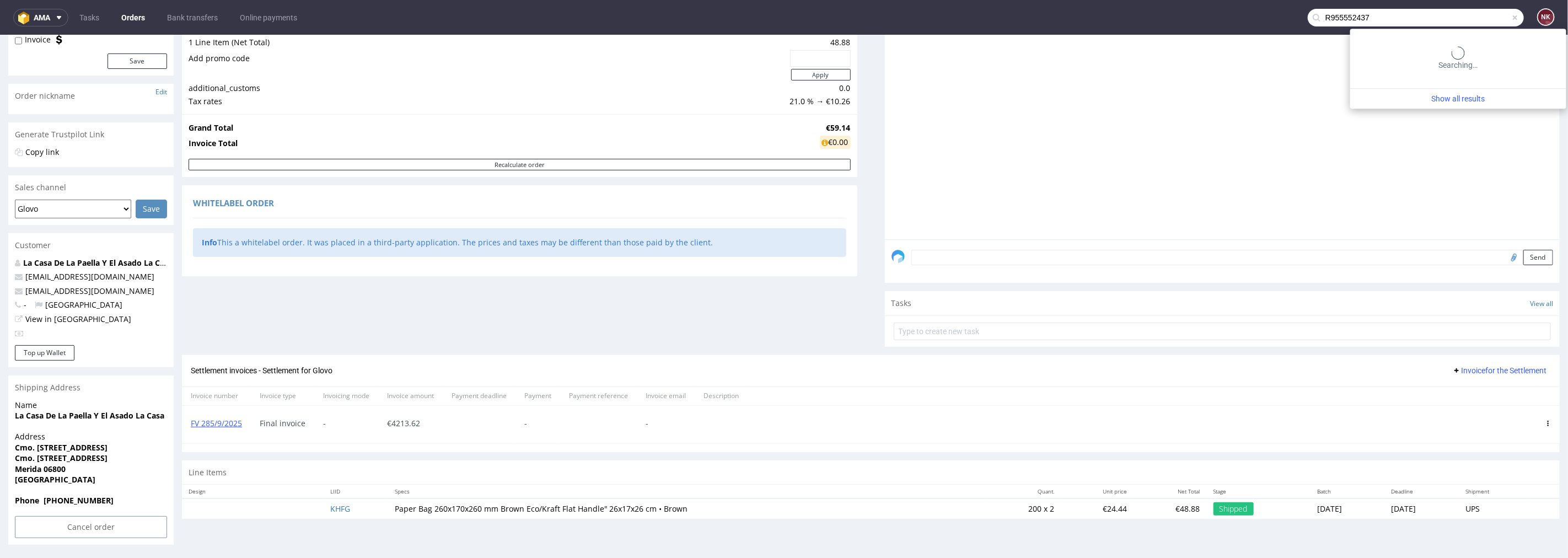
type input "R955552437"
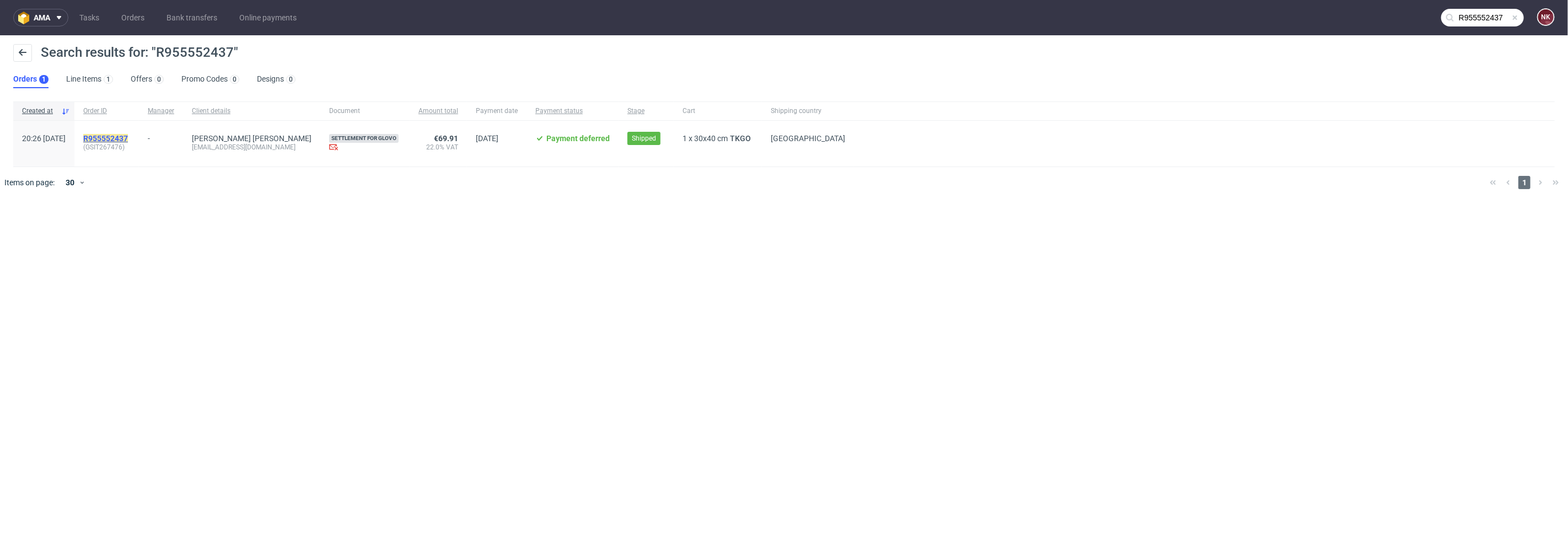
click at [128, 136] on mark "R955552437" at bounding box center [105, 138] width 44 height 9
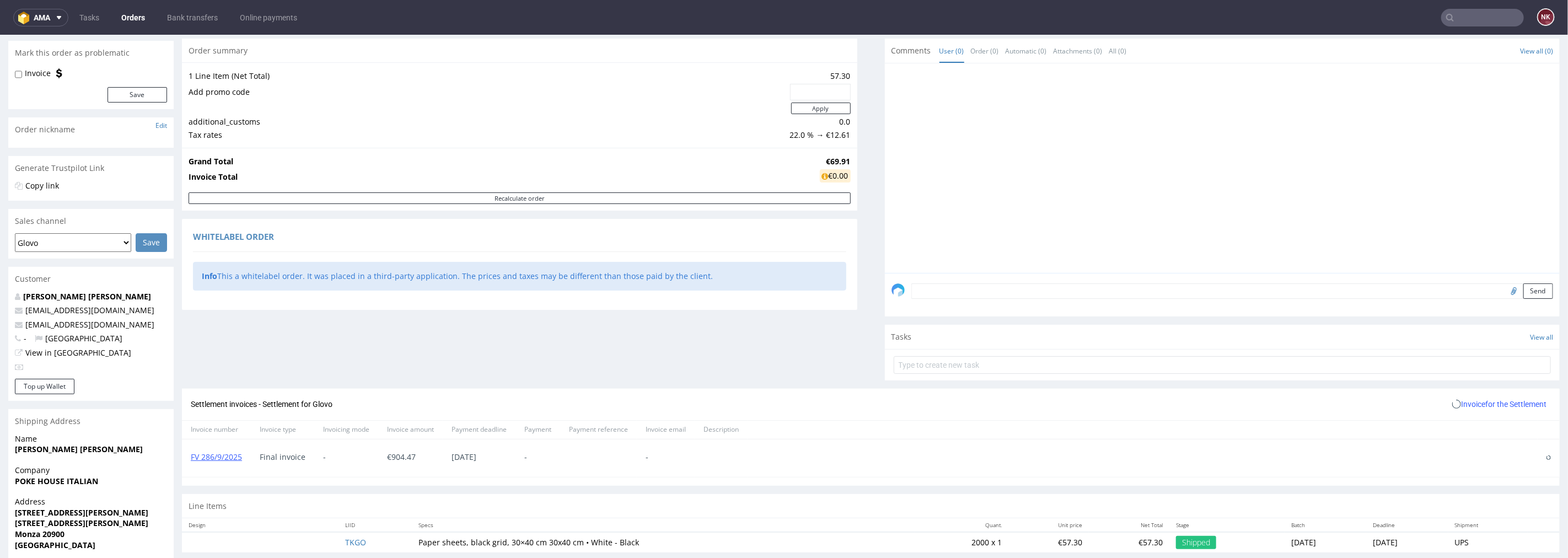
scroll to position [162, 0]
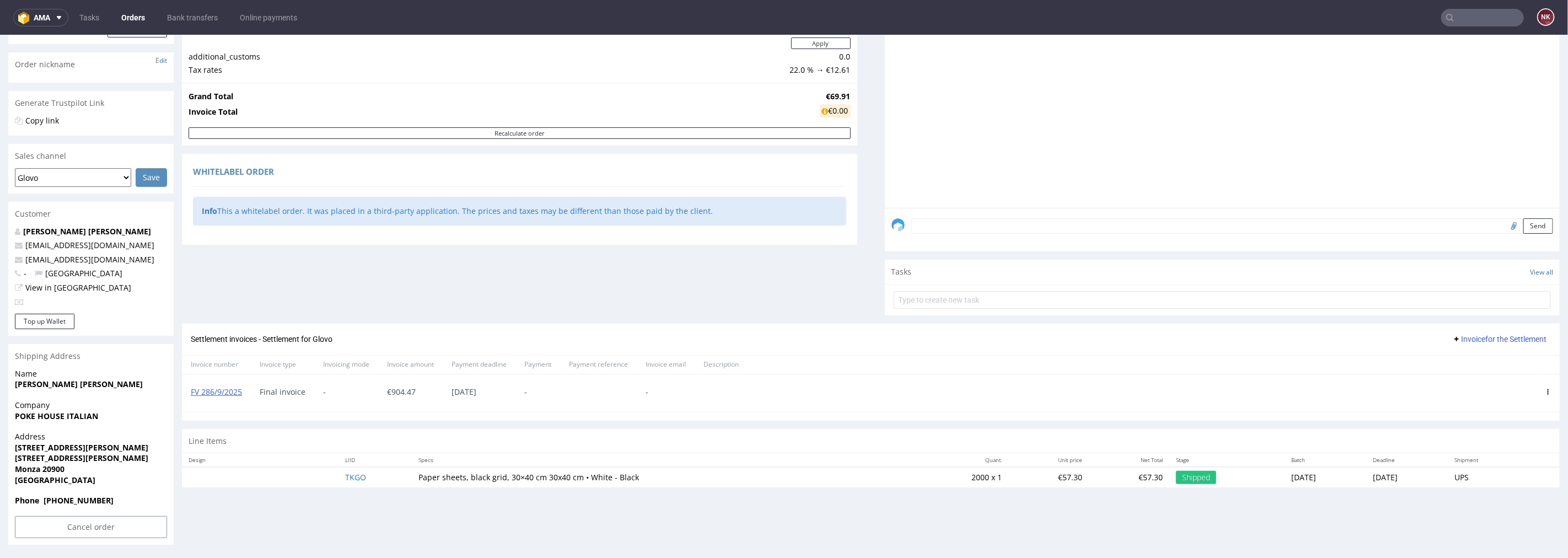
click at [1546, 392] on icon at bounding box center [1548, 391] width 6 height 6
click at [1501, 486] on span "Delete invoice" at bounding box center [1503, 491] width 67 height 11
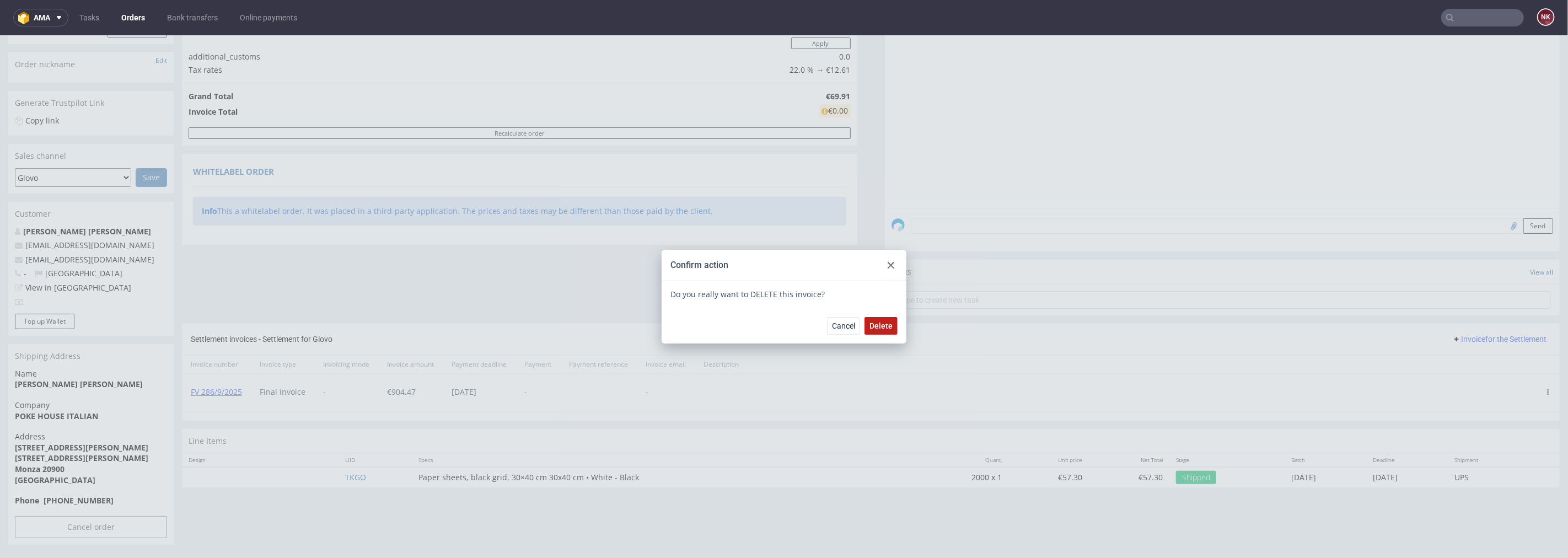
click at [878, 326] on span "Delete" at bounding box center [881, 325] width 23 height 8
click at [890, 262] on div at bounding box center [891, 265] width 13 height 13
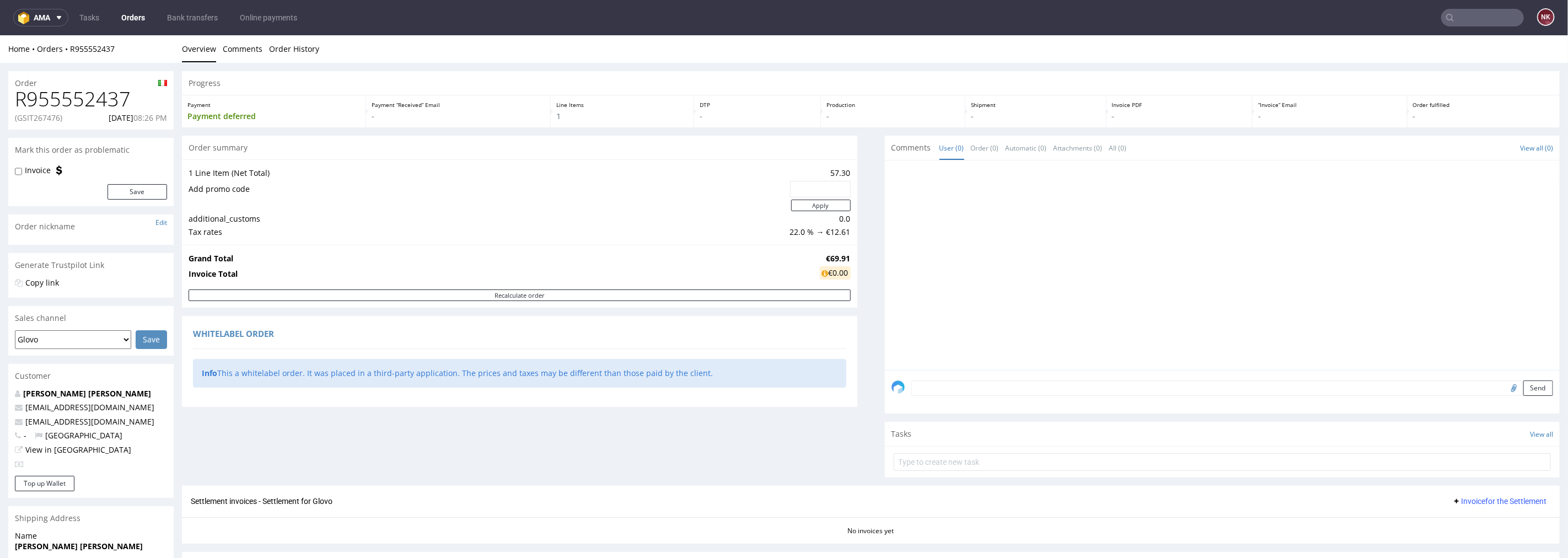
scroll to position [162, 0]
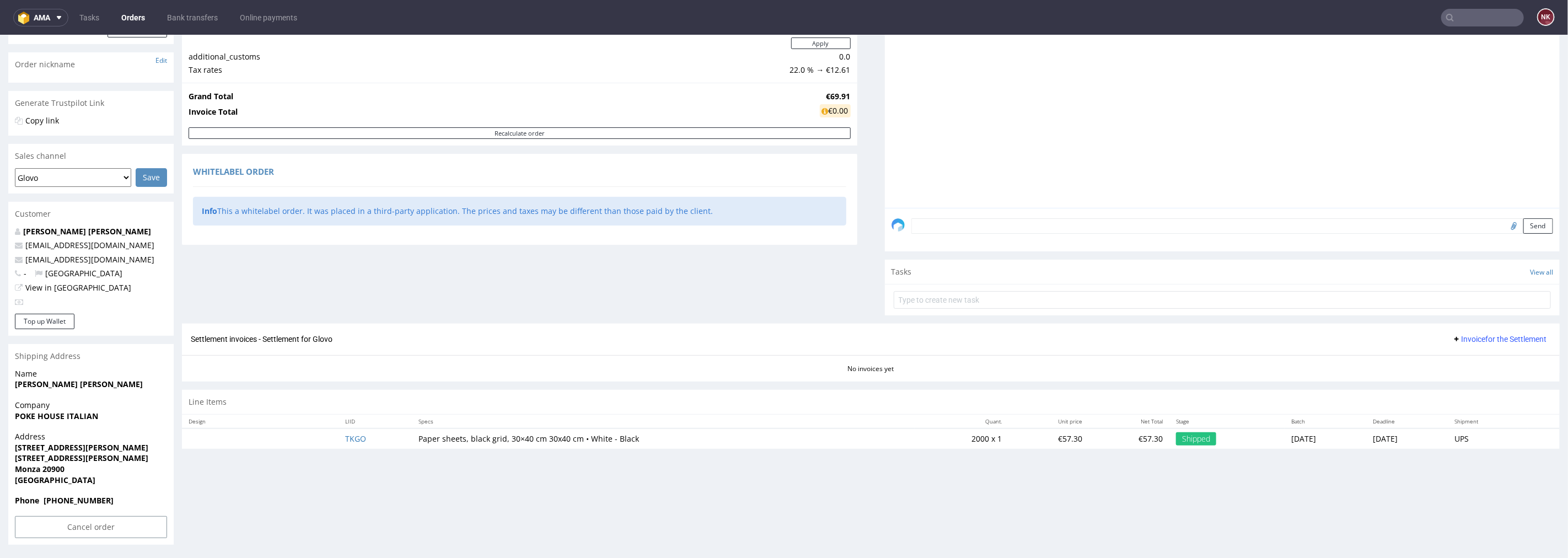
click at [1484, 338] on span "Invoice for the Settlement" at bounding box center [1499, 338] width 94 height 9
click at [1491, 366] on span "Upload" at bounding box center [1483, 361] width 53 height 11
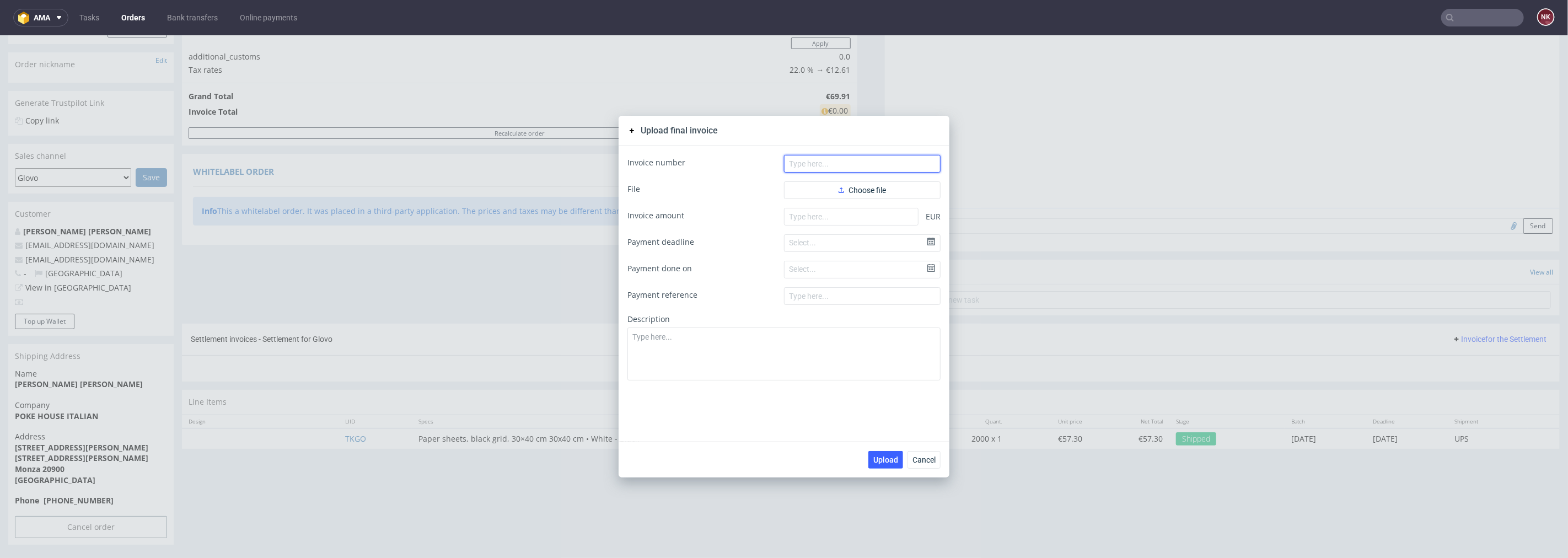
click at [870, 166] on input "text" at bounding box center [862, 163] width 157 height 17
type input "FV 286/9/2025"
click at [839, 204] on form "Invoice number FV 286/9/2025 File Choose file Invoice amount EUR Payment deadli…" at bounding box center [784, 267] width 313 height 225
click at [839, 210] on input "number" at bounding box center [851, 216] width 135 height 17
paste input "934.47"
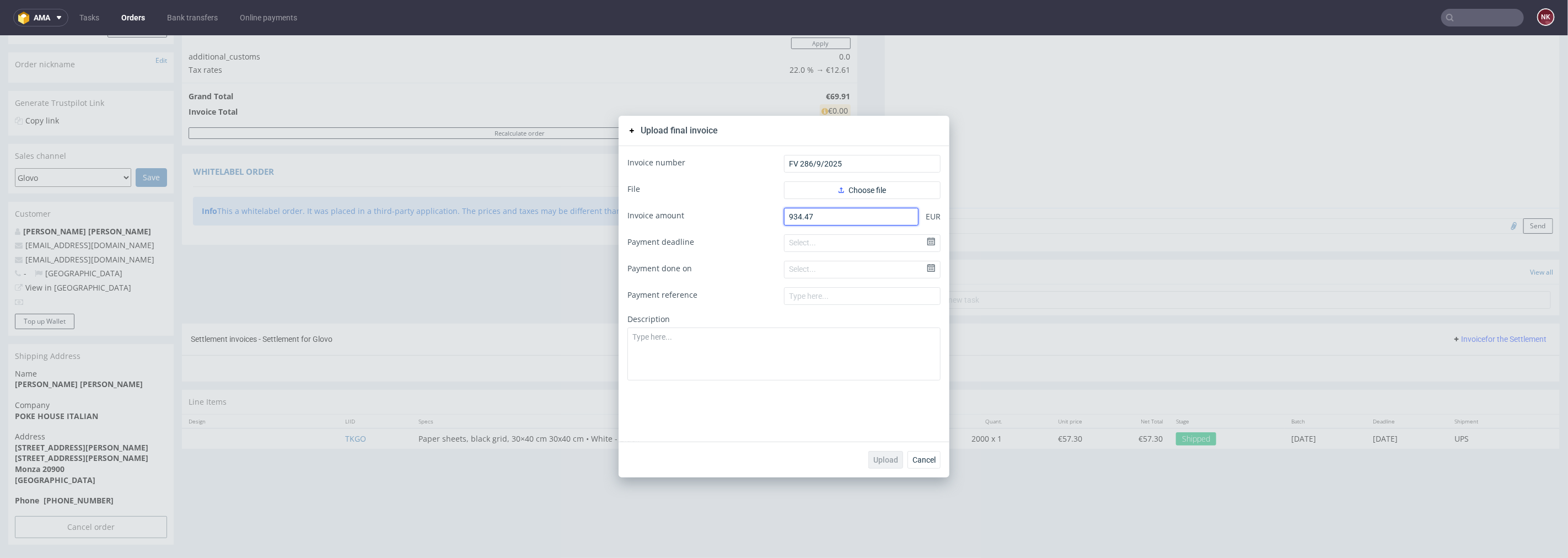
type input "934.47"
click at [844, 201] on form "Invoice number FV 286/9/2025 File Choose file Invoice amount 934.47 EUR Payment…" at bounding box center [784, 267] width 313 height 225
click at [845, 197] on button "Choose file" at bounding box center [862, 189] width 157 height 17
click at [883, 463] on span "Upload" at bounding box center [885, 460] width 25 height 8
click at [933, 463] on button "Cancel" at bounding box center [924, 459] width 33 height 17
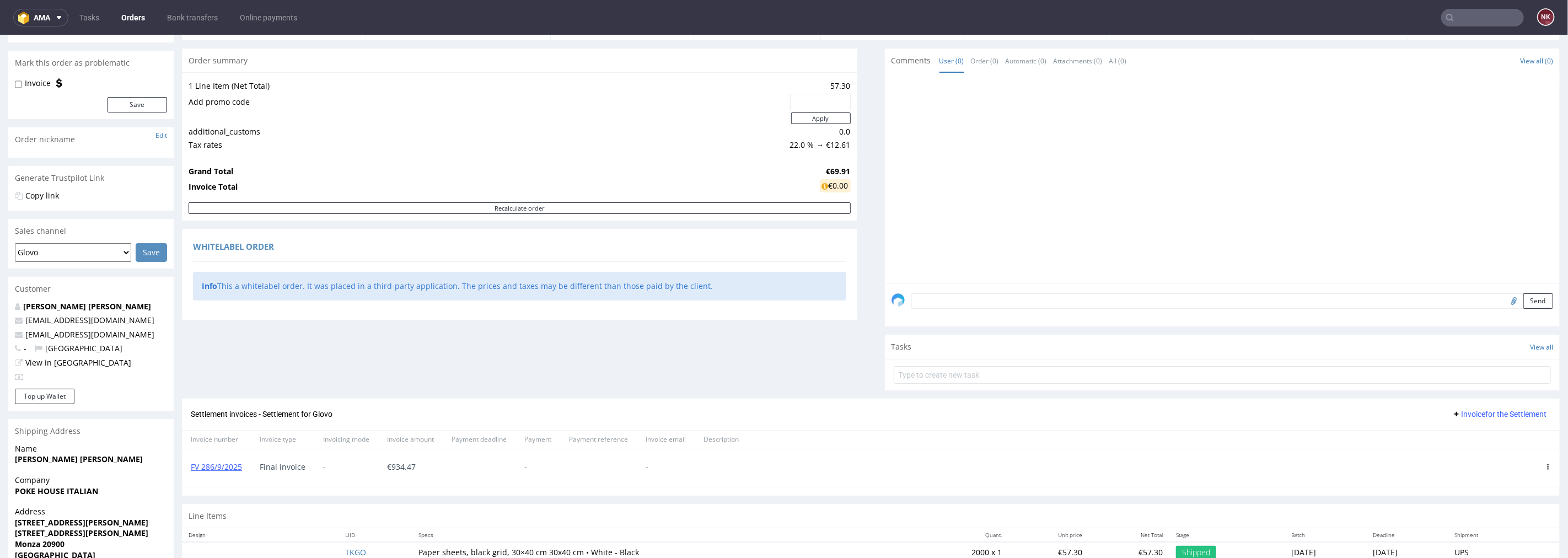
scroll to position [162, 0]
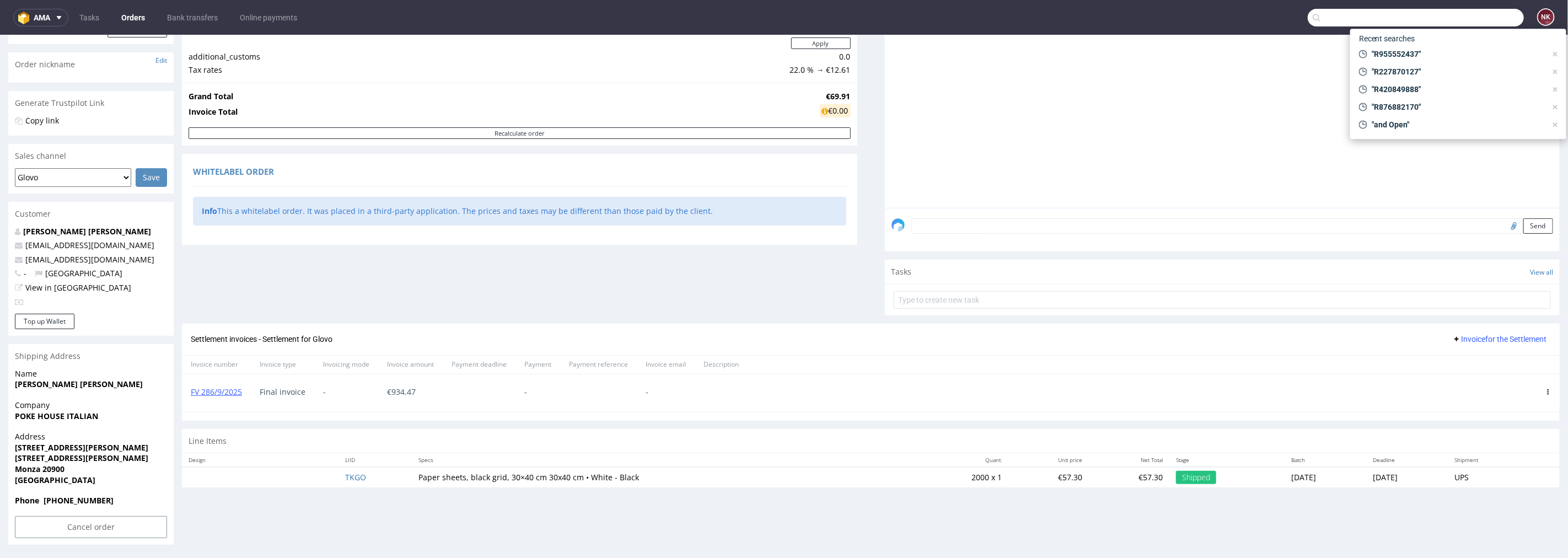
click at [1450, 17] on input "text" at bounding box center [1416, 17] width 216 height 17
paste input "R689617572"
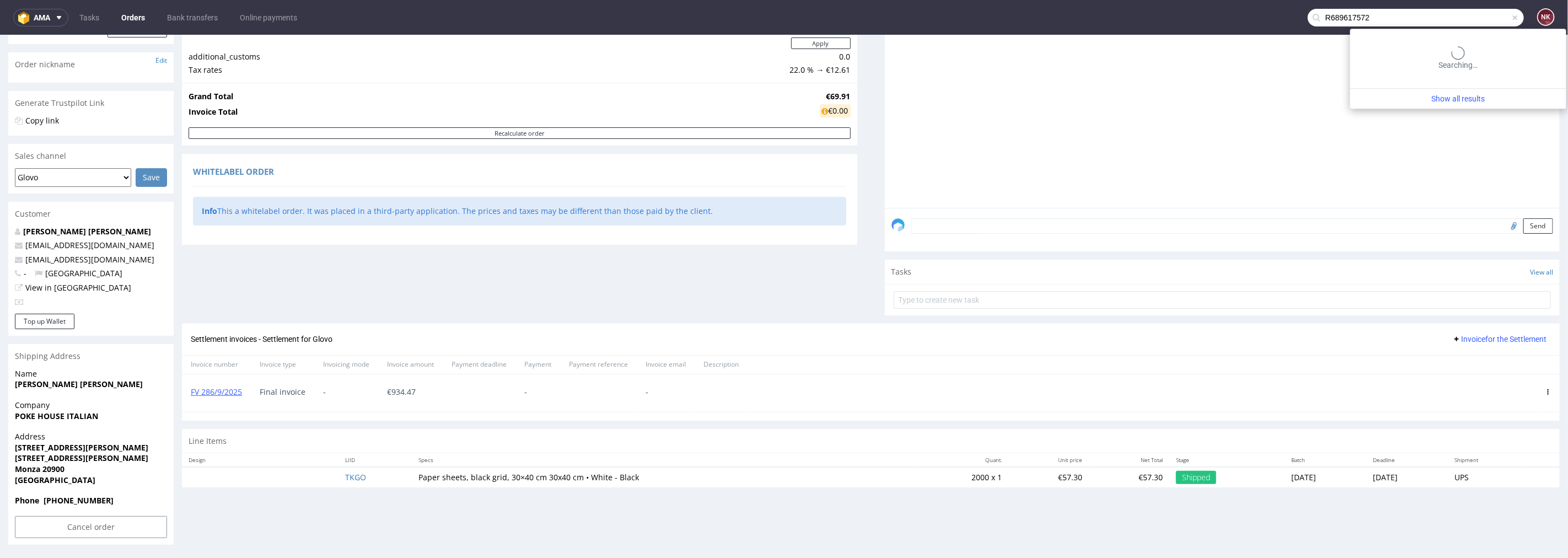
type input "R689617572"
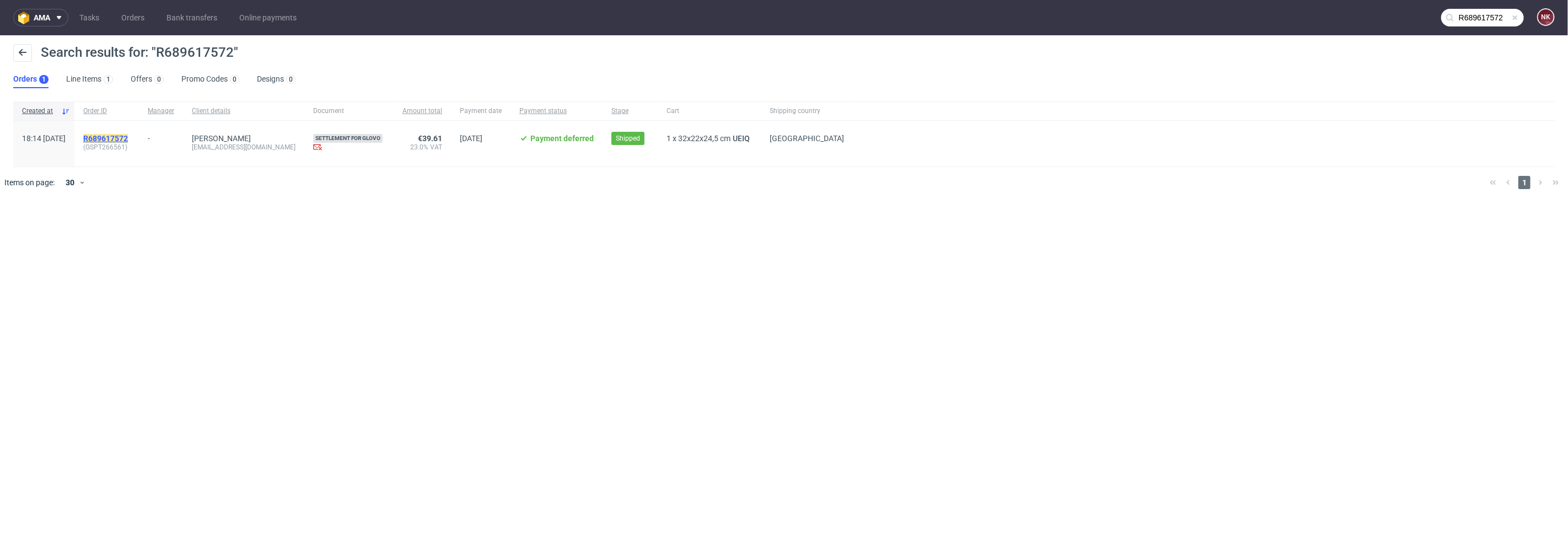
click at [128, 138] on mark "R689617572" at bounding box center [105, 138] width 44 height 9
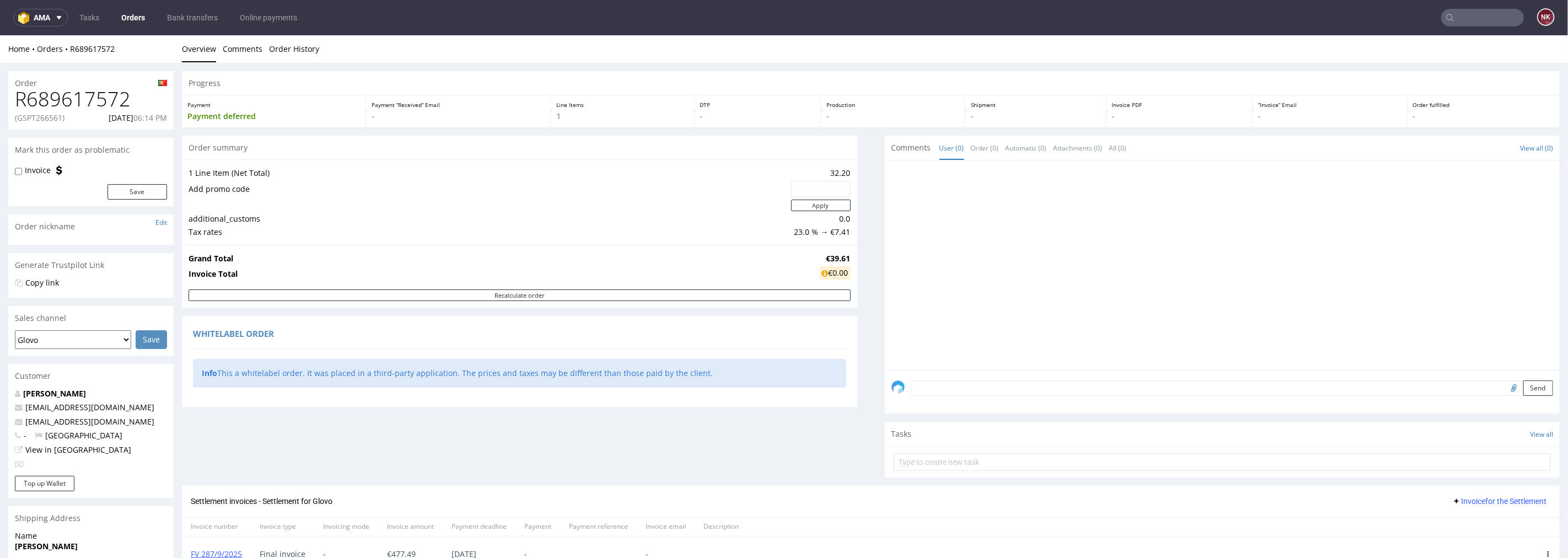
scroll to position [131, 0]
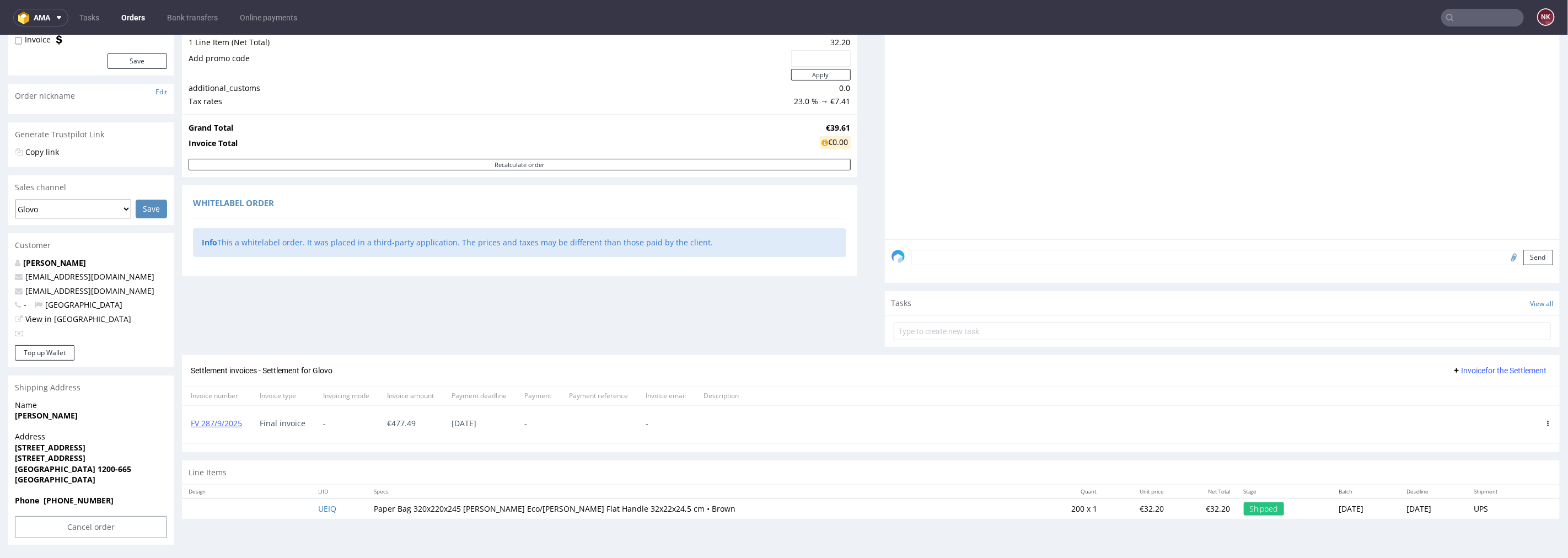
click at [1536, 416] on div at bounding box center [1547, 423] width 23 height 37
click at [1546, 425] on span at bounding box center [1548, 422] width 6 height 9
click at [1546, 422] on icon at bounding box center [1548, 422] width 6 height 6
click at [1497, 522] on span "Delete invoice" at bounding box center [1503, 522] width 67 height 11
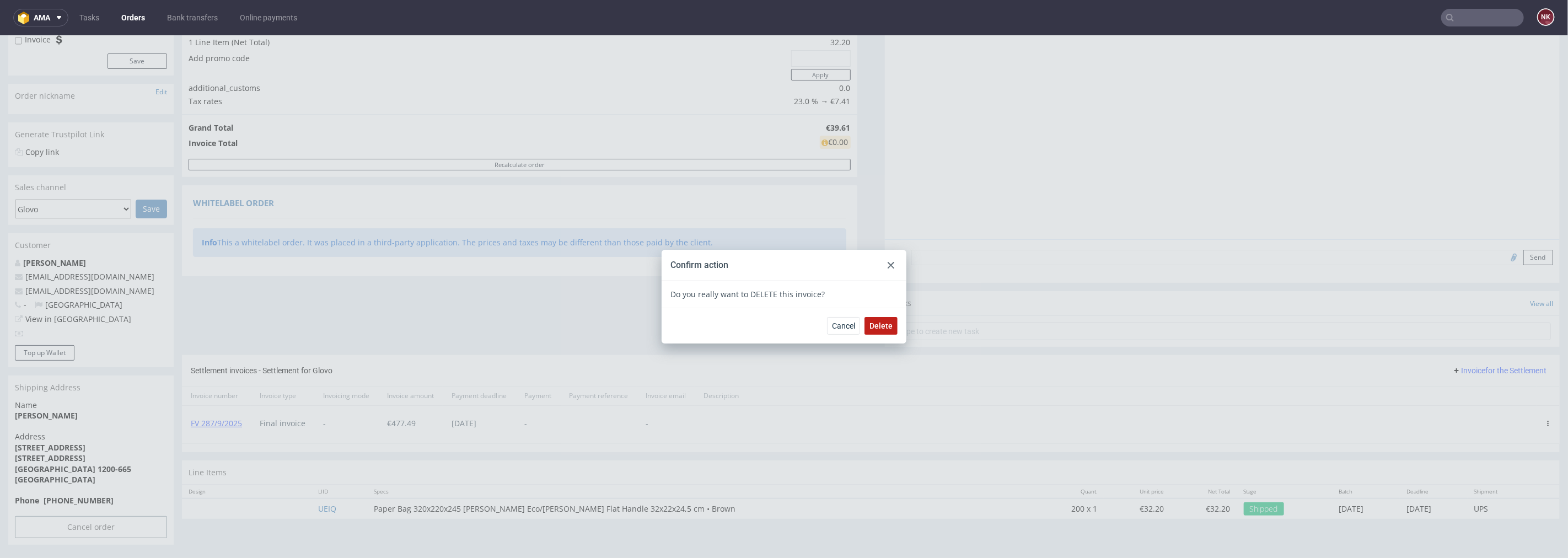
click at [874, 319] on button "Delete" at bounding box center [882, 325] width 33 height 17
click at [885, 263] on div at bounding box center [891, 265] width 13 height 13
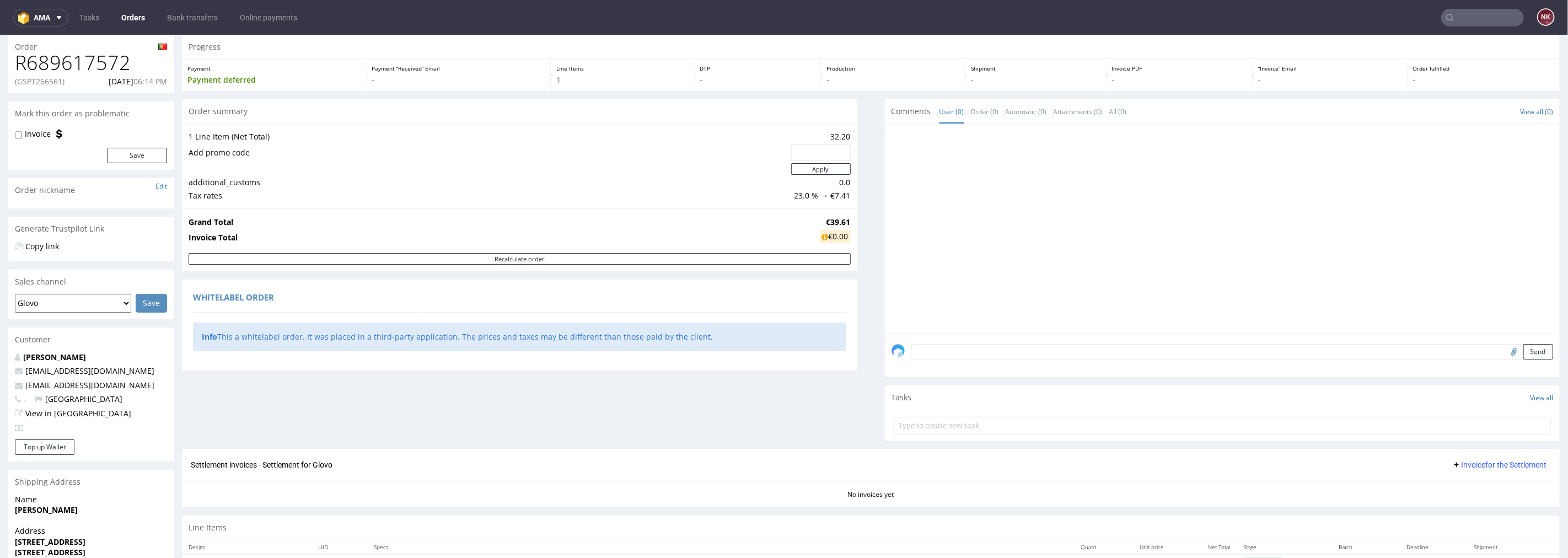
scroll to position [131, 0]
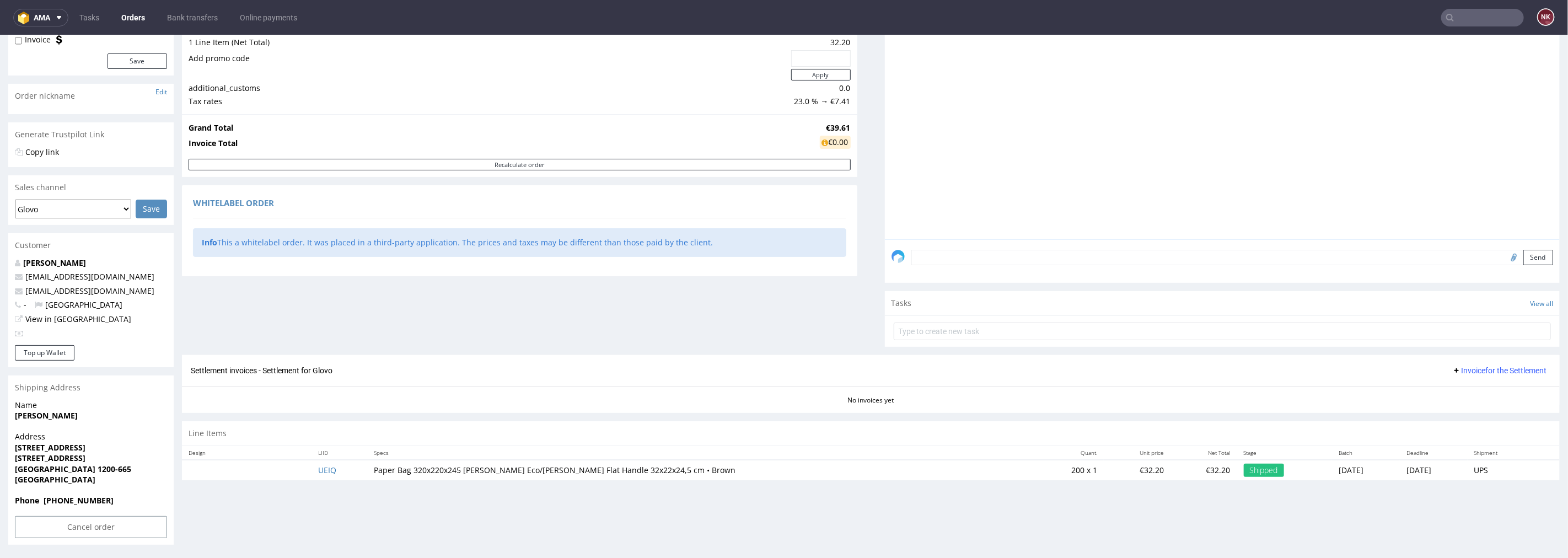
click at [1461, 370] on span "Invoice for the Settlement" at bounding box center [1499, 369] width 94 height 9
click at [1460, 392] on span "Upload" at bounding box center [1483, 393] width 53 height 11
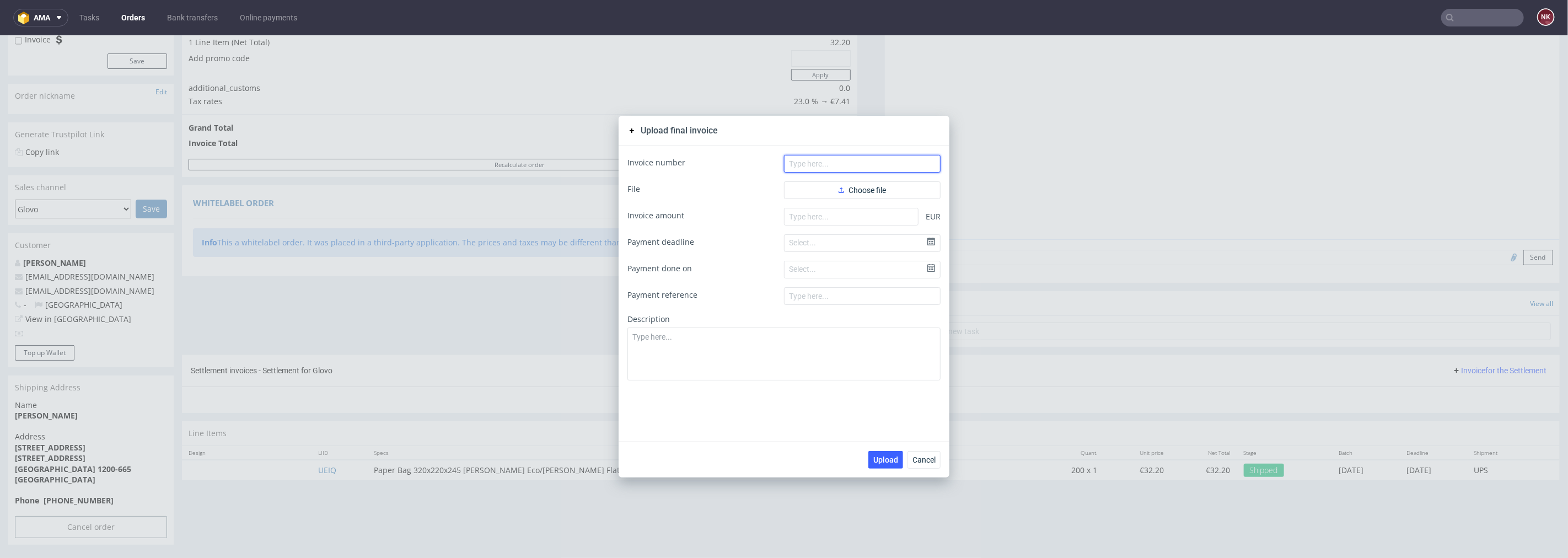
click at [834, 162] on input "text" at bounding box center [862, 163] width 157 height 17
paste input "FV 287/9/2025"
type input "FV 287/9/2025"
click at [825, 185] on button "Choose file" at bounding box center [862, 189] width 157 height 17
click at [860, 238] on input "number" at bounding box center [851, 234] width 135 height 17
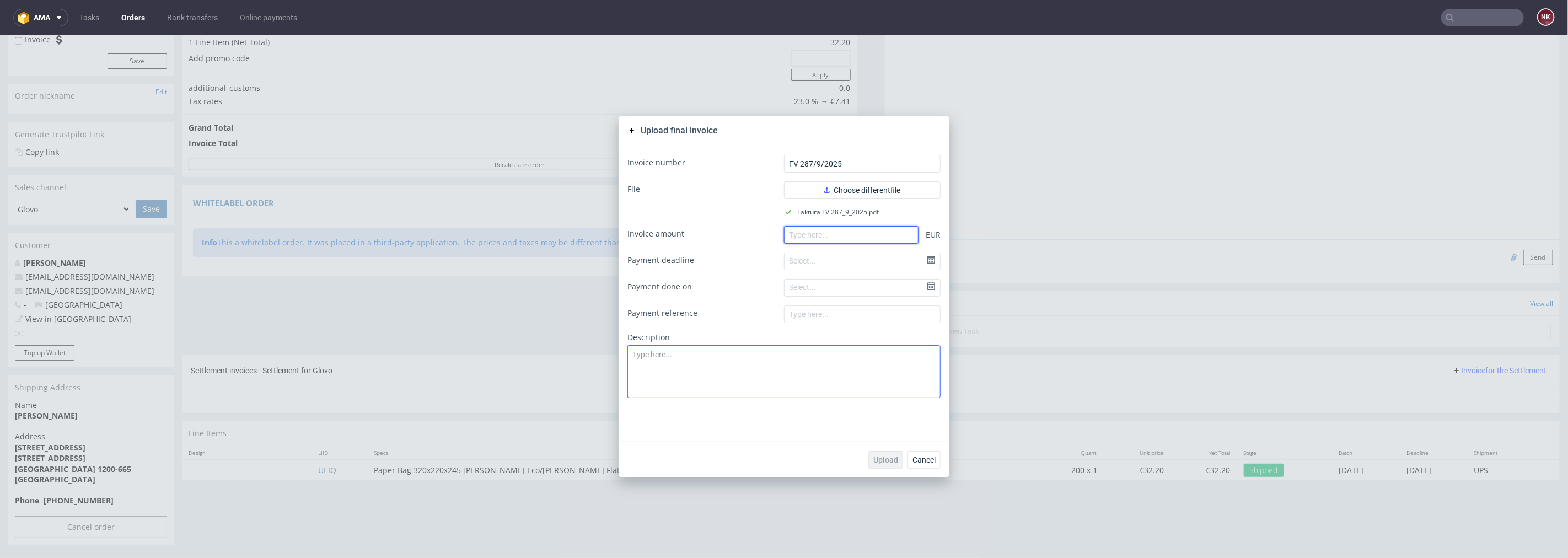
paste input "567.49"
type input "567.49"
click at [888, 464] on button "Upload" at bounding box center [885, 459] width 35 height 17
click at [925, 461] on span "Cancel" at bounding box center [924, 460] width 23 height 8
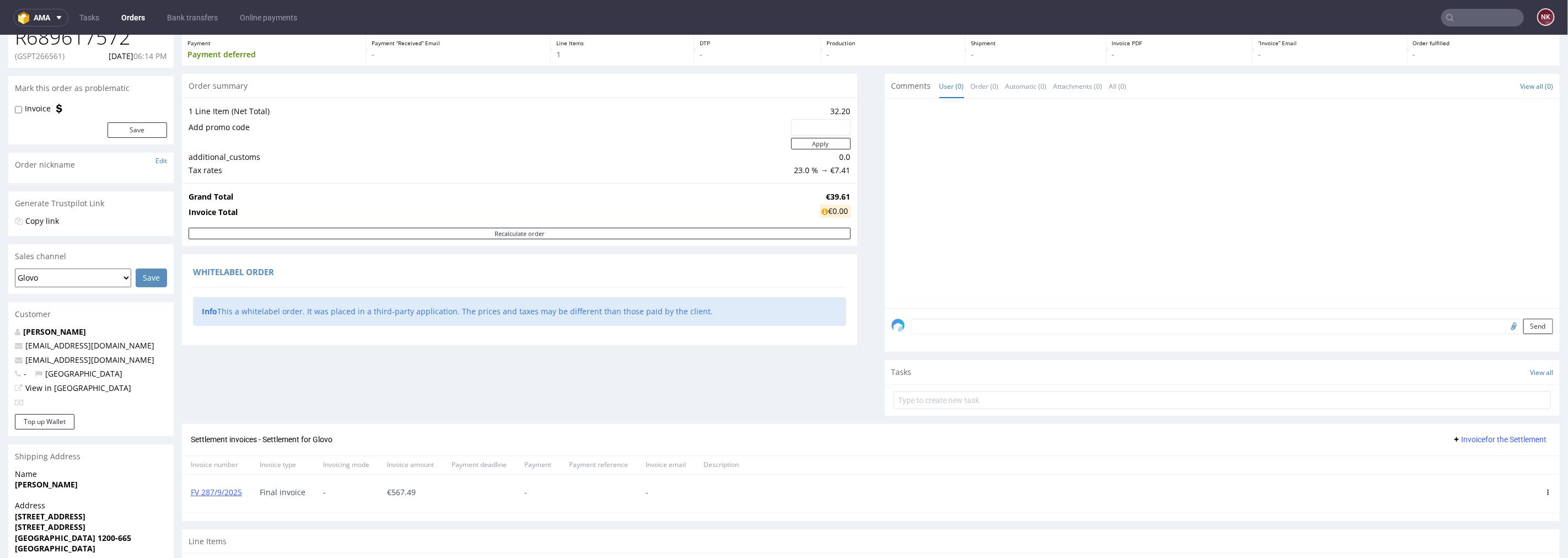
scroll to position [131, 0]
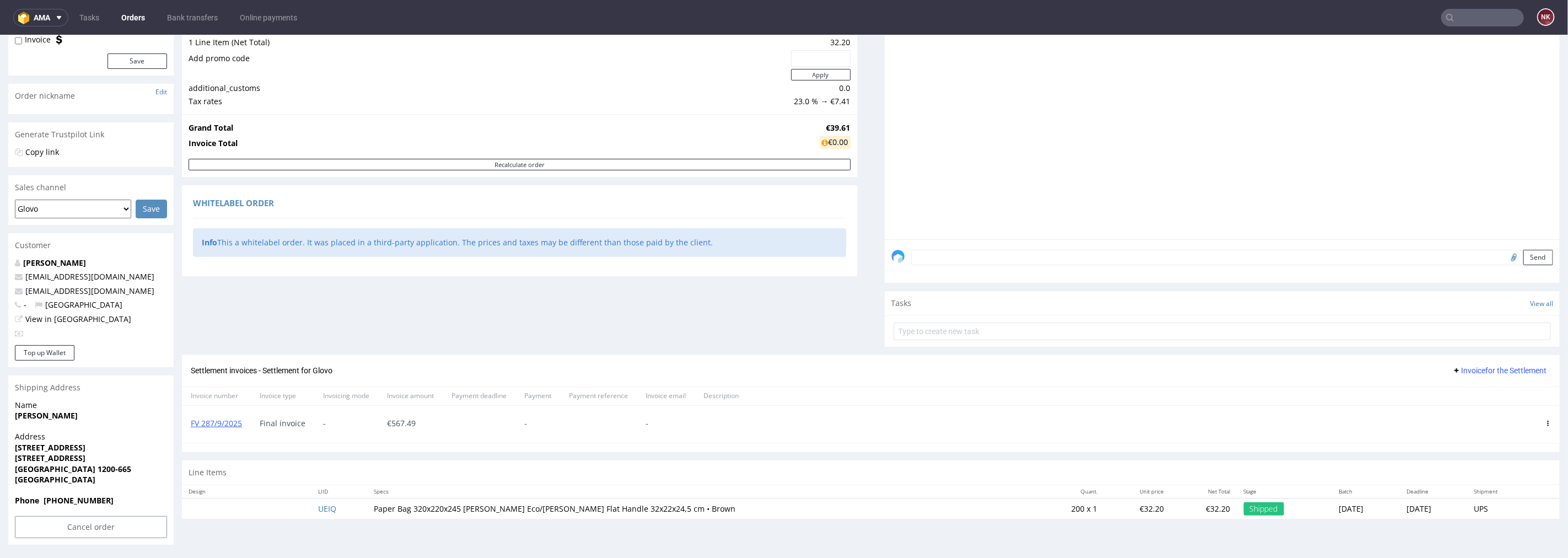
click at [1473, 17] on input "text" at bounding box center [1482, 17] width 82 height 17
paste input "R270628958"
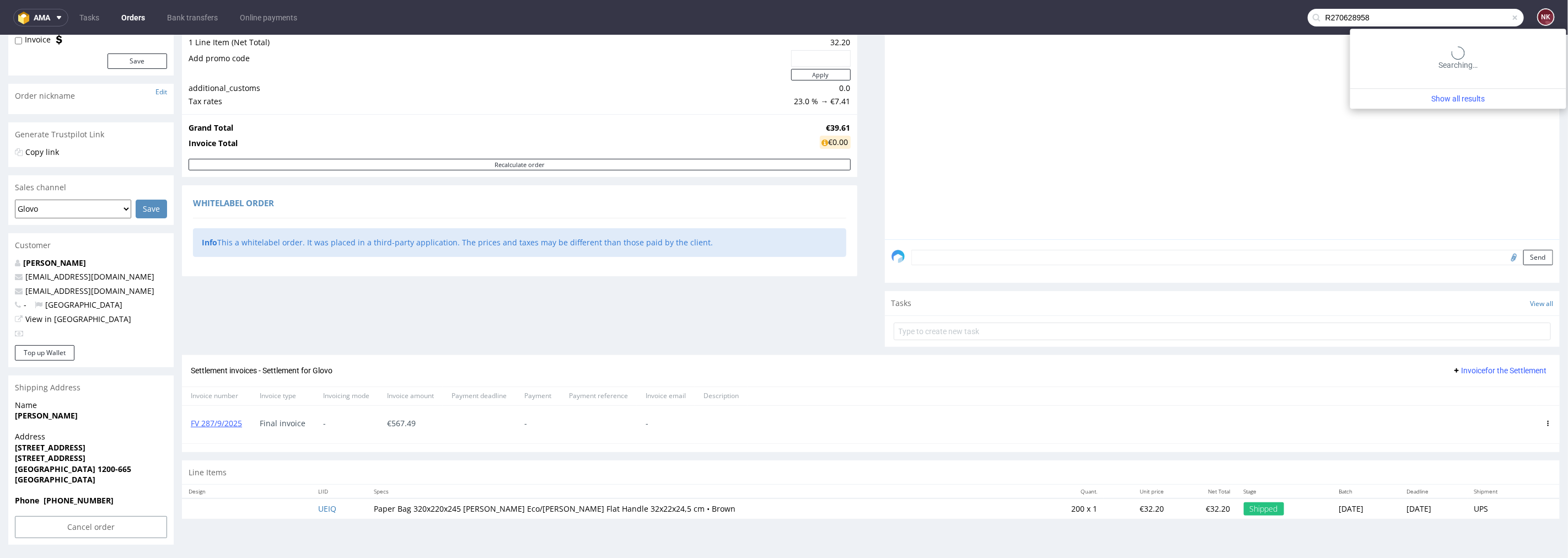
type input "R270628958"
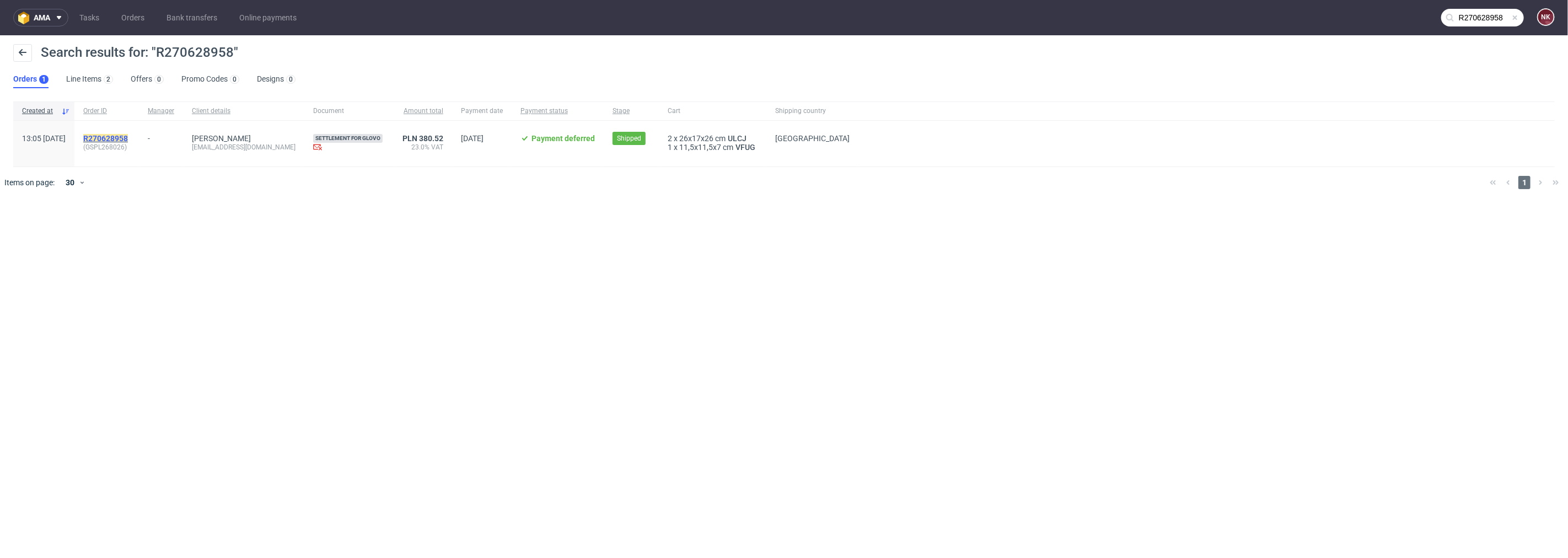
click at [128, 139] on mark "R270628958" at bounding box center [105, 138] width 44 height 9
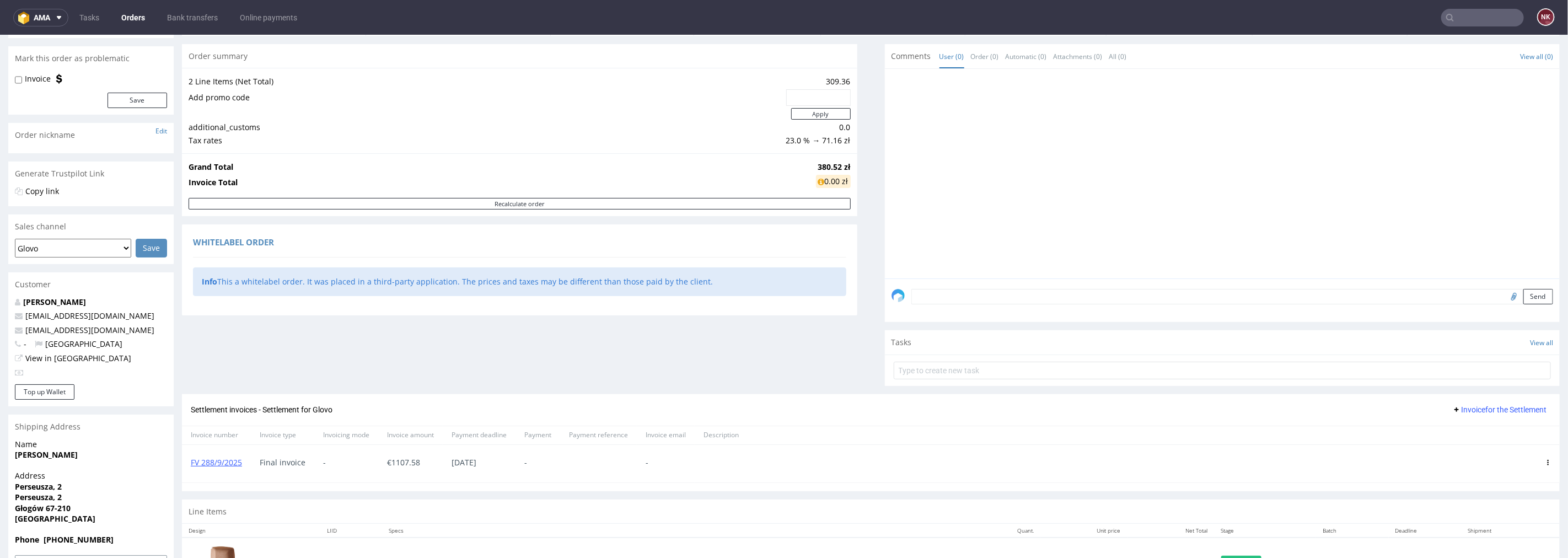
scroll to position [162, 0]
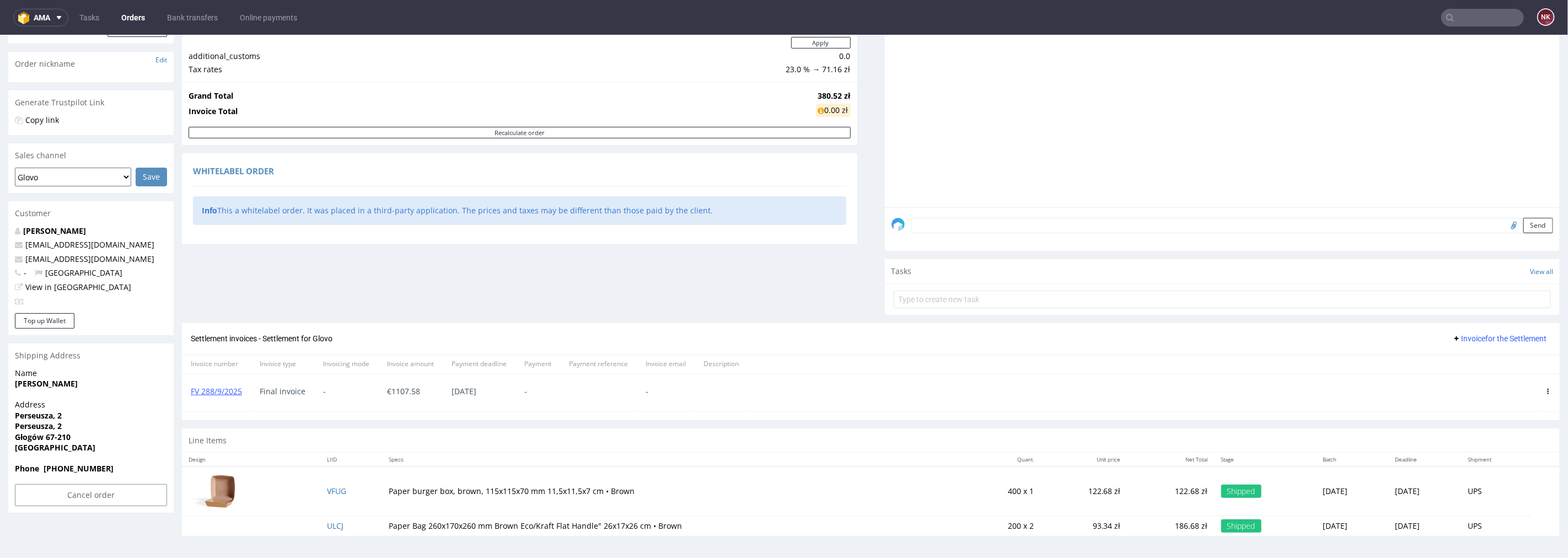
click at [1546, 388] on icon at bounding box center [1548, 391] width 6 height 6
click at [1470, 483] on li "Delete invoice" at bounding box center [1499, 490] width 84 height 20
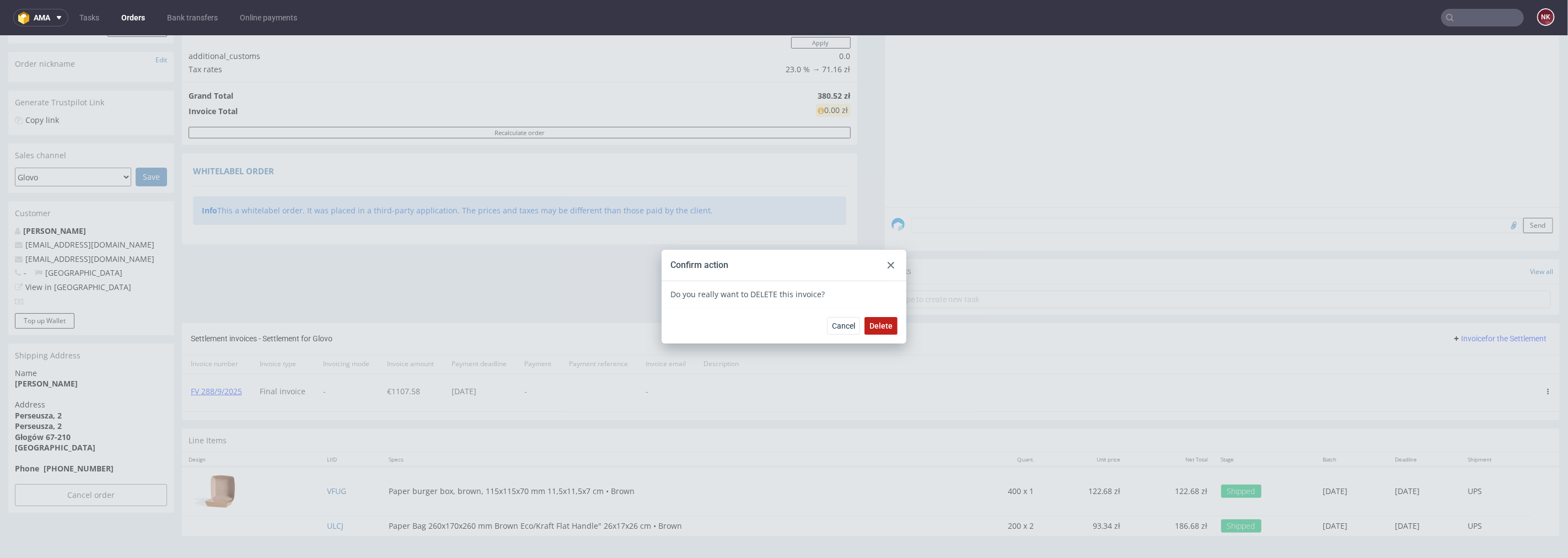
click at [888, 325] on button "Delete" at bounding box center [882, 325] width 33 height 17
click at [888, 268] on div at bounding box center [891, 265] width 13 height 13
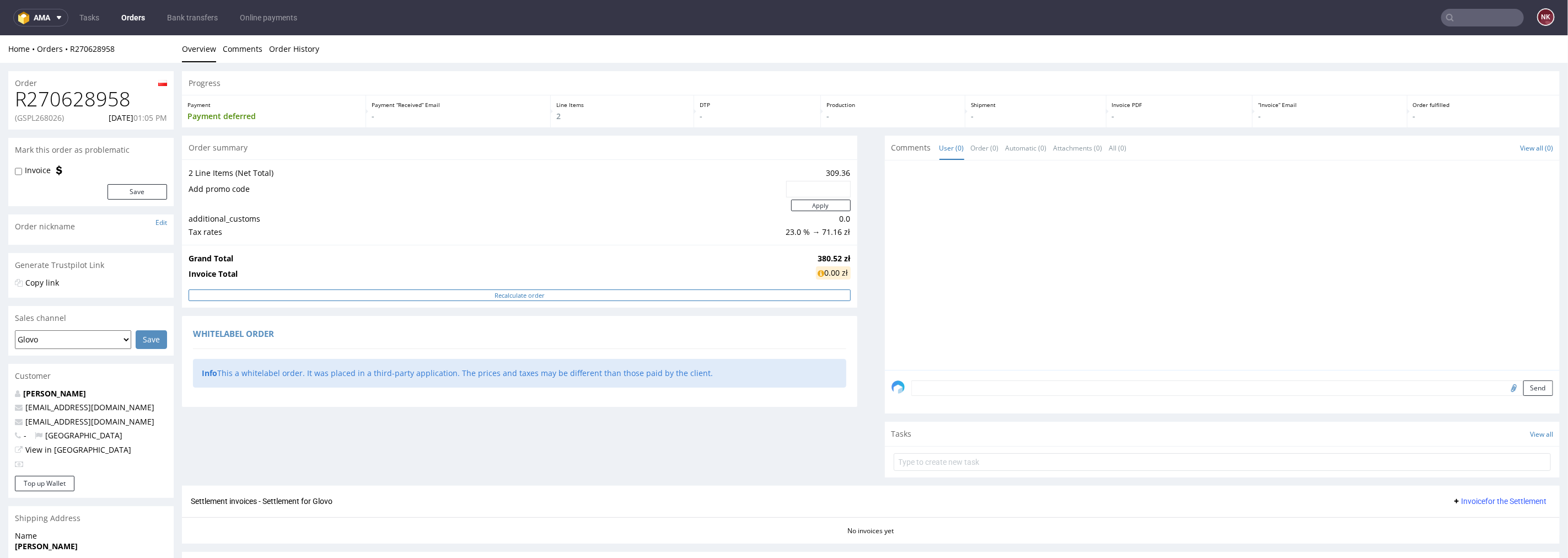
scroll to position [131, 0]
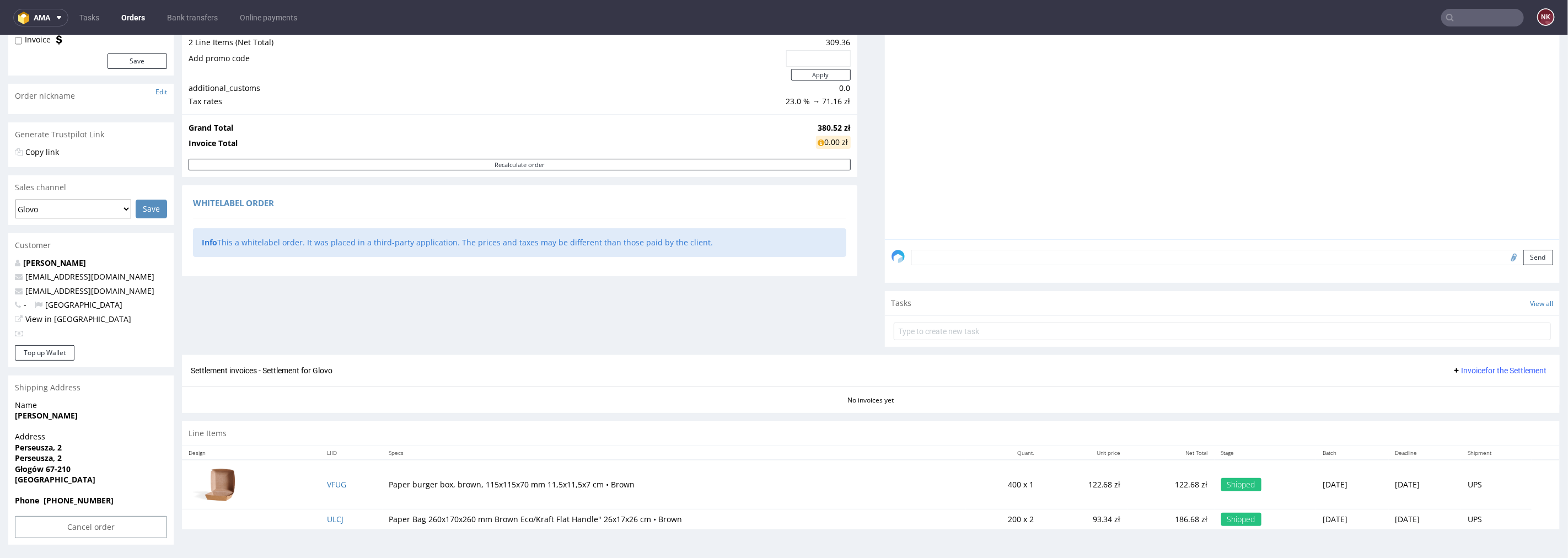
click at [1459, 368] on span "Invoice for the Settlement" at bounding box center [1499, 369] width 94 height 9
click at [1463, 397] on span "Upload" at bounding box center [1483, 393] width 53 height 11
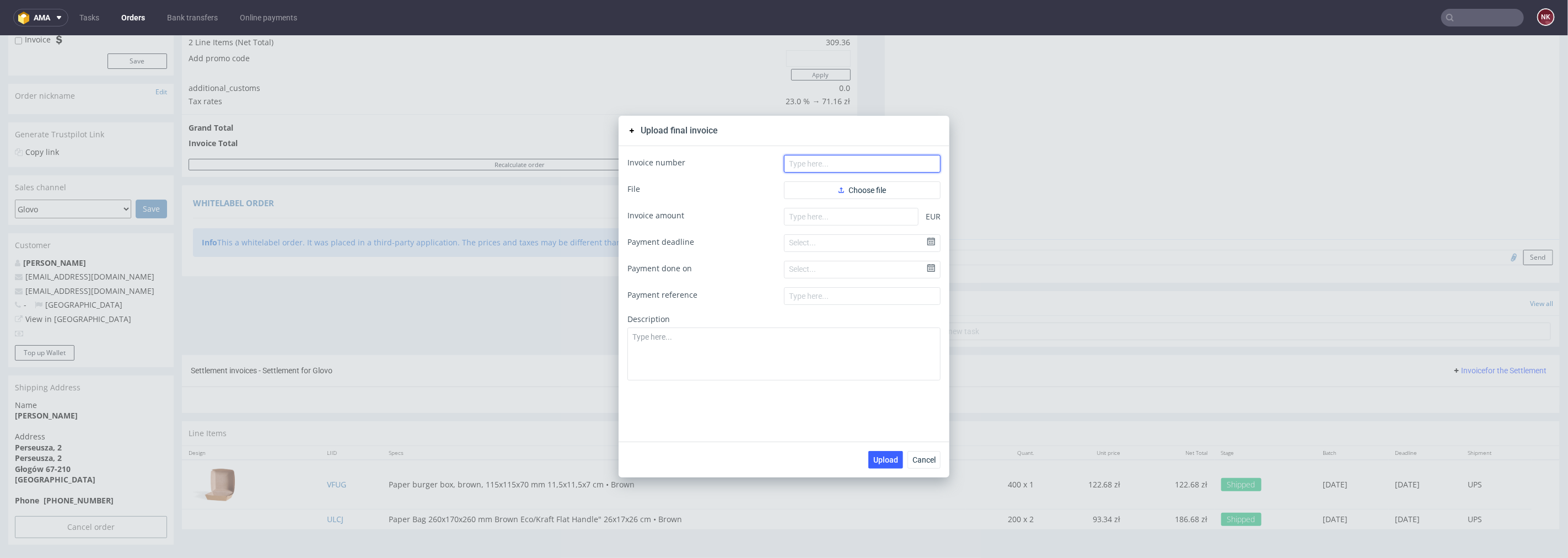
click at [861, 167] on input "text" at bounding box center [862, 163] width 157 height 17
type input "FV 288/9/2025"
click at [862, 190] on span "Choose file" at bounding box center [862, 189] width 48 height 8
click at [843, 230] on input "number" at bounding box center [851, 234] width 135 height 17
paste input "1156.78"
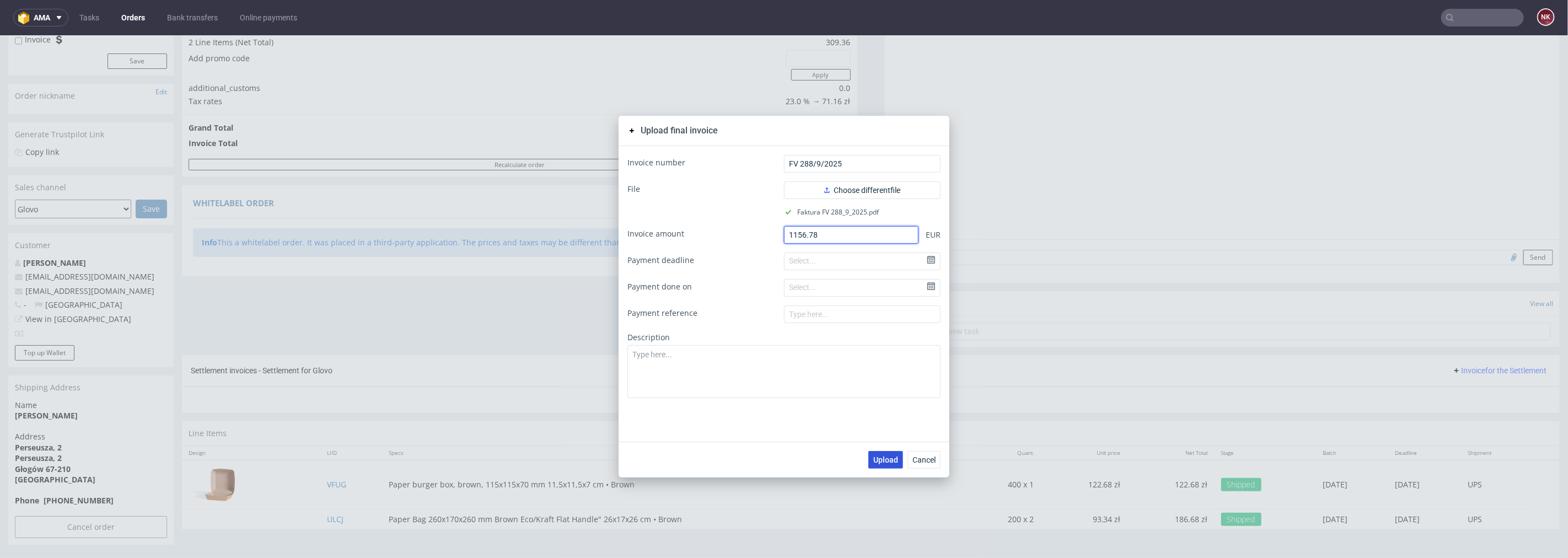
type input "1156.78"
click at [881, 461] on span "Upload" at bounding box center [885, 460] width 25 height 8
click at [919, 461] on span "Cancel" at bounding box center [924, 460] width 23 height 8
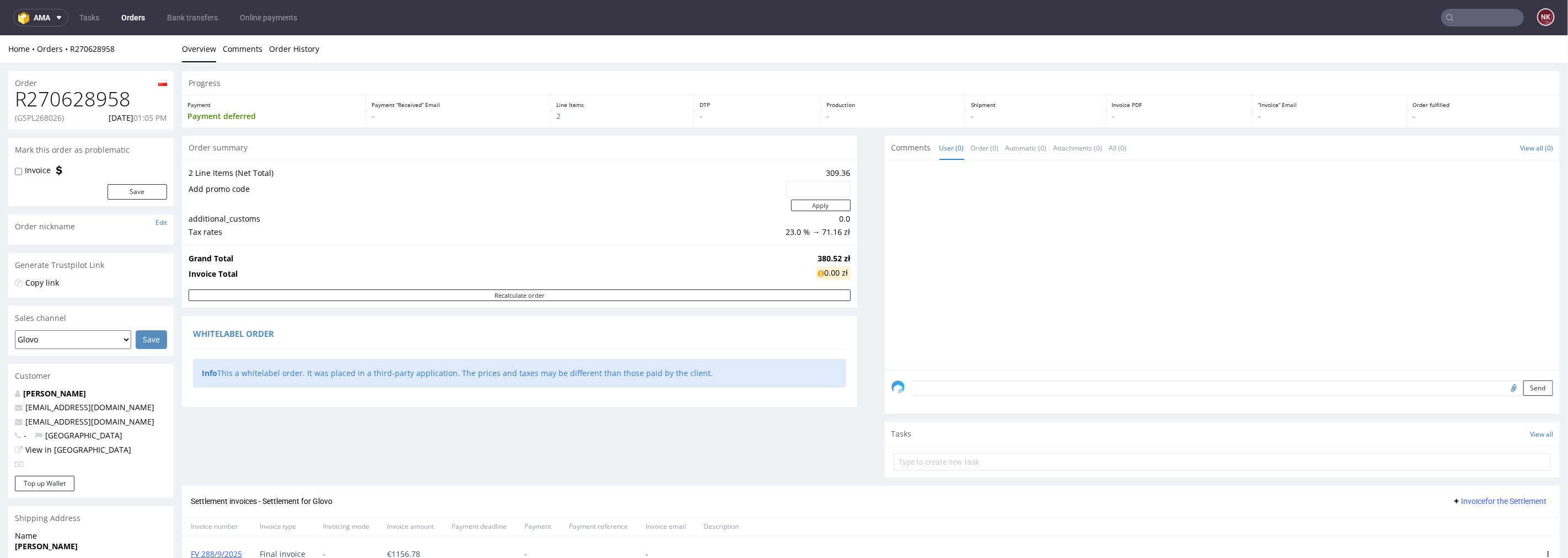
click at [1459, 15] on input "text" at bounding box center [1482, 17] width 82 height 17
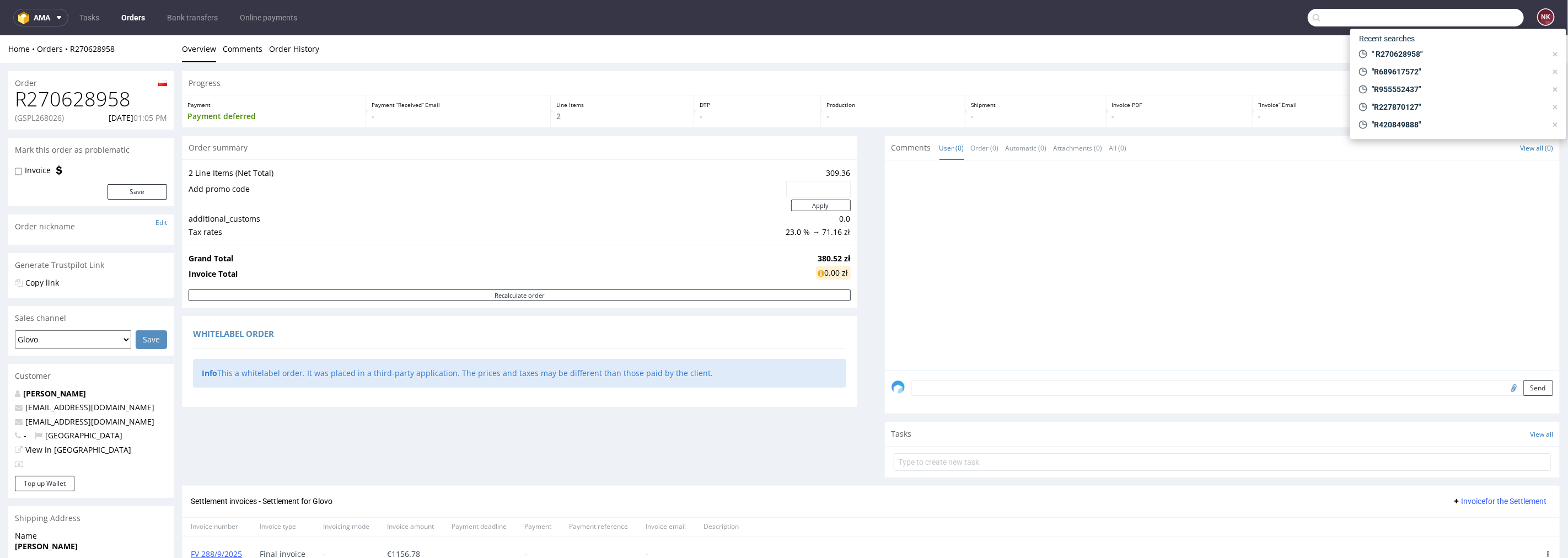
paste input "R455765517"
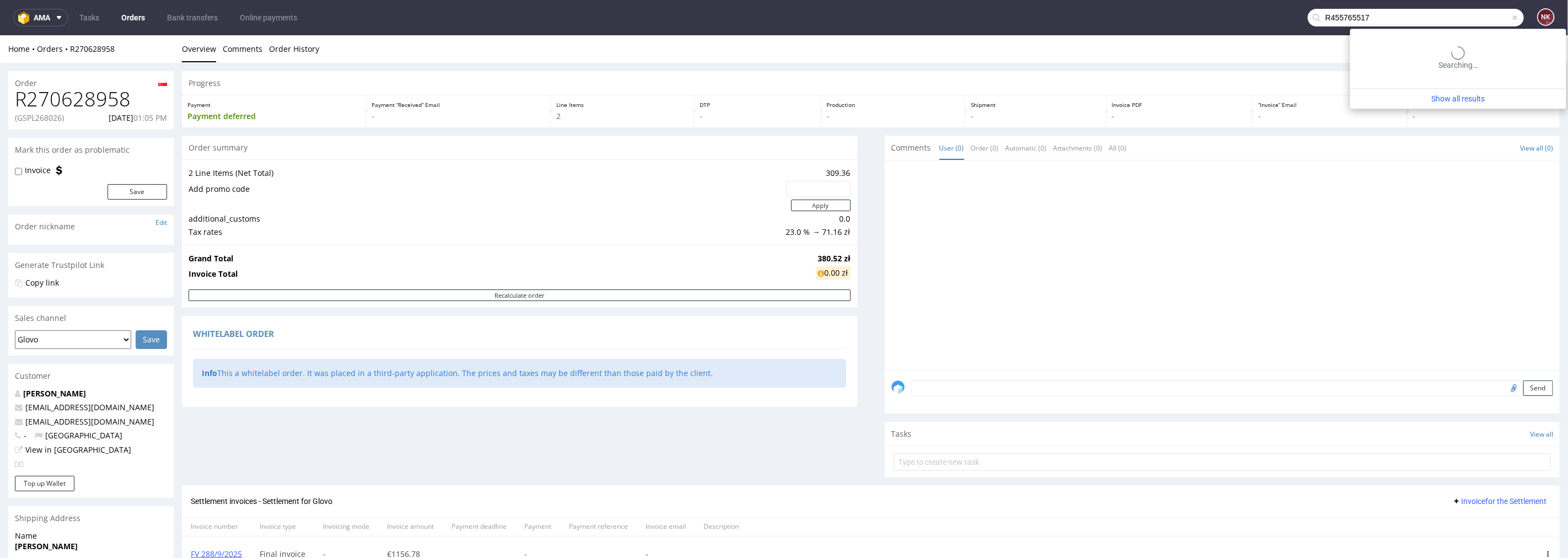
type input "R455765517"
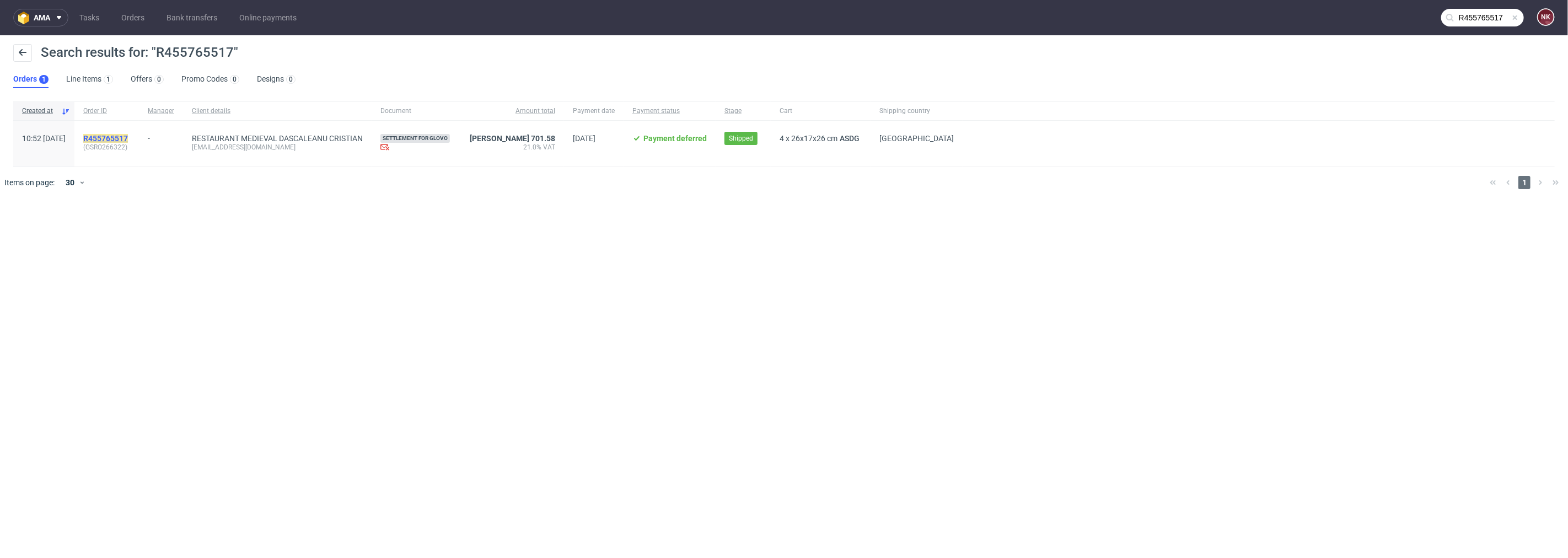
click at [128, 134] on span "R455765517" at bounding box center [105, 138] width 44 height 9
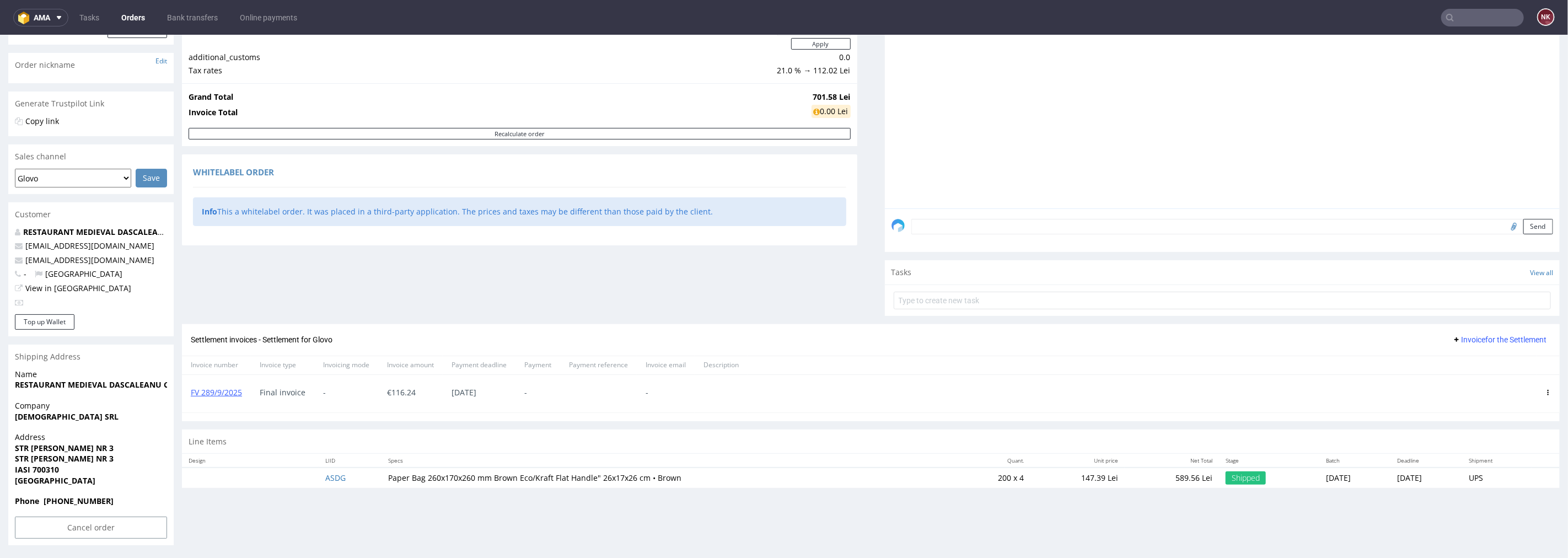
scroll to position [162, 0]
click at [1547, 388] on use at bounding box center [1548, 391] width 2 height 6
click at [1497, 485] on span "Delete invoice" at bounding box center [1503, 491] width 67 height 11
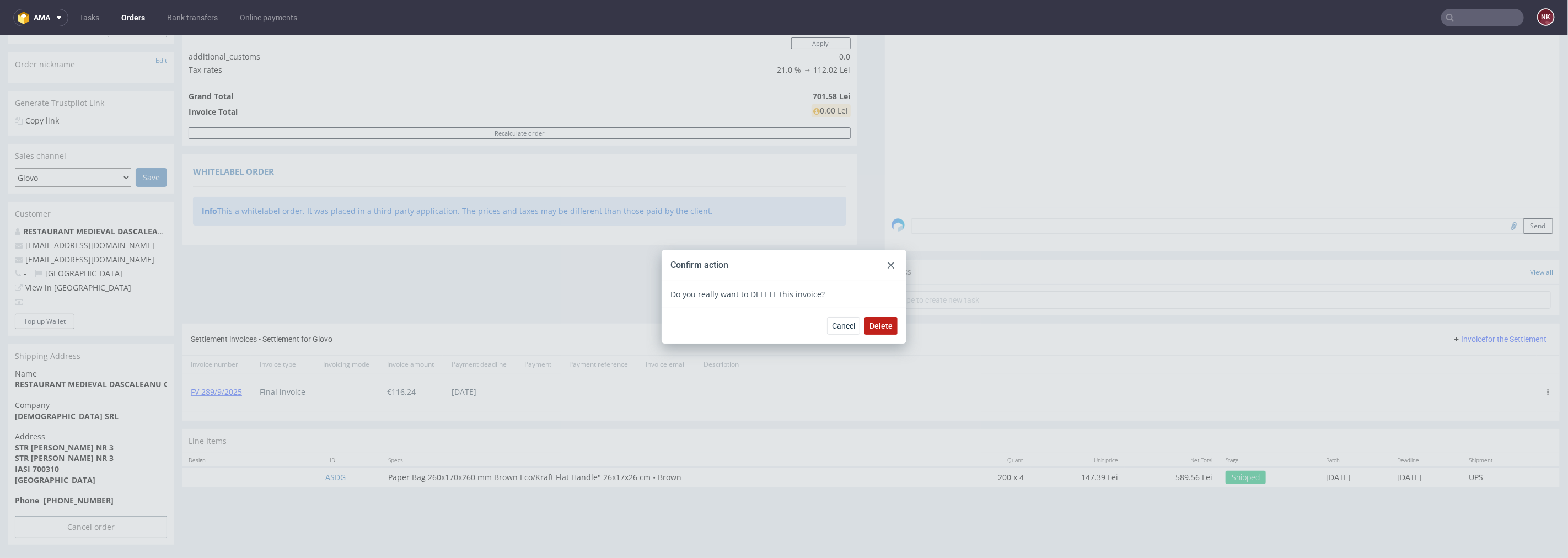
click at [876, 323] on span "Delete" at bounding box center [881, 325] width 23 height 8
click at [885, 269] on div at bounding box center [891, 265] width 13 height 13
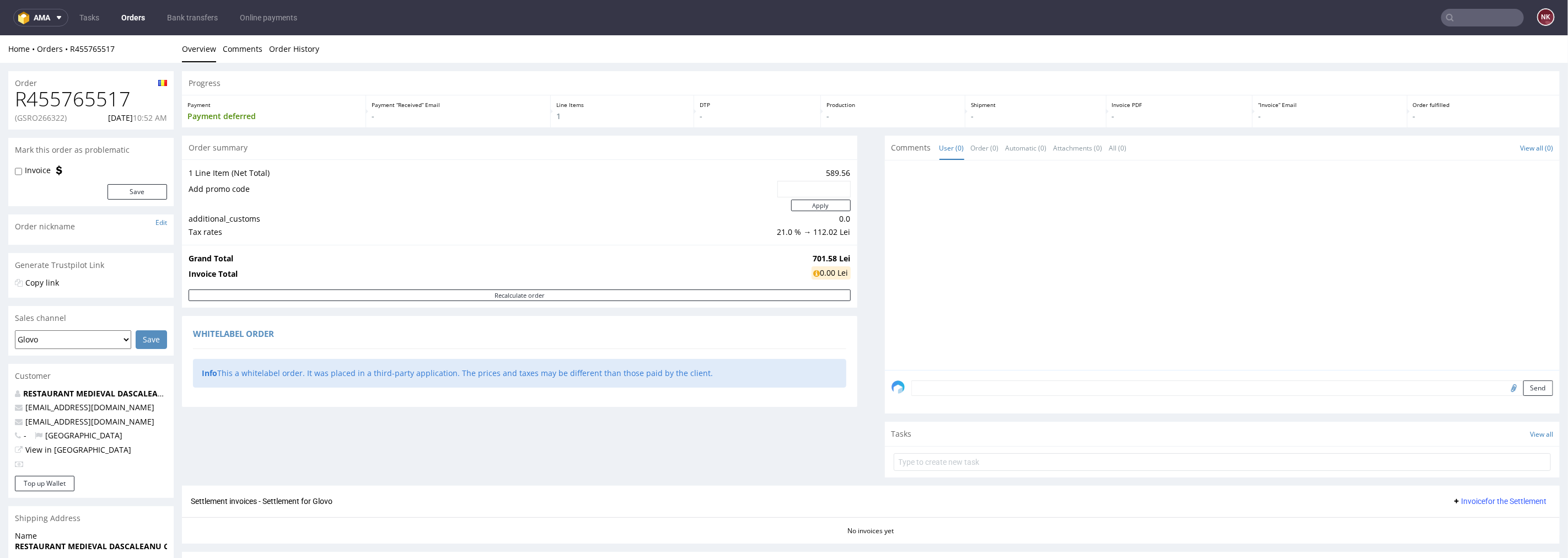
scroll to position [162, 0]
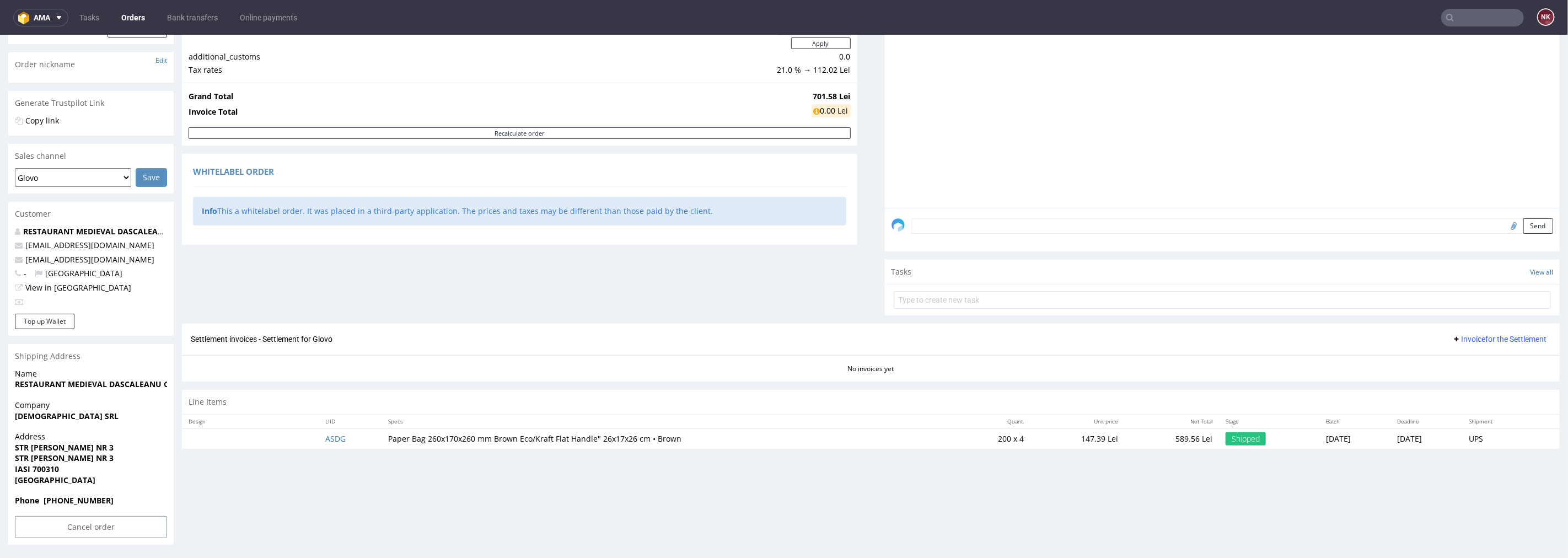
click at [1454, 338] on span "Invoice for the Settlement" at bounding box center [1499, 338] width 94 height 9
click at [1469, 361] on span "Upload" at bounding box center [1483, 361] width 53 height 11
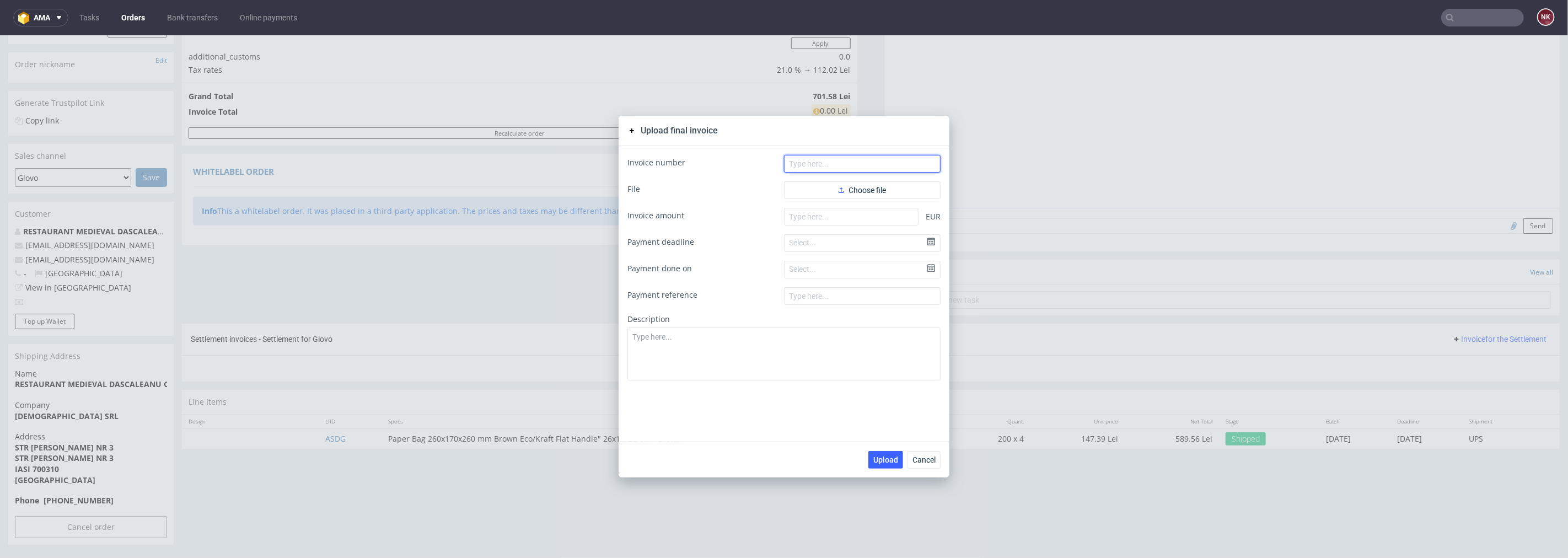
click at [854, 163] on input "text" at bounding box center [862, 163] width 157 height 17
click at [819, 188] on button "Choose file" at bounding box center [862, 189] width 157 height 17
click at [843, 162] on input "text" at bounding box center [862, 163] width 157 height 17
paste input "FV 289/9/2025"
type input "FV 289/9/2025"
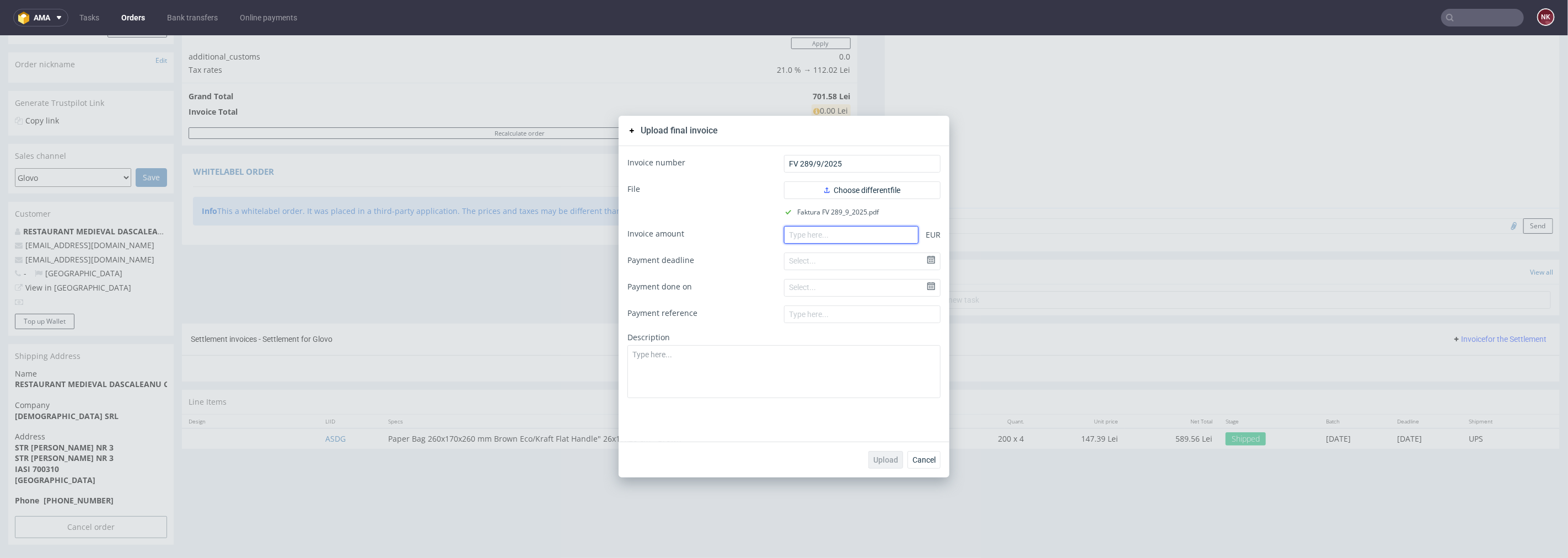
click at [854, 242] on input "number" at bounding box center [851, 234] width 135 height 17
paste input "116.24"
type input "116.24"
click at [878, 457] on span "Upload" at bounding box center [885, 460] width 25 height 8
click at [923, 464] on button "Cancel" at bounding box center [924, 459] width 33 height 17
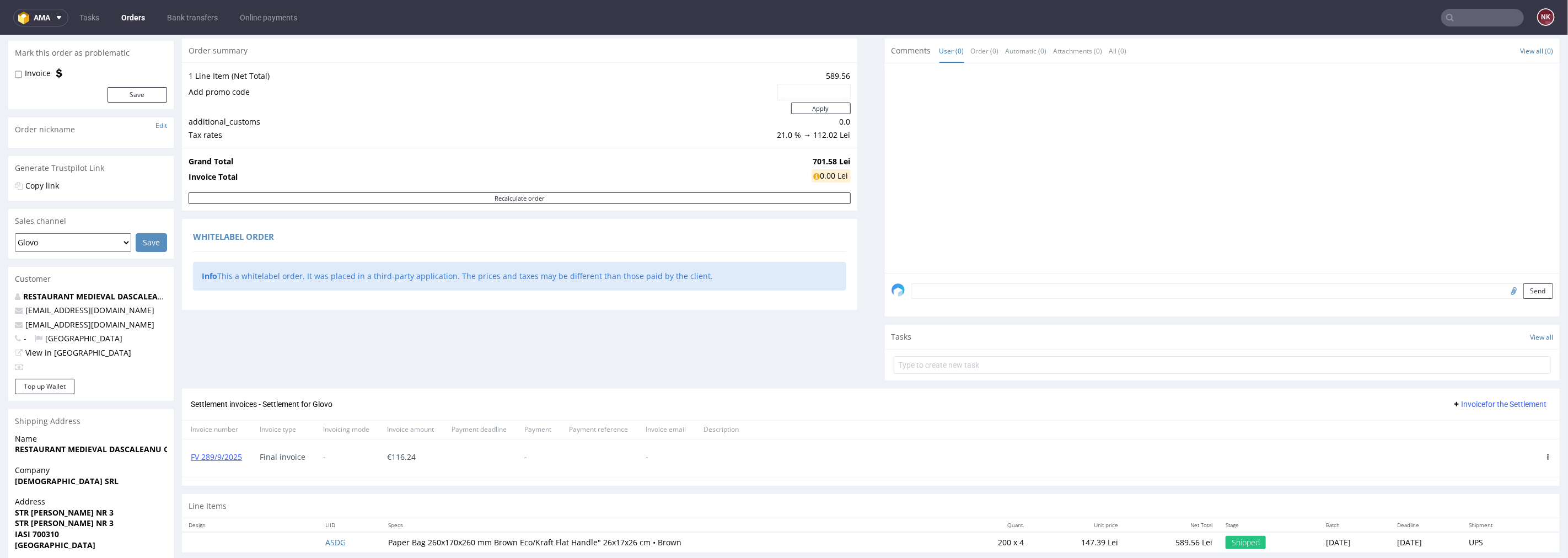
scroll to position [162, 0]
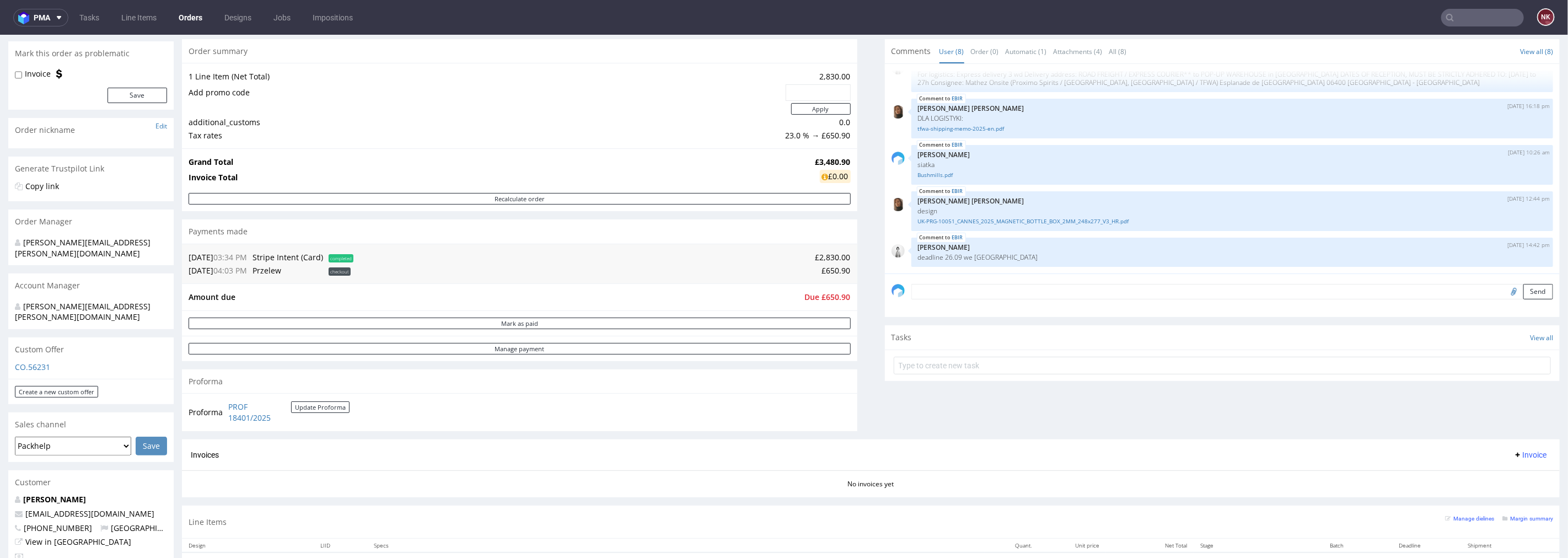
scroll to position [306, 0]
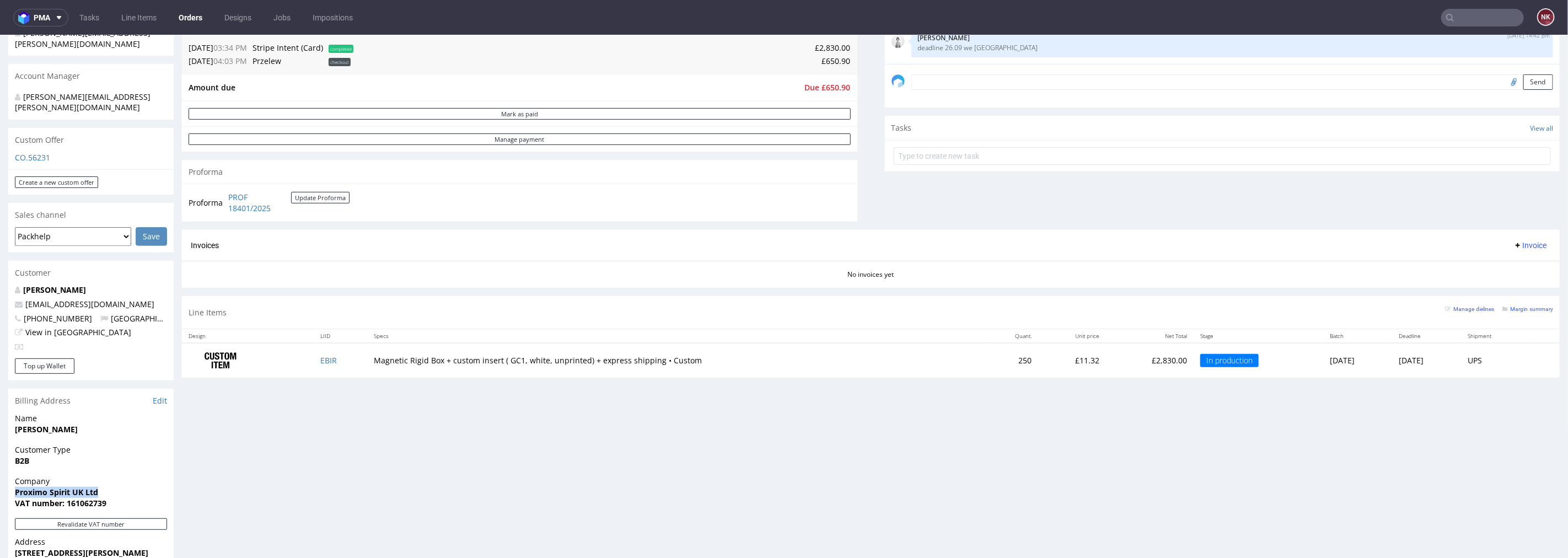
drag, startPoint x: 98, startPoint y: 467, endPoint x: 12, endPoint y: 470, distance: 86.1
click at [12, 476] on div "Company Proximo Spirit UK Ltd VAT number: 161062739" at bounding box center [90, 497] width 166 height 43
copy strong "Proximo Spirit UK Ltd"
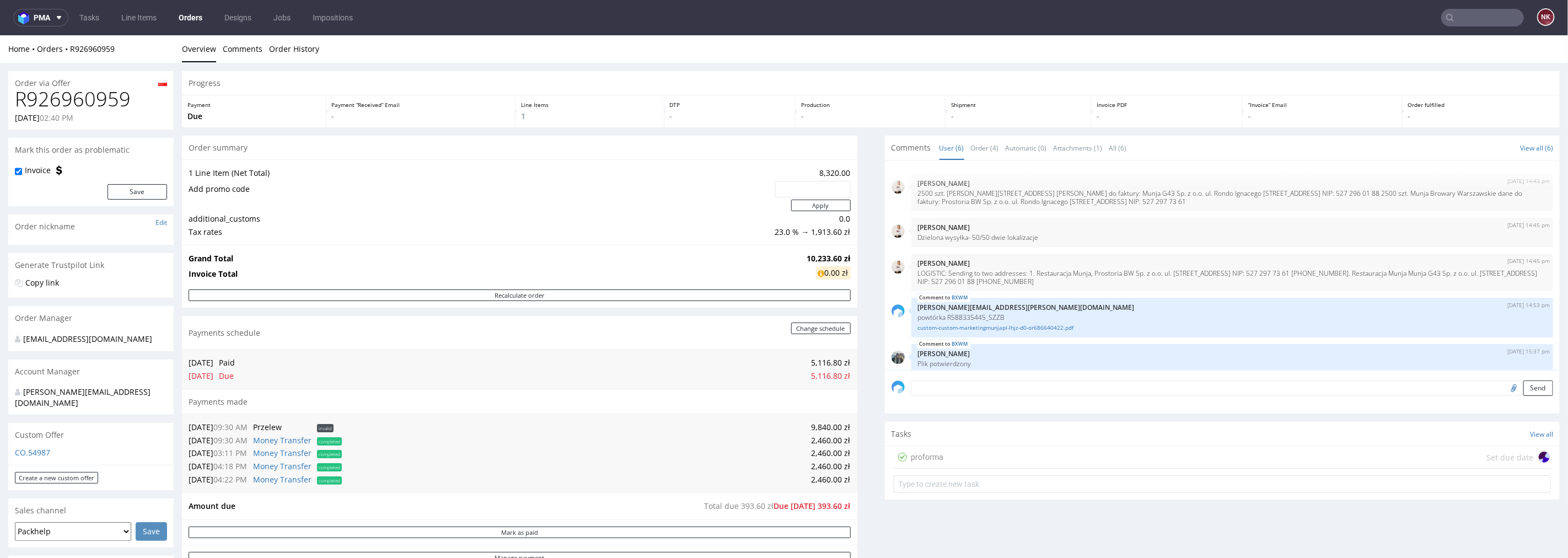
scroll to position [46, 0]
